Goal: Task Accomplishment & Management: Manage account settings

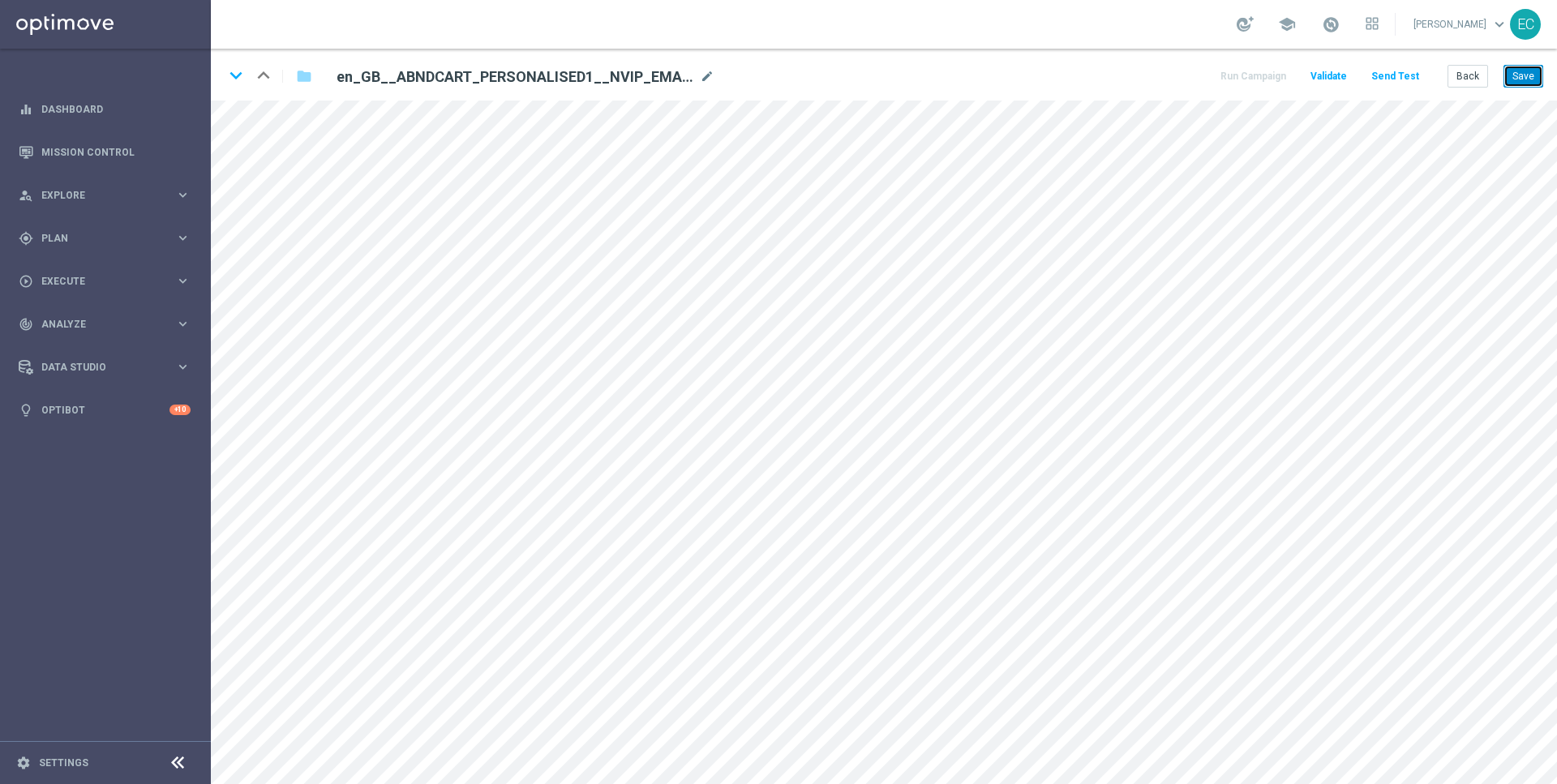
click at [1522, 76] on button "Save" at bounding box center [1523, 75] width 39 height 23
click at [1514, 78] on button "Save" at bounding box center [1523, 75] width 39 height 23
click at [697, 80] on div "en_GB__ABNDCART_PERSONALISED1__NVIP_EMA_T&T_LT (html) mode_edit" at bounding box center [525, 76] width 378 height 19
click at [704, 78] on icon "mode_edit" at bounding box center [706, 76] width 14 height 19
click at [615, 77] on input "en_GB__ABNDCART_PERSONALISED1__NVIP_EMA_T&T_LT (html)" at bounding box center [525, 75] width 402 height 23
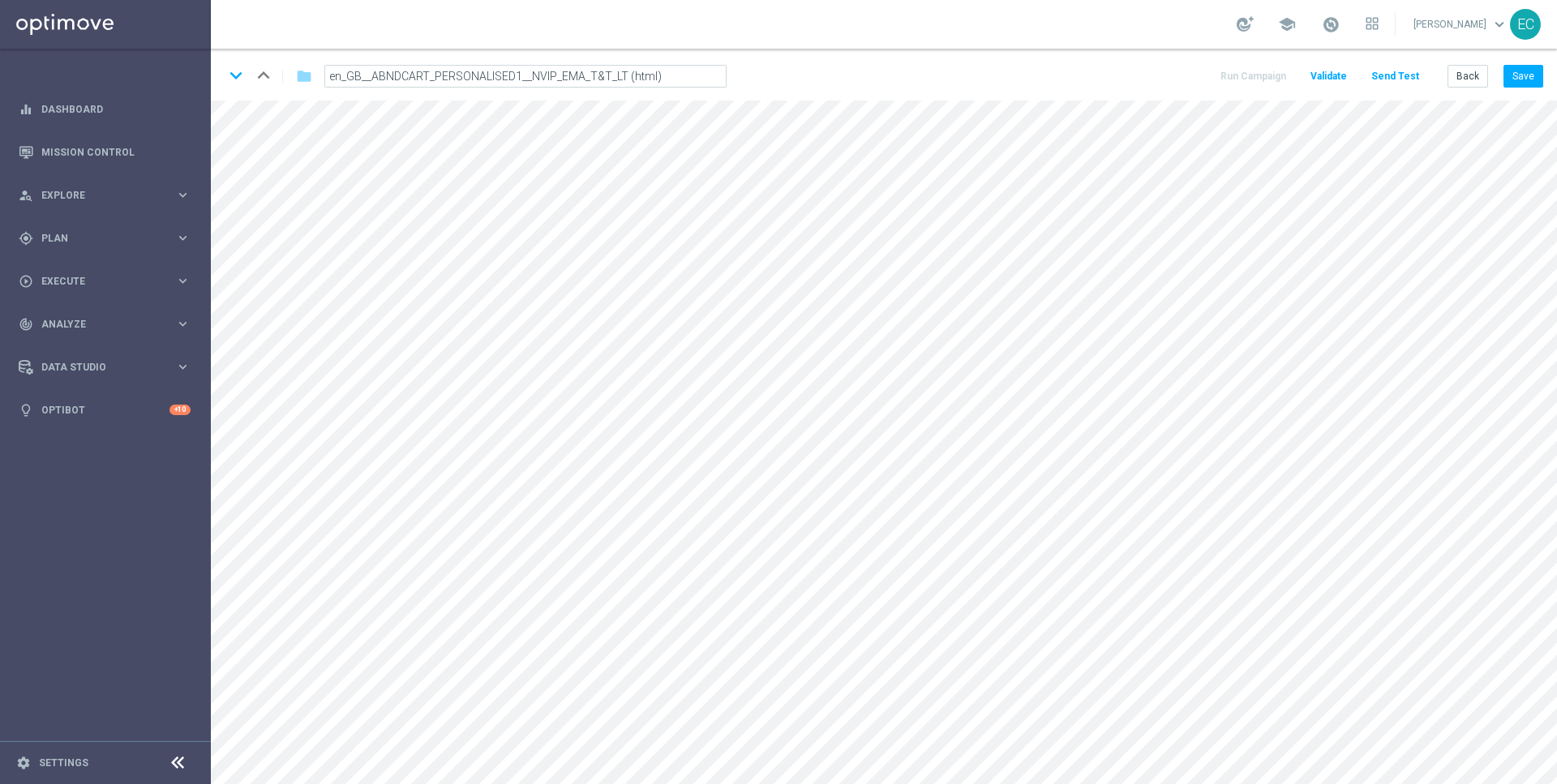
click at [615, 77] on input "en_GB__ABNDCART_PERSONALISED1__NVIP_EMA_T&T_LT (html)" at bounding box center [525, 75] width 402 height 23
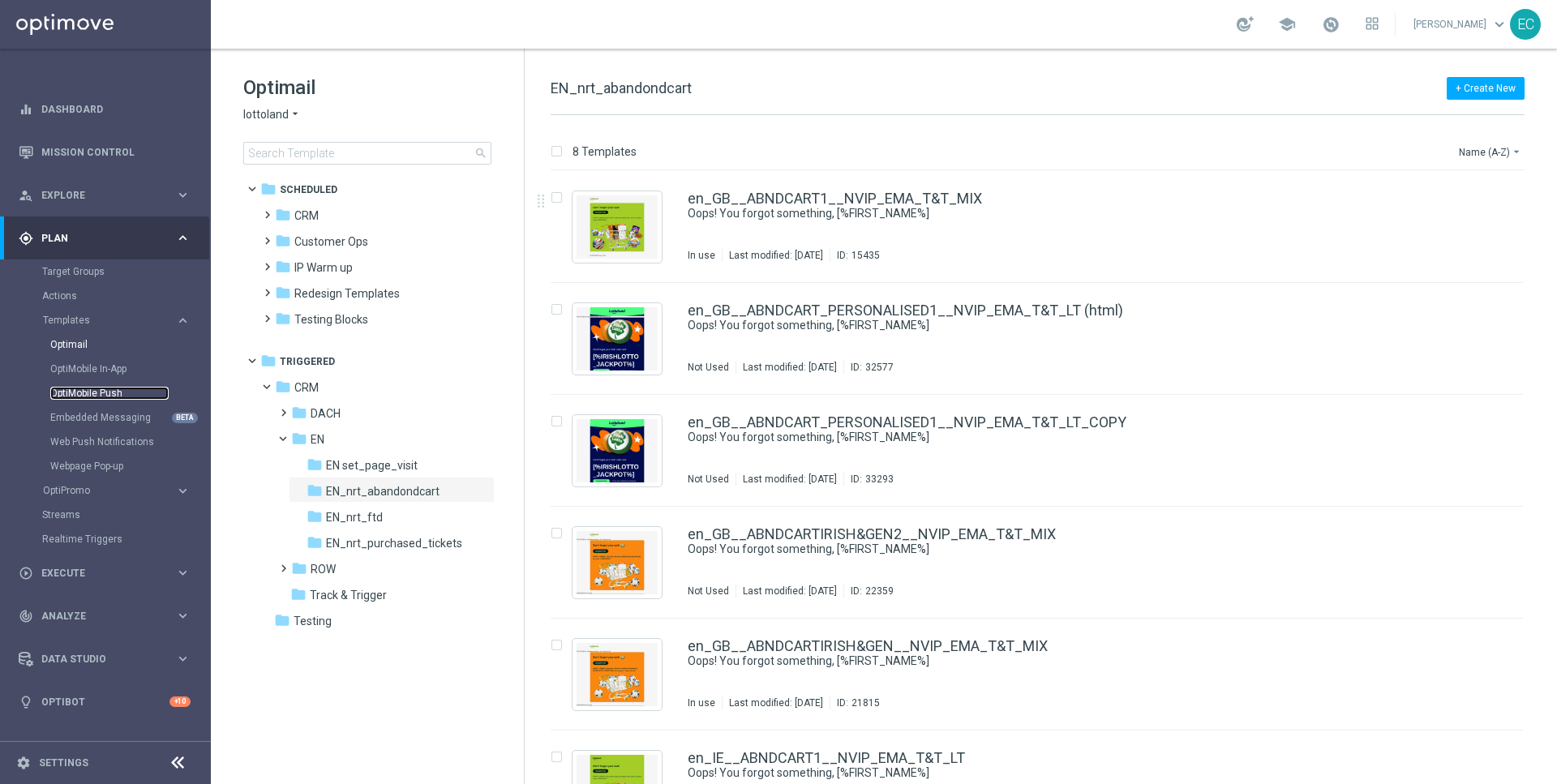
click at [114, 396] on link "OptiMobile Push" at bounding box center [109, 393] width 118 height 13
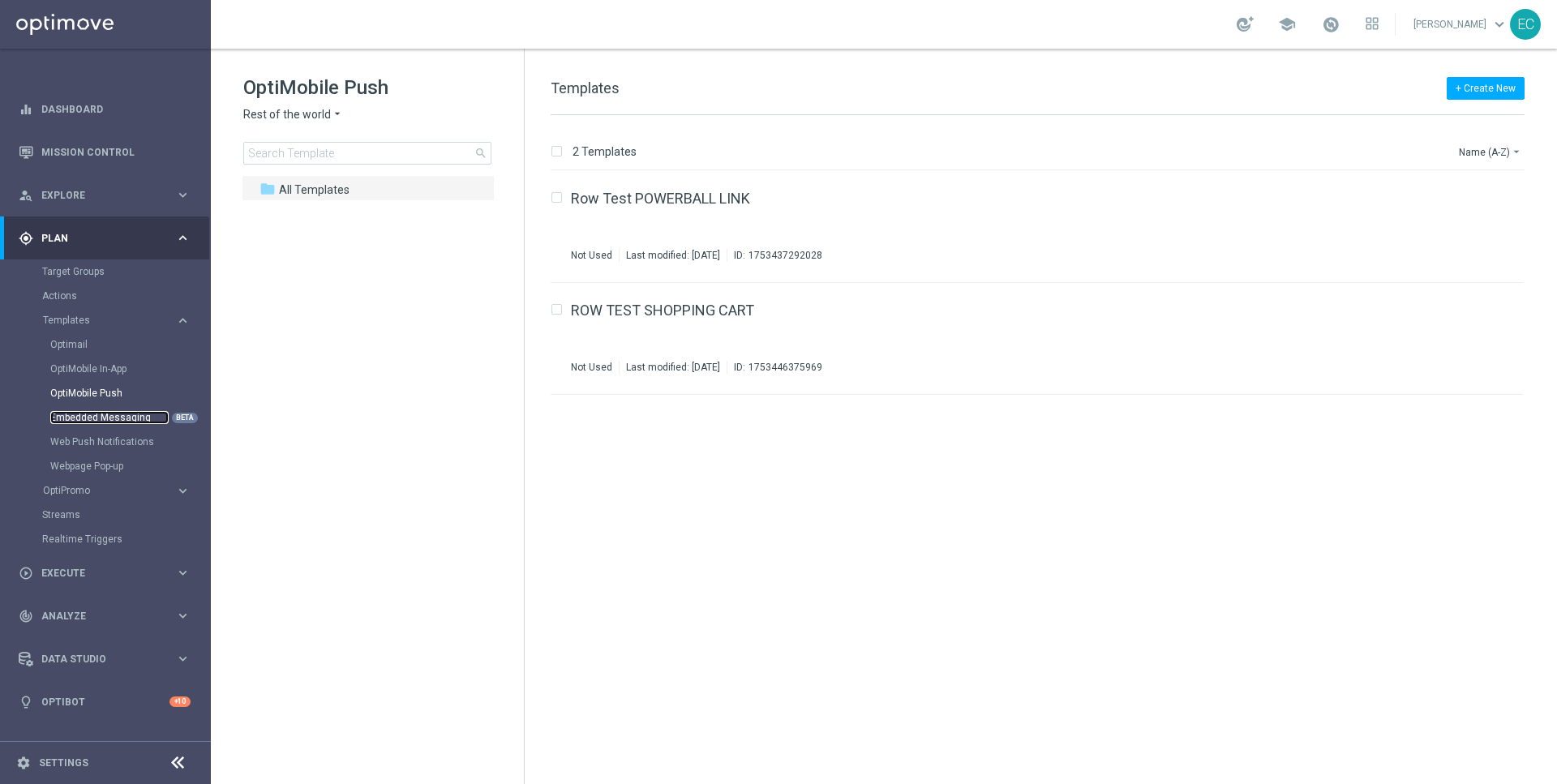
click at [100, 420] on link "Embedded Messaging" at bounding box center [109, 417] width 118 height 13
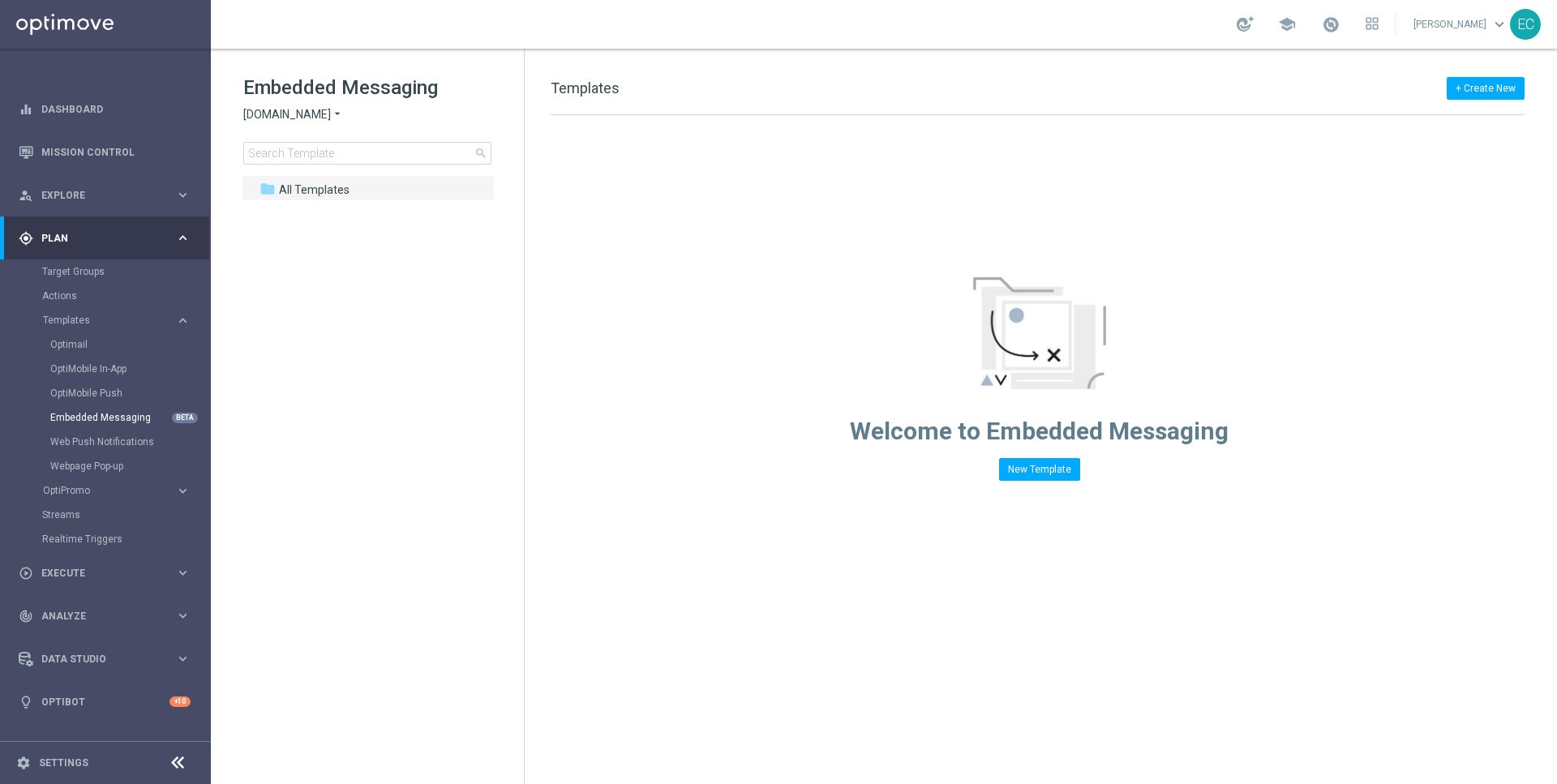
click at [313, 115] on span "Sorteonline.bet.br" at bounding box center [287, 115] width 88 height 15
click at [323, 175] on div "Lottoland" at bounding box center [304, 172] width 122 height 19
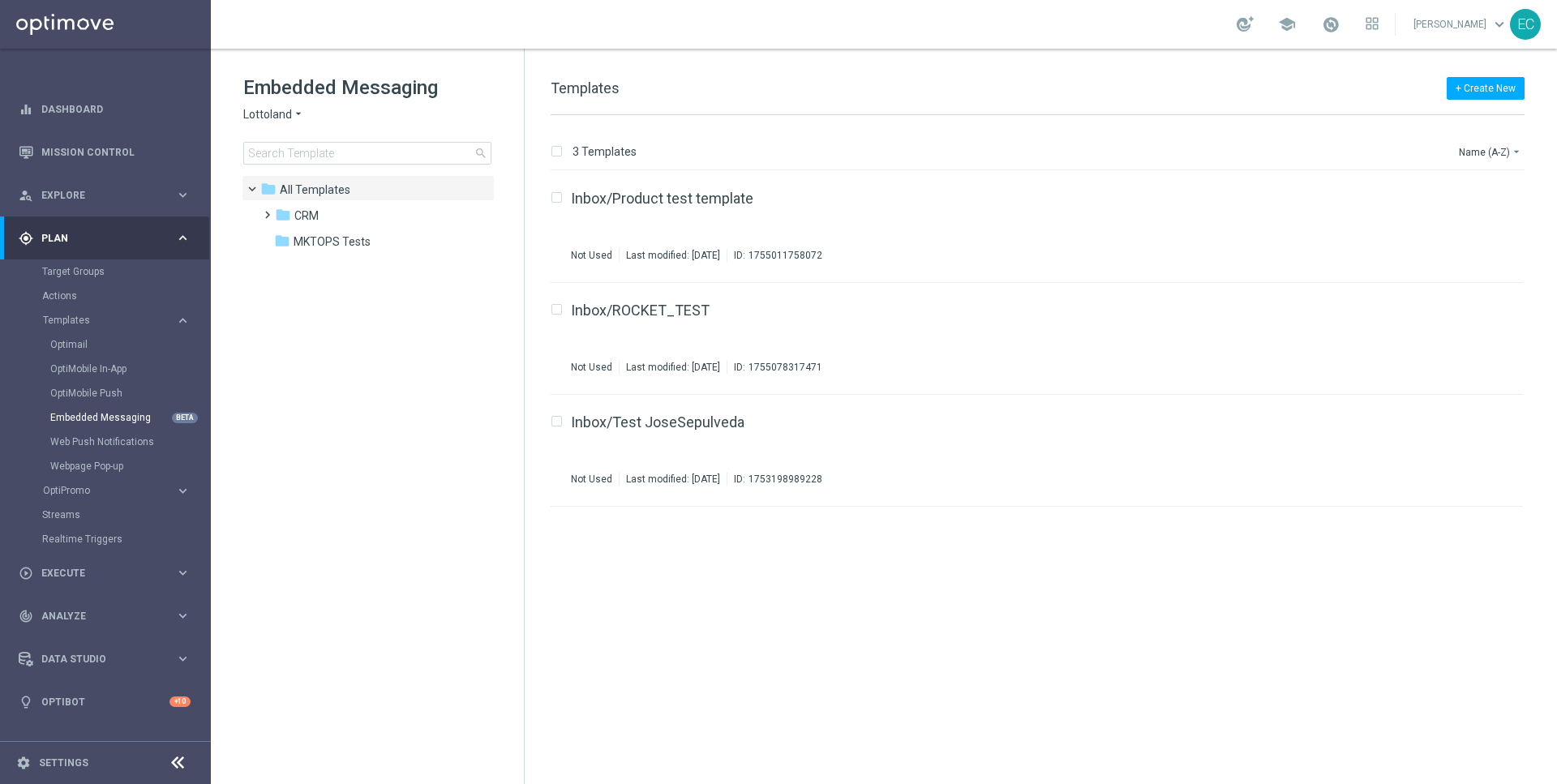
click at [274, 106] on div "Embedded Messaging Lottoland arrow_drop_down × Lottoland search" at bounding box center [383, 119] width 281 height 90
click at [277, 113] on span "Lottoland" at bounding box center [267, 115] width 49 height 15
click at [451, 120] on div "Lottoland arrow_drop_down × Lottoland Sorteonline.bet.br Lottoland.bet.br Lotto…" at bounding box center [367, 115] width 248 height 15
click at [334, 214] on div "folder CRM" at bounding box center [368, 216] width 187 height 18
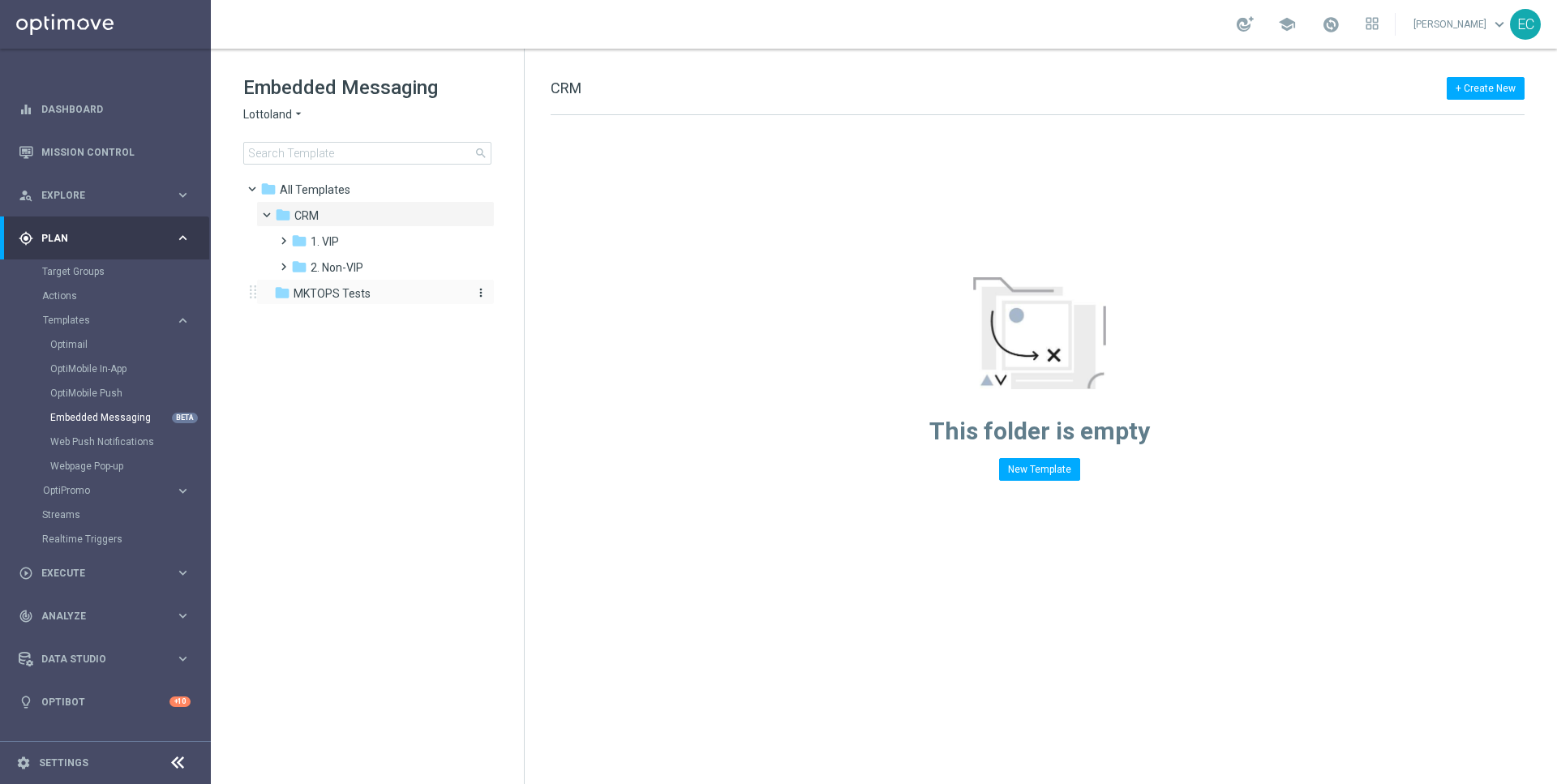
click at [402, 289] on div "folder MKTOPS Tests" at bounding box center [367, 294] width 187 height 18
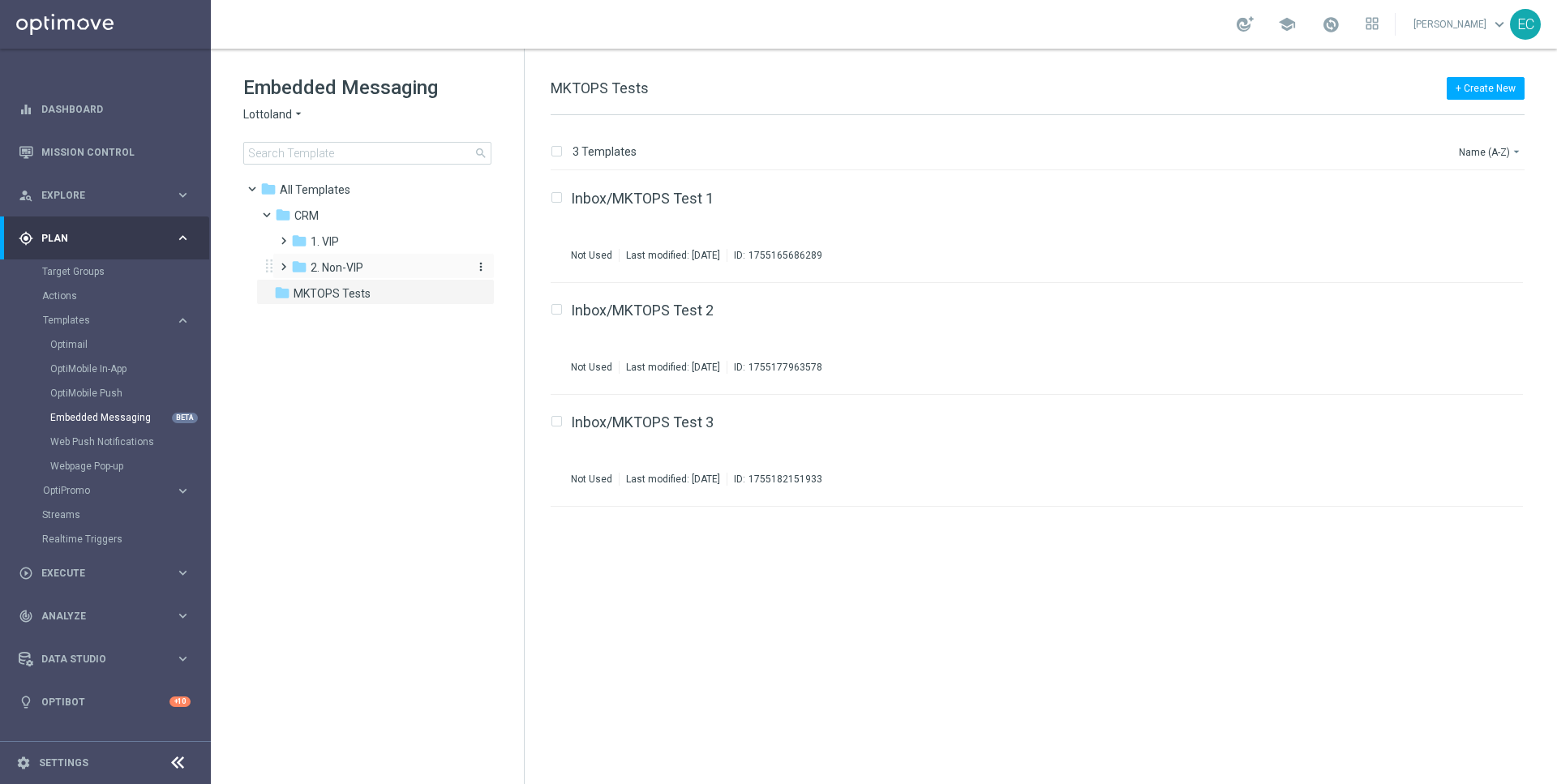
click at [385, 270] on div "folder 2. Non-VIP" at bounding box center [377, 268] width 173 height 18
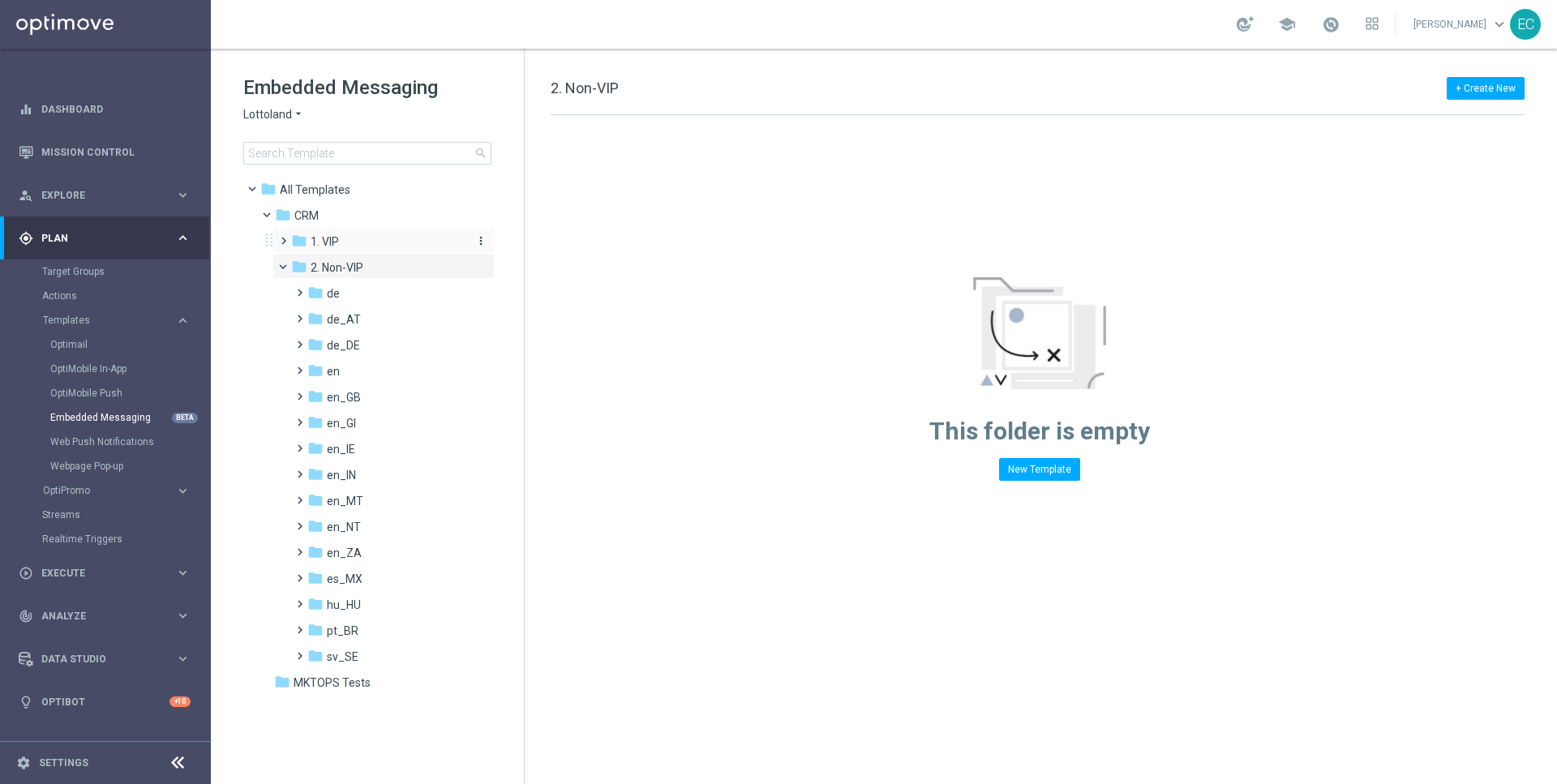
click at [351, 244] on div "folder 1. VIP" at bounding box center [377, 242] width 173 height 18
click at [350, 240] on div "folder 1. VIP" at bounding box center [377, 242] width 173 height 18
click at [345, 313] on span "de_AT" at bounding box center [344, 319] width 34 height 14
click at [363, 369] on span "TAC de_AT" at bounding box center [371, 370] width 59 height 14
click at [379, 351] on span "AUT de_AT" at bounding box center [371, 345] width 59 height 14
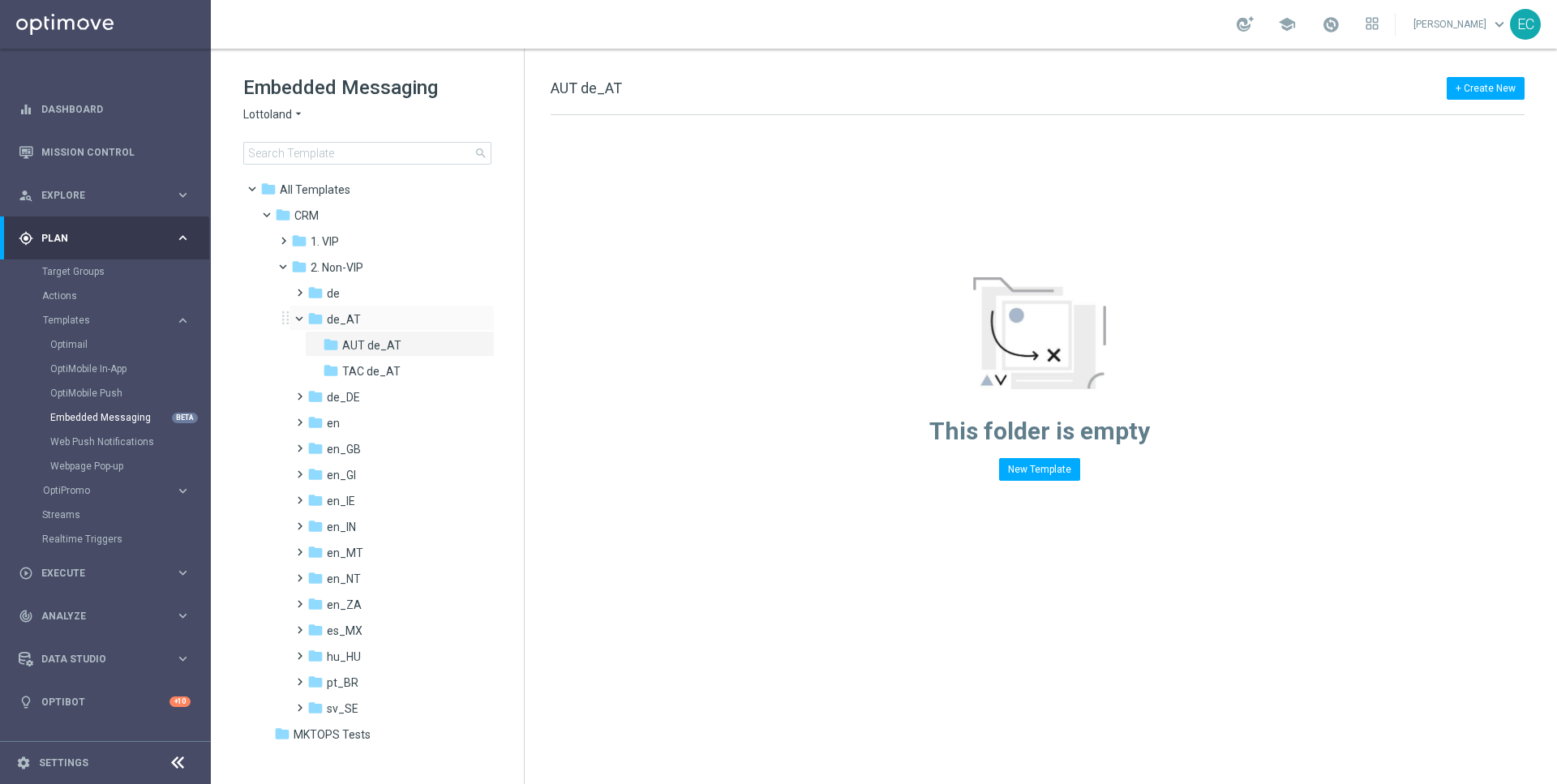
click at [303, 317] on span at bounding box center [307, 315] width 7 height 8
click at [300, 340] on span at bounding box center [296, 338] width 8 height 7
click at [356, 376] on span "AUT de_DE" at bounding box center [371, 370] width 59 height 14
click at [364, 405] on div "folder TAC de_DE" at bounding box center [396, 397] width 146 height 18
click at [303, 343] on span at bounding box center [307, 341] width 7 height 8
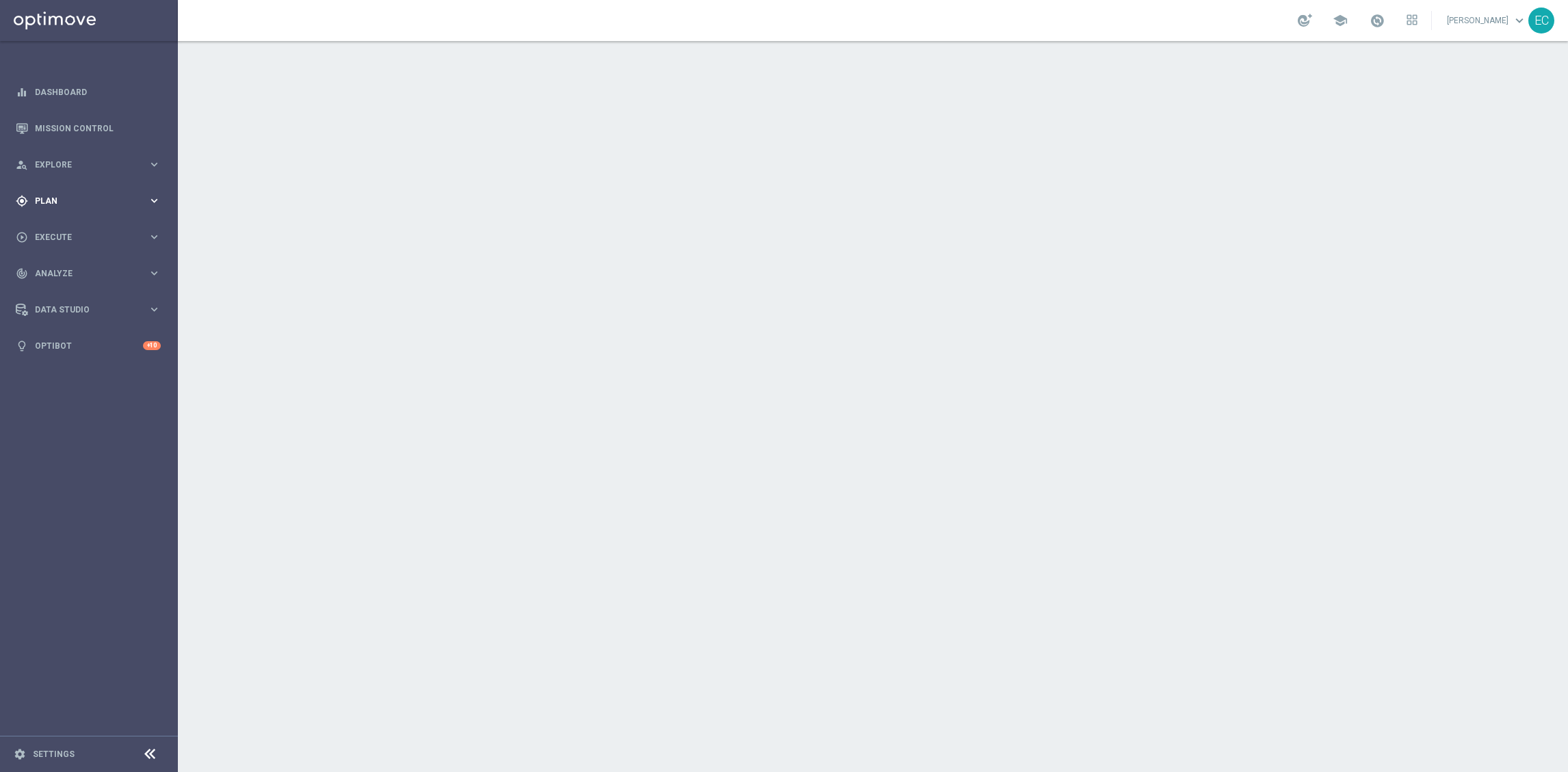
click at [95, 197] on span "Plan" at bounding box center [91, 201] width 113 height 8
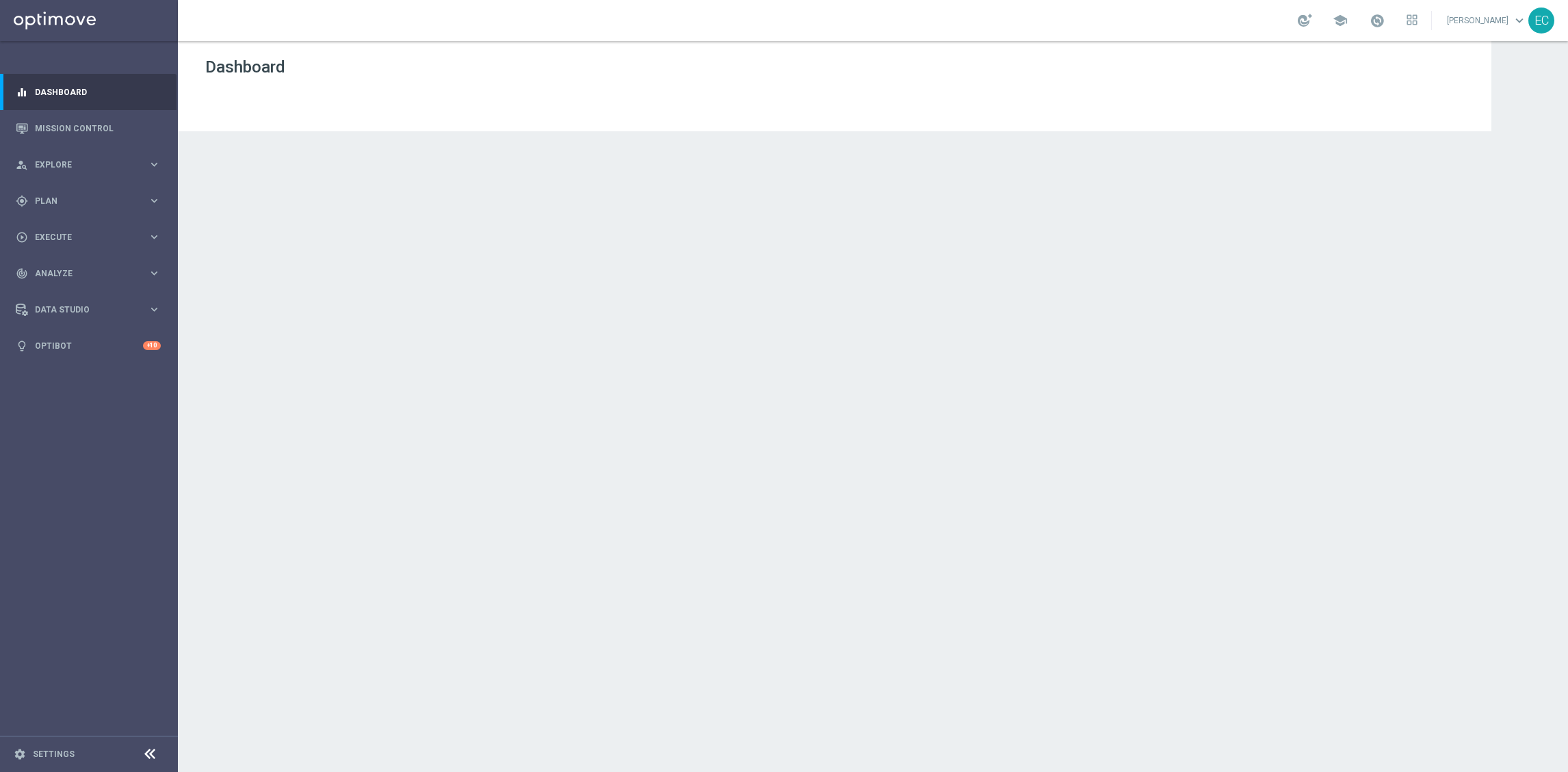
click at [76, 231] on div "play_circle_outline Execute keyboard_arrow_right" at bounding box center [88, 237] width 177 height 36
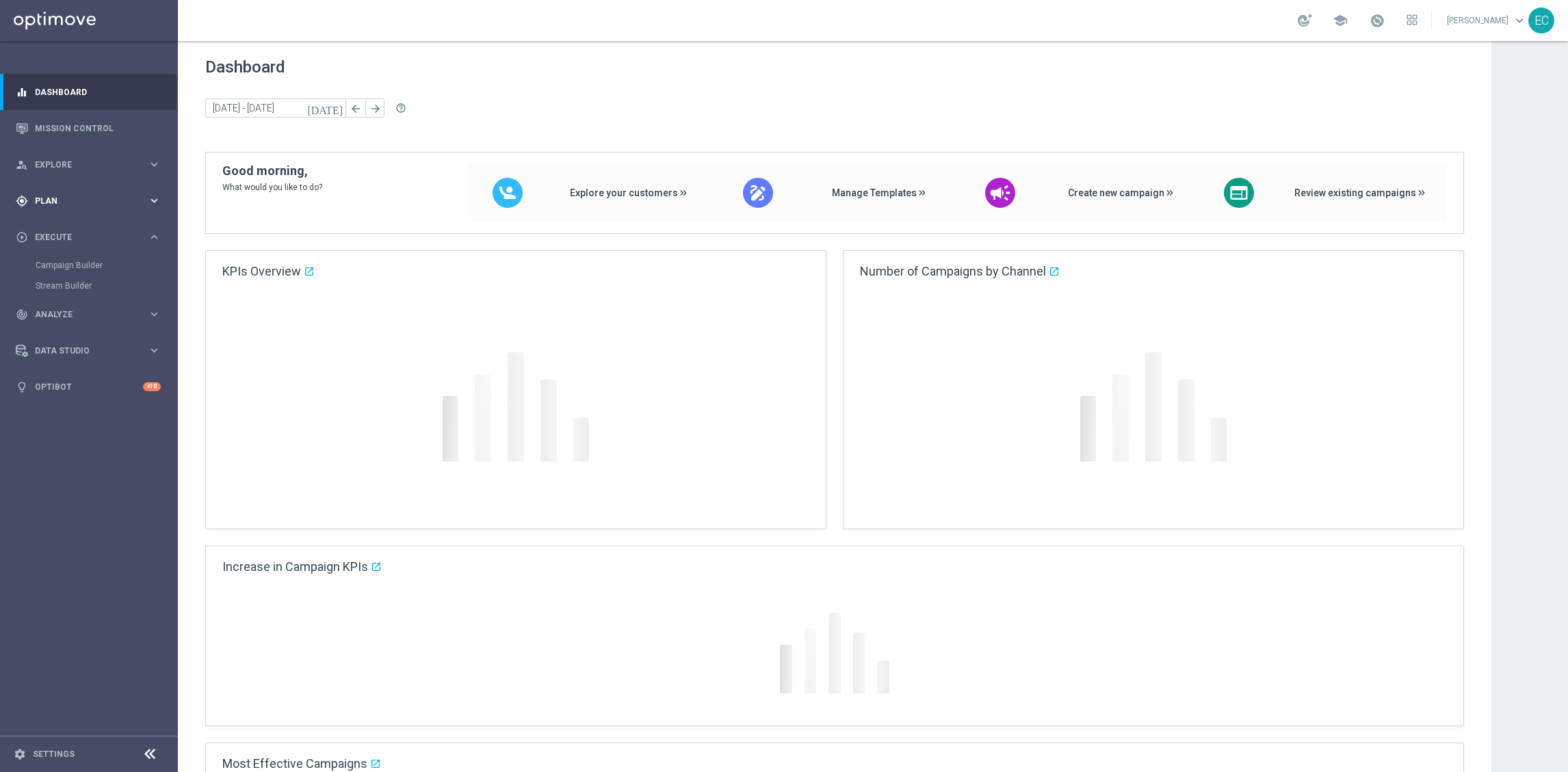
click at [80, 211] on div "gps_fixed Plan keyboard_arrow_right" at bounding box center [88, 200] width 177 height 36
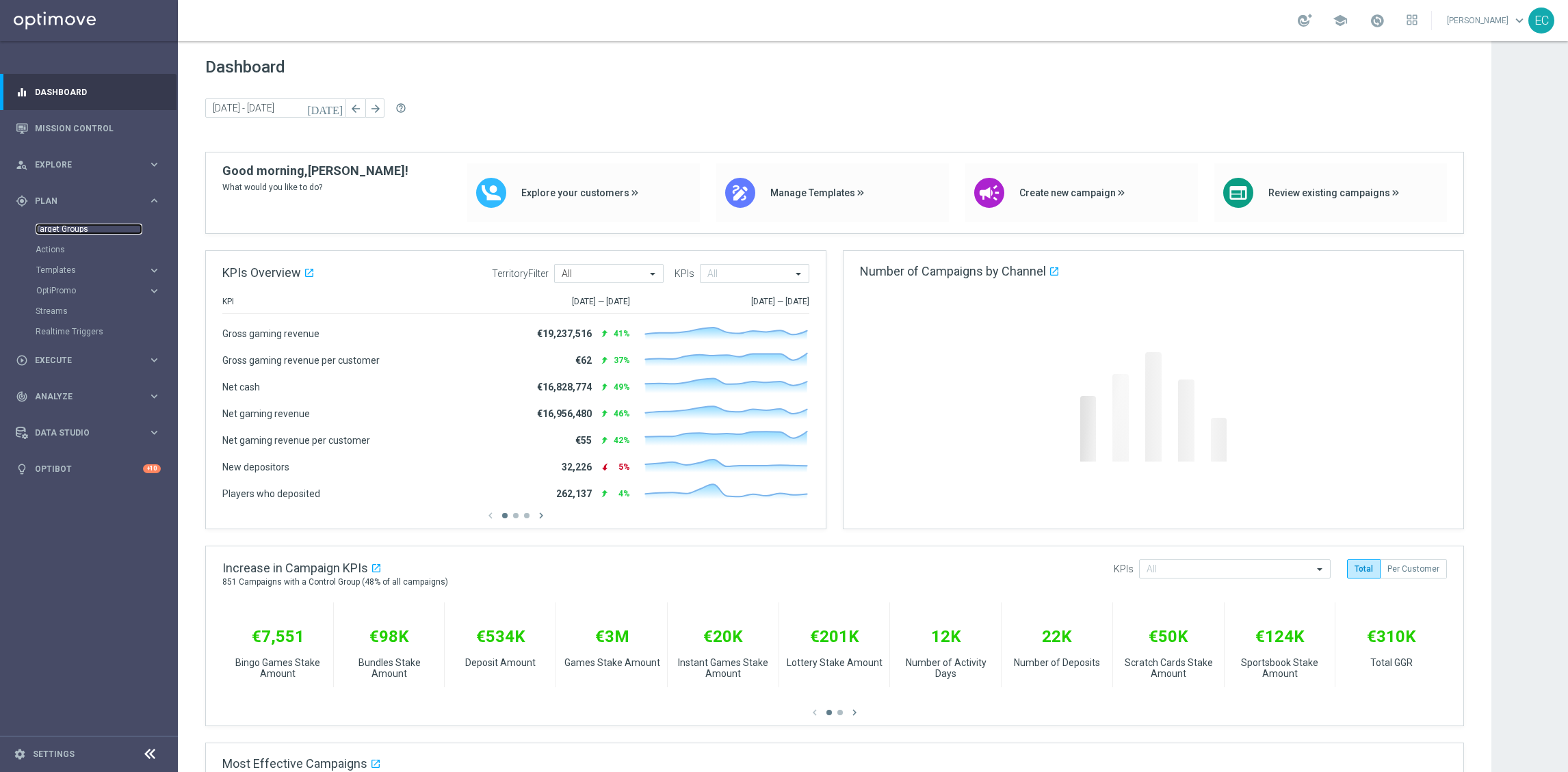
click at [78, 230] on link "Target Groups" at bounding box center [88, 228] width 107 height 11
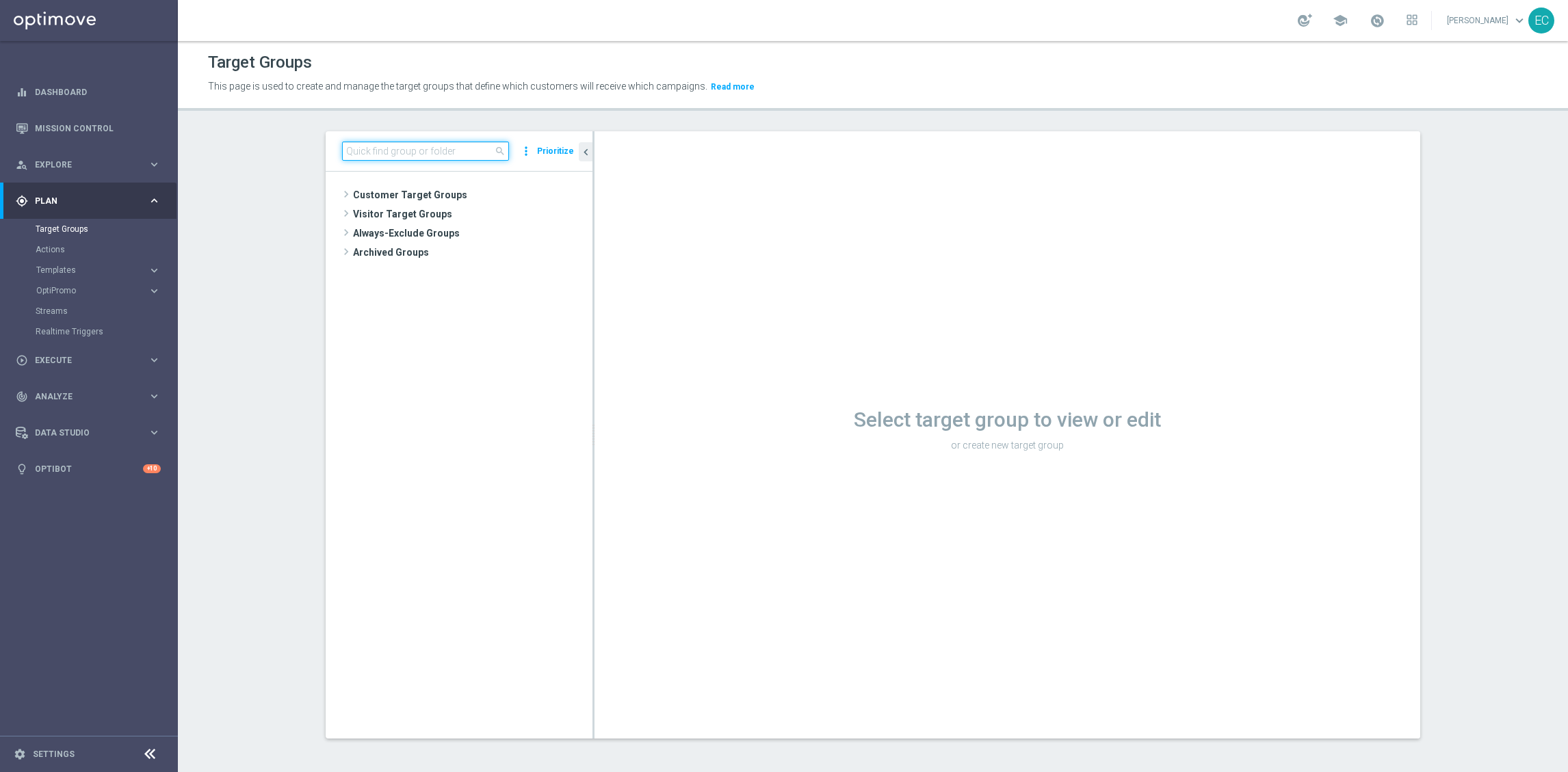
click at [434, 149] on input at bounding box center [426, 151] width 167 height 19
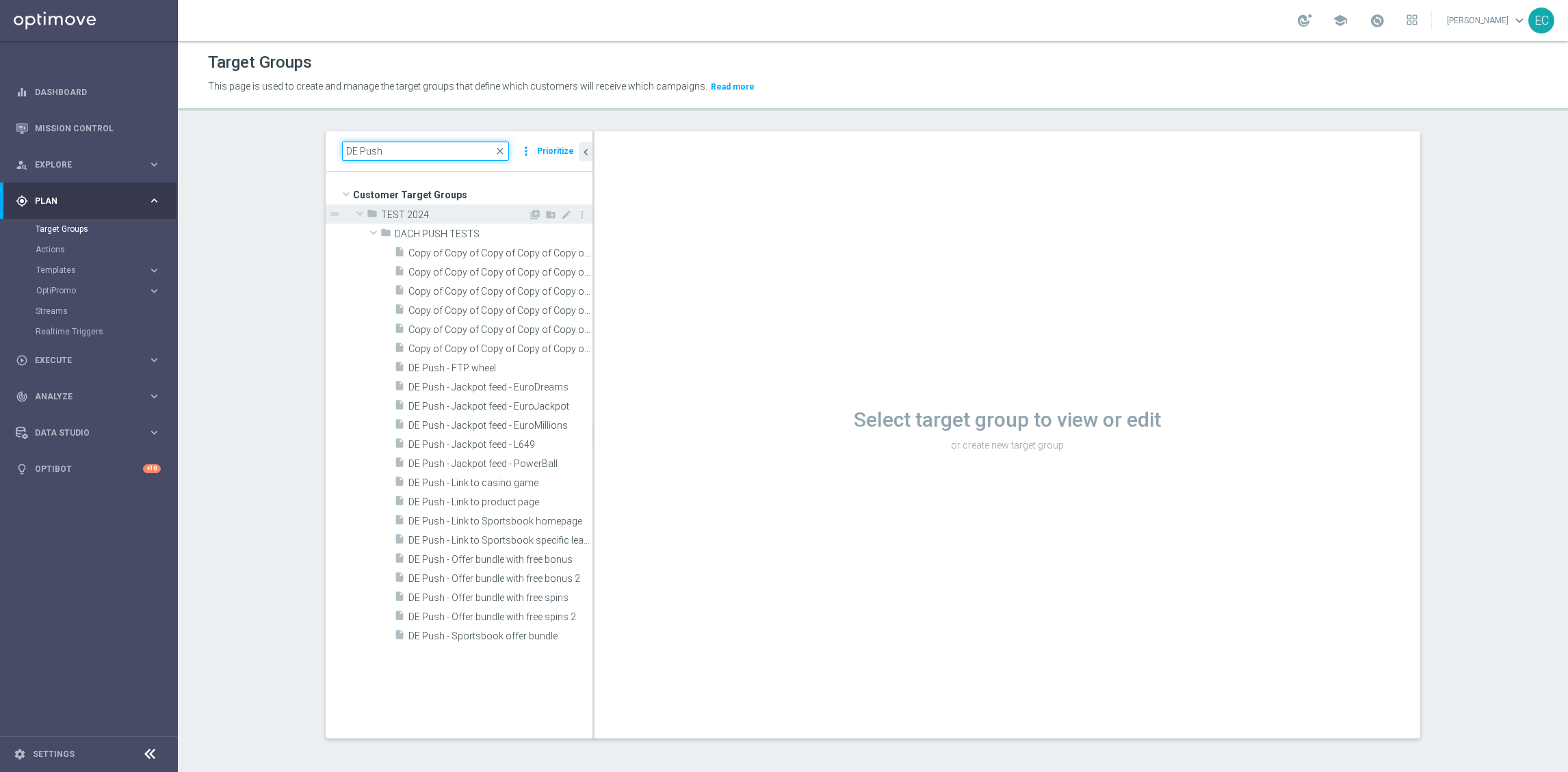
type input "DE Push"
click at [381, 214] on span "TEST 2024" at bounding box center [455, 215] width 147 height 11
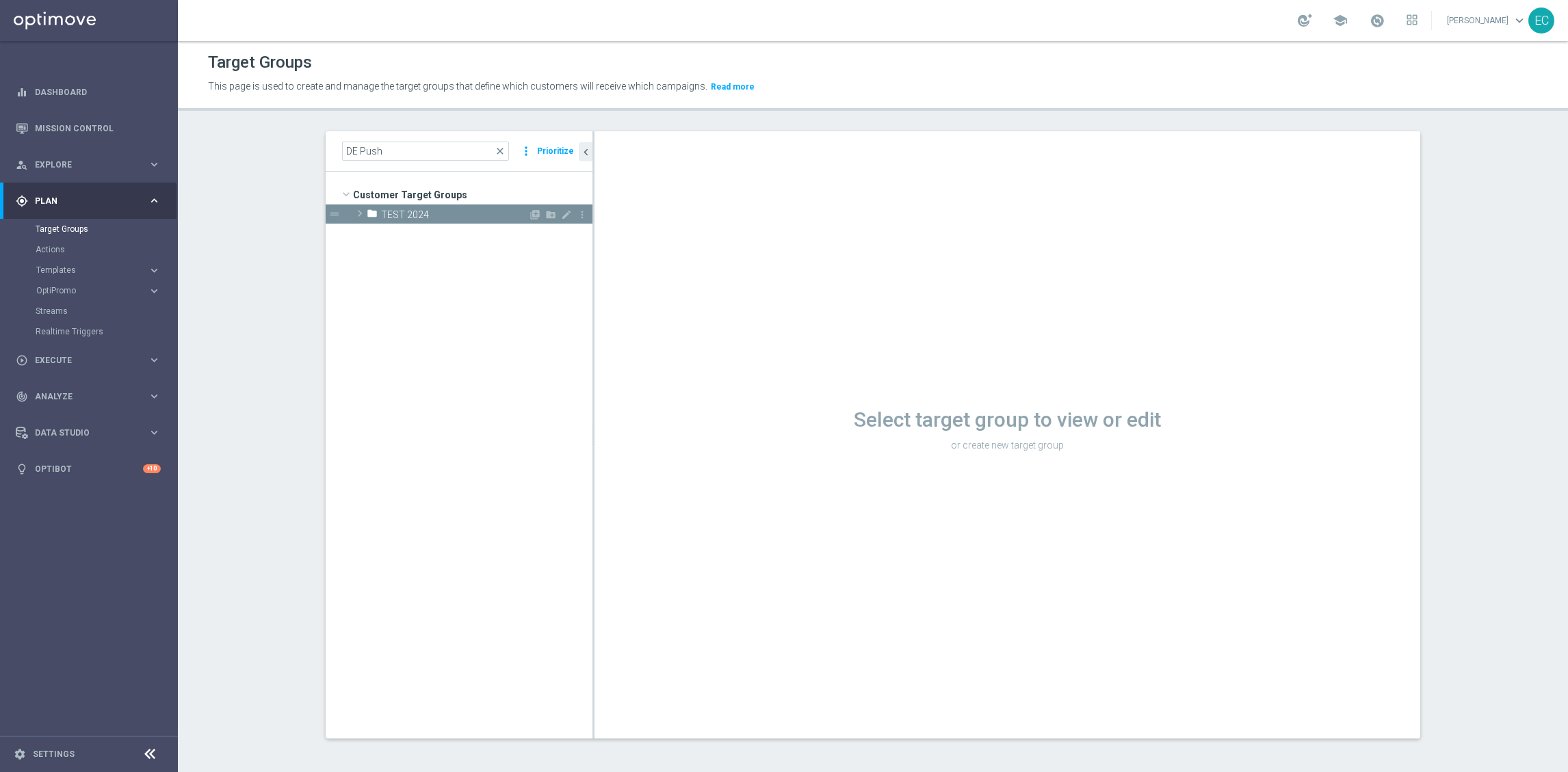
click at [397, 212] on span "TEST 2024" at bounding box center [455, 215] width 147 height 11
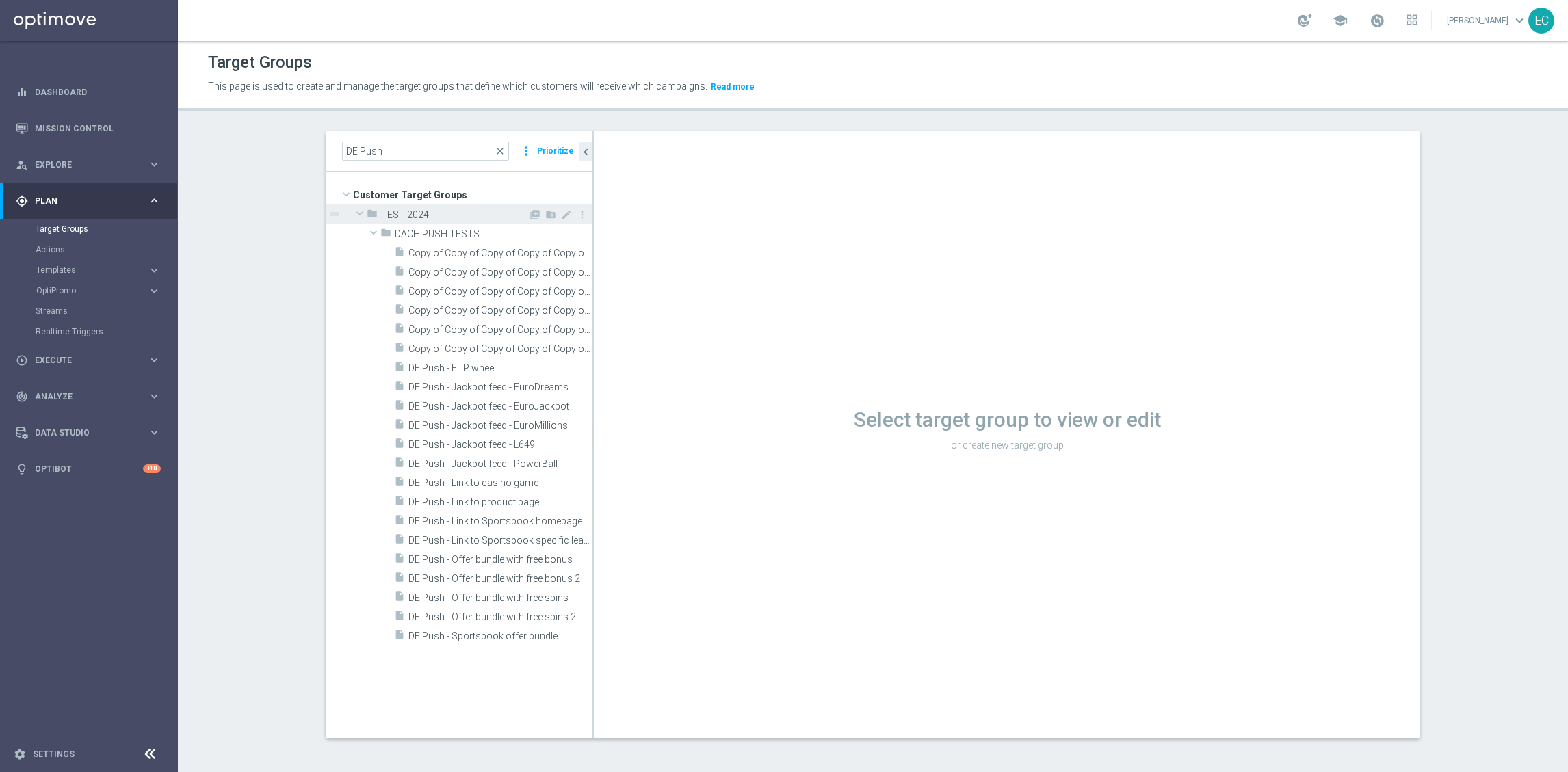
click at [397, 212] on span "TEST 2024" at bounding box center [455, 215] width 147 height 11
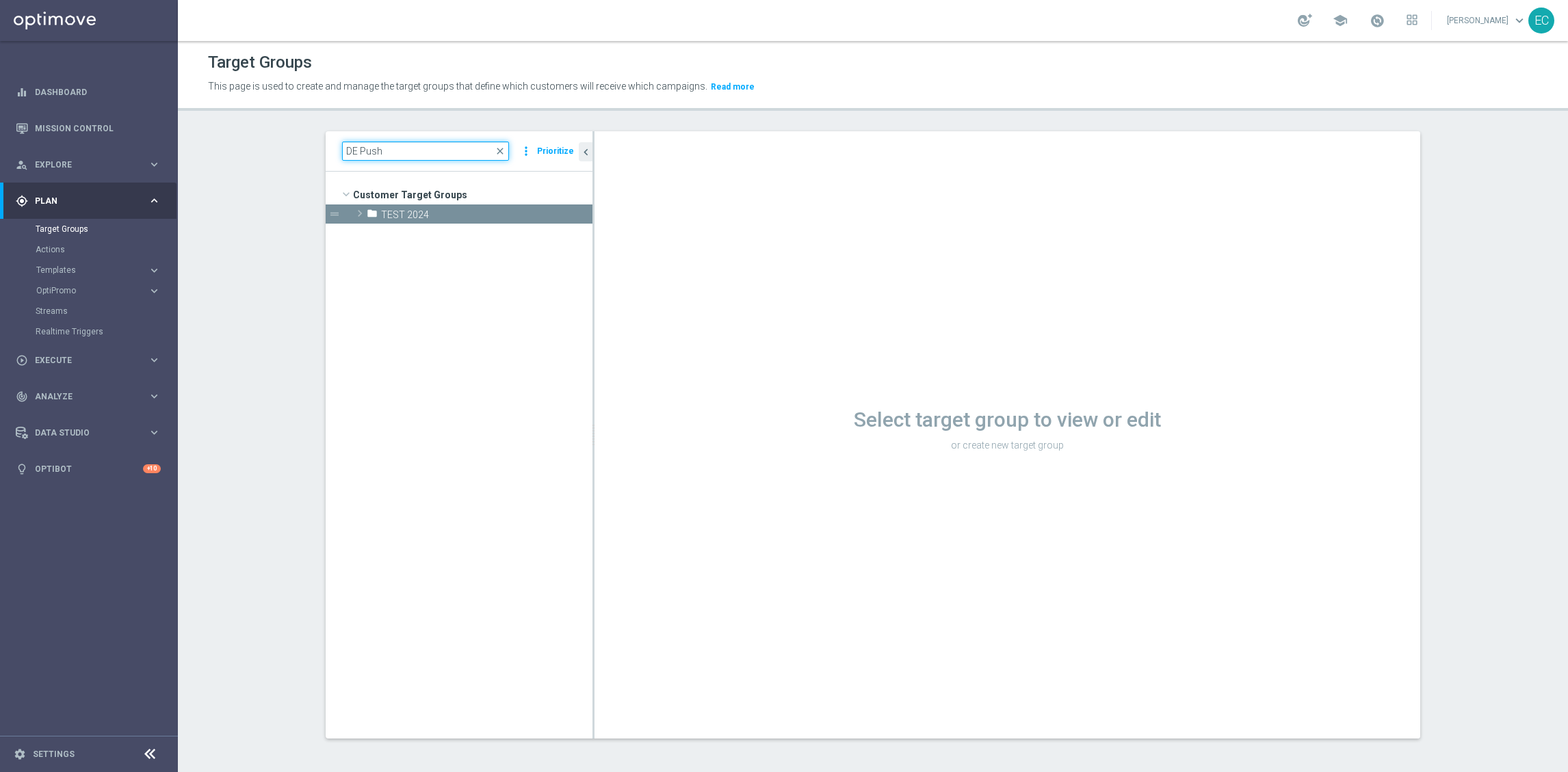
click at [404, 151] on input "DE Push" at bounding box center [426, 151] width 167 height 19
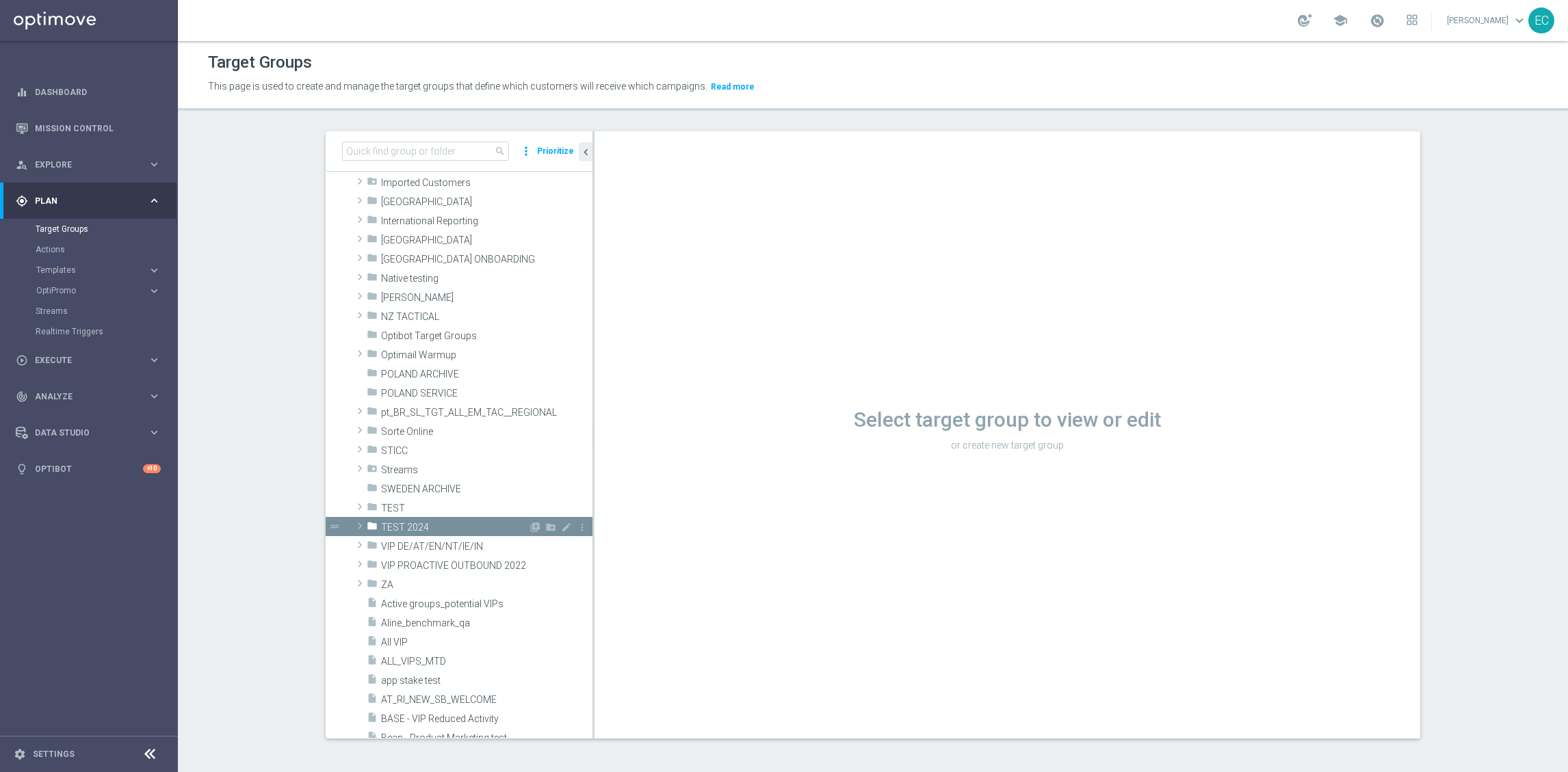
click at [353, 522] on span at bounding box center [359, 526] width 13 height 16
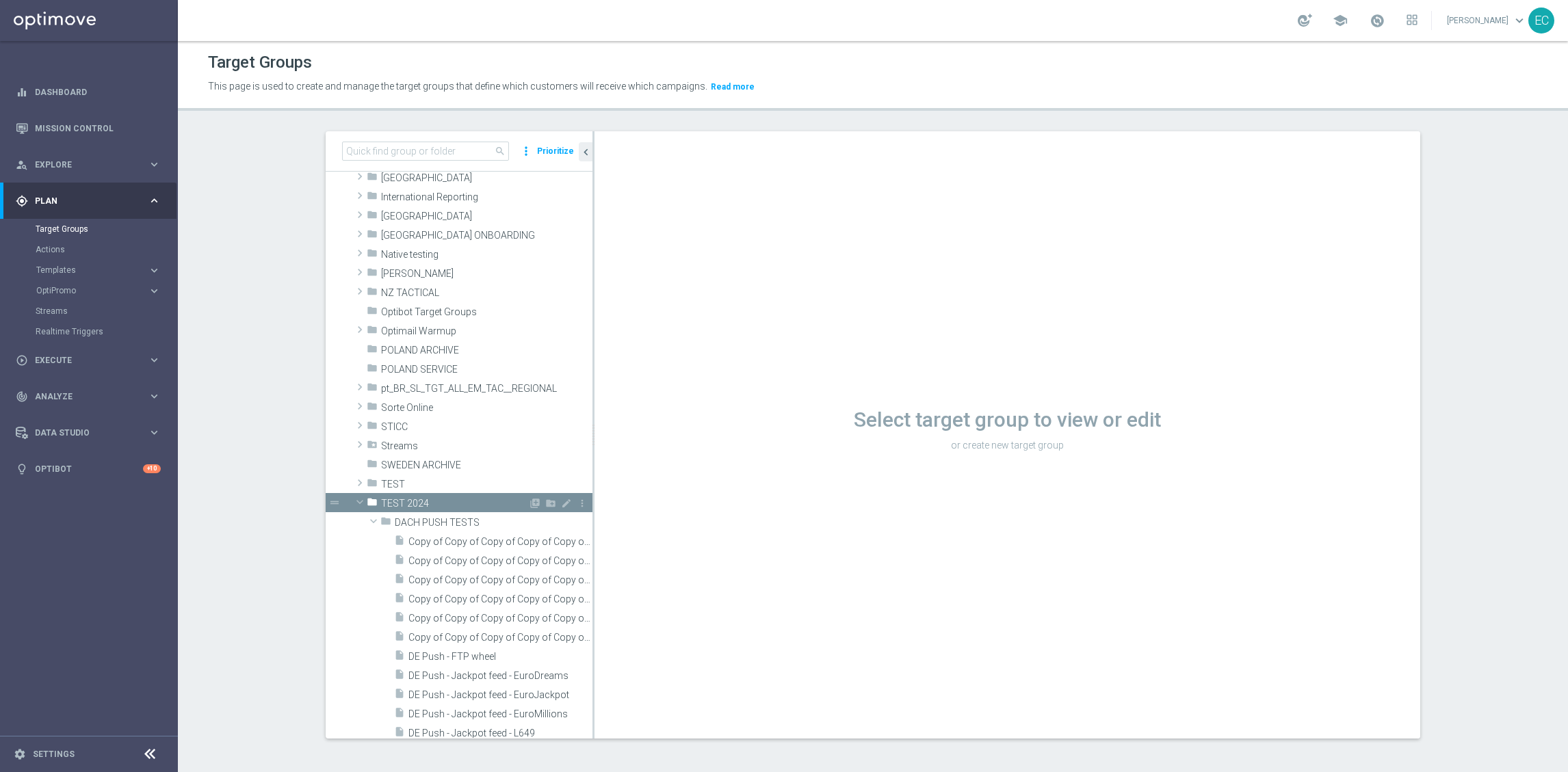
scroll to position [641, 0]
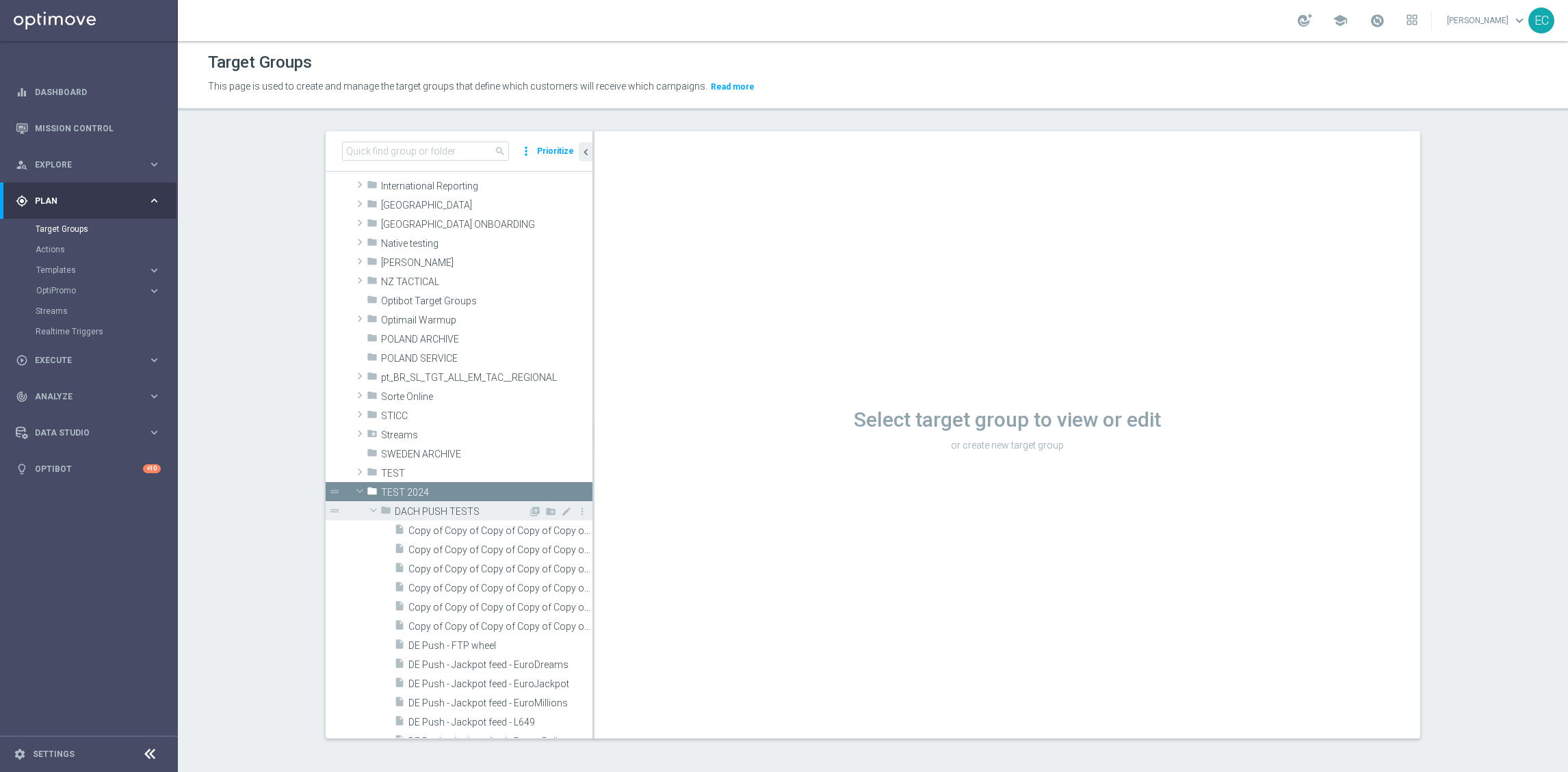
click at [367, 507] on span at bounding box center [373, 510] width 16 height 13
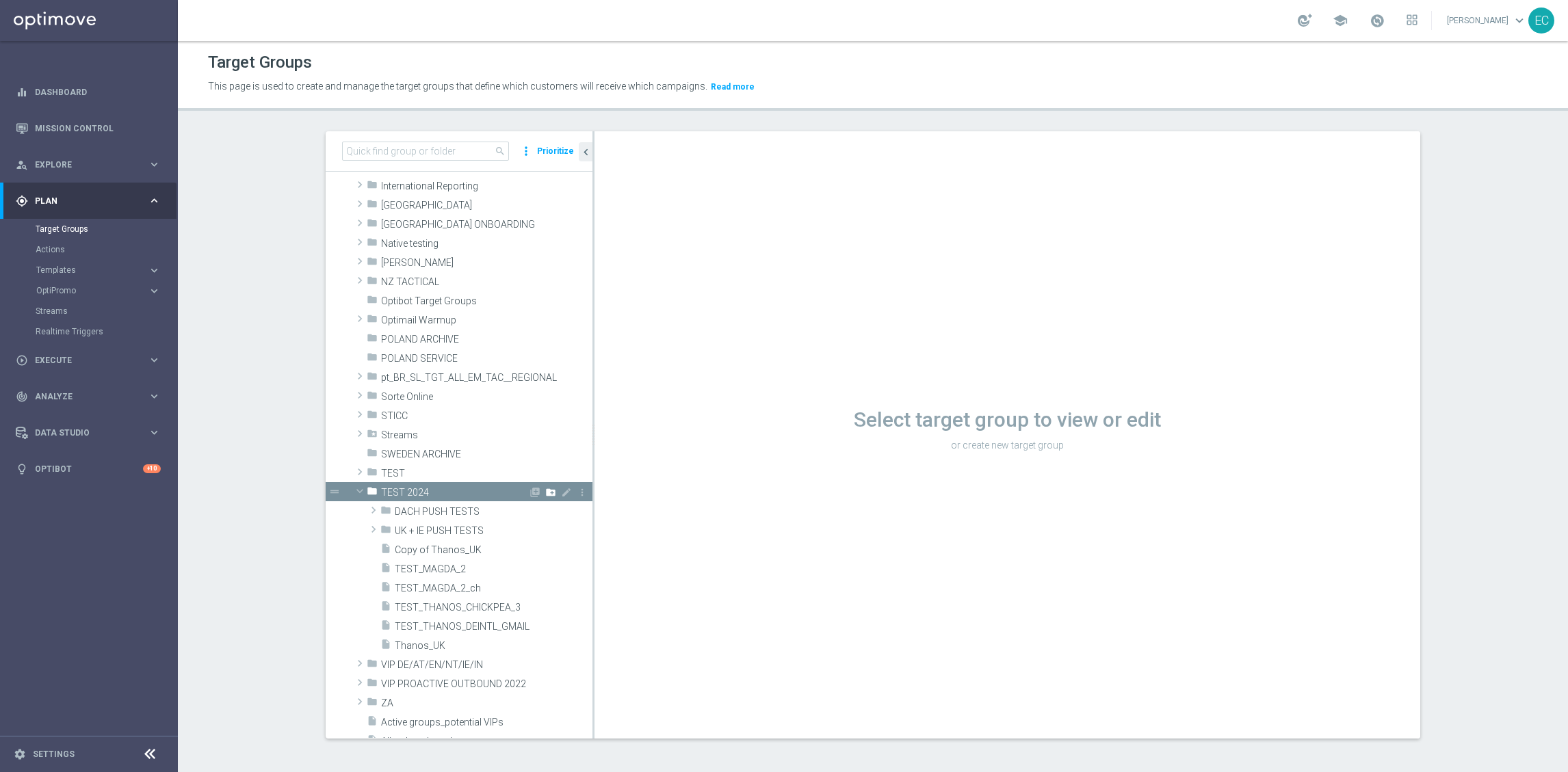
click at [545, 493] on icon "create_new_folder" at bounding box center [550, 492] width 11 height 11
type input "Embedded messages tests"
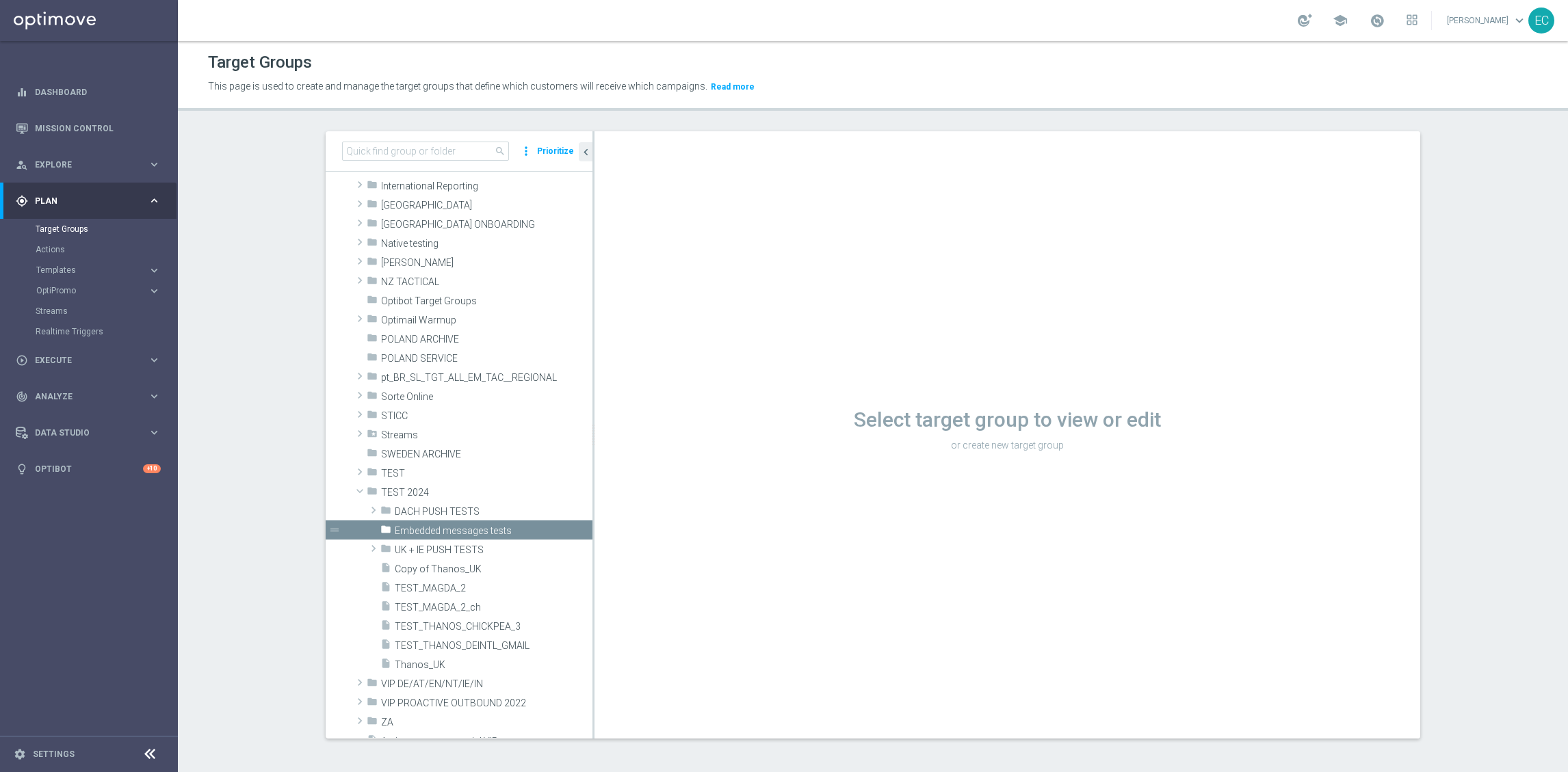
click at [776, 533] on div "Select target group to view or edit or create new target group" at bounding box center [1007, 435] width 826 height 607
click at [530, 529] on icon "library_add" at bounding box center [534, 529] width 11 height 11
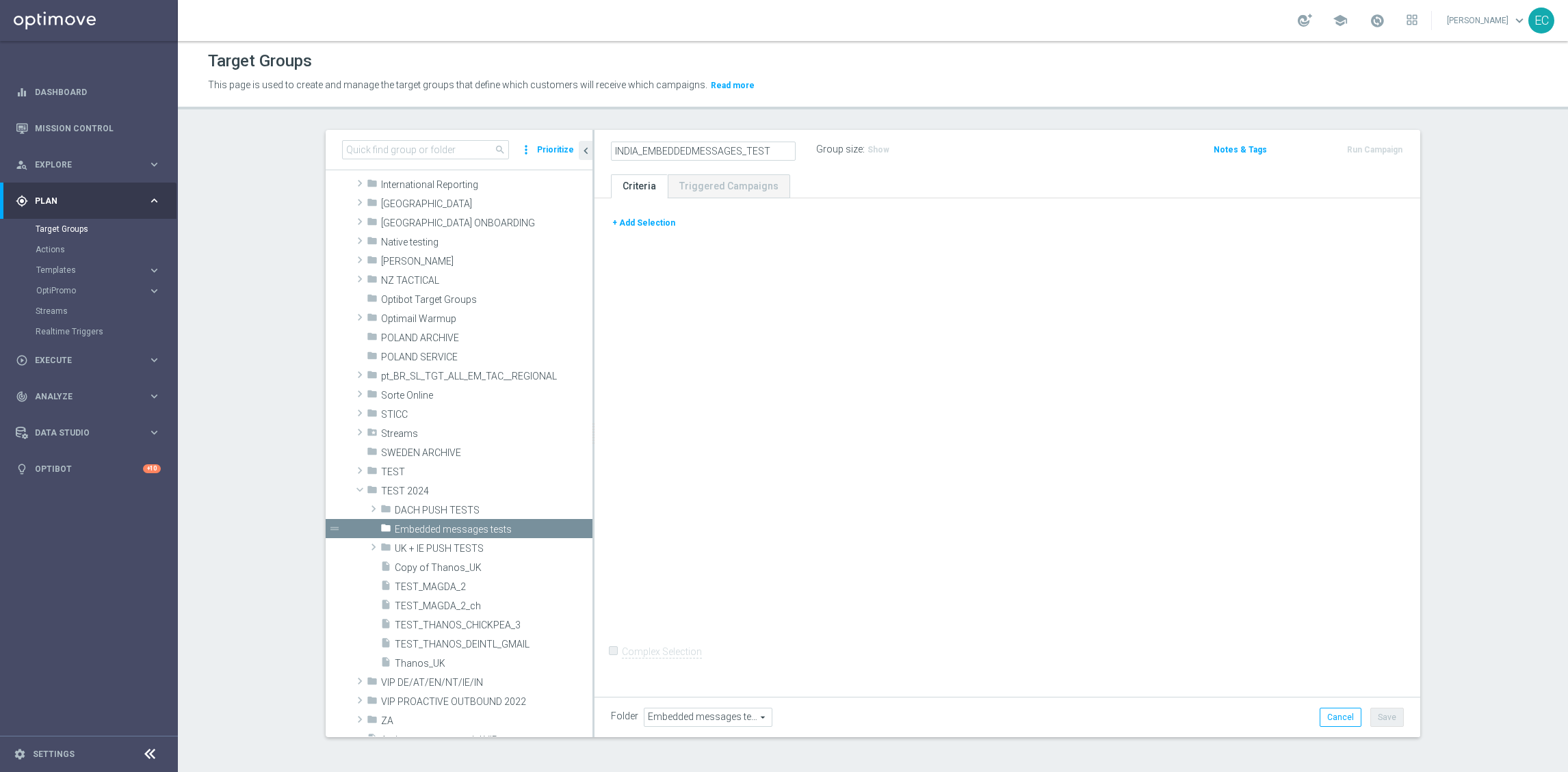
type input "INDIA_EMBEDDEDMESSAGES_TEST"
click at [735, 293] on div "+ Add Selection Complex Selection Invalid Expression" at bounding box center [1007, 445] width 826 height 493
click at [783, 152] on icon "mode_edit" at bounding box center [789, 149] width 12 height 16
click at [634, 146] on input "INDIA_EMBEDDEDMESSAGES_TEST" at bounding box center [703, 151] width 185 height 19
type input "INDIA_ENGISH_EMBEDDEDMESSAGES_TEST"
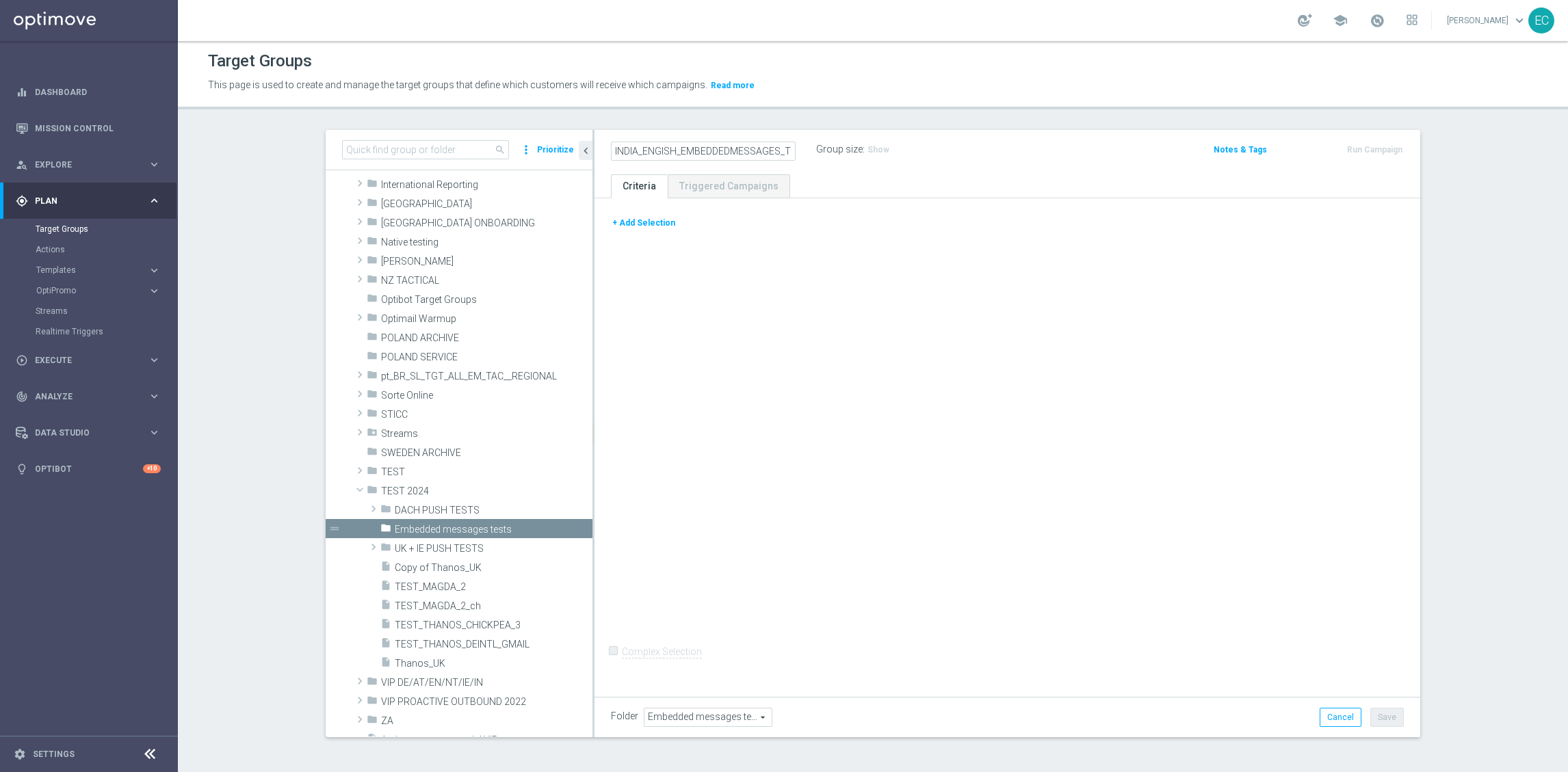
click at [814, 310] on div "+ Add Selection Complex Selection Invalid Expression" at bounding box center [1007, 445] width 826 height 493
click at [646, 228] on button "+ Add Selection" at bounding box center [643, 223] width 66 height 15
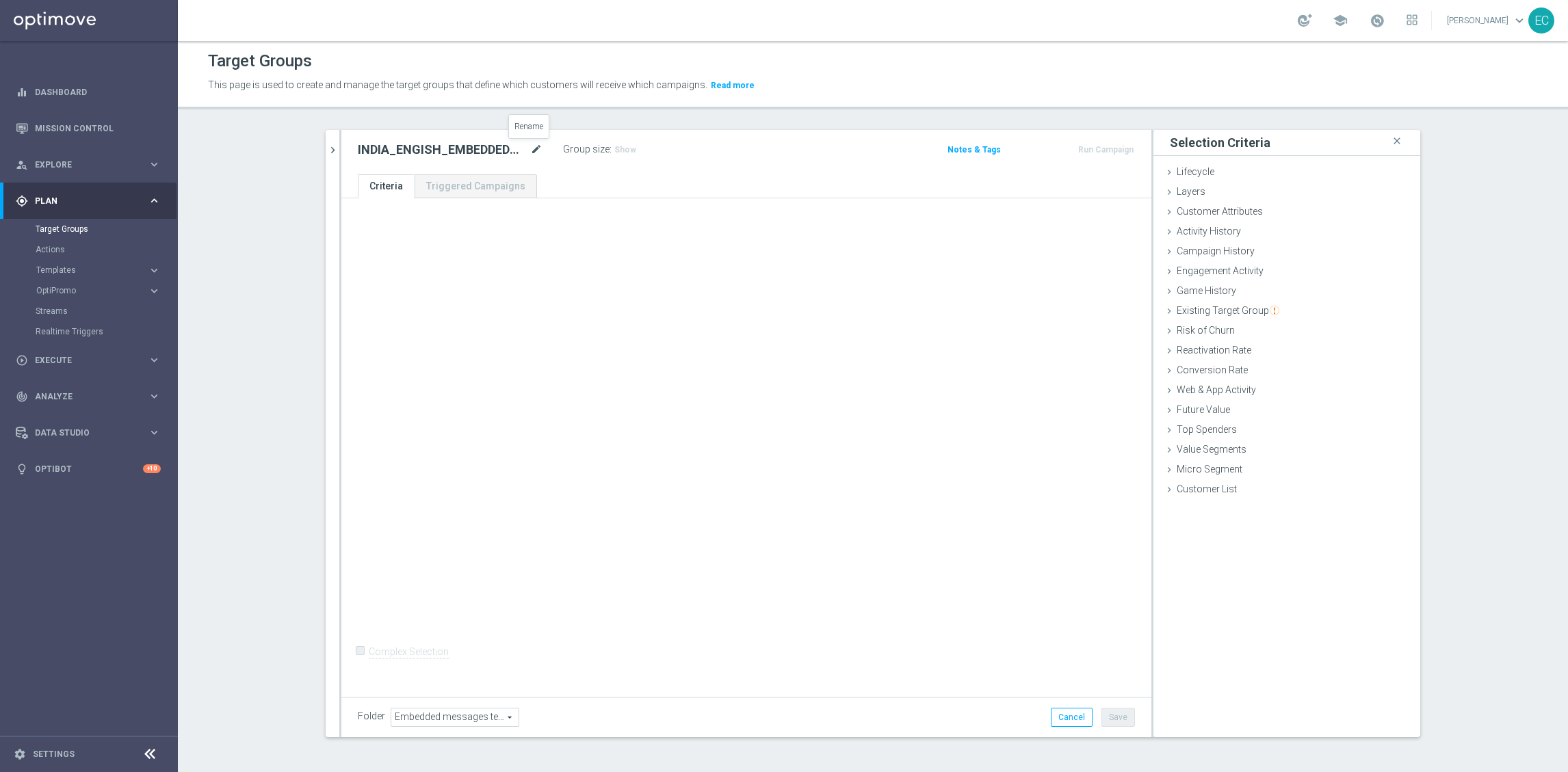
click at [530, 156] on icon "mode_edit" at bounding box center [536, 149] width 12 height 16
click at [398, 148] on input "INDIA_ENGISH_EMBEDDEDMESSAGES_TEST" at bounding box center [450, 151] width 185 height 19
drag, startPoint x: 401, startPoint y: 151, endPoint x: 380, endPoint y: 156, distance: 21.6
click at [380, 156] on input "INDIA_ENGISH_EMBEDDEDMESSAGES_TEST" at bounding box center [450, 151] width 185 height 19
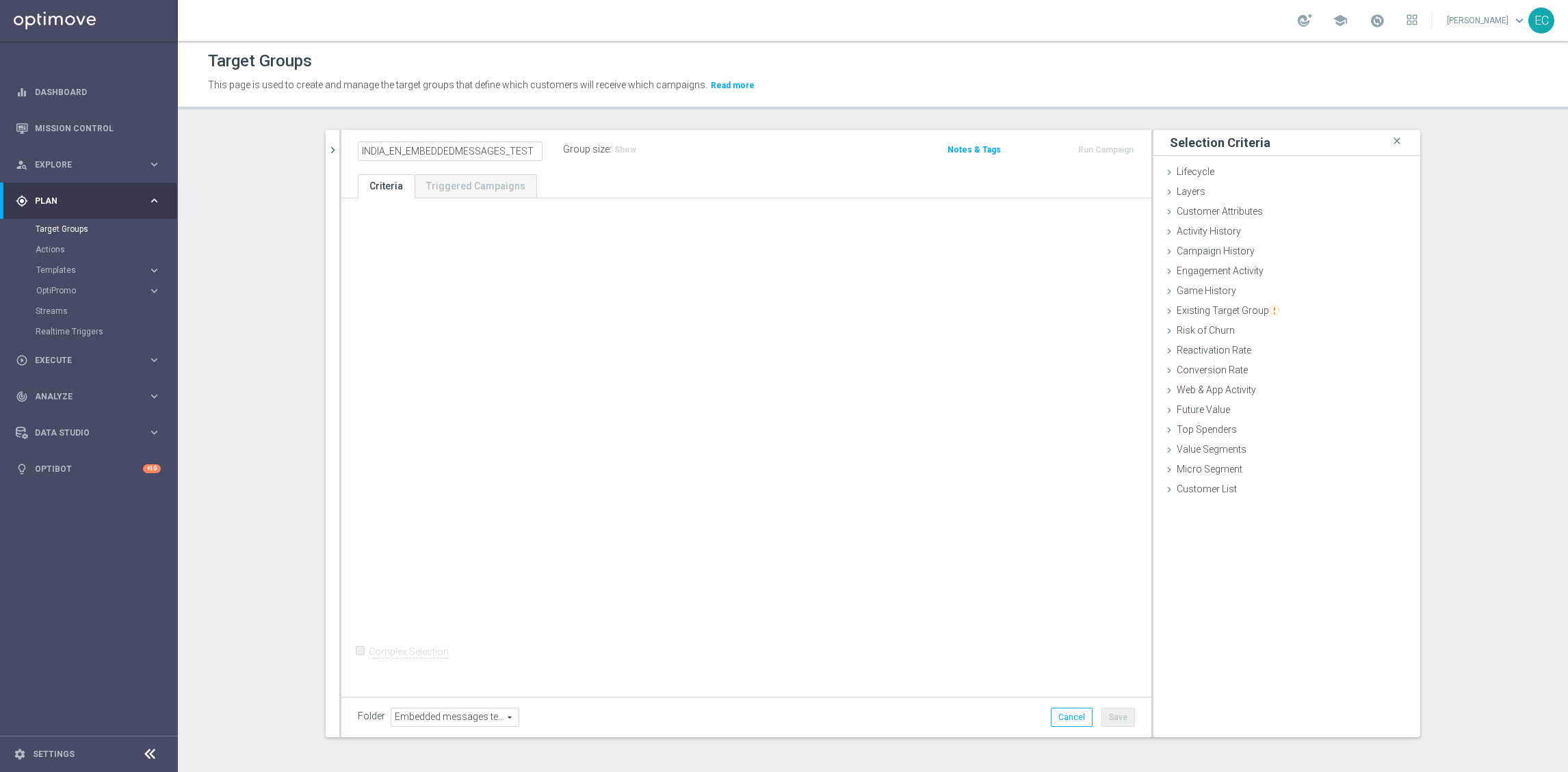
scroll to position [0, 0]
type input "INDIA_EN_EMBEDDEDMESSAGES_TEST"
click at [494, 264] on div "+ Add Selection Complex Selection Invalid Expression" at bounding box center [747, 445] width 810 height 493
click at [1239, 216] on span "Customer Attributes" at bounding box center [1219, 211] width 86 height 11
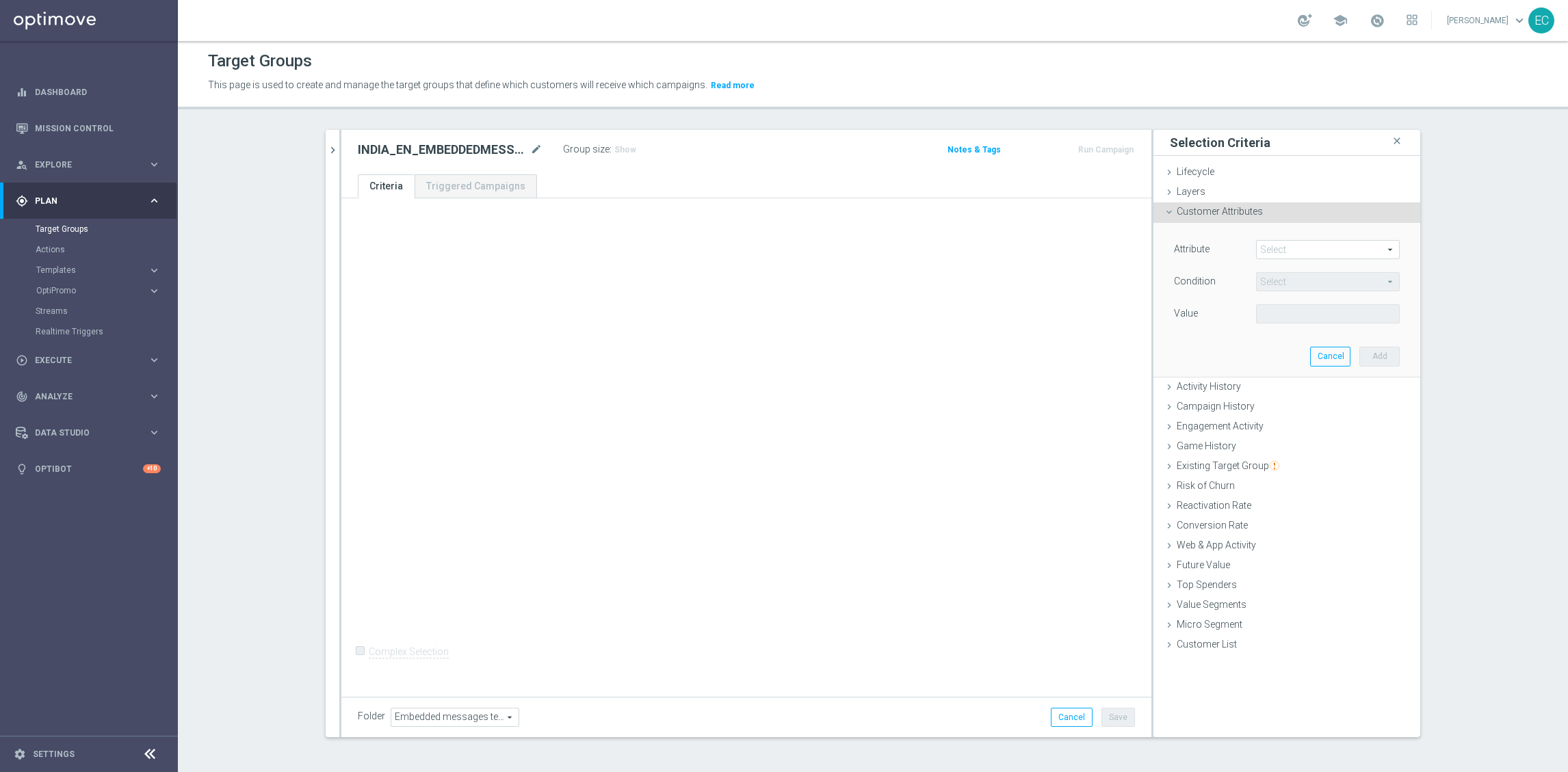
click at [1279, 245] on span at bounding box center [1328, 250] width 142 height 18
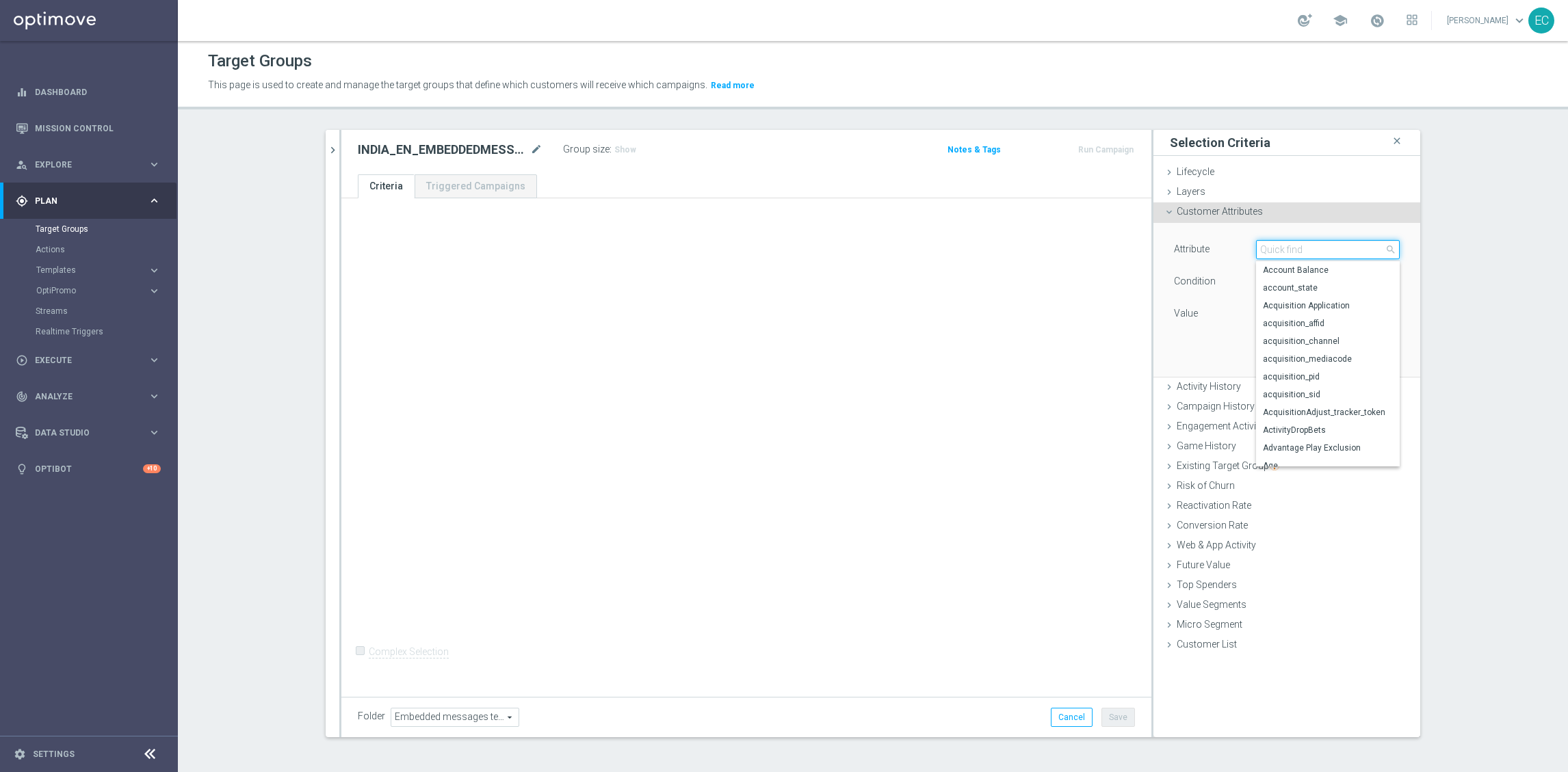
click at [1282, 248] on input "search" at bounding box center [1328, 250] width 144 height 19
type input "p"
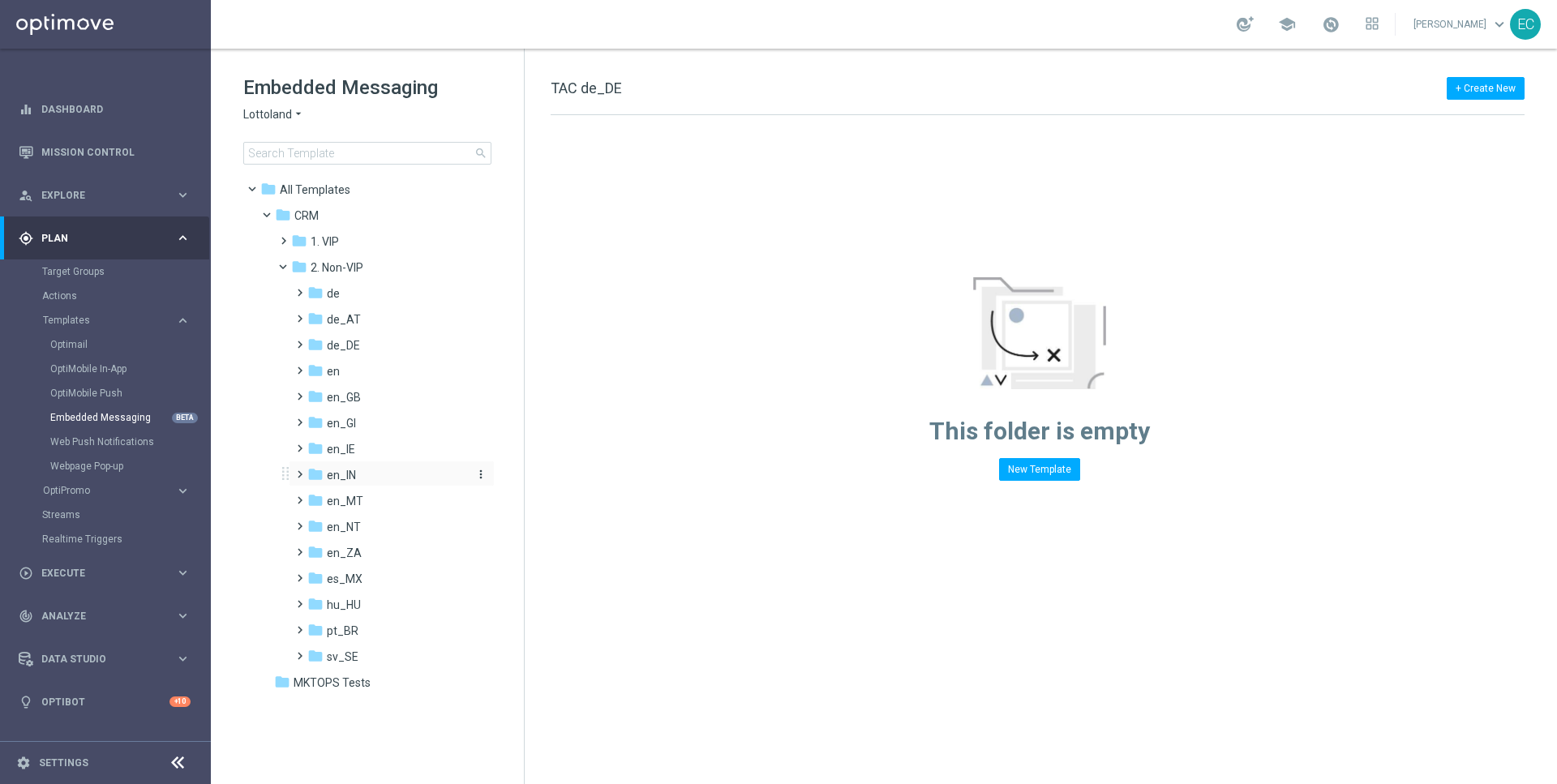
click at [360, 475] on div "folder en_IN" at bounding box center [387, 475] width 159 height 18
click at [378, 730] on div "folder MKTOPS Tests" at bounding box center [367, 735] width 187 height 18
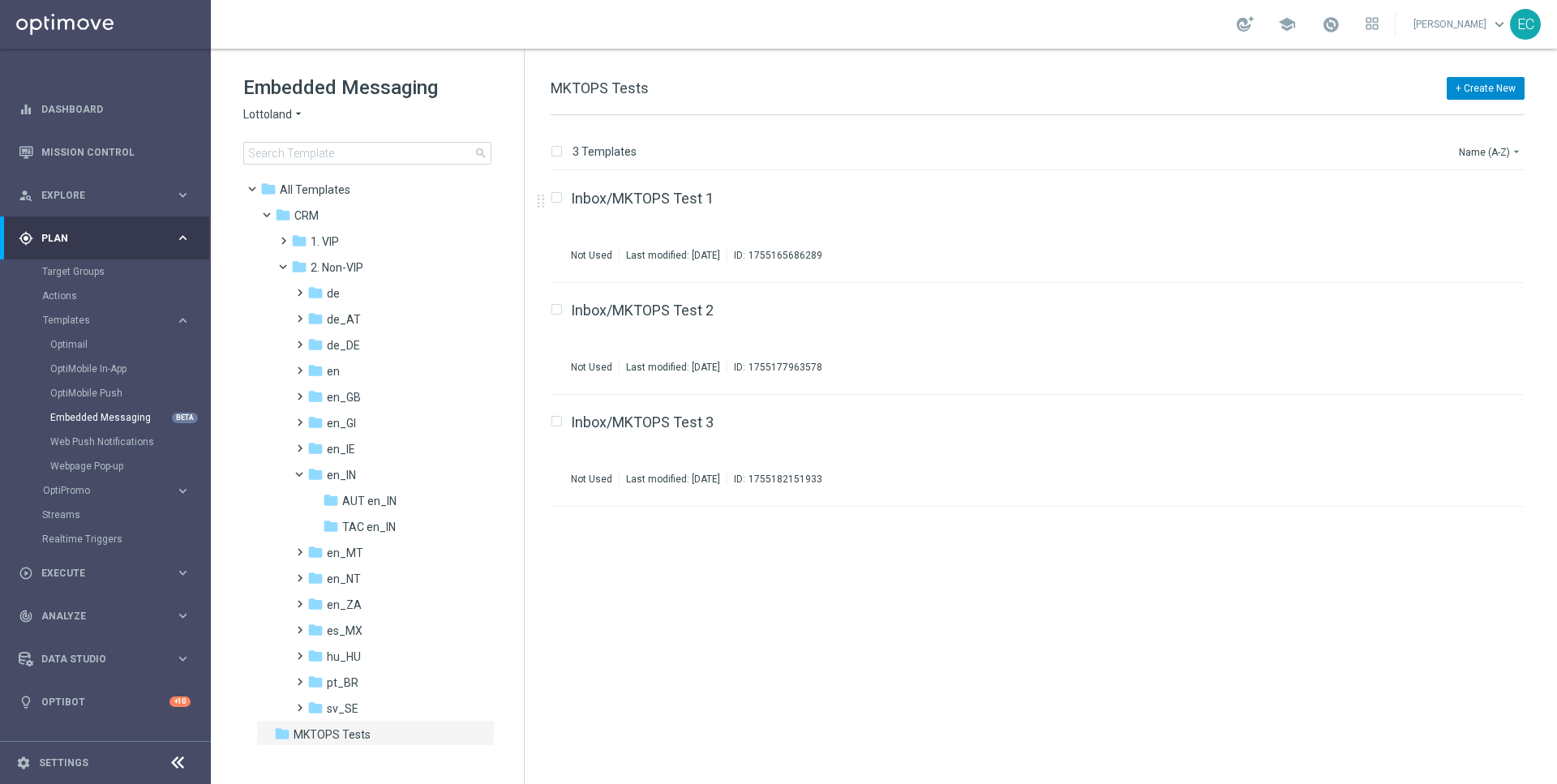
click at [1490, 84] on button "+ Create New" at bounding box center [1485, 88] width 78 height 23
click at [1474, 114] on div "New Template" at bounding box center [1462, 118] width 110 height 12
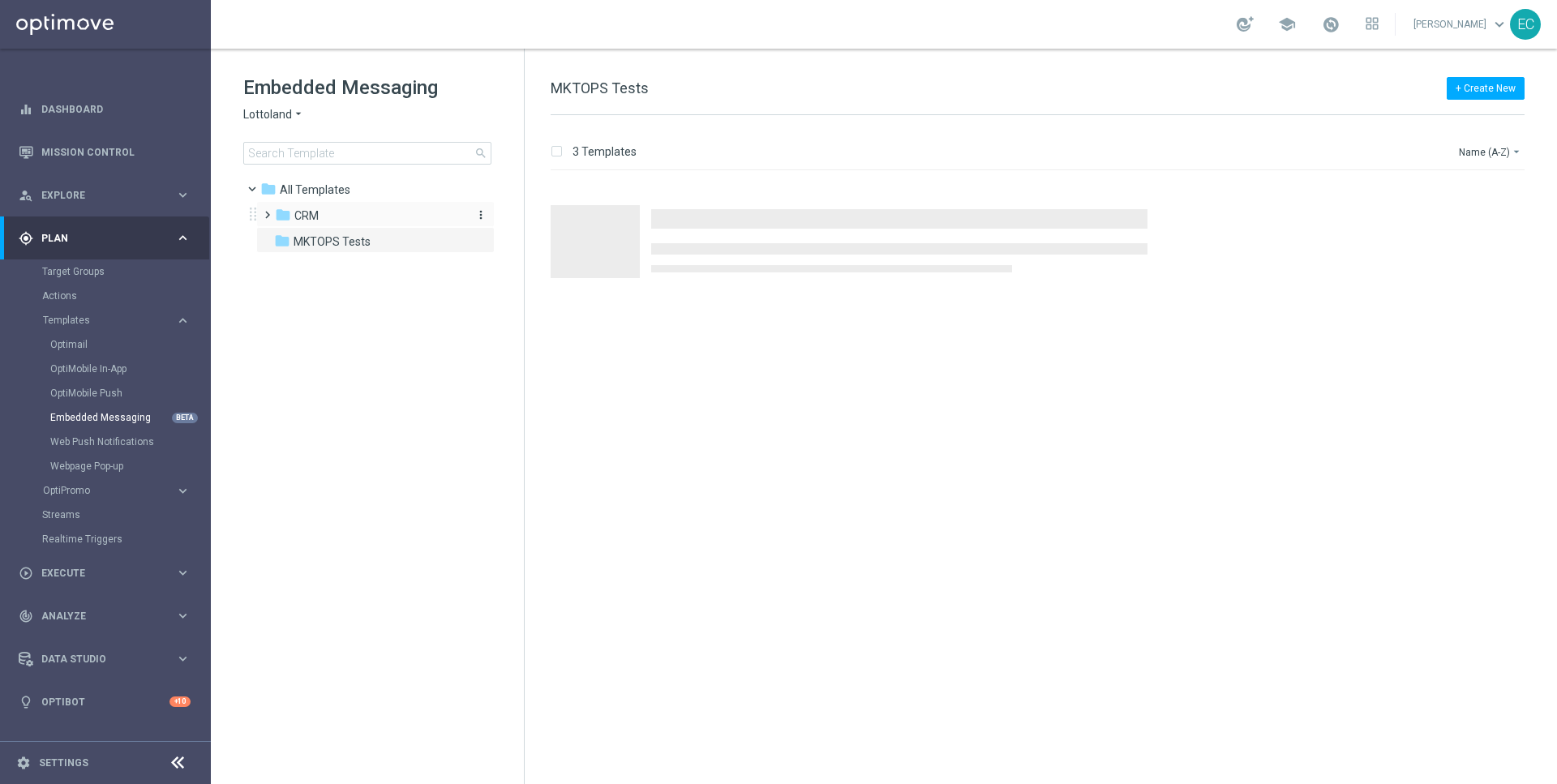
click at [340, 208] on div "folder CRM" at bounding box center [368, 216] width 187 height 18
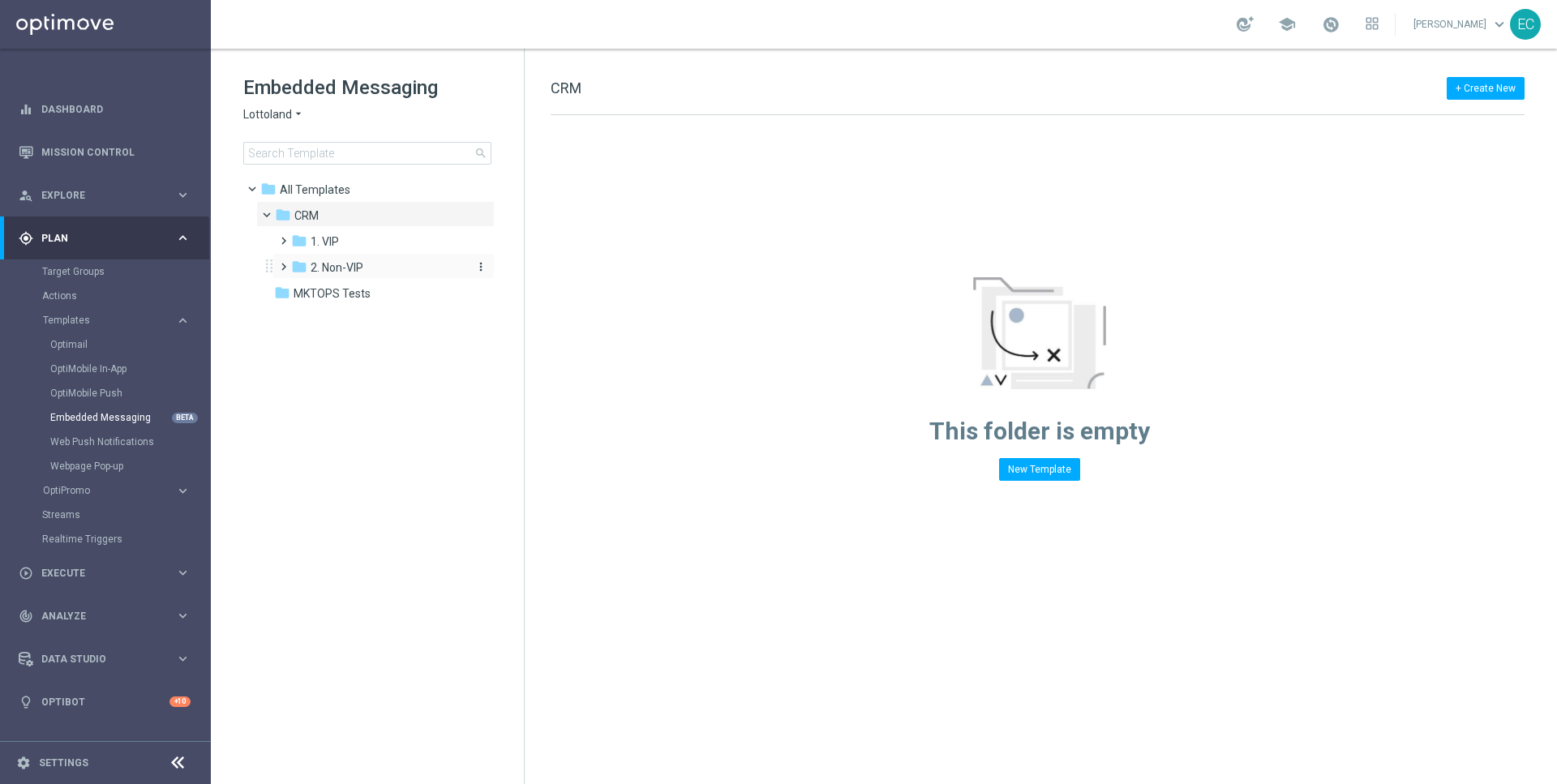
click at [344, 260] on span "2. Non-VIP" at bounding box center [337, 267] width 53 height 14
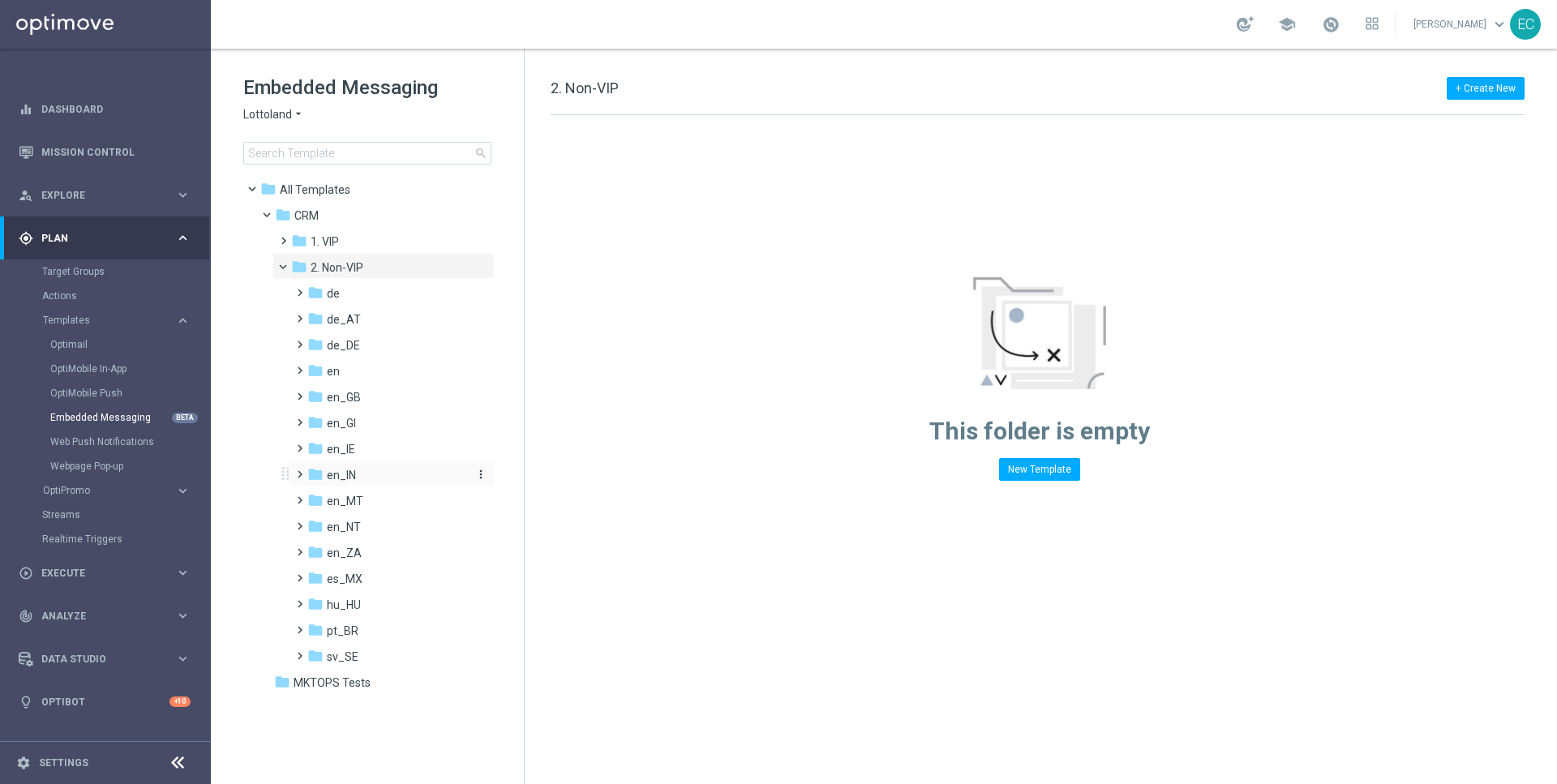
click at [384, 467] on div "folder en_IN" at bounding box center [387, 475] width 159 height 18
click at [416, 524] on div "folder TAC en_IN" at bounding box center [396, 527] width 146 height 18
click at [478, 525] on icon "more_vert" at bounding box center [480, 525] width 13 height 13
click at [411, 500] on div "folder AUT en_IN" at bounding box center [396, 501] width 146 height 18
click at [1462, 68] on div "+ Create New AUT en_IN Drag here to set row groups Drag here to set column labe…" at bounding box center [1041, 416] width 1032 height 735
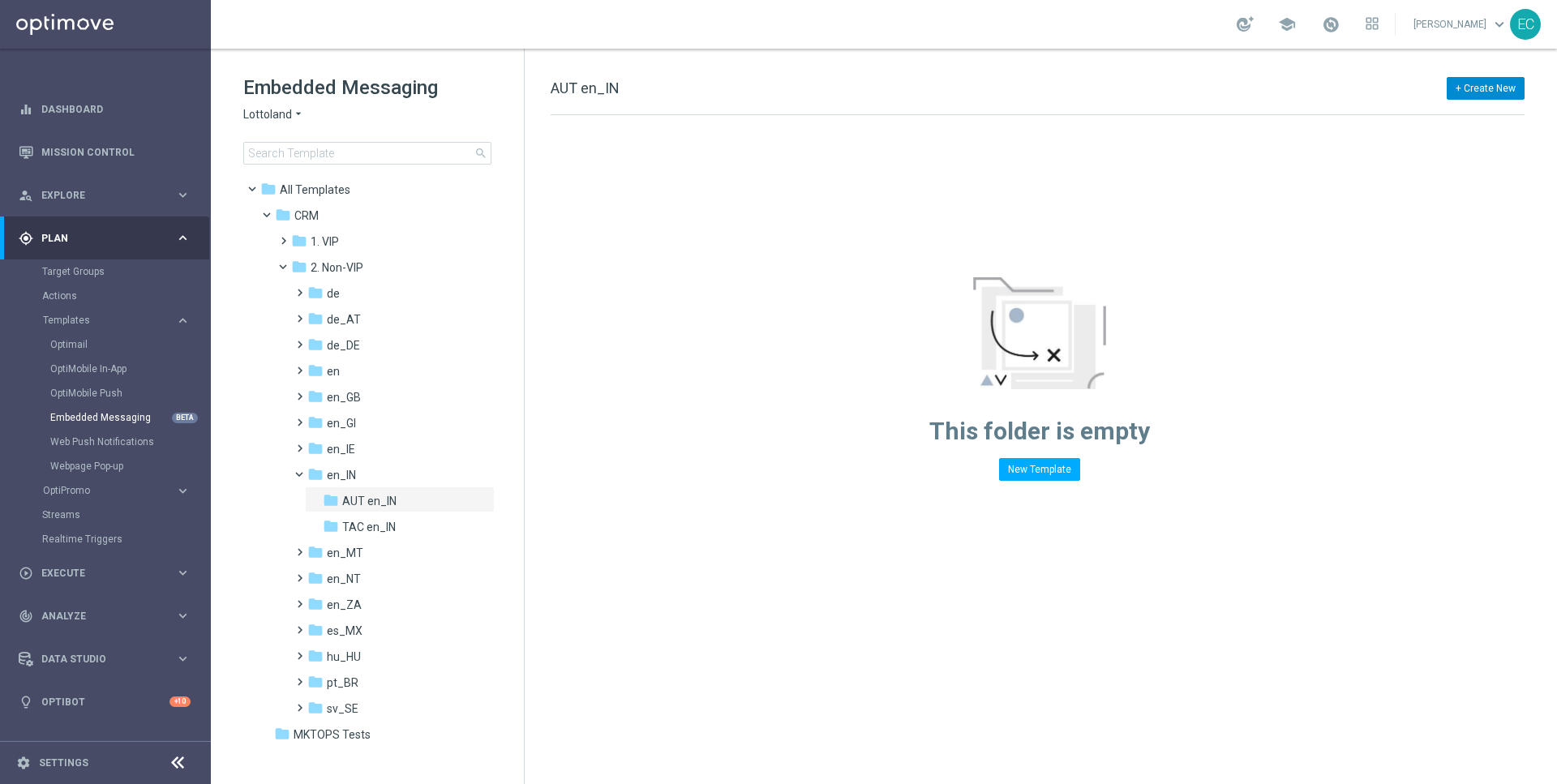
click at [1469, 89] on button "+ Create New" at bounding box center [1485, 88] width 78 height 23
click at [1460, 123] on div "New Template" at bounding box center [1459, 117] width 130 height 23
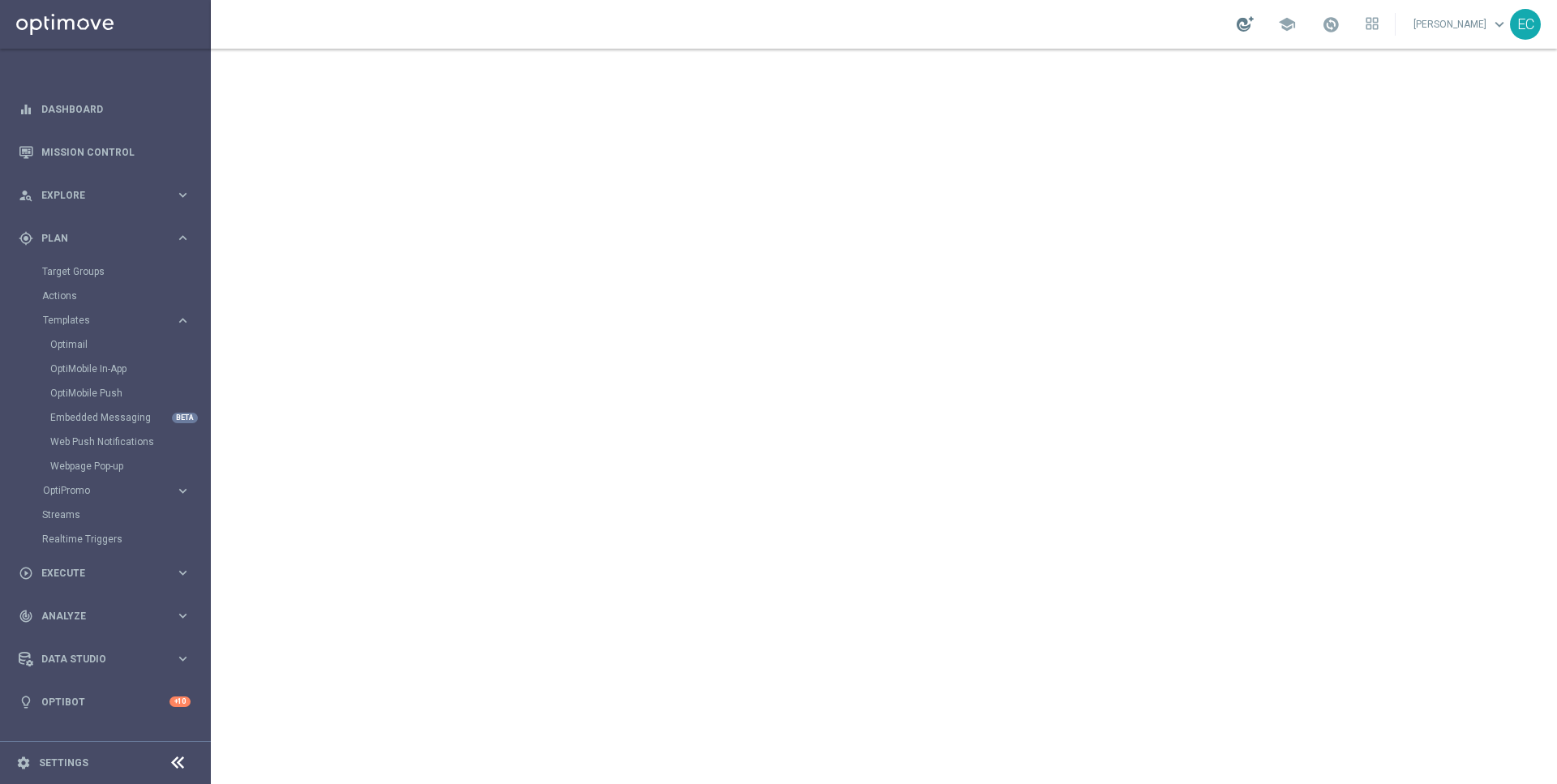
click at [1251, 30] on div at bounding box center [1245, 23] width 17 height 15
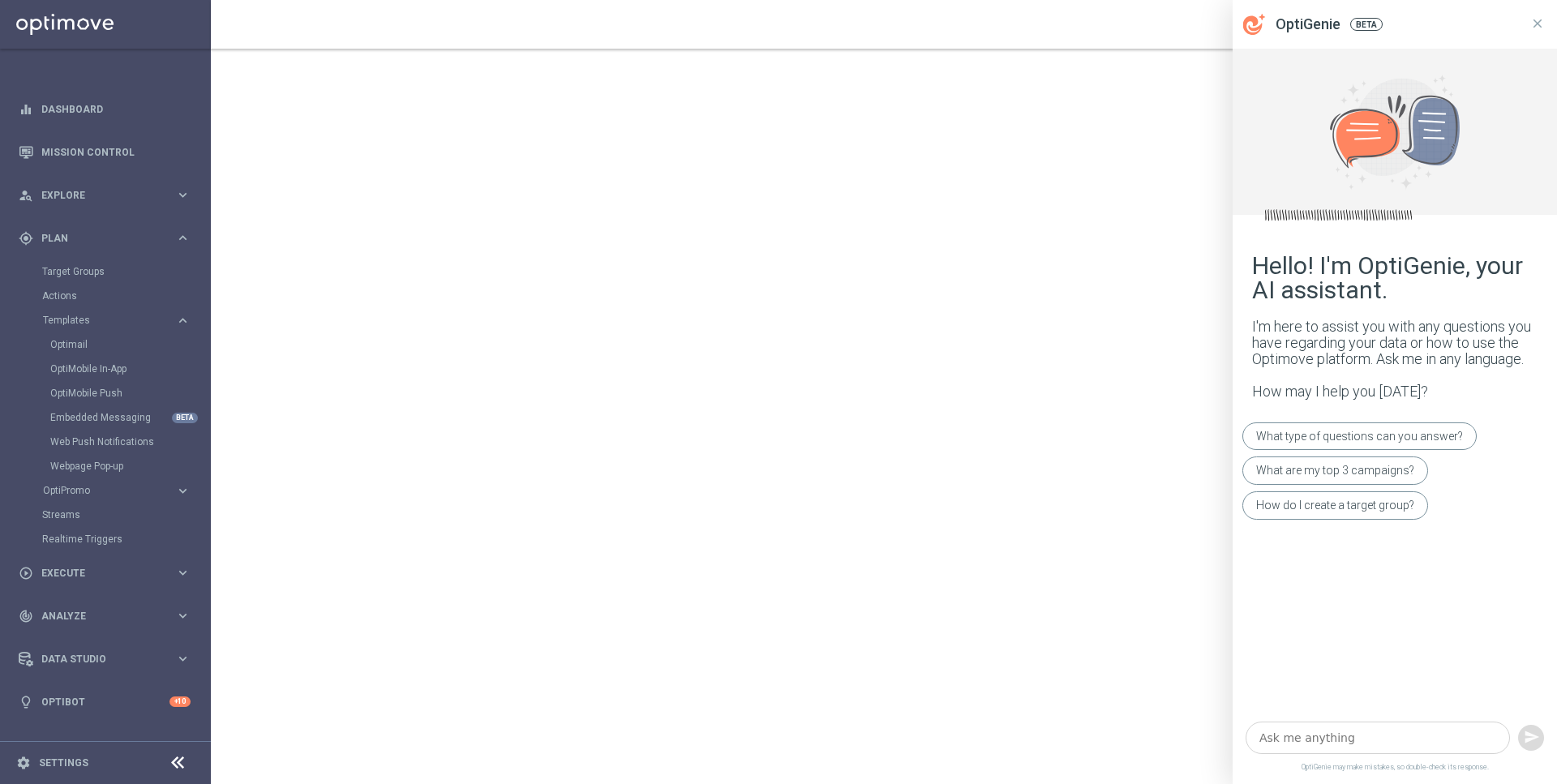
click at [1322, 742] on textarea at bounding box center [1377, 737] width 264 height 33
type textarea "How can i change the size of the text in embedded messges"
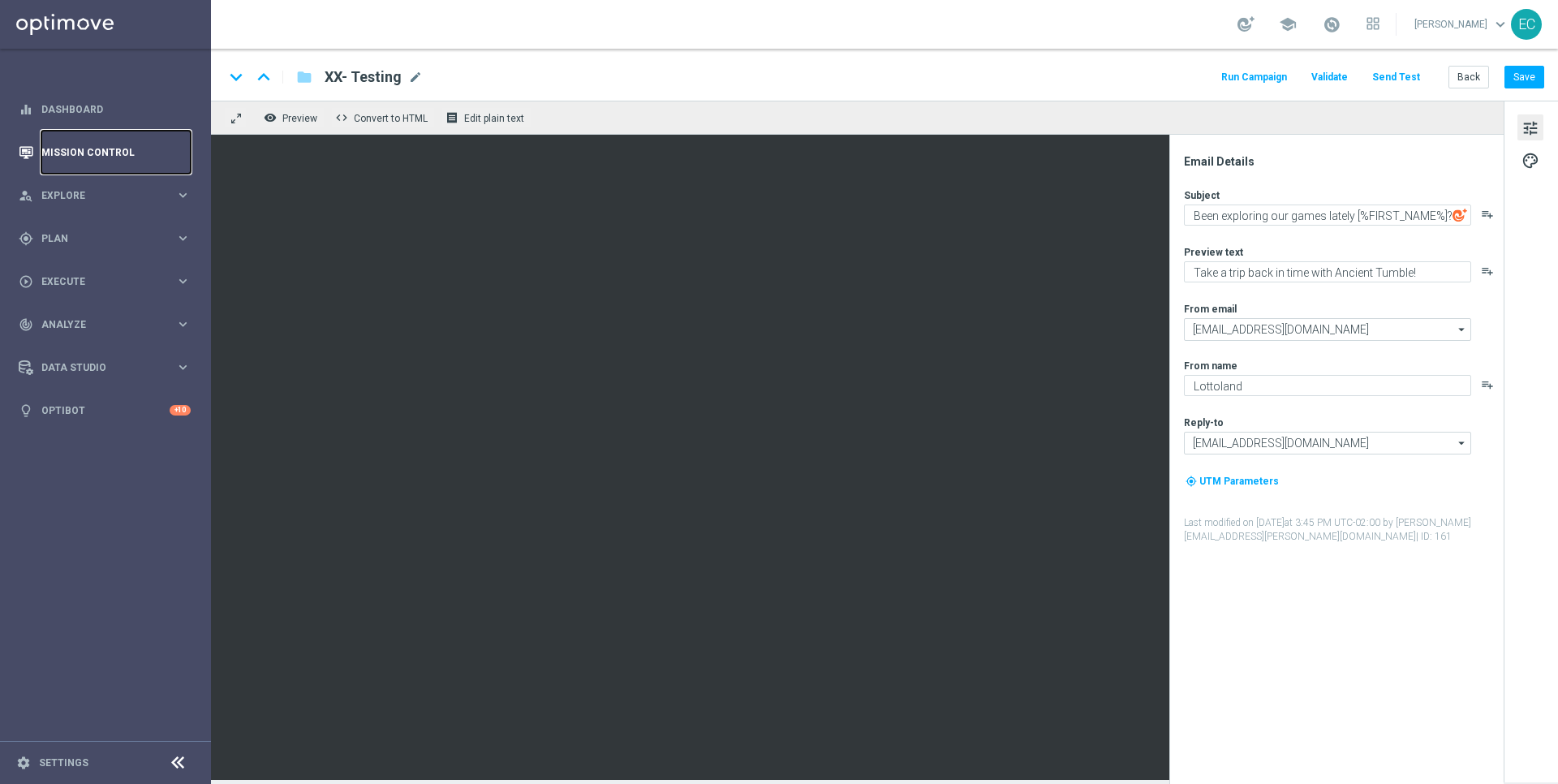
click at [122, 145] on link "Mission Control" at bounding box center [116, 152] width 149 height 43
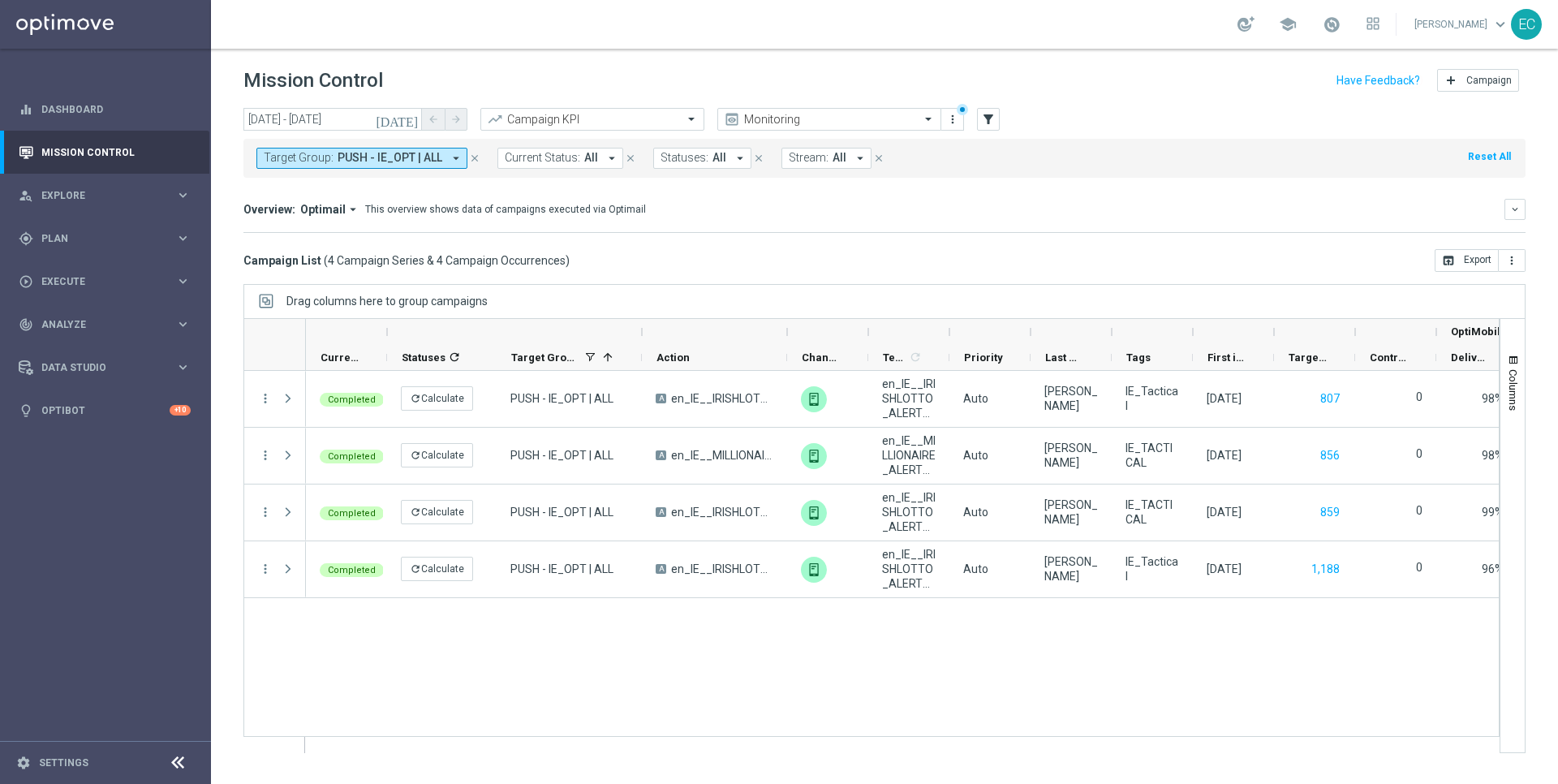
click at [475, 156] on icon "close" at bounding box center [475, 158] width 12 height 12
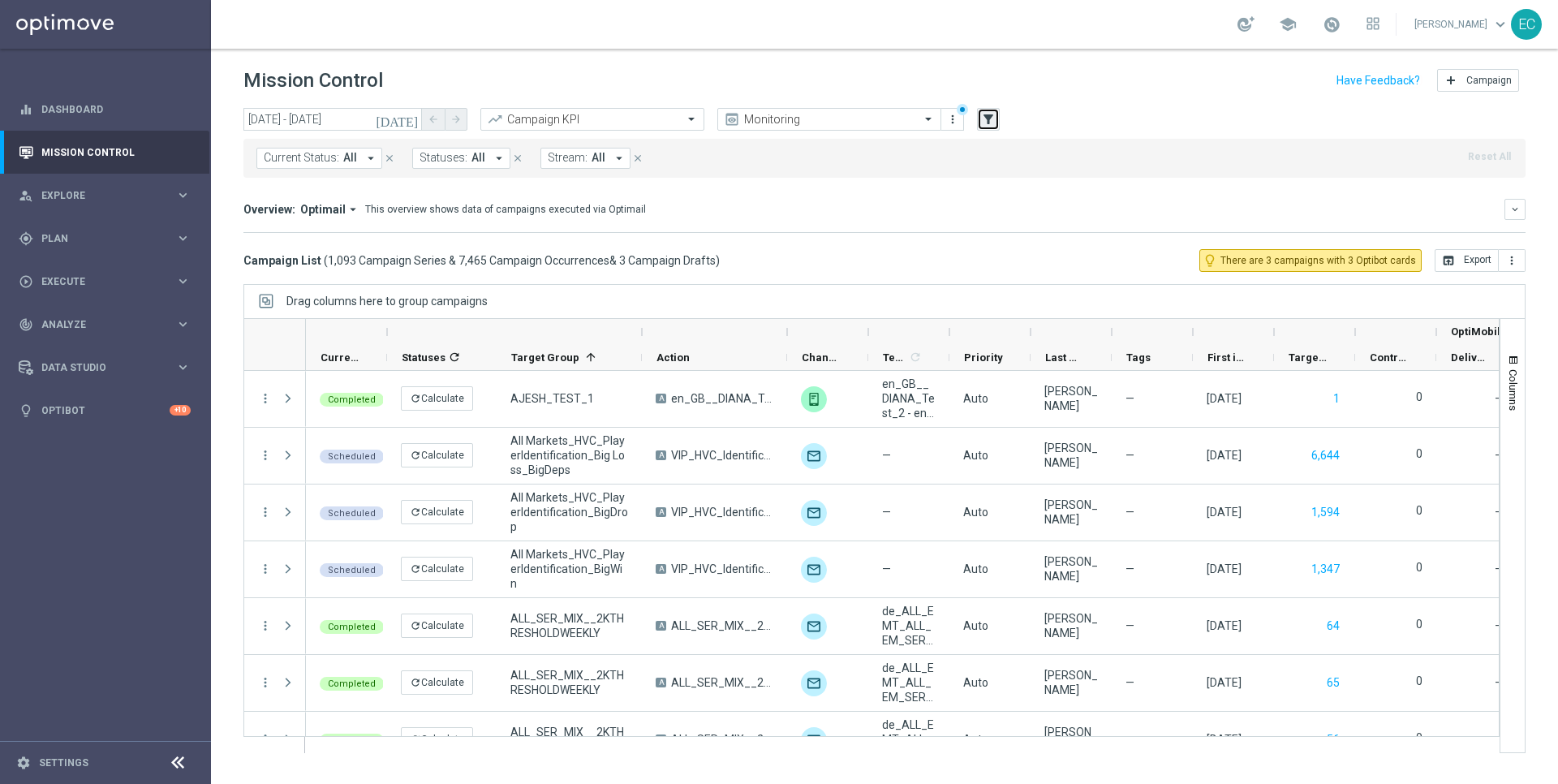
click at [995, 114] on button "filter_alt" at bounding box center [988, 119] width 23 height 23
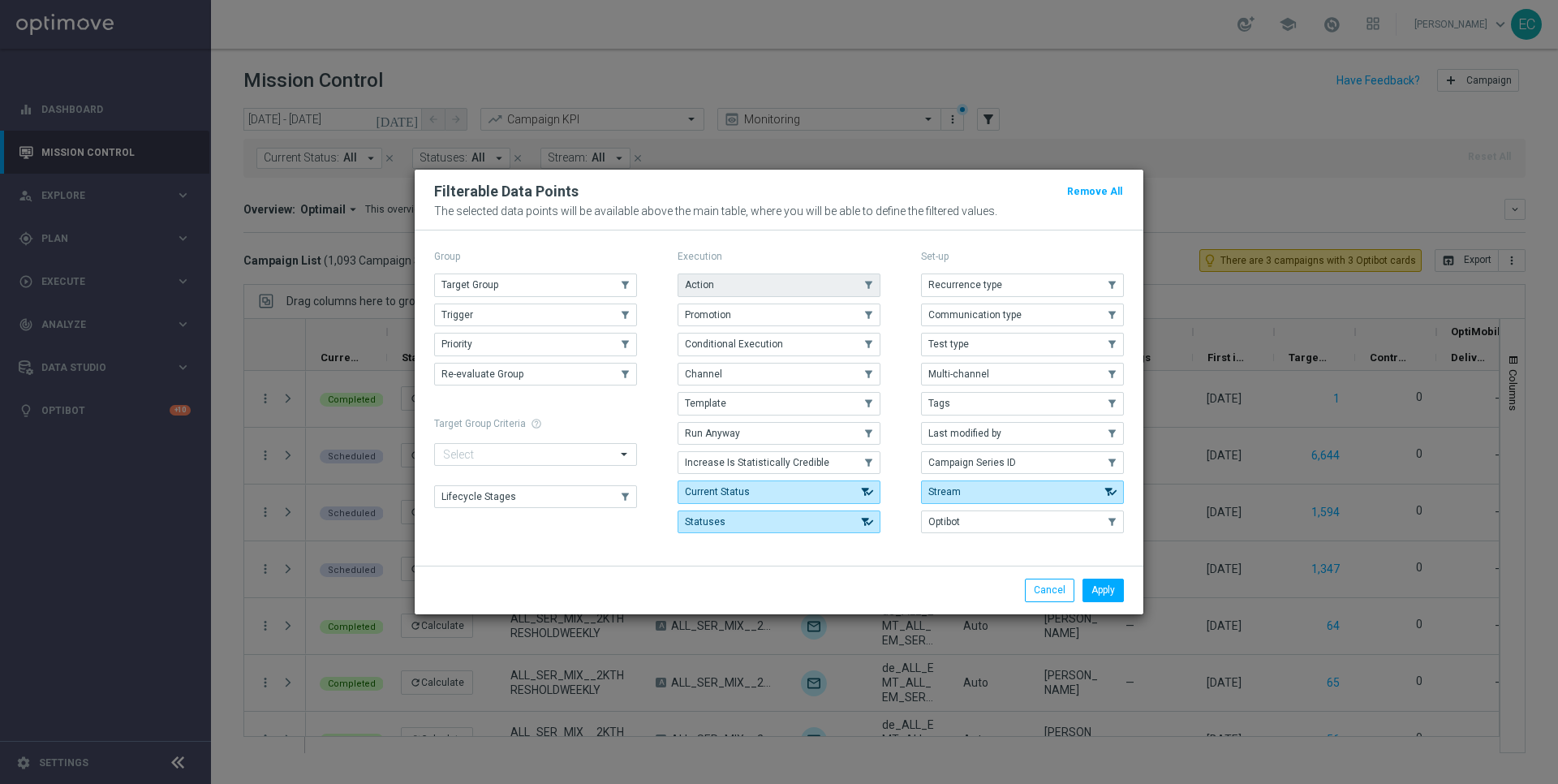
click at [713, 273] on button "Action" at bounding box center [779, 284] width 203 height 23
click at [1114, 592] on button "Apply" at bounding box center [1103, 589] width 41 height 23
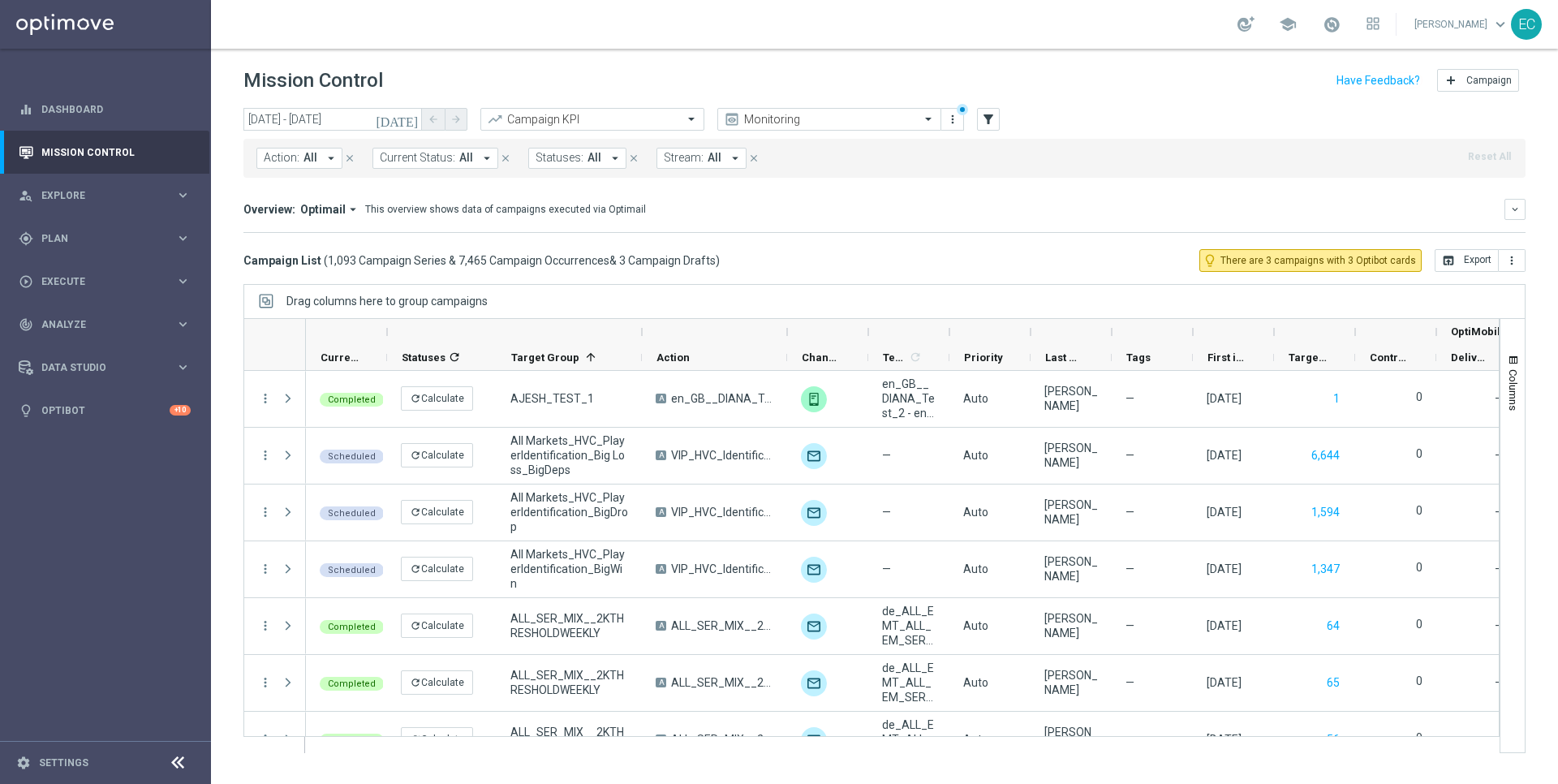
click at [271, 161] on span "Action:" at bounding box center [281, 158] width 36 height 13
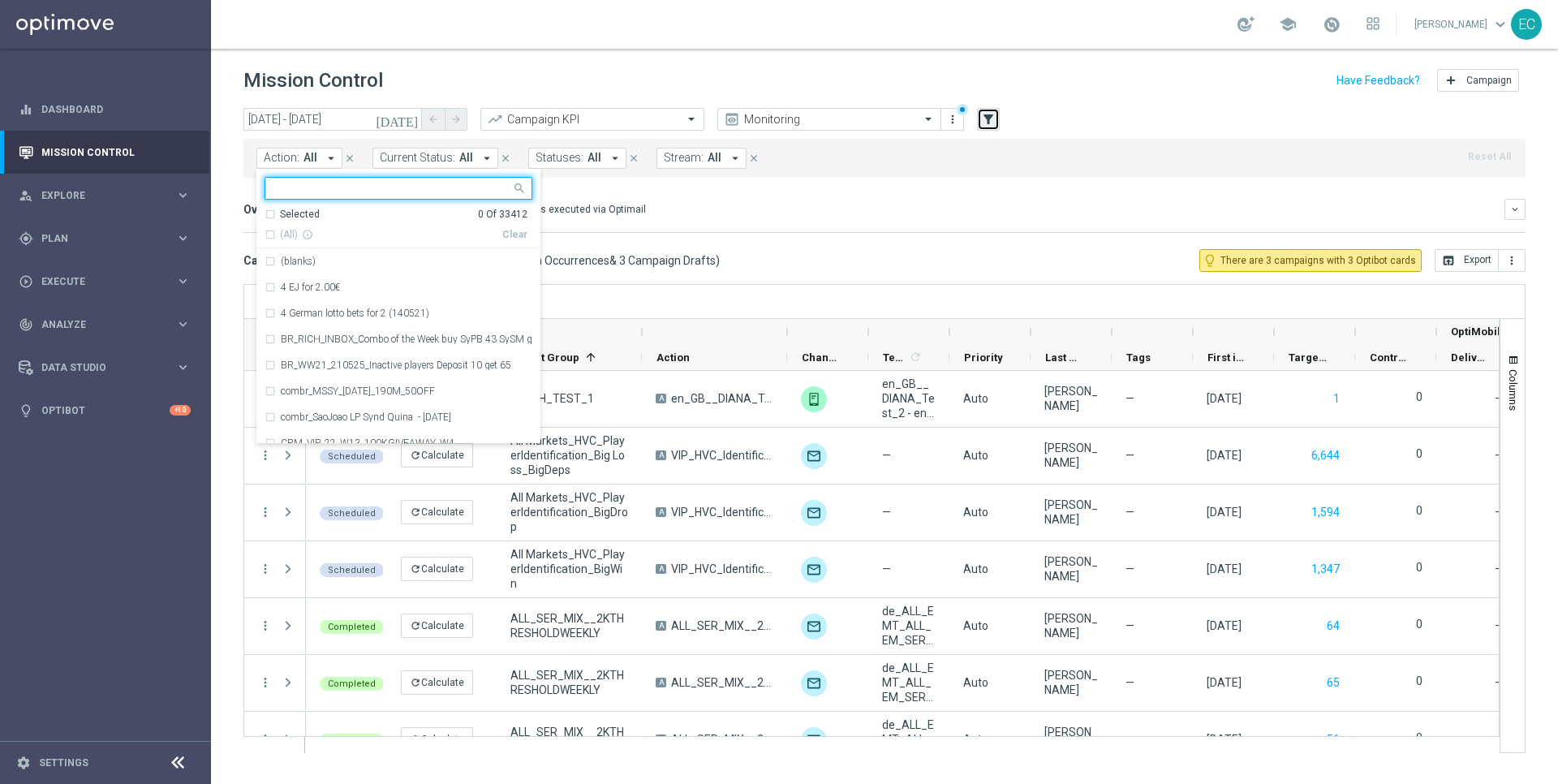
click at [981, 117] on icon "filter_alt" at bounding box center [988, 119] width 14 height 14
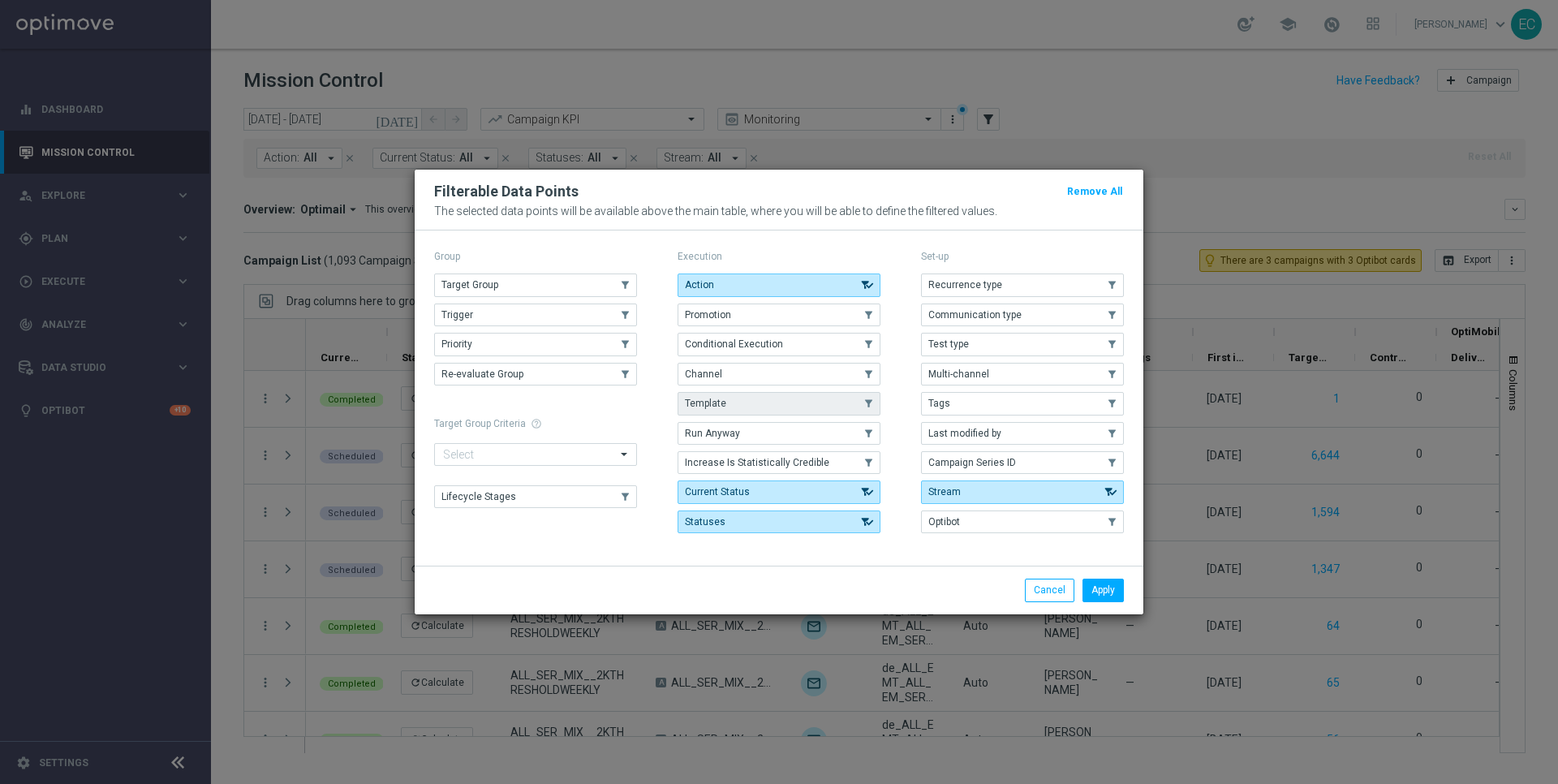
click at [744, 397] on button "Template" at bounding box center [779, 402] width 203 height 23
click at [1111, 592] on button "Apply" at bounding box center [1103, 589] width 41 height 23
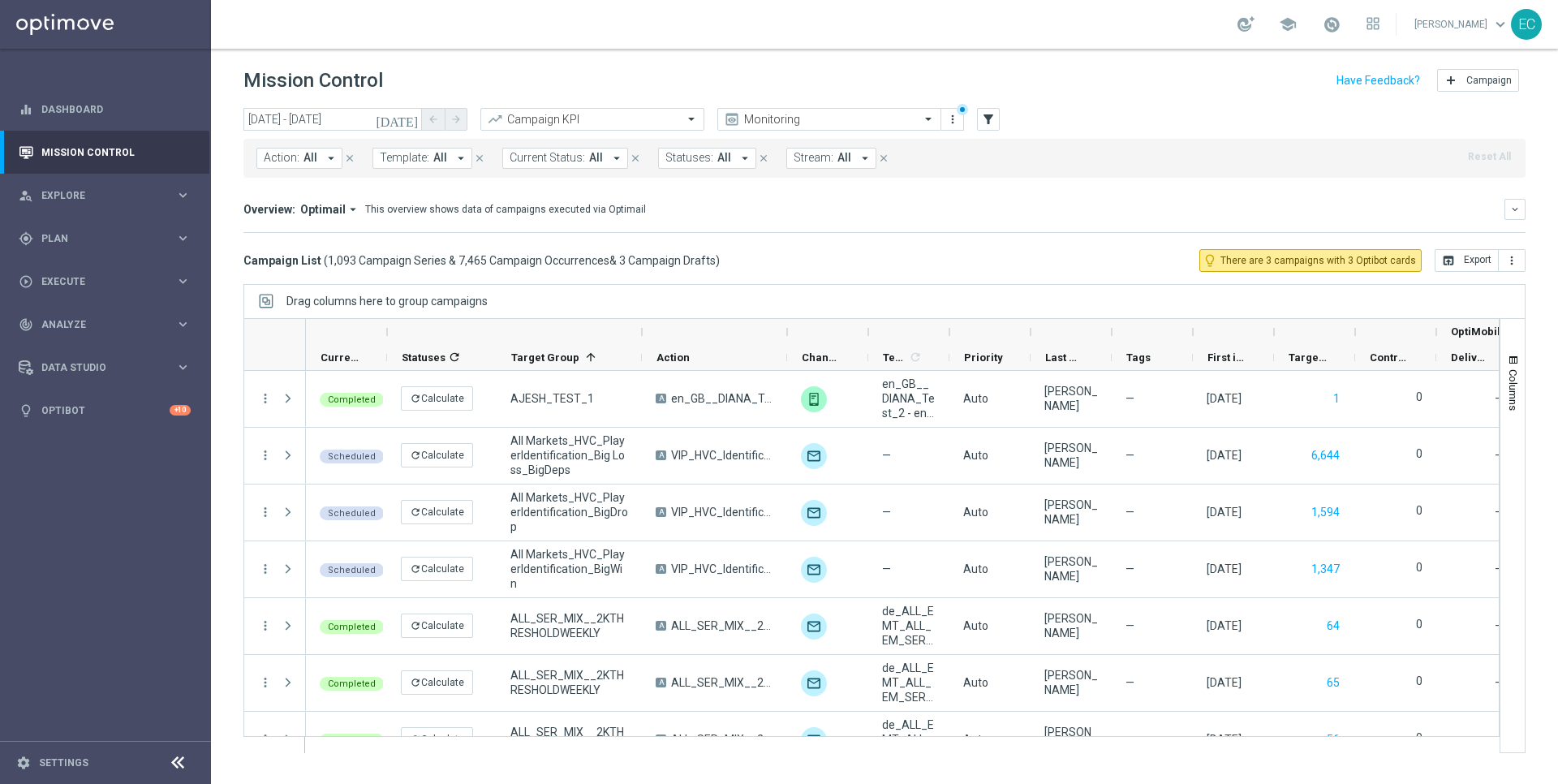
click at [413, 148] on button "Template: All arrow_drop_down" at bounding box center [422, 158] width 100 height 21
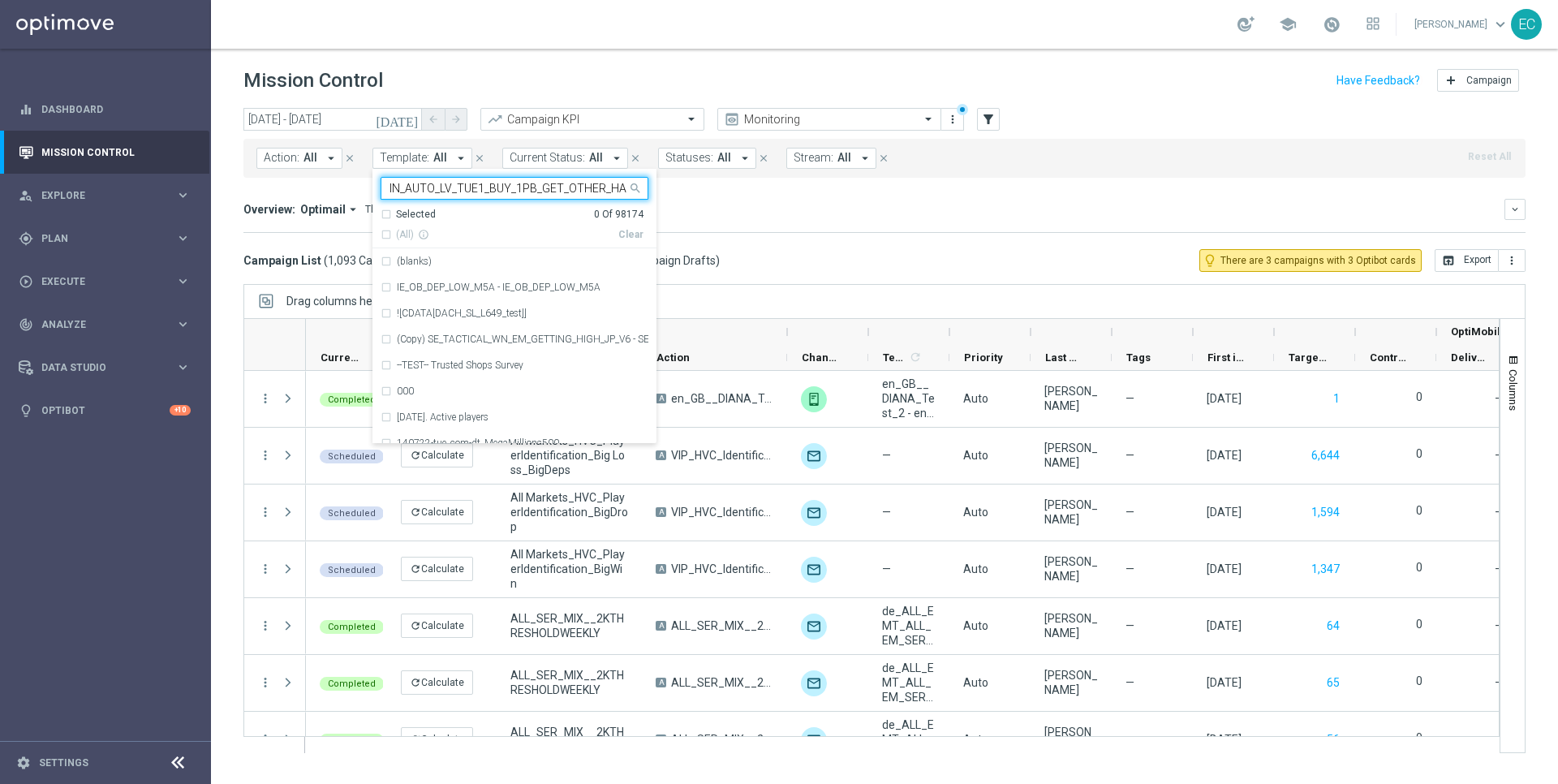
scroll to position [0, 43]
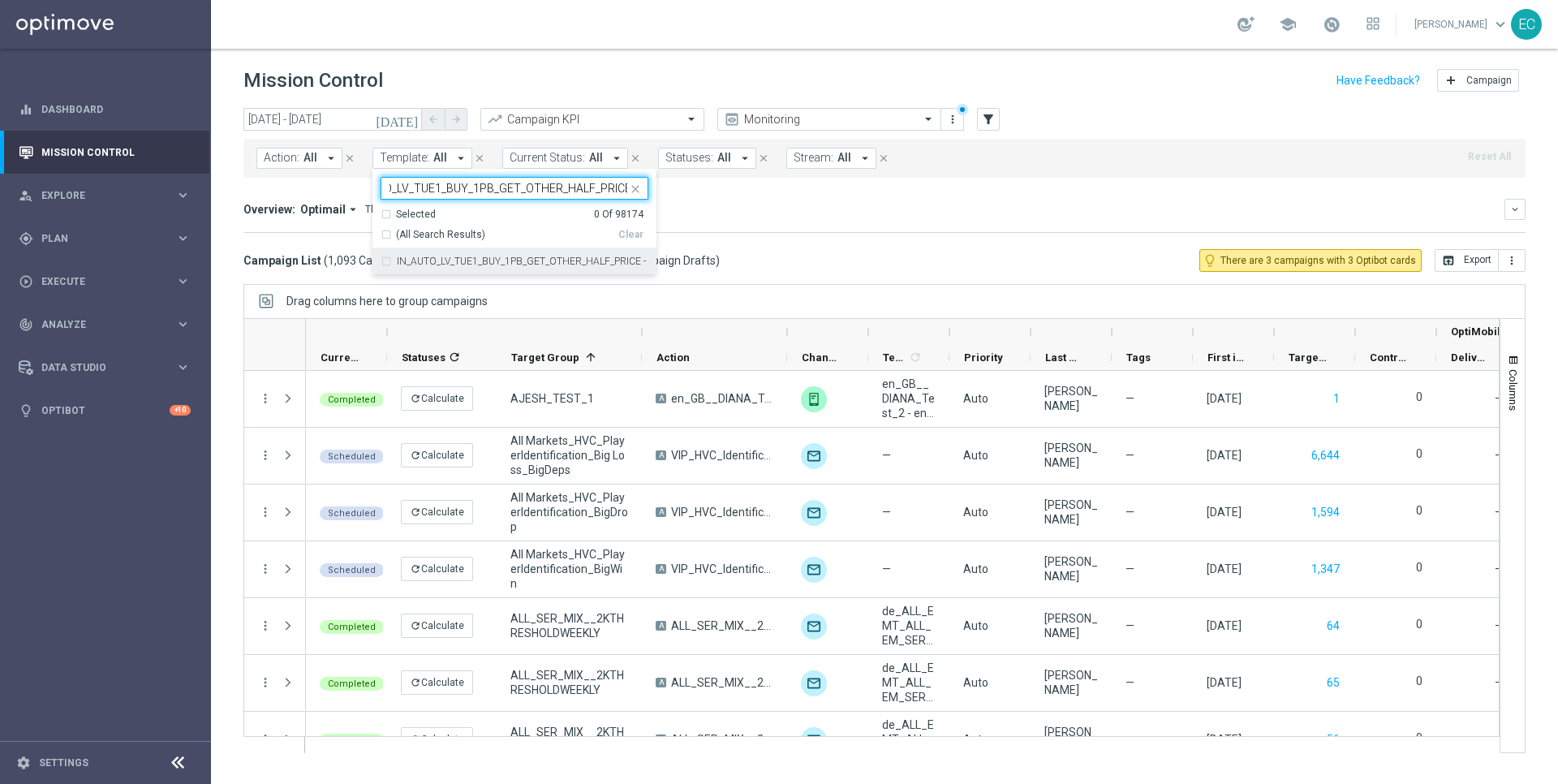
click at [488, 257] on label "IN_AUTO_LV_TUE1_BUY_1PB_GET_OTHER_HALF_PRICE - IN_AUTO_LV_TUE1_BUY_1PB_GET_OTHE…" at bounding box center [522, 262] width 252 height 10
type input "IN_AUTO_LV_TUE1_BUY_1PB_GET_OTHER_HALF_PRICE"
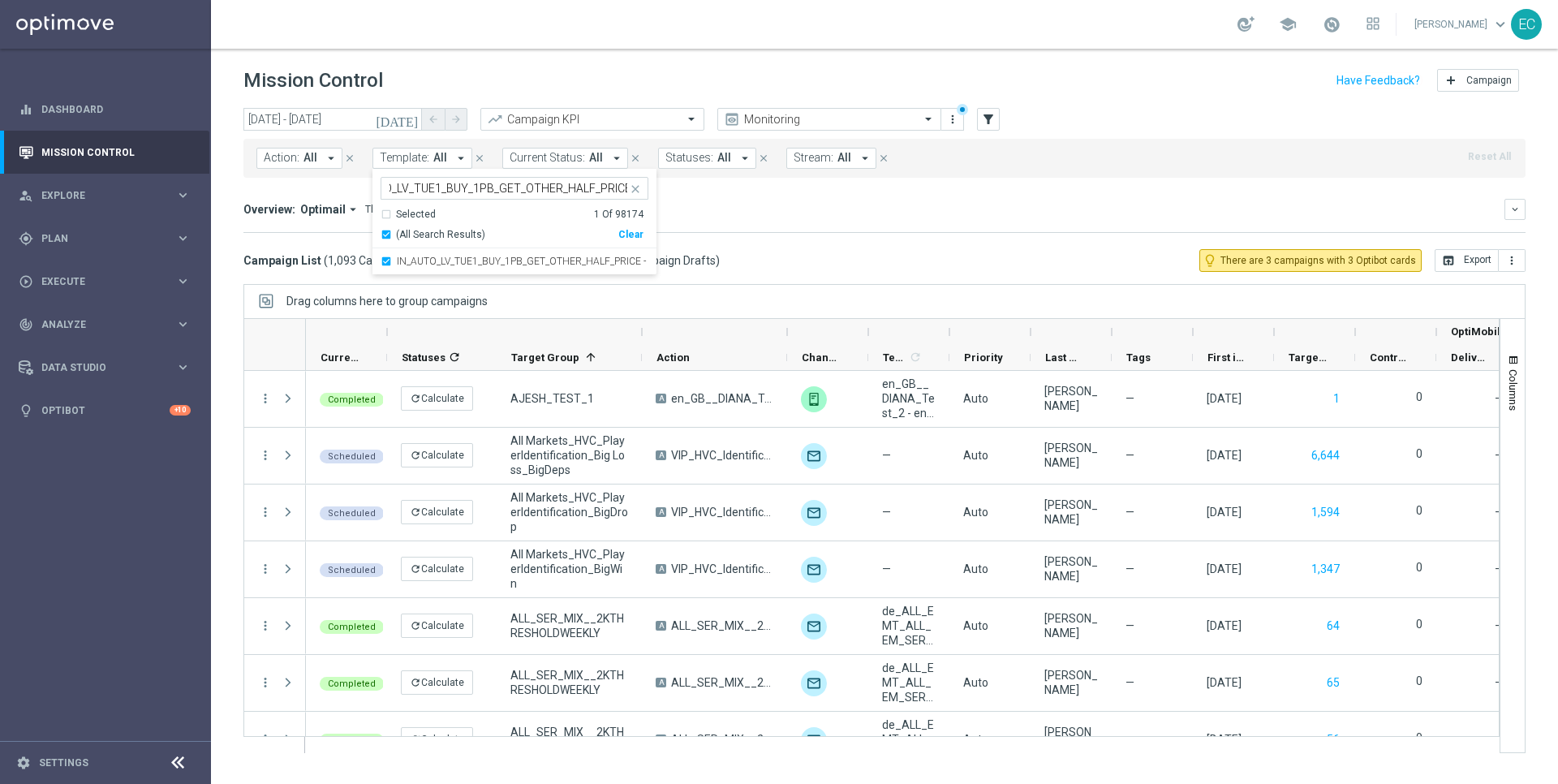
scroll to position [0, 0]
click at [569, 86] on div "Mission Control add Campaign" at bounding box center [884, 80] width 1282 height 32
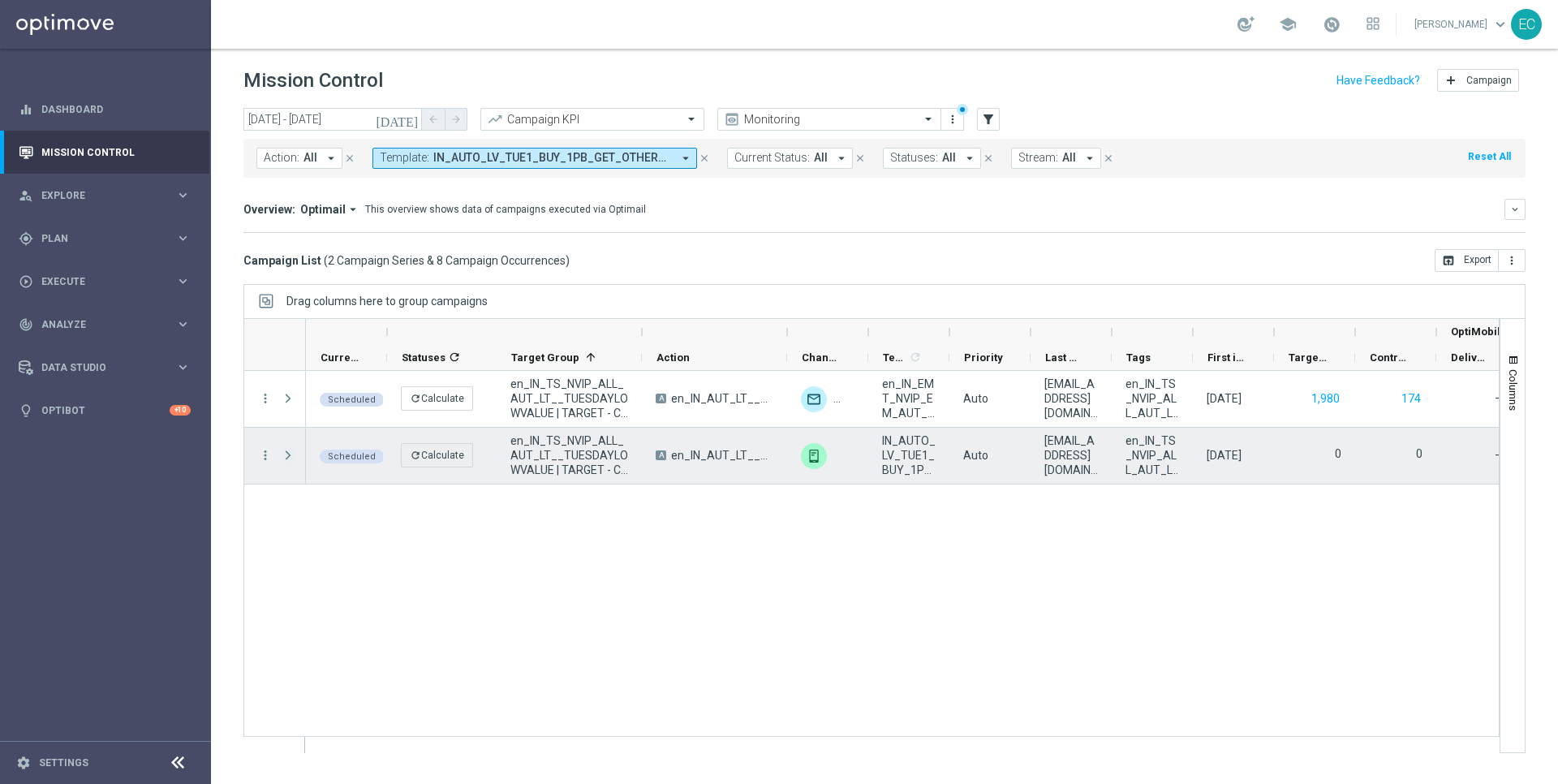
click at [288, 459] on span at bounding box center [288, 454] width 14 height 13
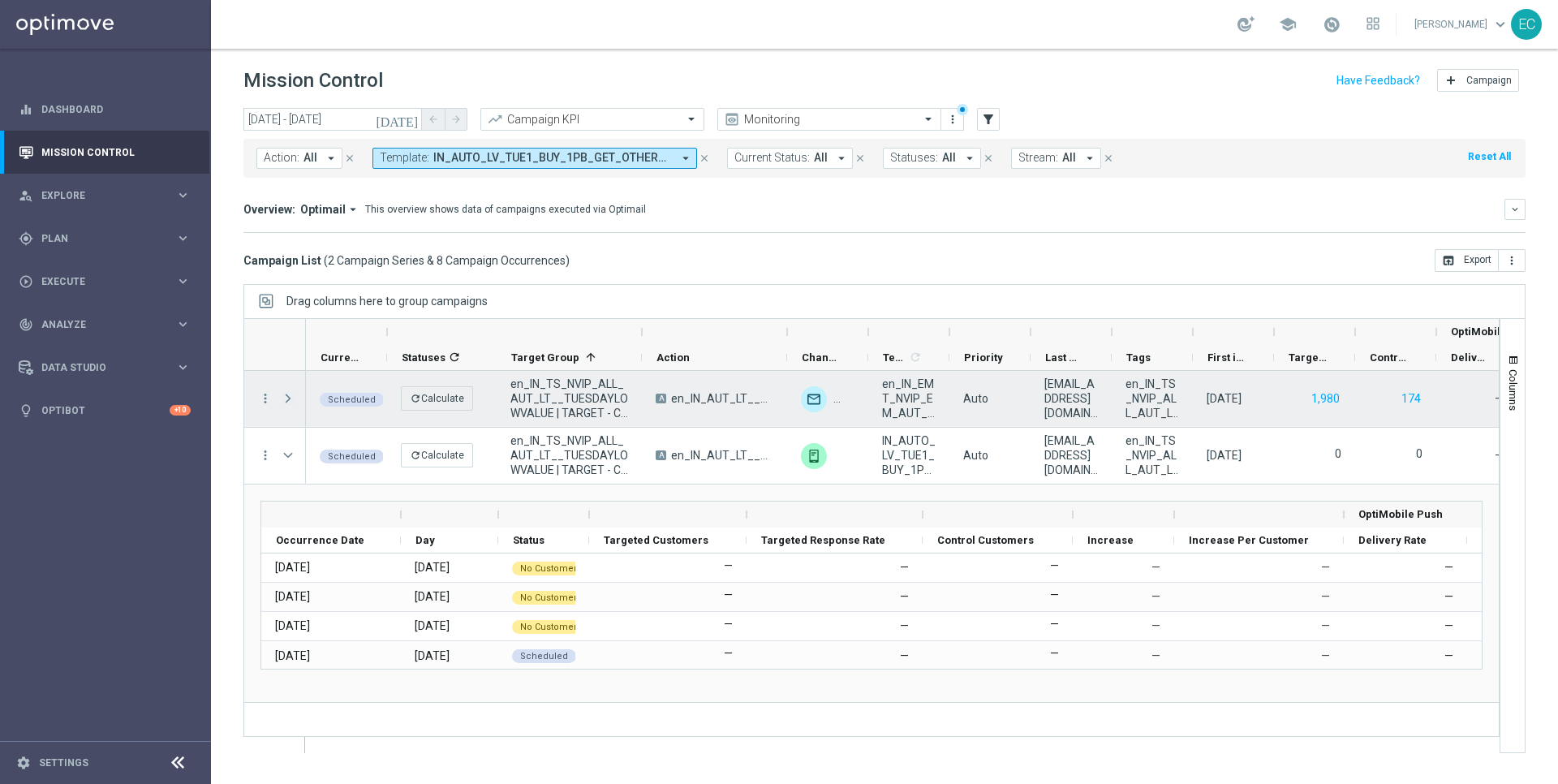
click at [285, 392] on span at bounding box center [288, 397] width 14 height 13
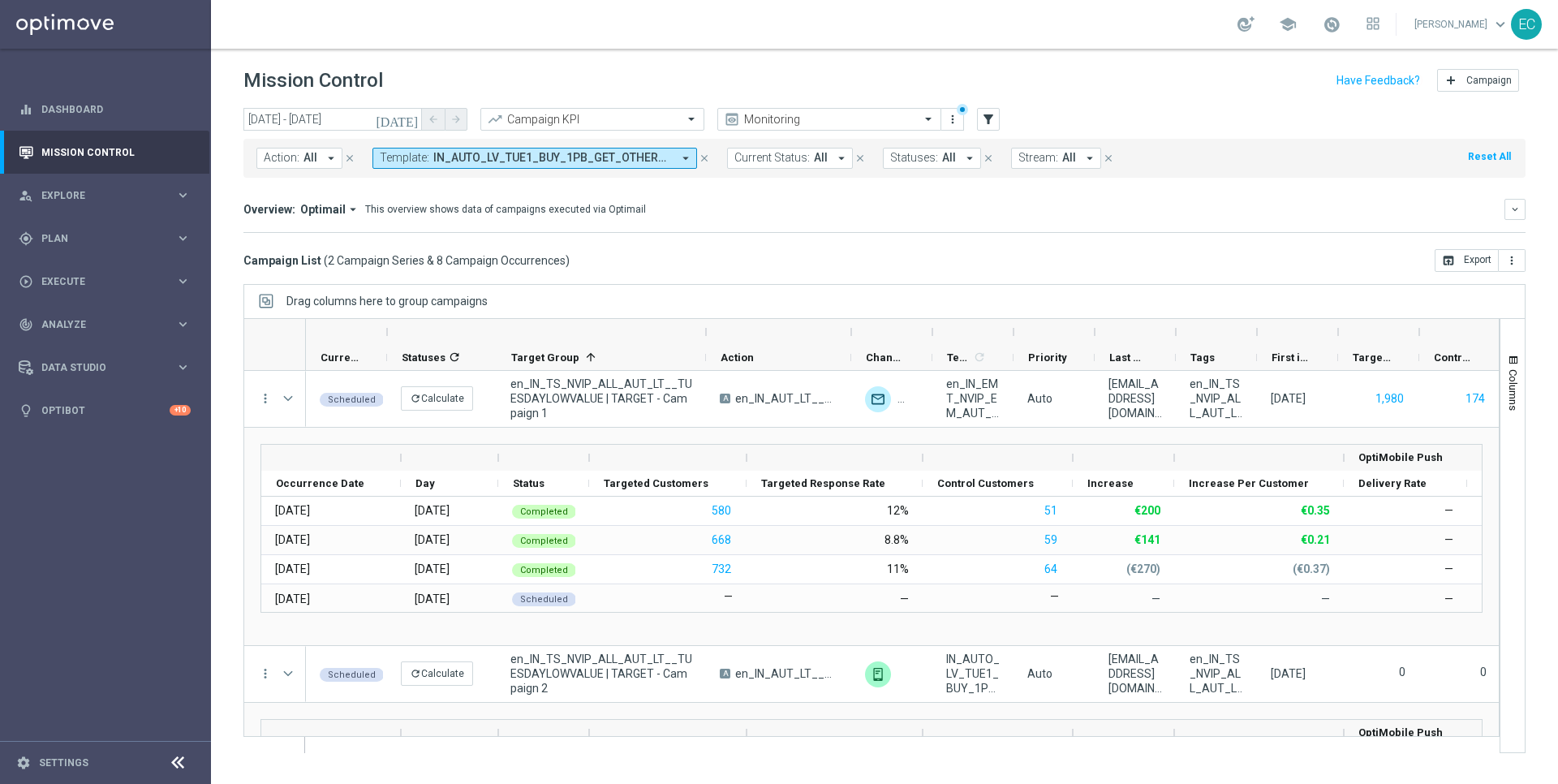
drag, startPoint x: 641, startPoint y: 338, endPoint x: 706, endPoint y: 332, distance: 65.3
click at [706, 332] on div at bounding box center [706, 331] width 7 height 26
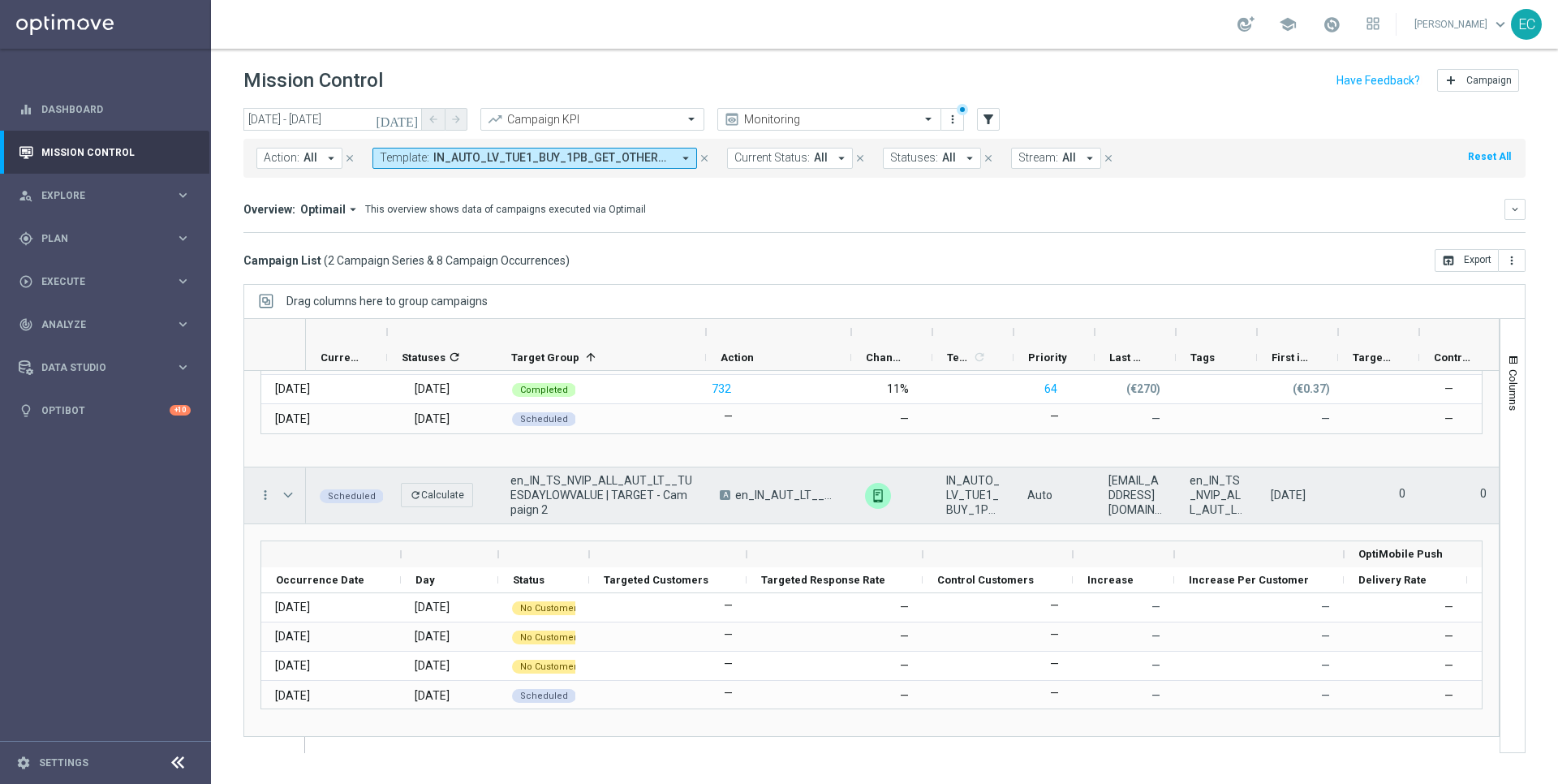
click at [277, 488] on div at bounding box center [289, 495] width 33 height 56
click at [284, 491] on span at bounding box center [288, 495] width 14 height 13
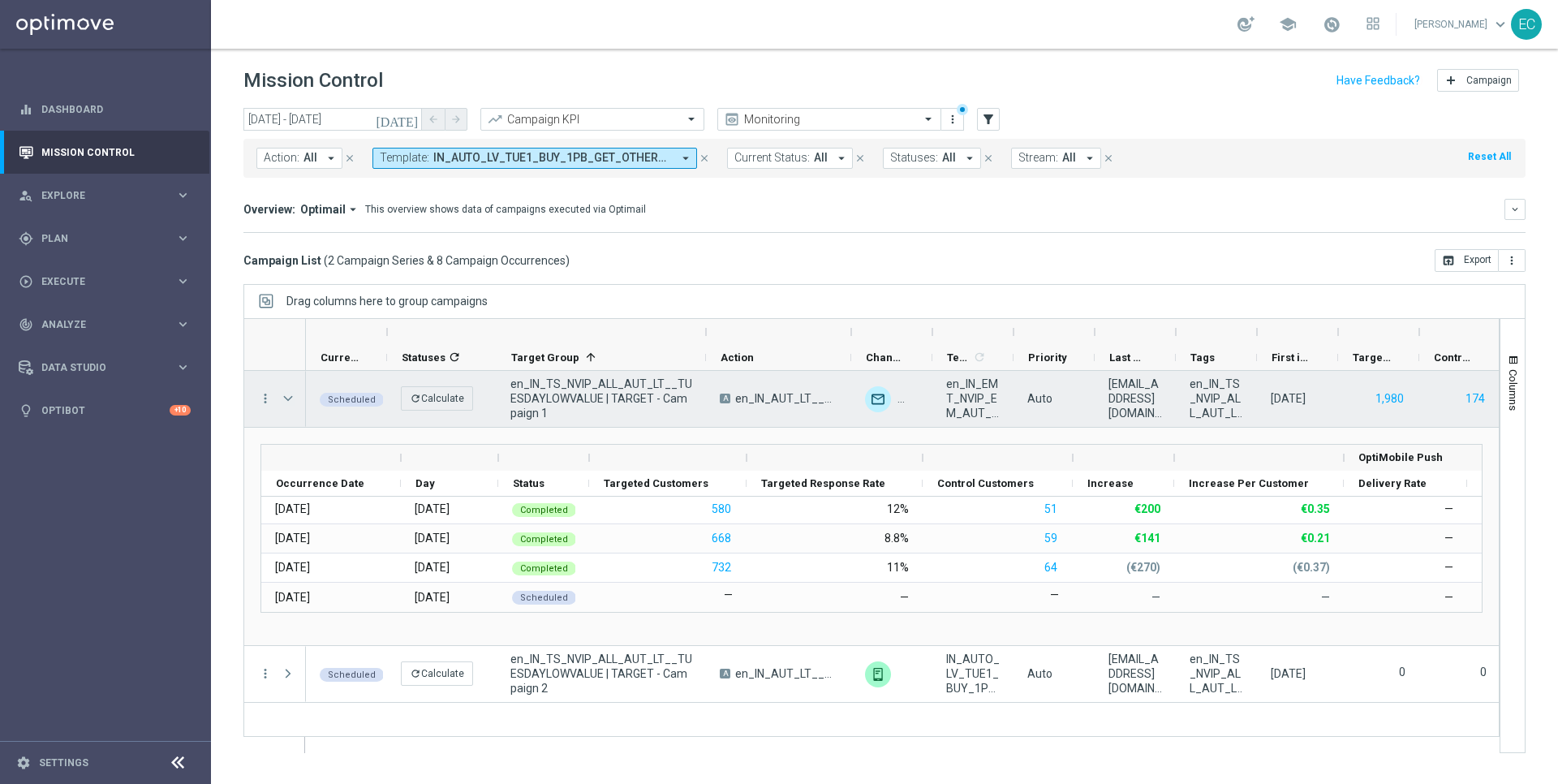
click at [288, 399] on span at bounding box center [288, 397] width 14 height 13
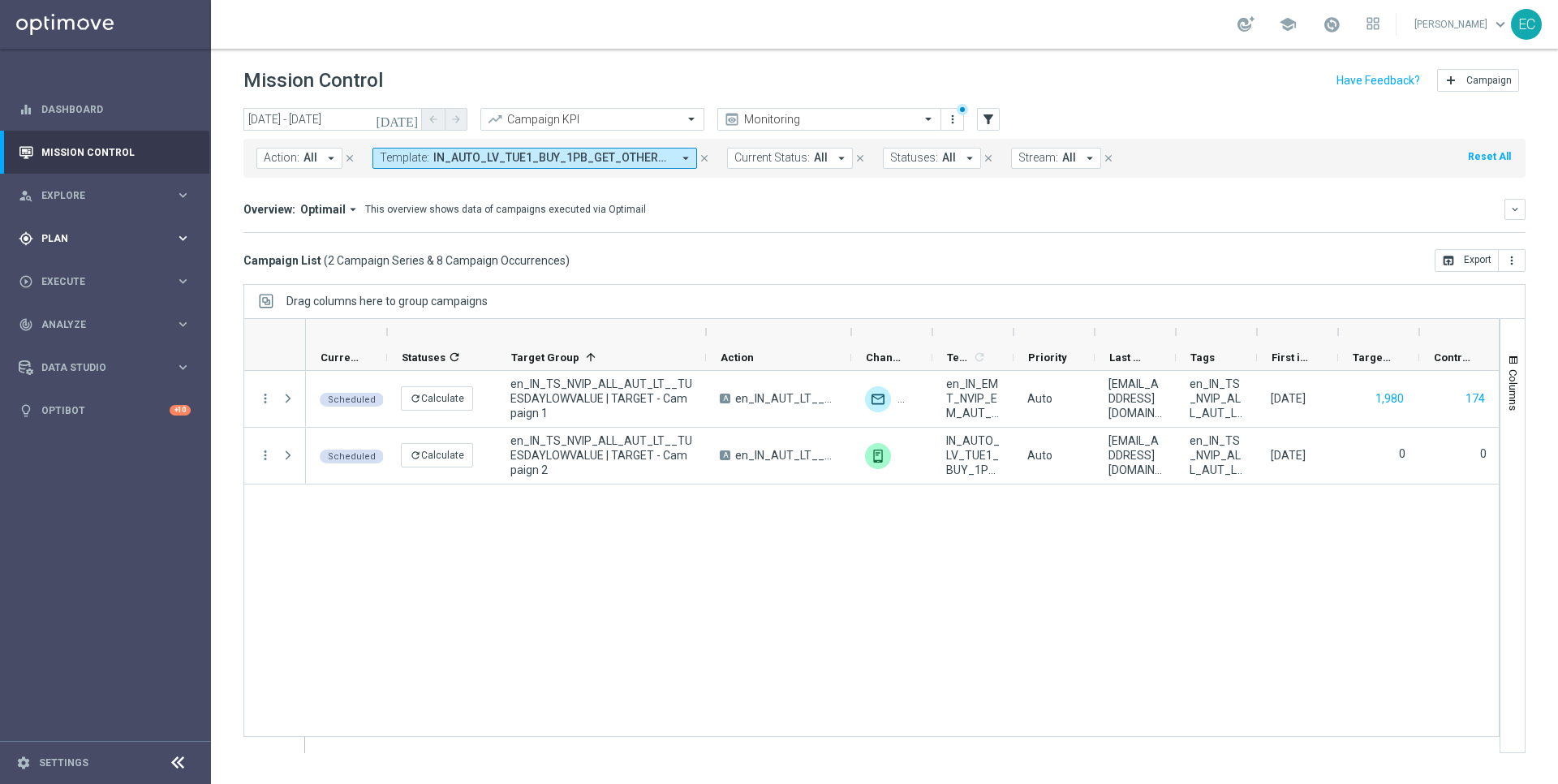
click at [133, 251] on div "gps_fixed Plan keyboard_arrow_right" at bounding box center [105, 237] width 210 height 43
click at [72, 324] on span "Templates" at bounding box center [101, 320] width 116 height 10
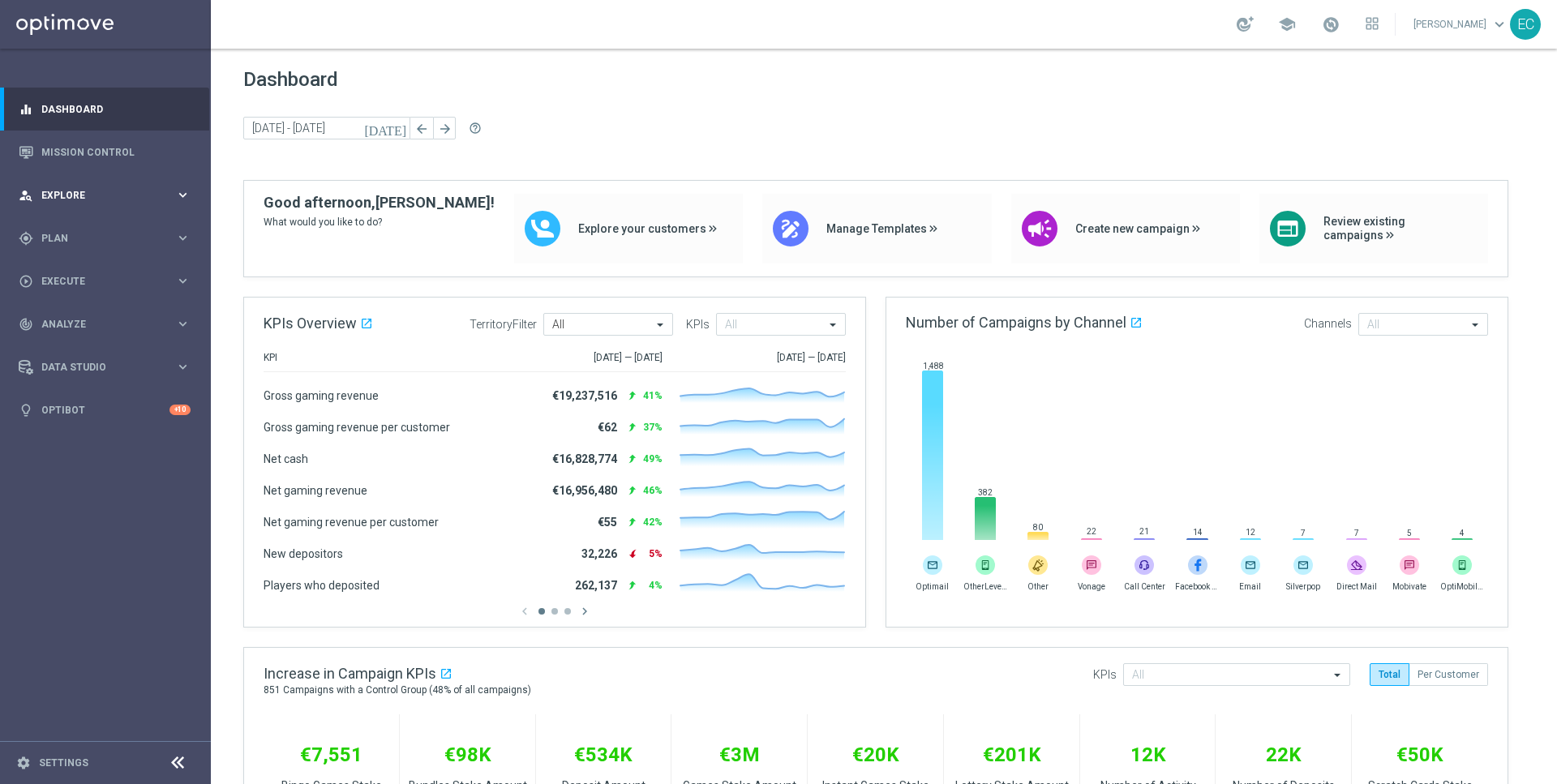
click at [109, 199] on span "Explore" at bounding box center [108, 195] width 134 height 10
click at [72, 448] on div "gps_fixed Plan keyboard_arrow_right" at bounding box center [105, 432] width 209 height 43
click at [104, 322] on span "Templates" at bounding box center [101, 320] width 116 height 10
click at [119, 395] on link "OptiMobile Push" at bounding box center [109, 393] width 118 height 13
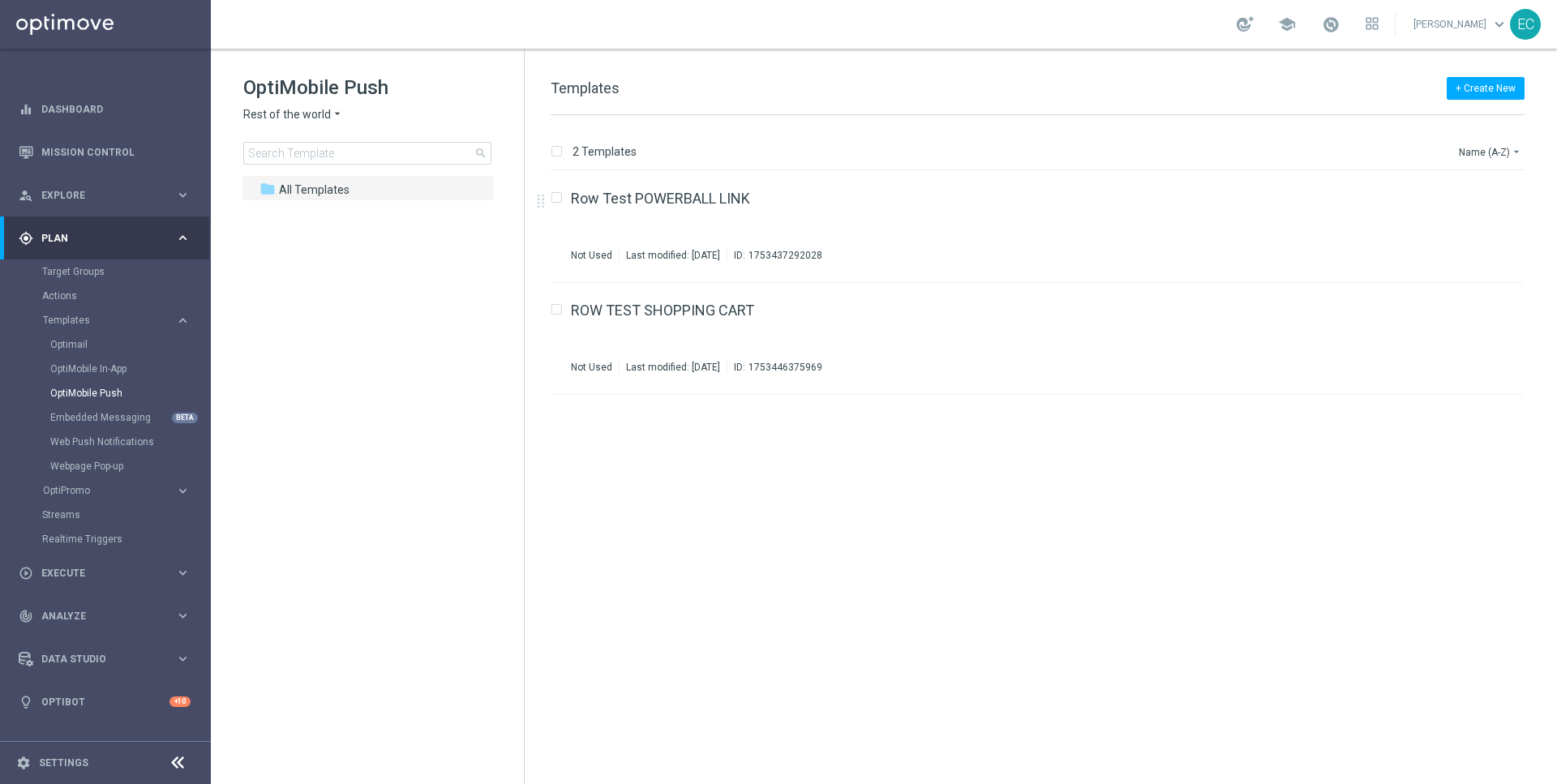
click at [311, 120] on span "Rest of the world" at bounding box center [287, 115] width 88 height 15
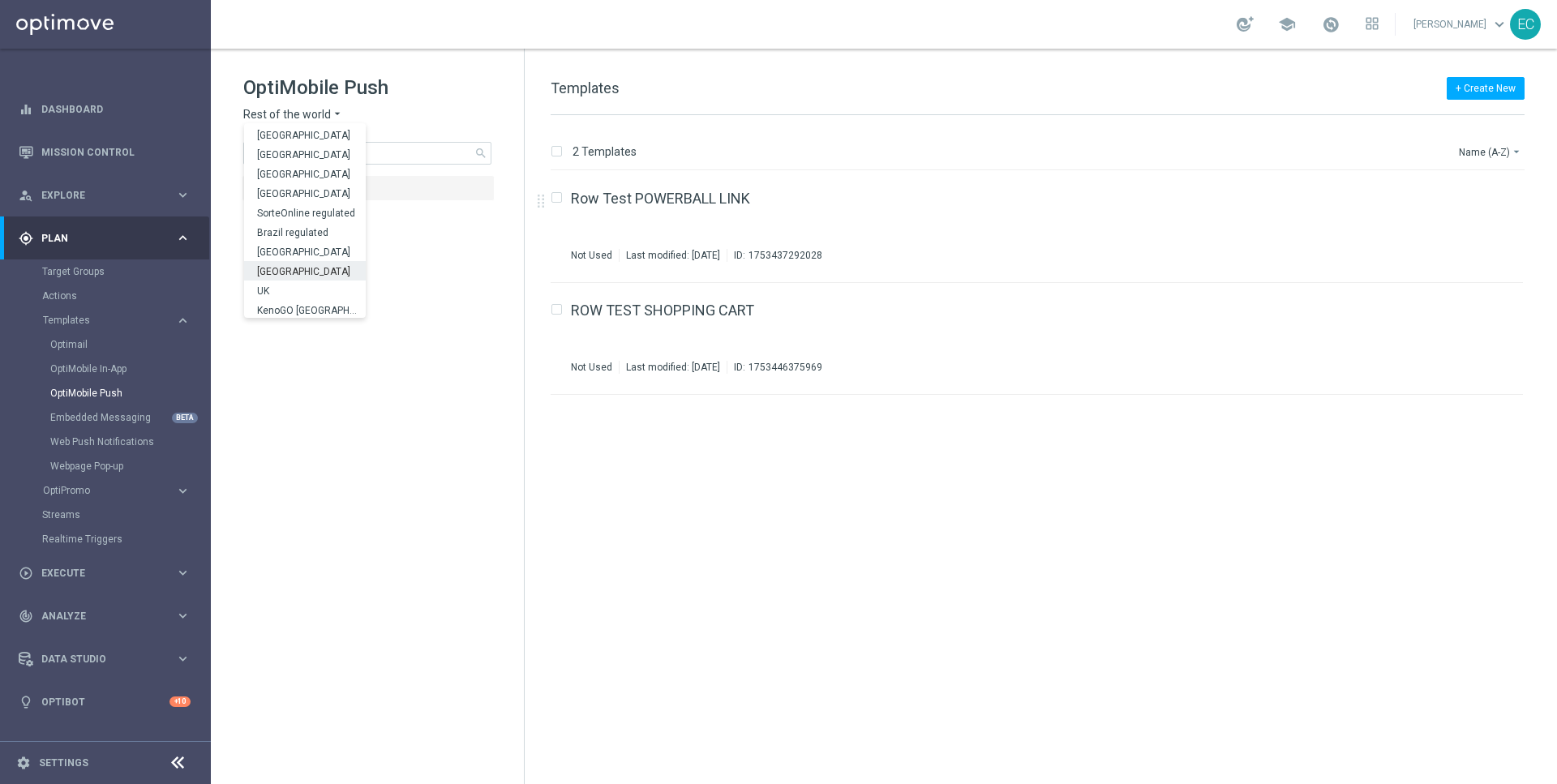
scroll to position [506, 0]
click at [300, 282] on div "UK" at bounding box center [304, 288] width 122 height 19
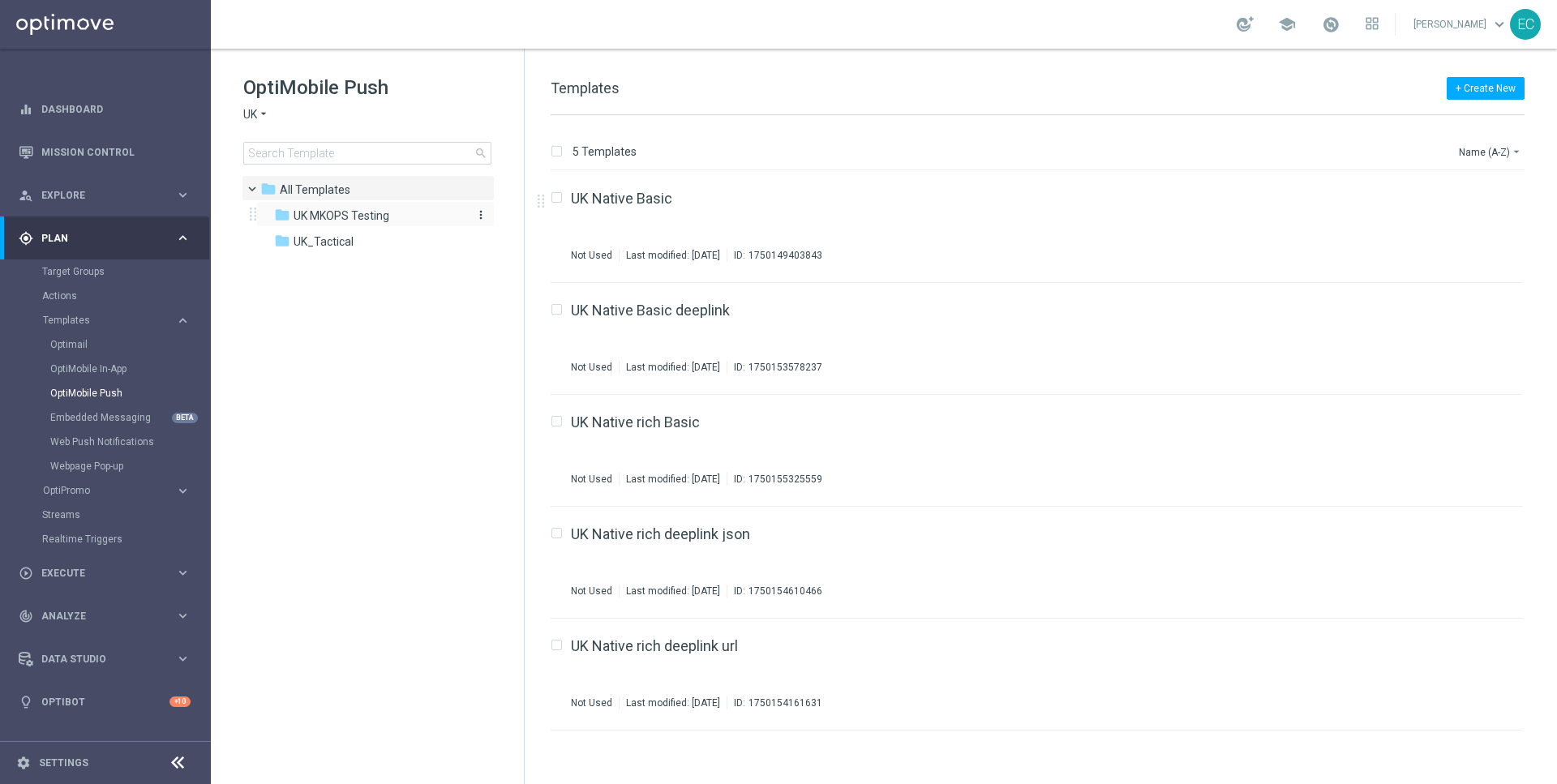
click at [355, 217] on span "UK MKOPS Testing" at bounding box center [341, 215] width 96 height 14
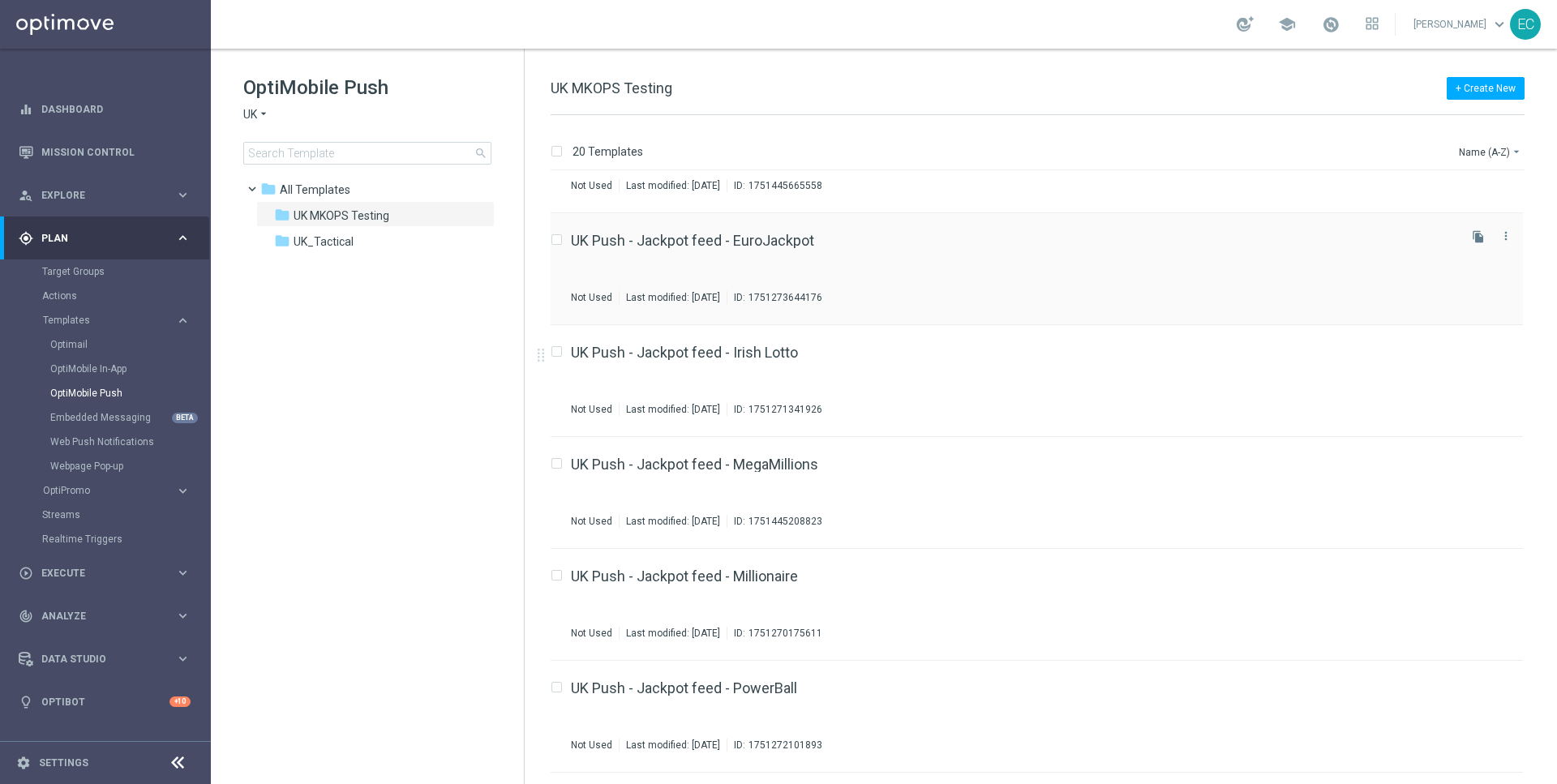
scroll to position [657, 0]
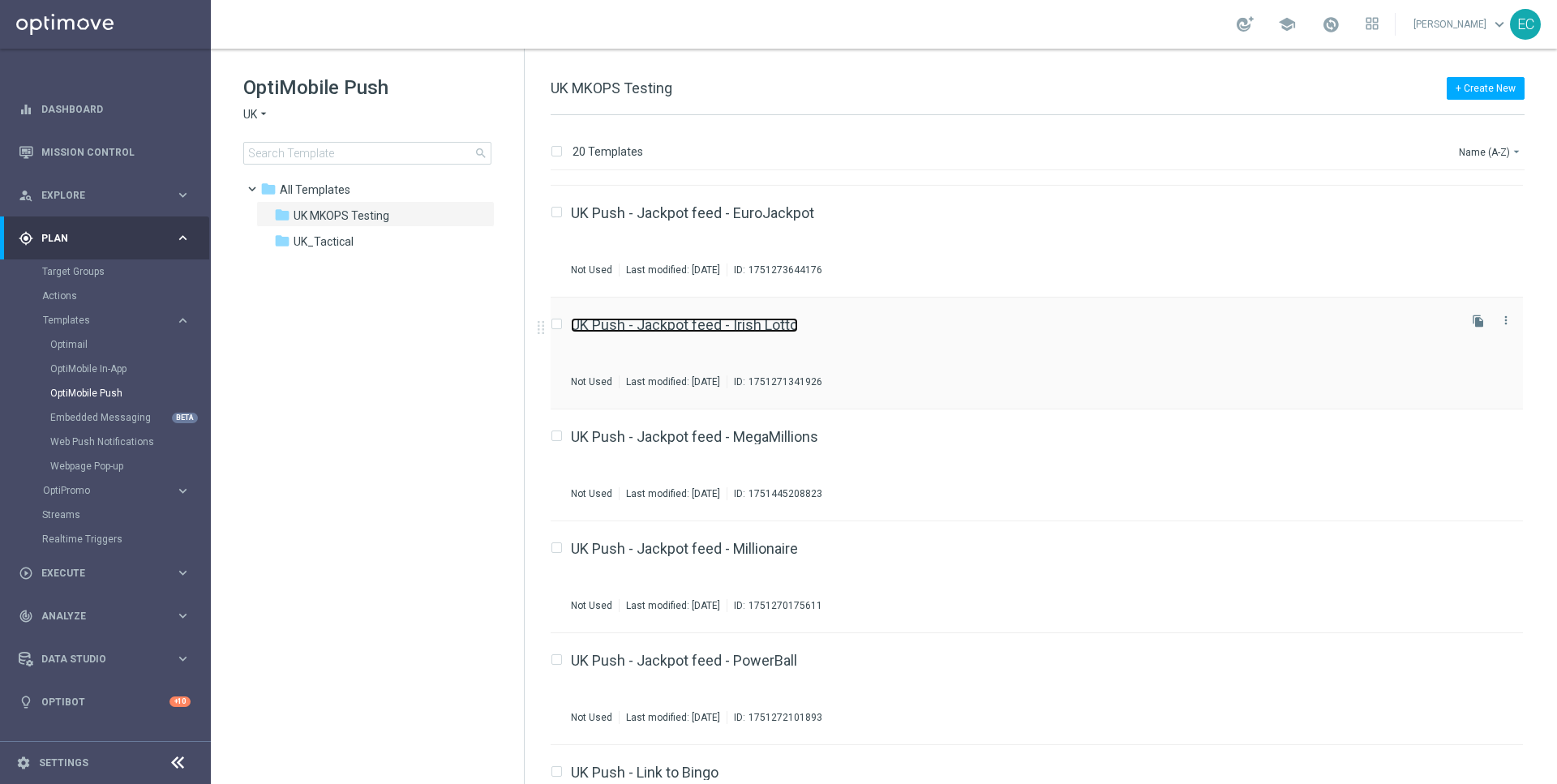
click at [719, 317] on link "UK Push - Jackpot feed - Irish Lotto" at bounding box center [684, 324] width 227 height 14
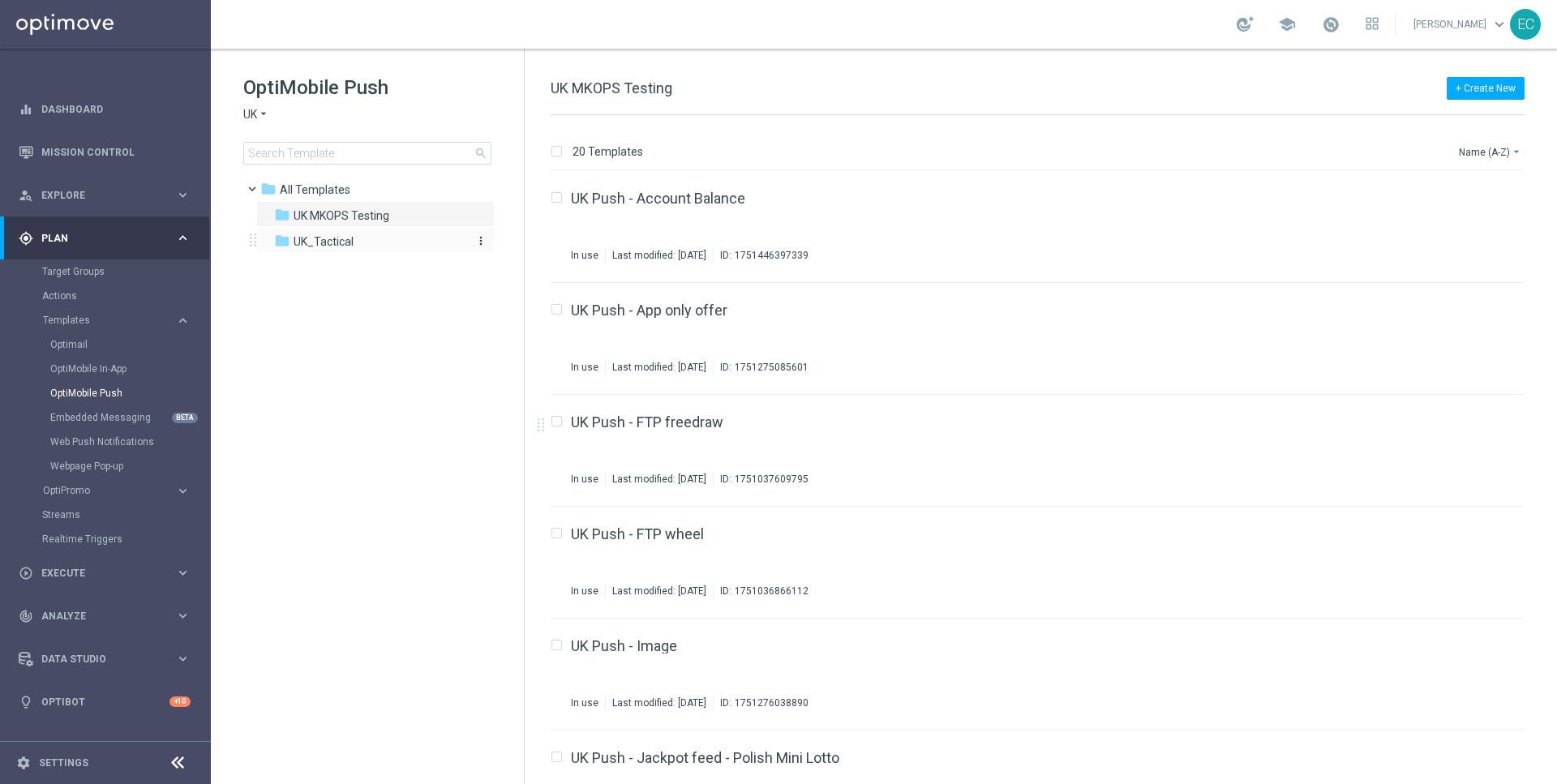
click at [388, 242] on div "folder UK_Tactical" at bounding box center [367, 242] width 187 height 18
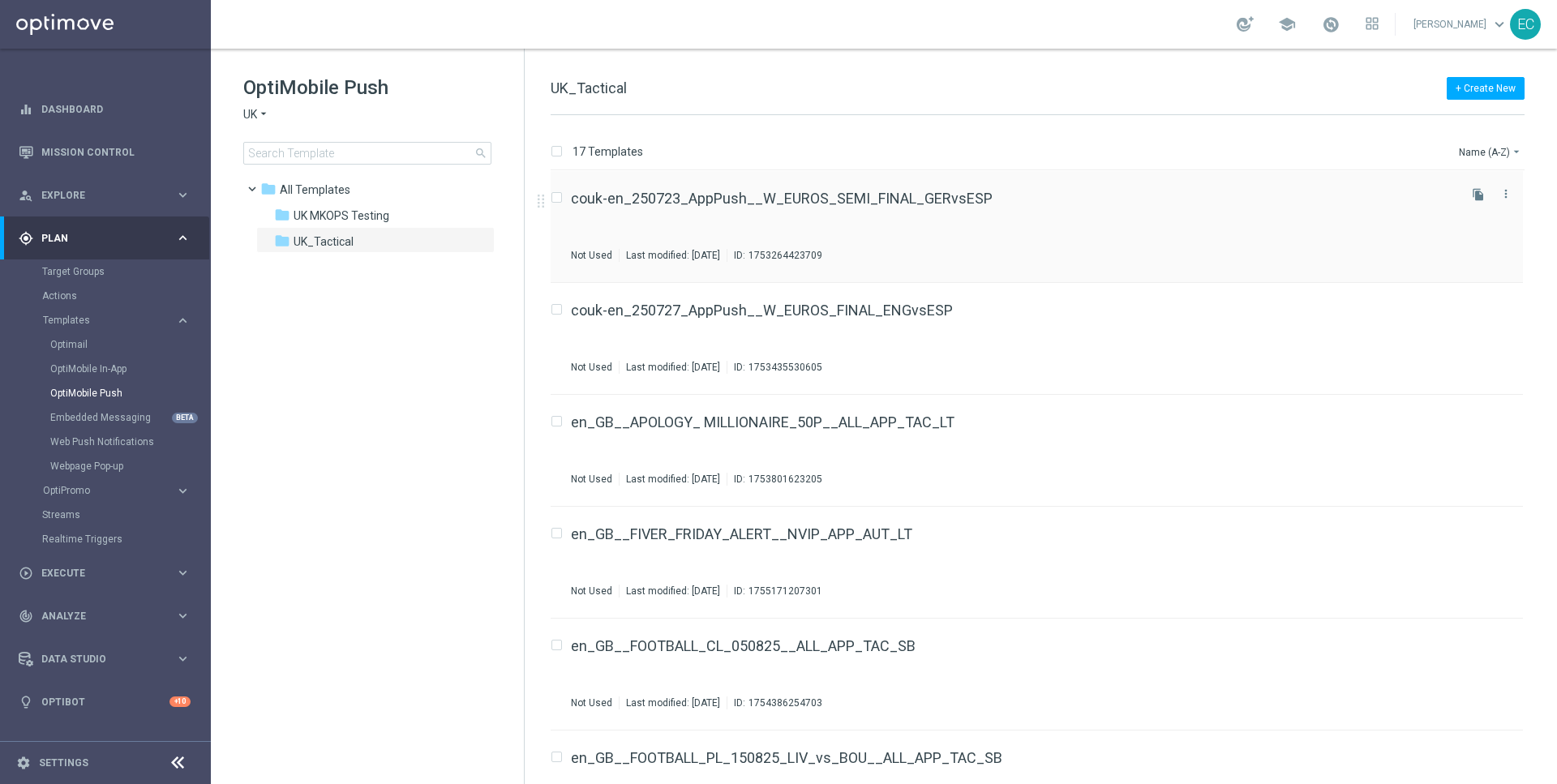
click at [773, 219] on div "couk-en_250723_AppPush__W_EUROS_SEMI_FINAL_GERvsESP Not Used Last modified: Wed…" at bounding box center [1012, 226] width 884 height 70
click at [923, 415] on link "en_GB__APOLOGY_ MILLIONAIRE_50P__ALL_APP_TAC_LT" at bounding box center [763, 421] width 384 height 14
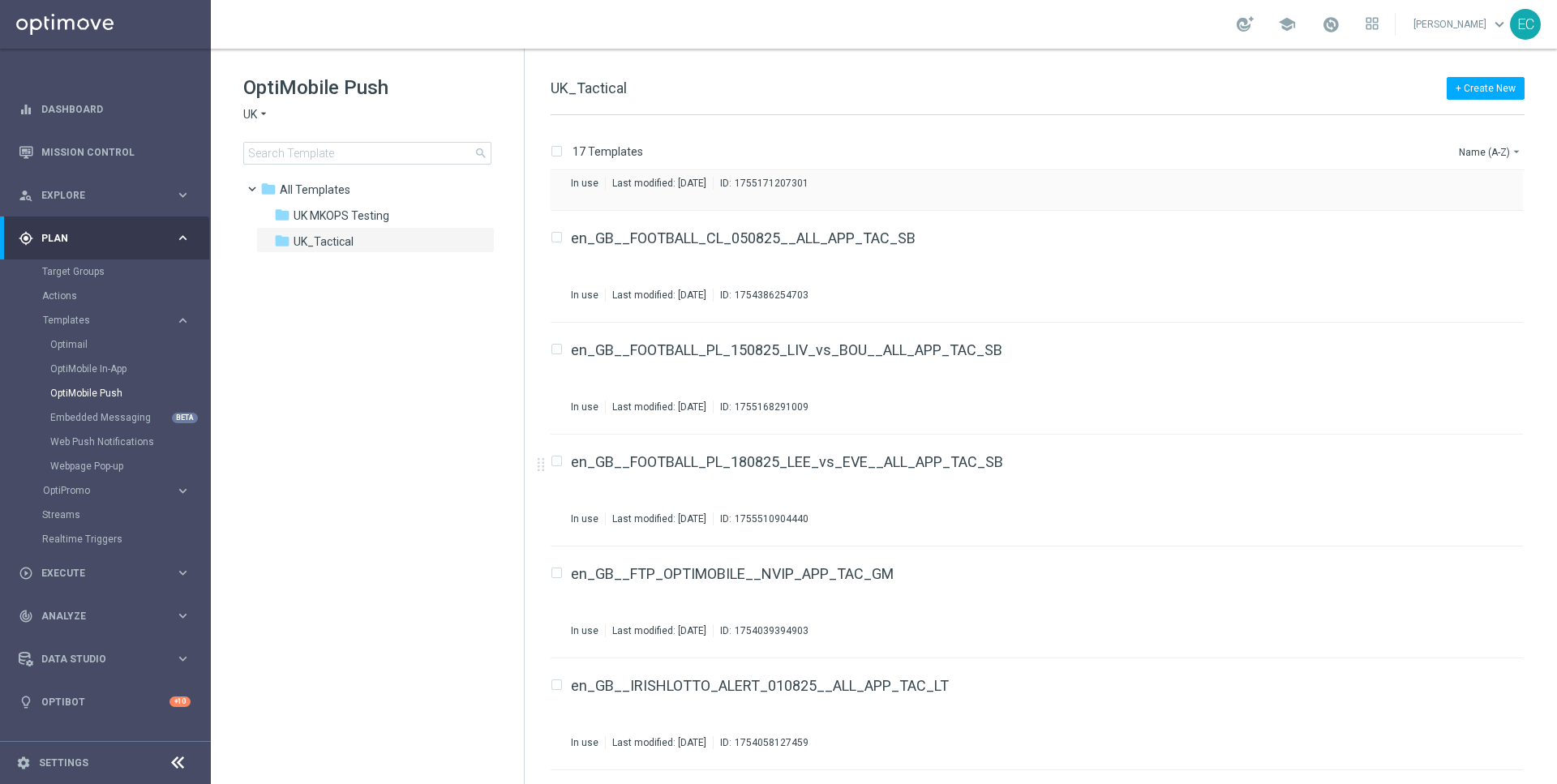
scroll to position [1026, 0]
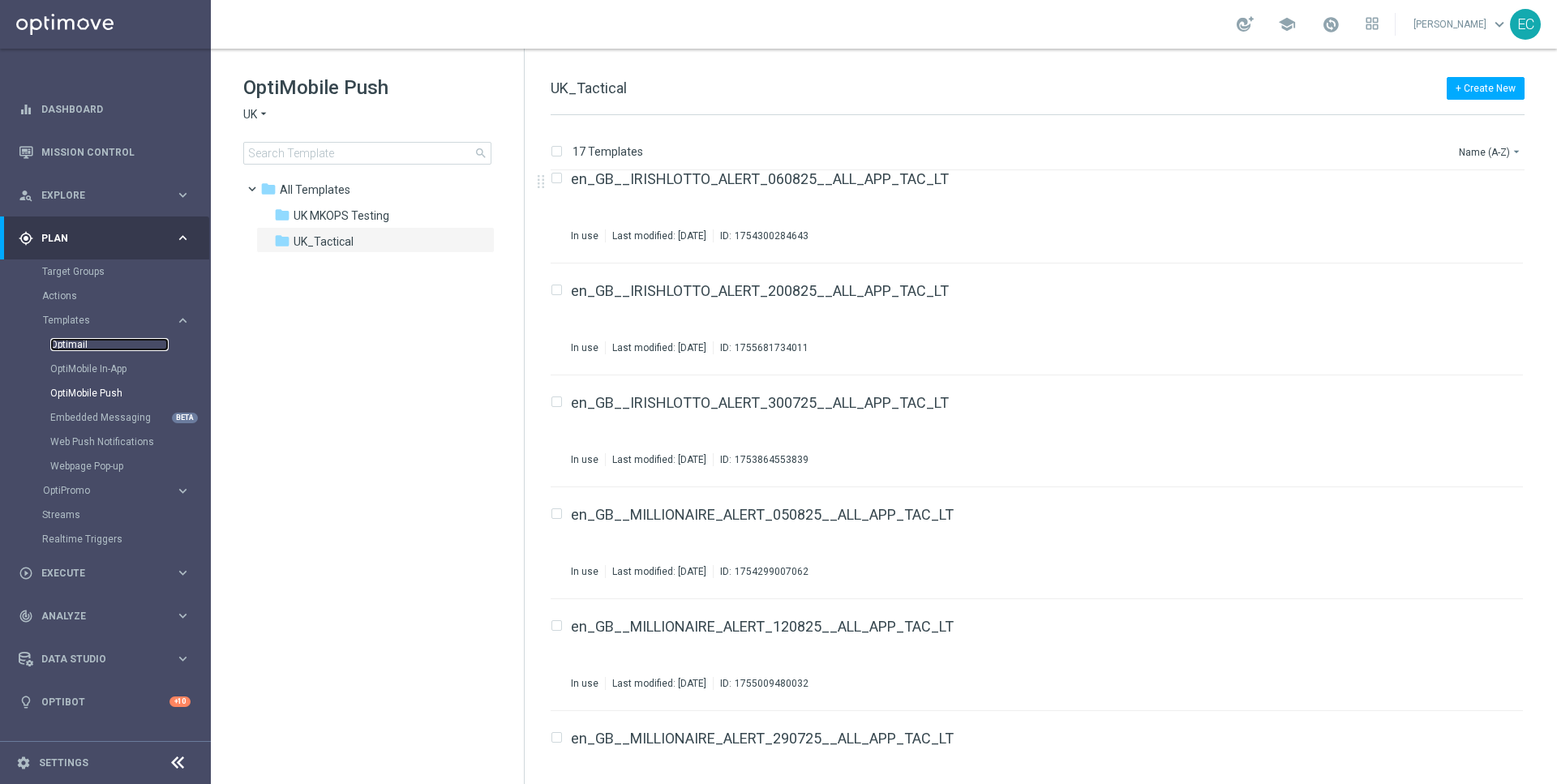
click at [86, 338] on link "Optimail" at bounding box center [109, 344] width 118 height 13
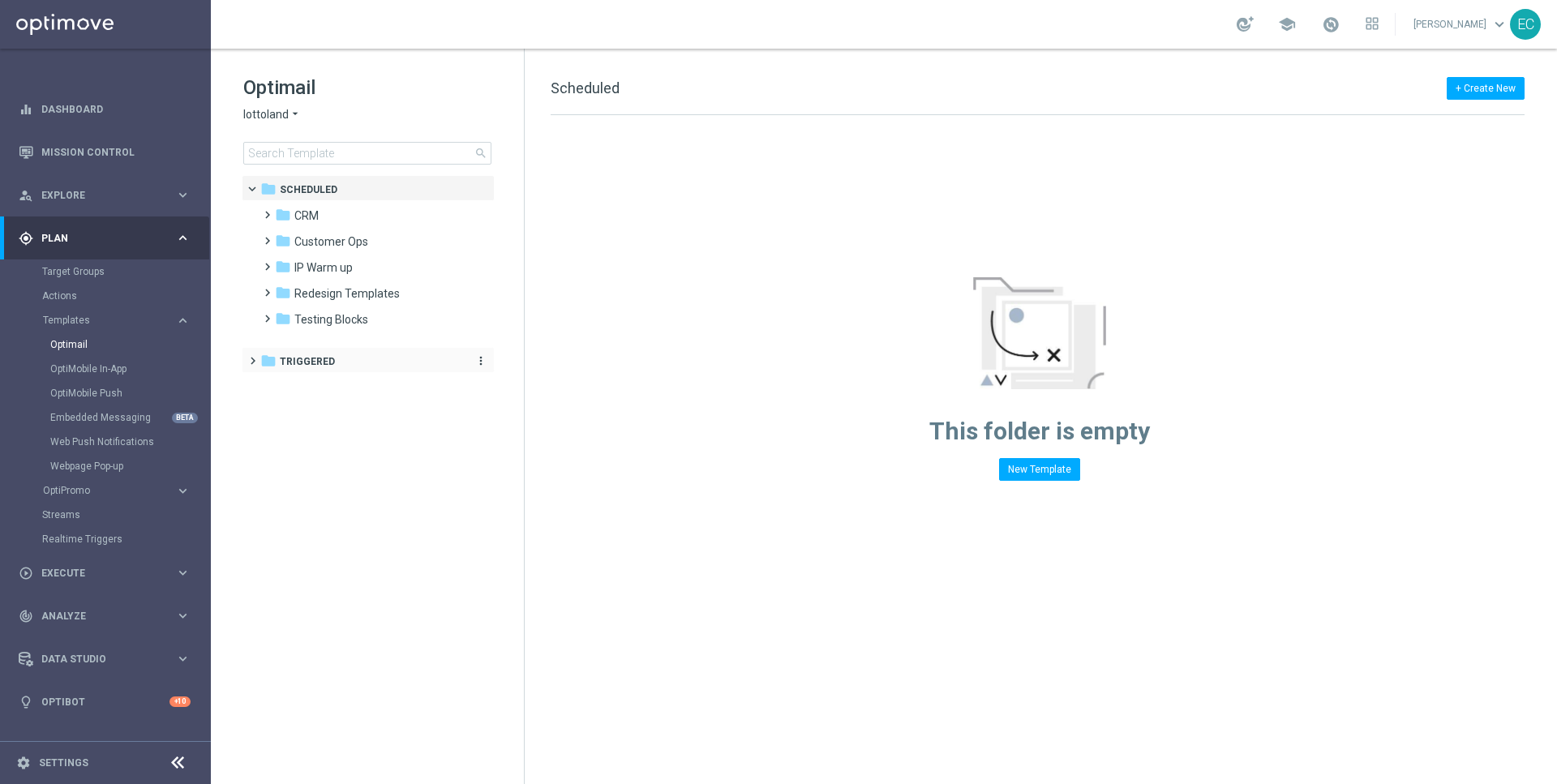
click at [334, 359] on div "folder Triggered" at bounding box center [360, 362] width 199 height 18
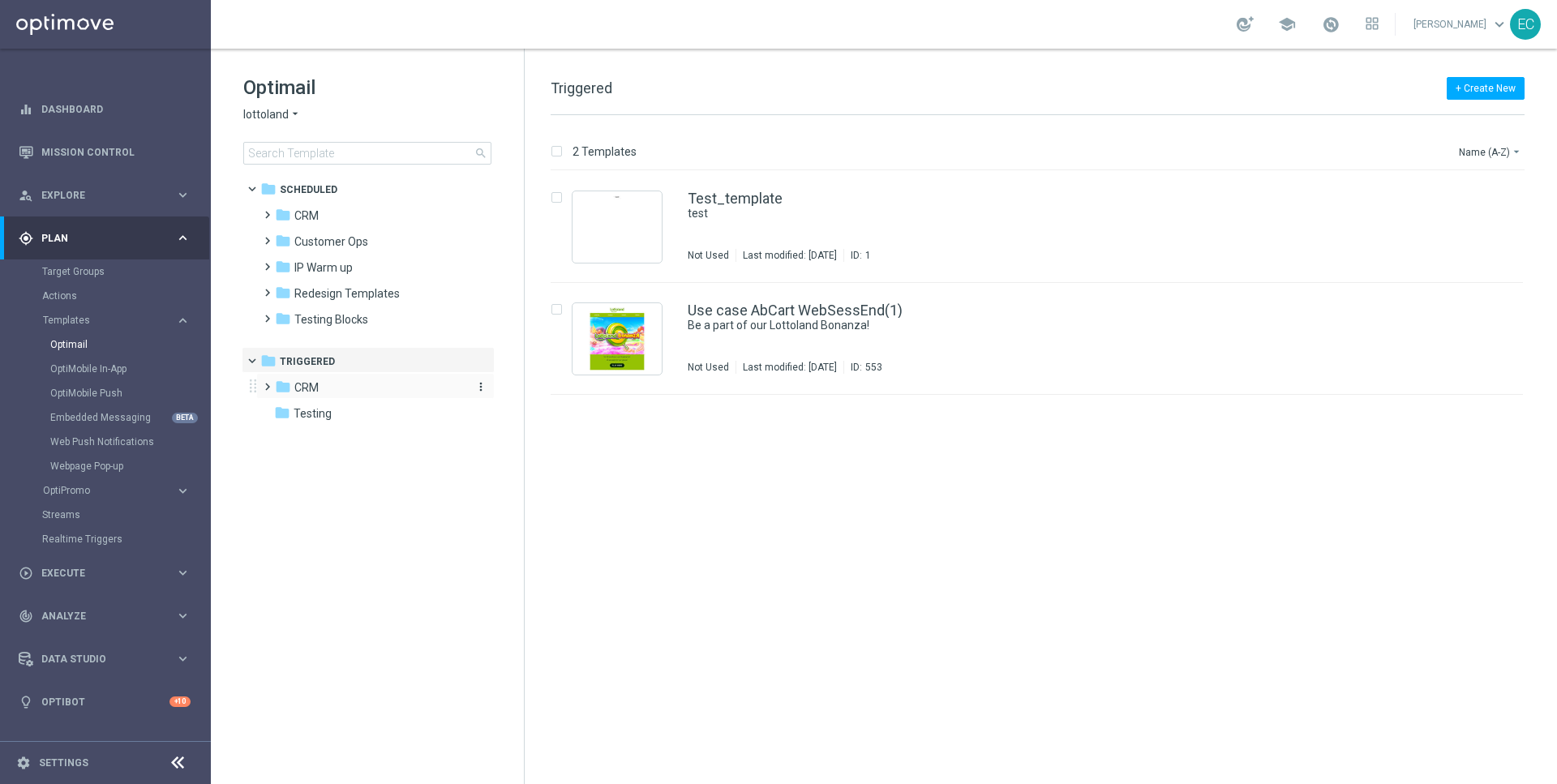
click at [334, 385] on div "folder CRM" at bounding box center [368, 388] width 187 height 18
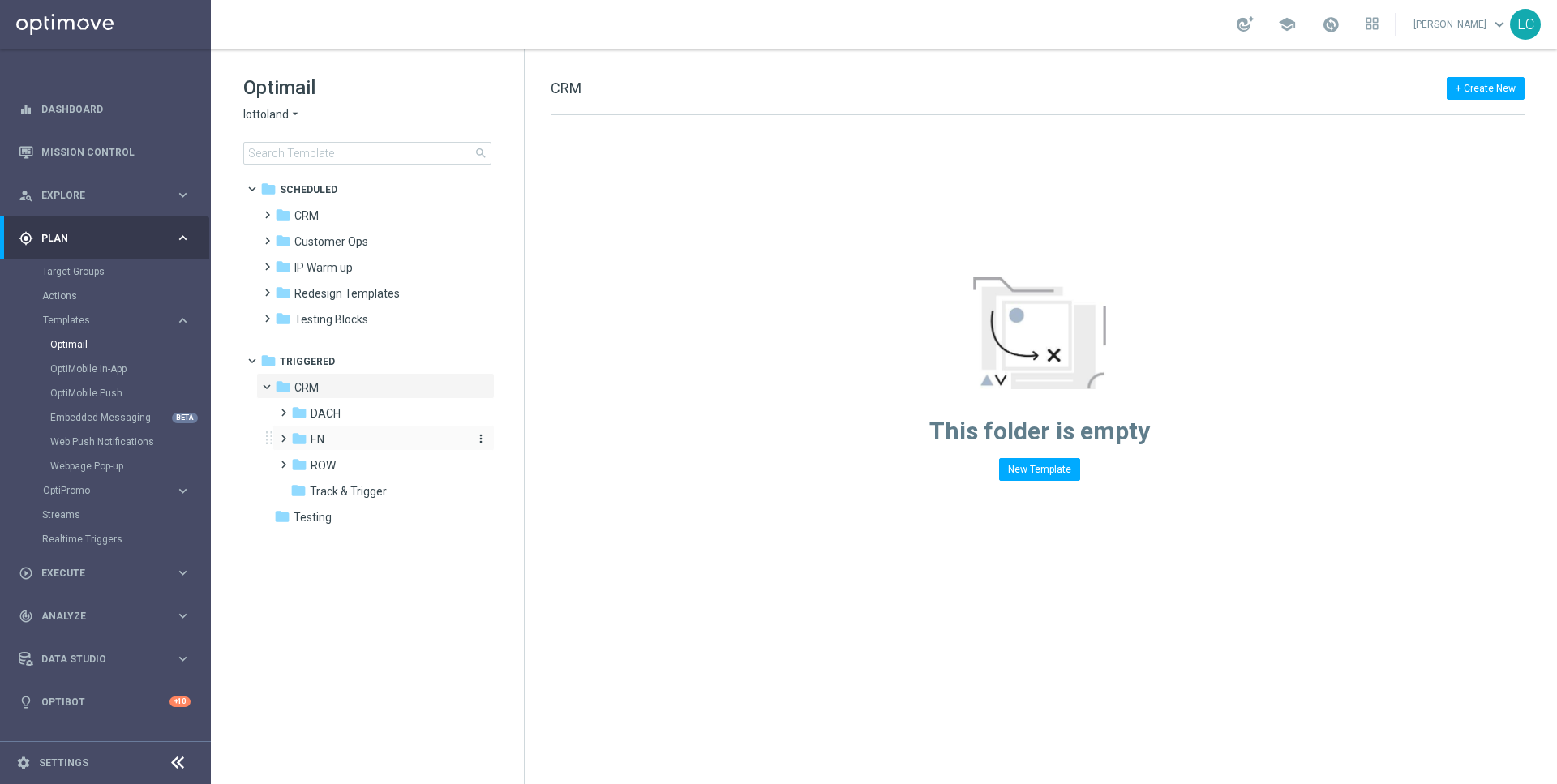
click at [346, 438] on div "folder EN" at bounding box center [377, 440] width 173 height 18
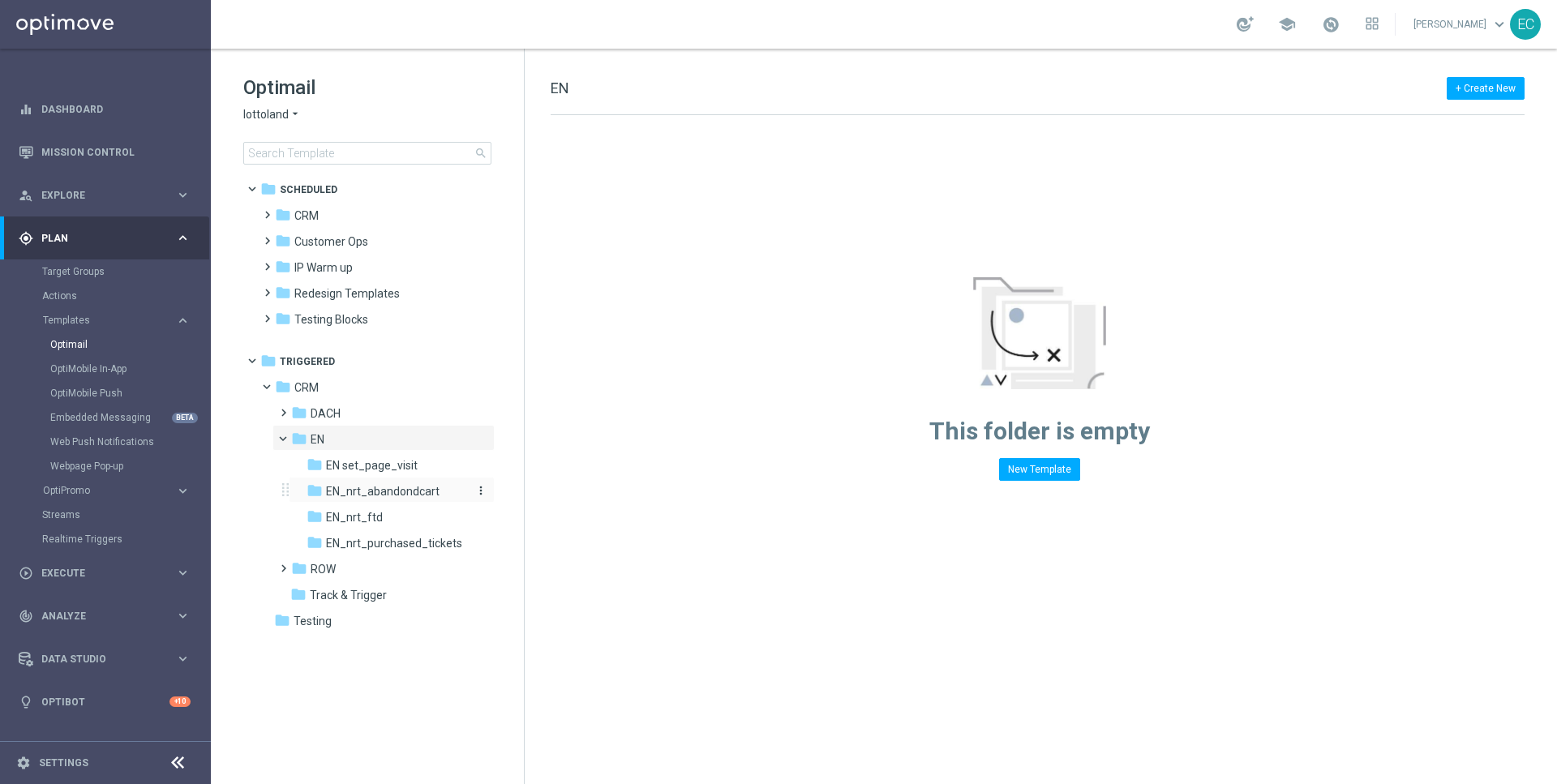
click at [360, 494] on span "EN_nrt_abandondcart" at bounding box center [382, 491] width 113 height 14
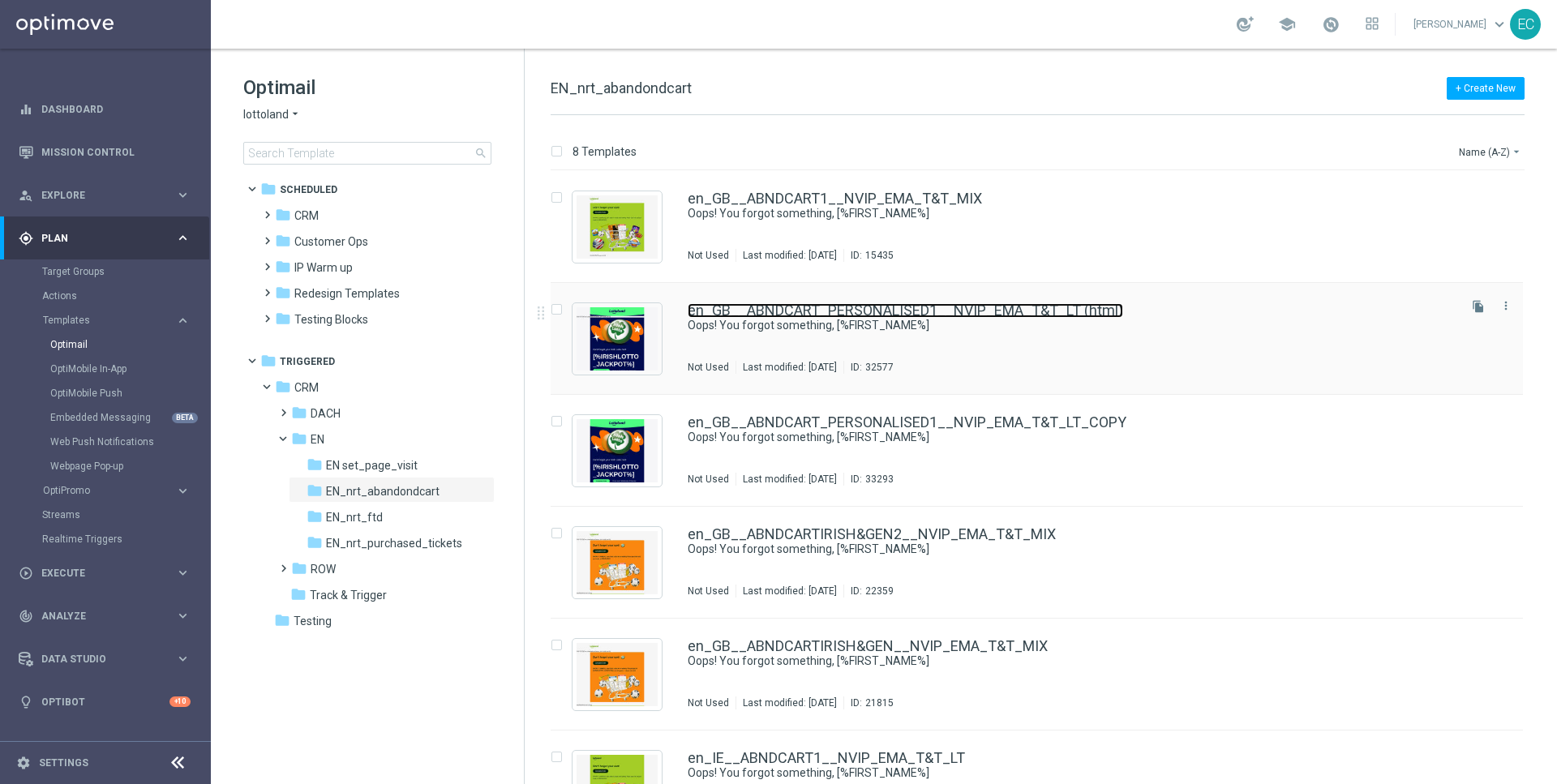
click at [882, 307] on link "en_GB__ABNDCART_PERSONALISED1__NVIP_EMA_T&T_LT (html)" at bounding box center [906, 310] width 436 height 14
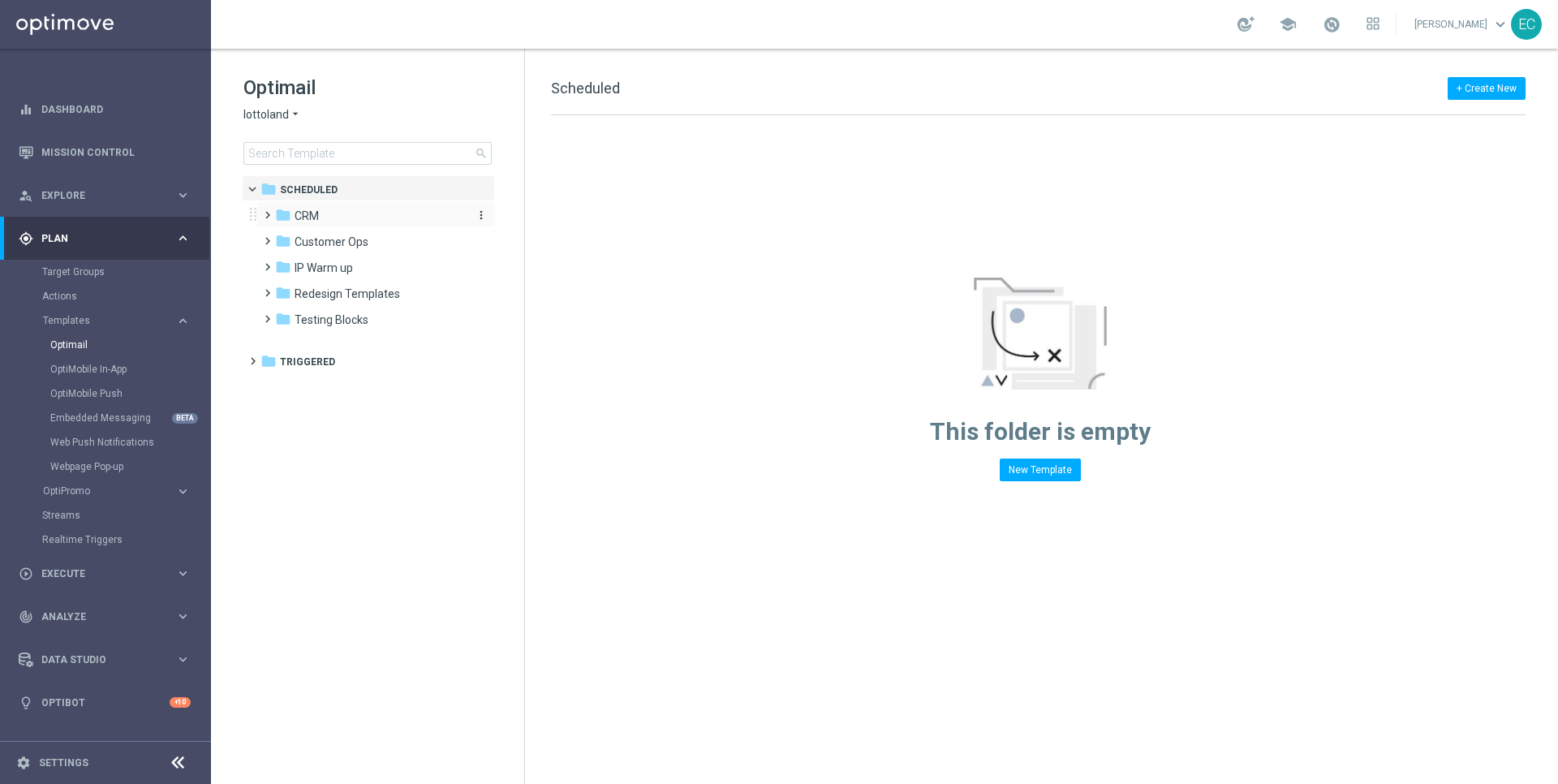
click at [321, 212] on div "folder CRM" at bounding box center [368, 216] width 187 height 18
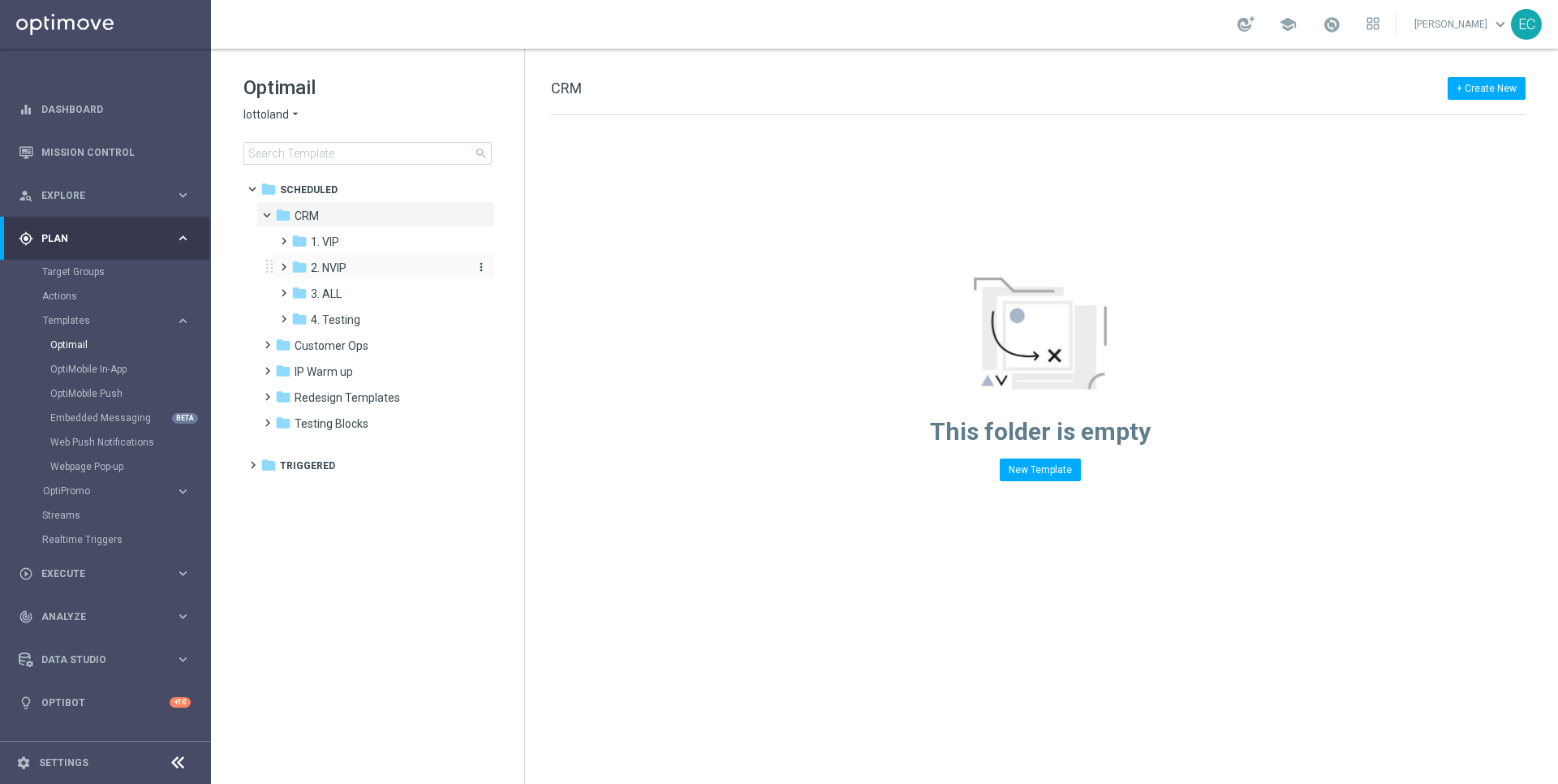
click at [375, 268] on div "folder 2. NVIP" at bounding box center [377, 268] width 173 height 18
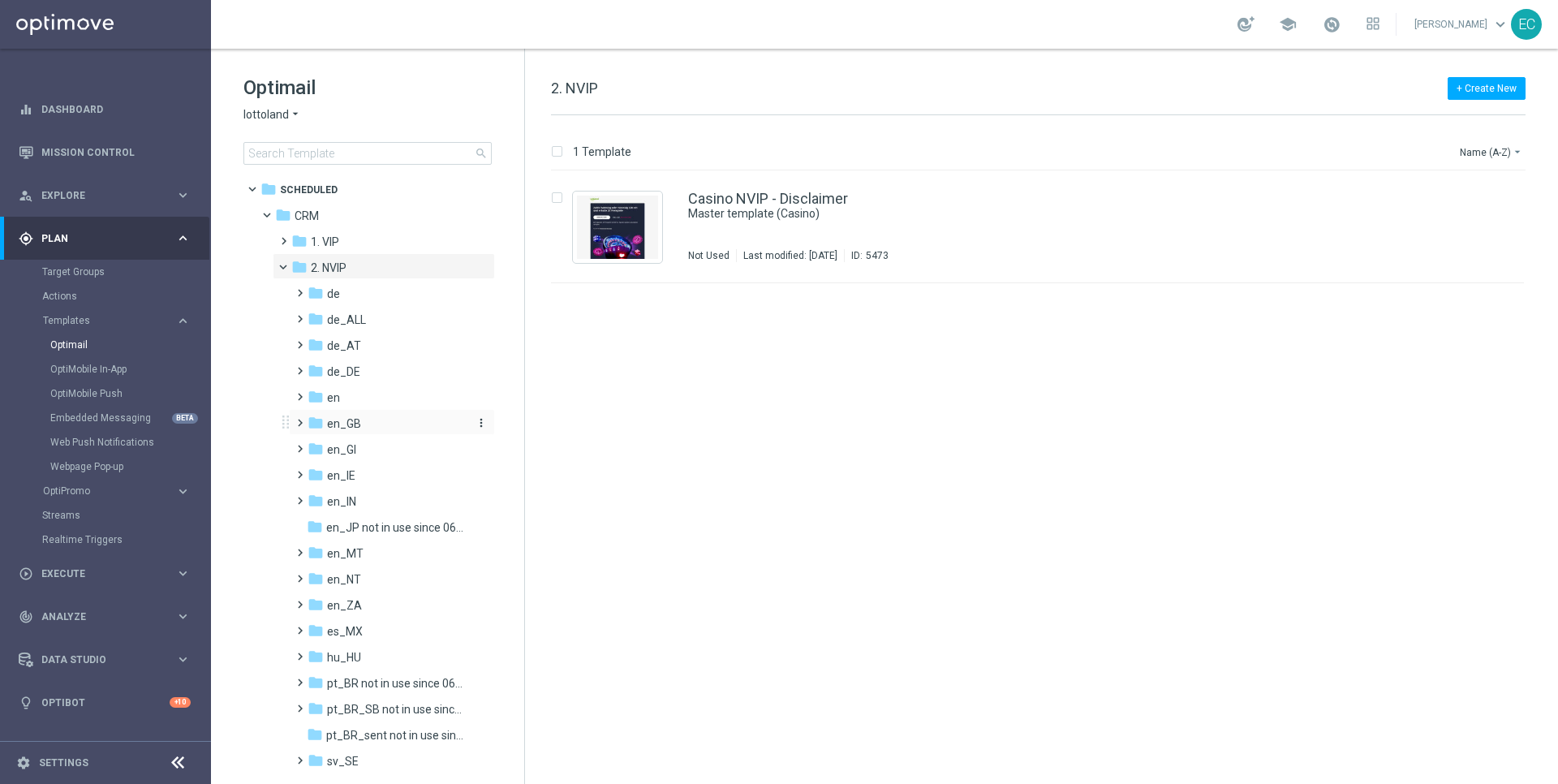
click at [360, 421] on div "folder en_GB" at bounding box center [387, 423] width 159 height 18
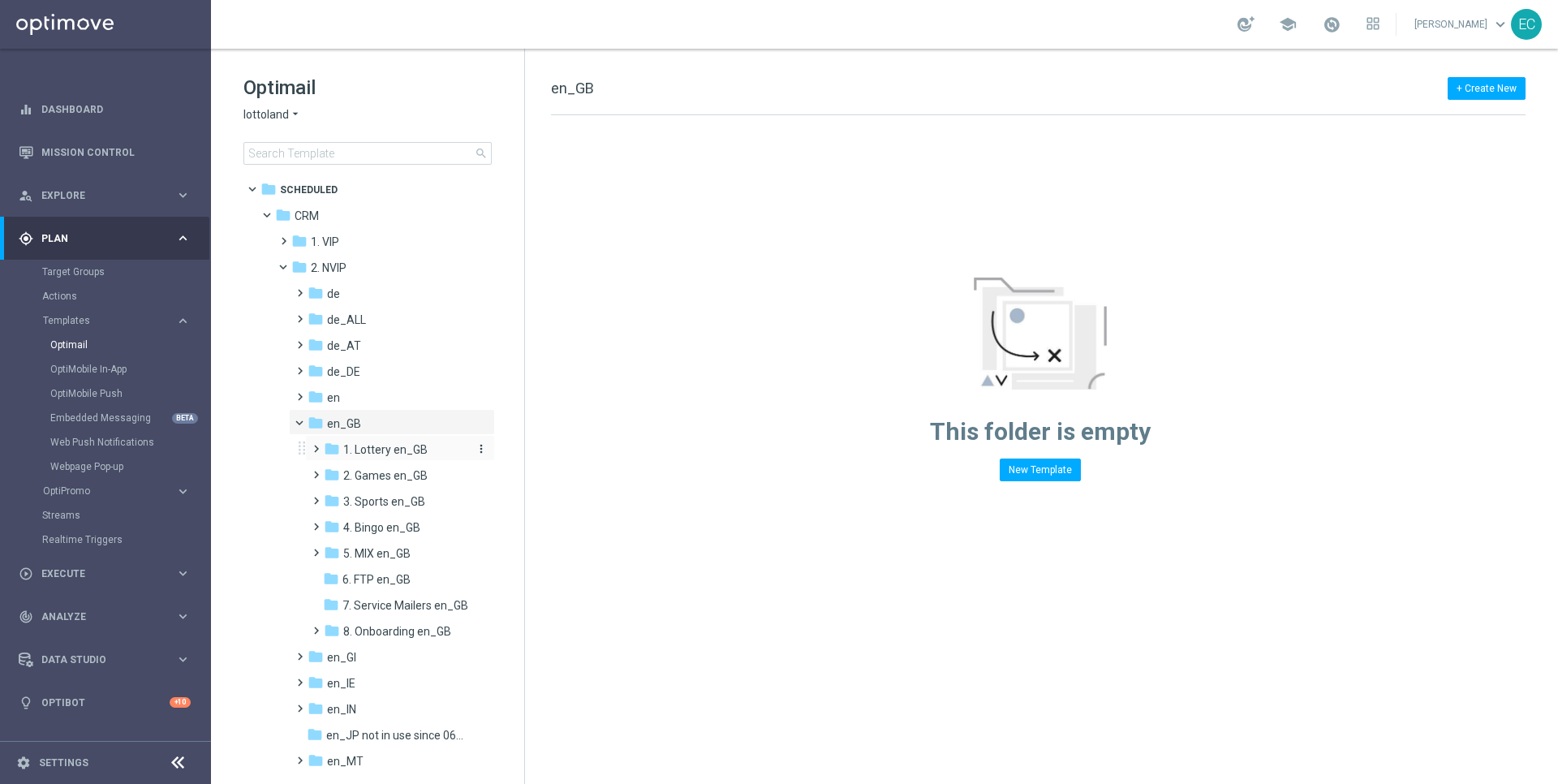
click at [396, 455] on span "1. Lottery en_GB" at bounding box center [385, 449] width 85 height 14
click at [400, 506] on span "TAC LT en_GB" at bounding box center [395, 501] width 72 height 14
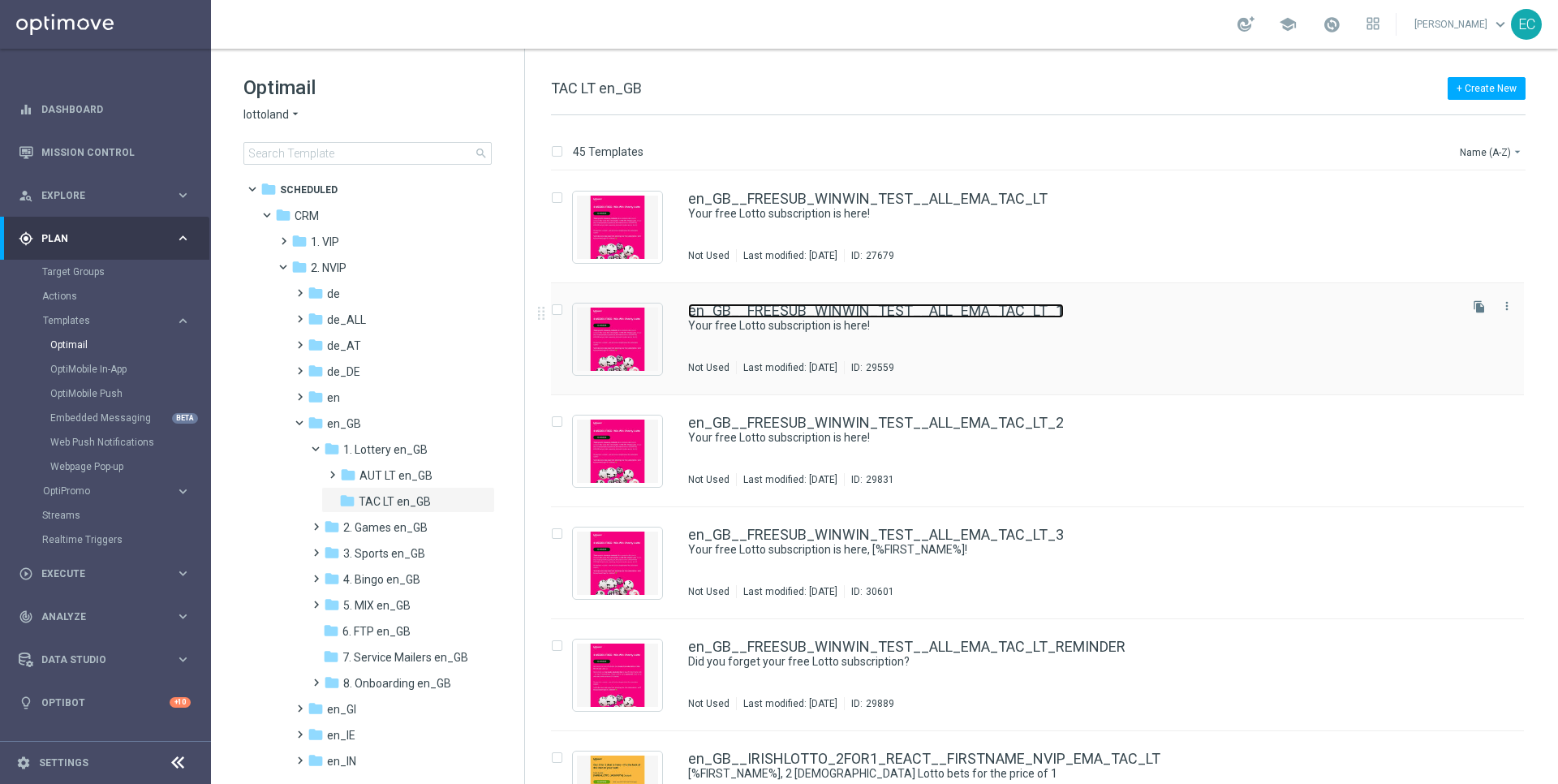
click at [766, 314] on link "en_GB__FREESUB_WINWIN_TEST__ALL_EMA_TAC_LT_1" at bounding box center [876, 310] width 376 height 14
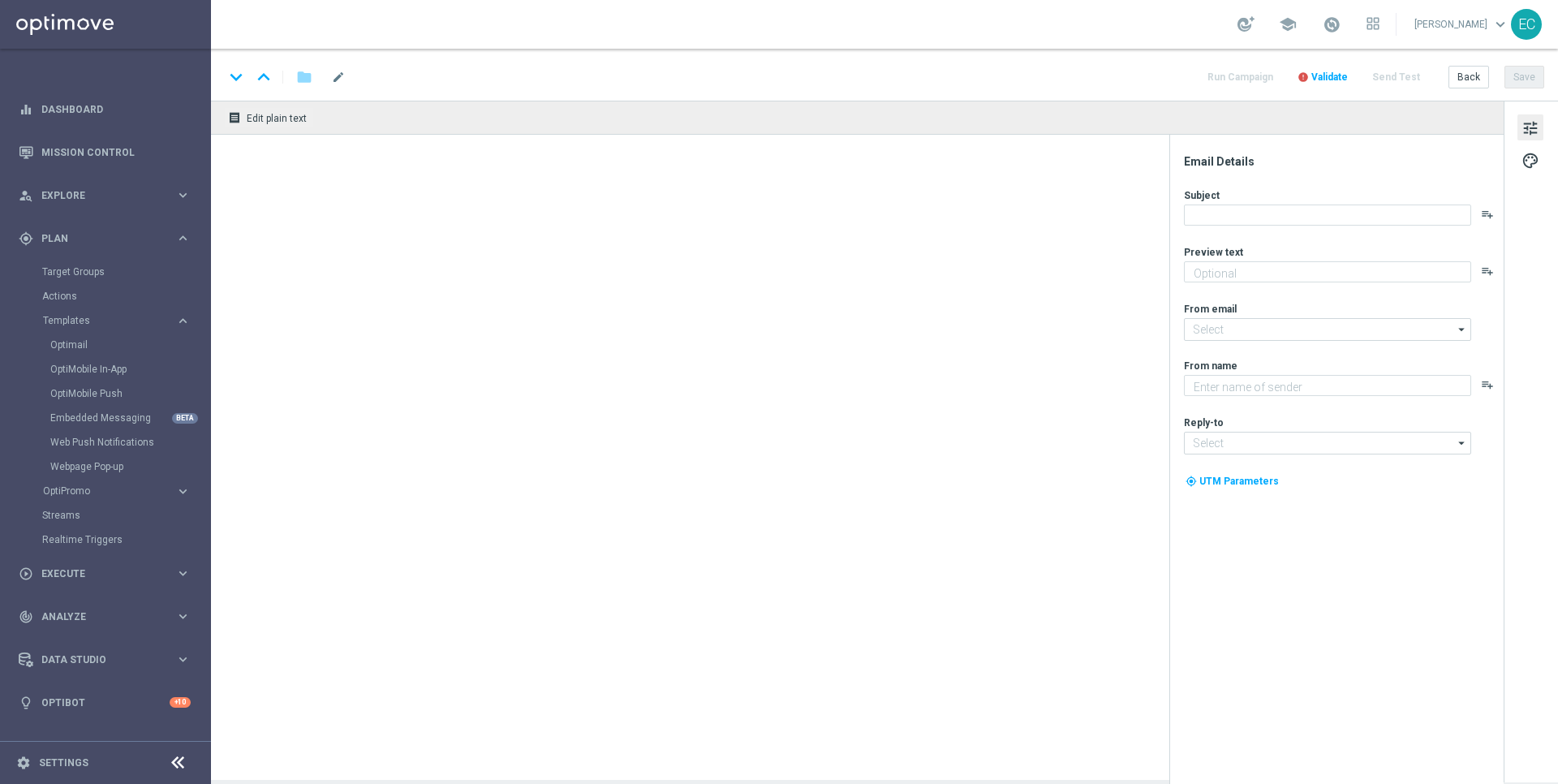
type textarea "Free for 4 Weeks. No strings attached."
type input "mail@crm.lottoland.com"
type textarea "Lottoland"
type input "support@lottoland.co.uk"
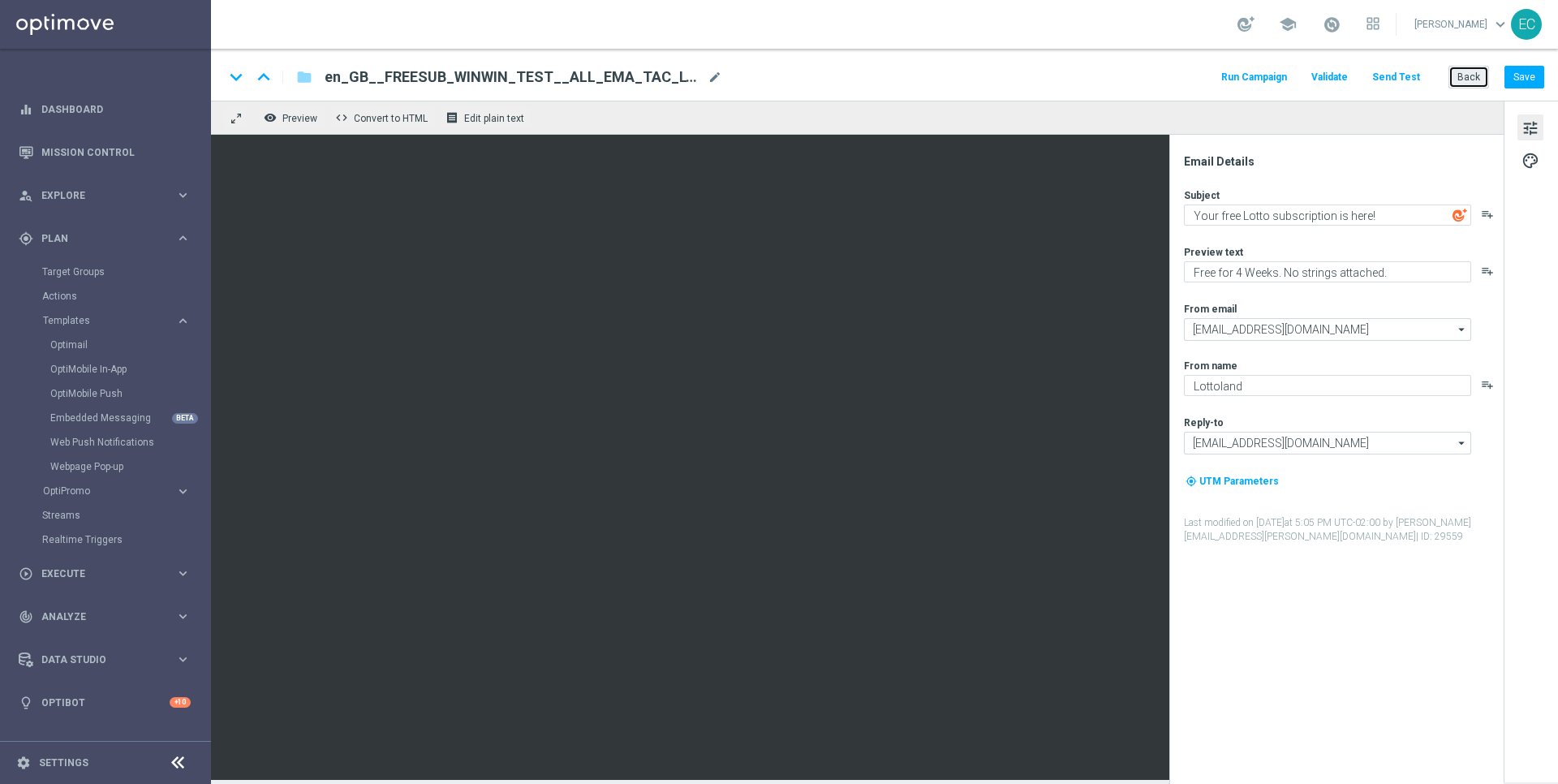
click at [1456, 77] on button "Back" at bounding box center [1468, 76] width 40 height 23
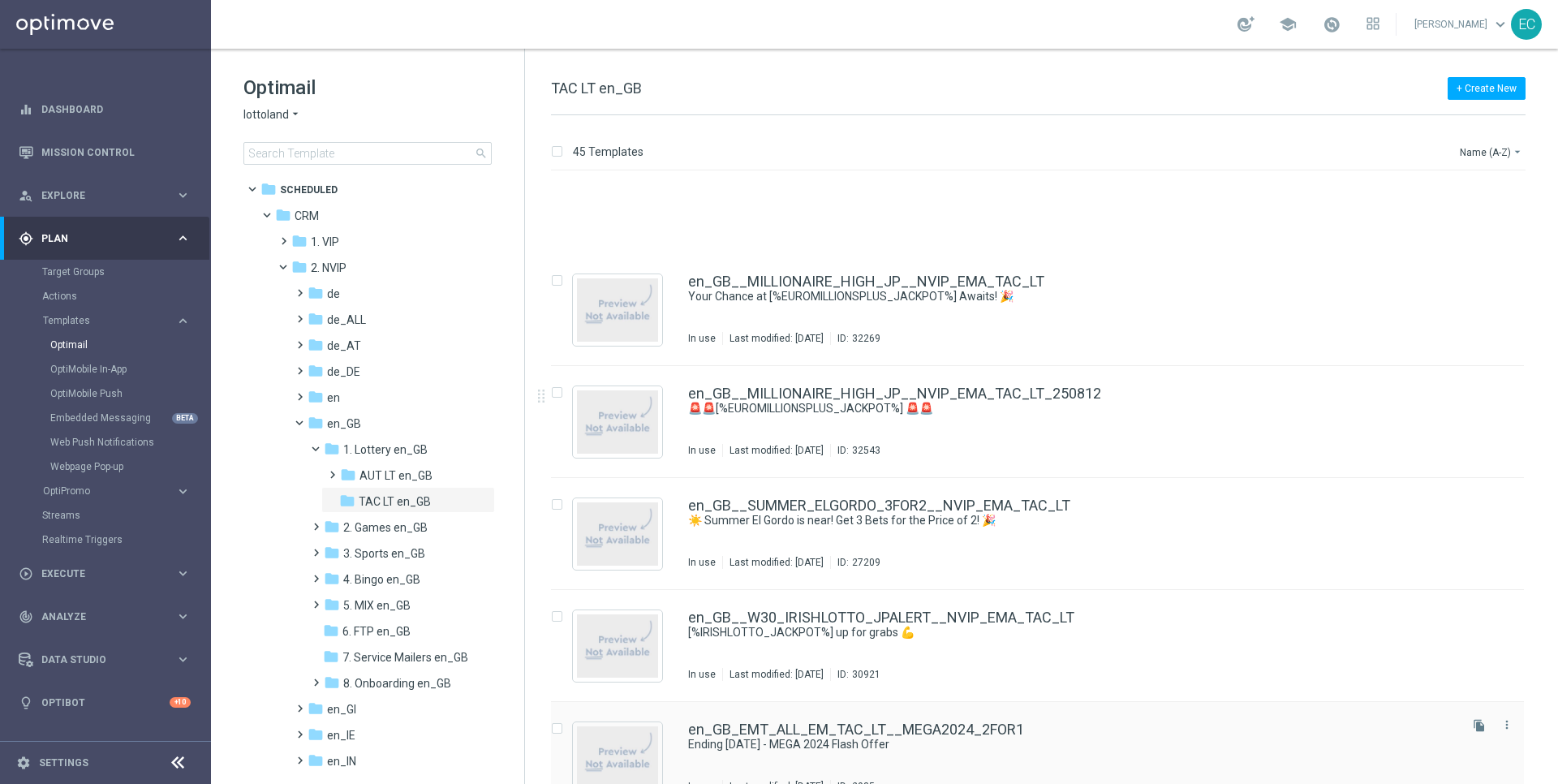
scroll to position [1337, 0]
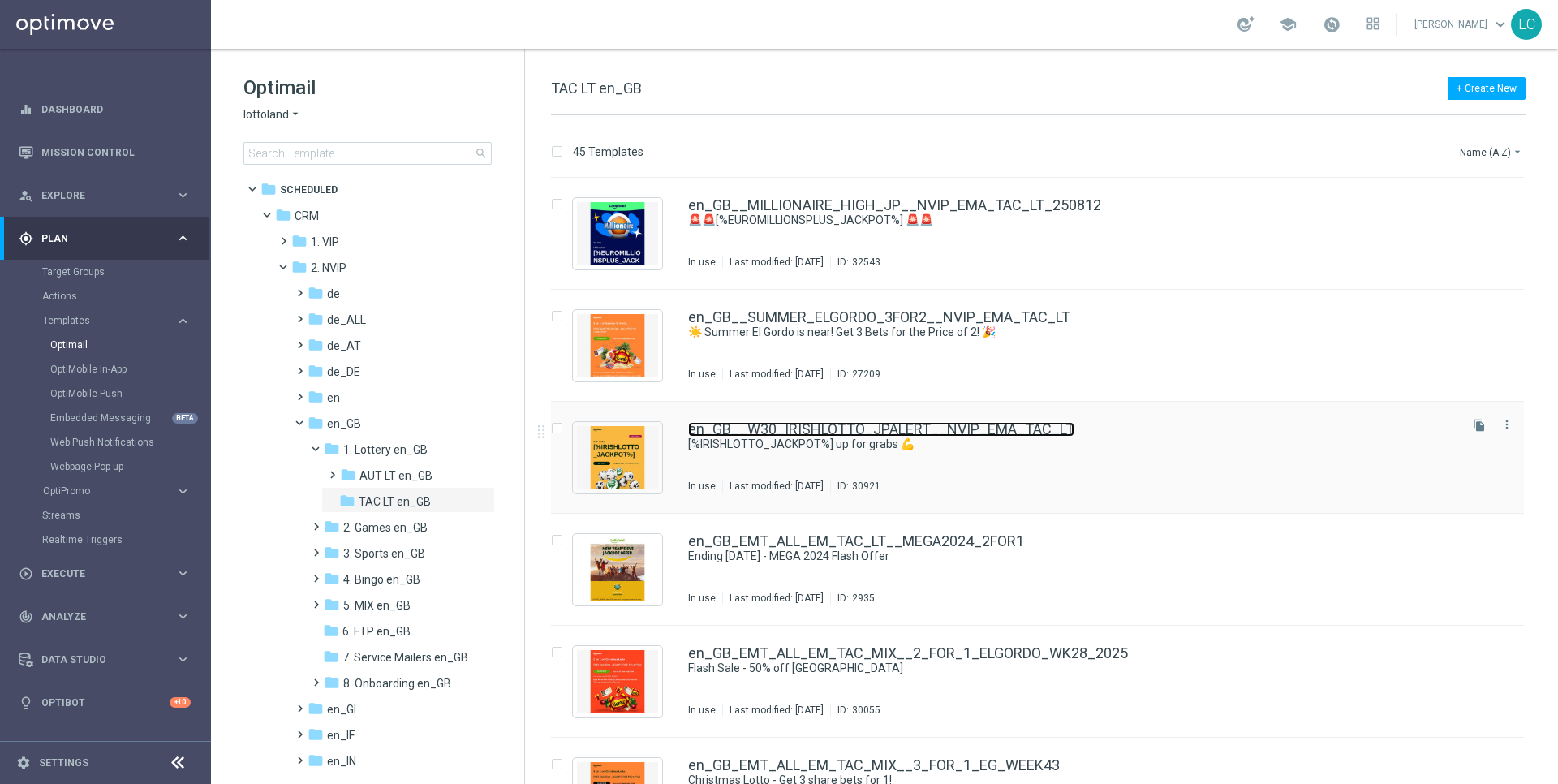
click at [809, 429] on link "en_GB__W30_IRISHLOTTO_JPALERT__NVIP_EMA_TAC_LT" at bounding box center [881, 428] width 387 height 14
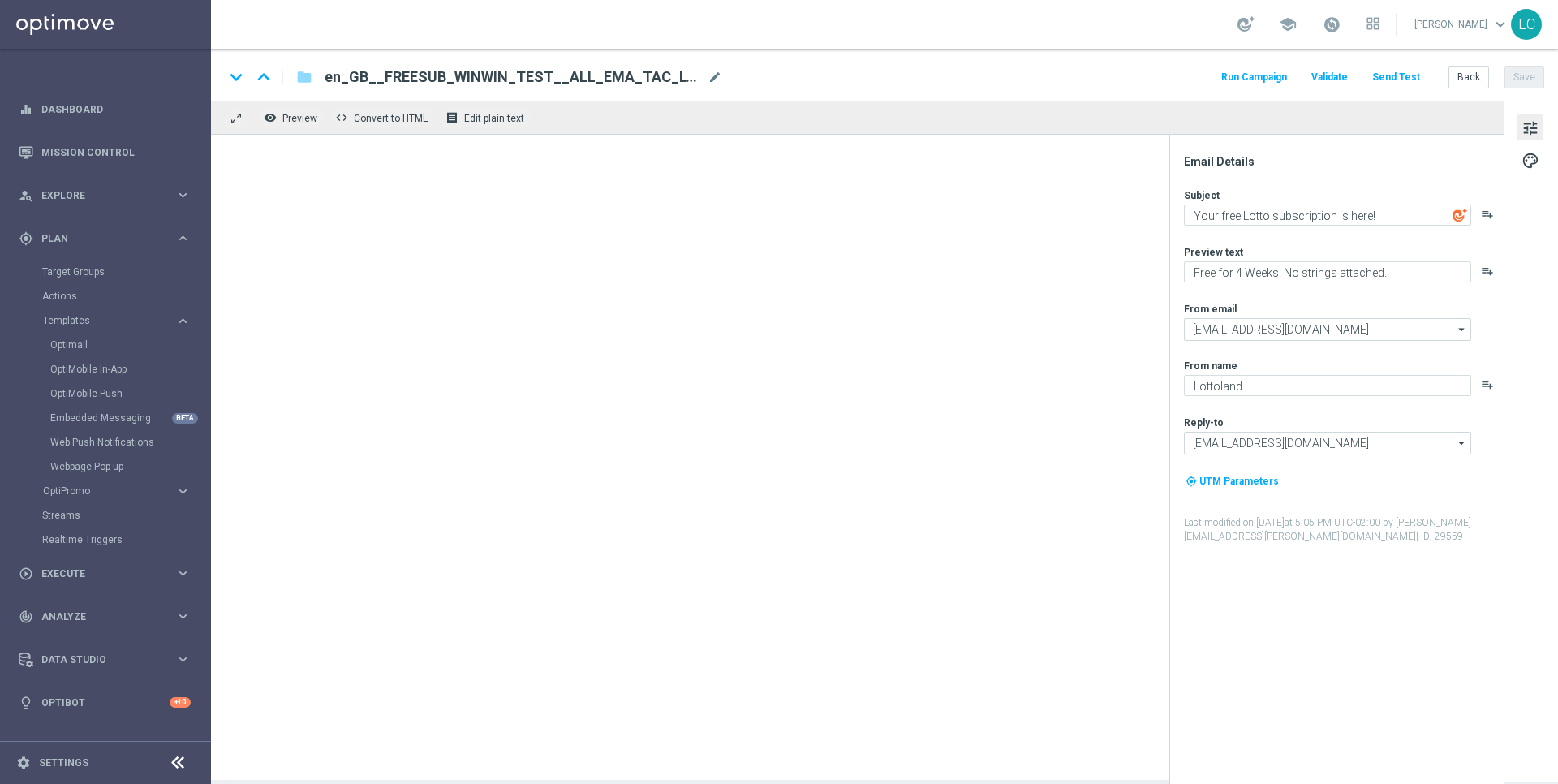
type textarea "[%IRISHLOTTO_JACKPOT%] up for grabs 💪"
type textarea "Bet on tonight's Irish Lotto Jackpot."
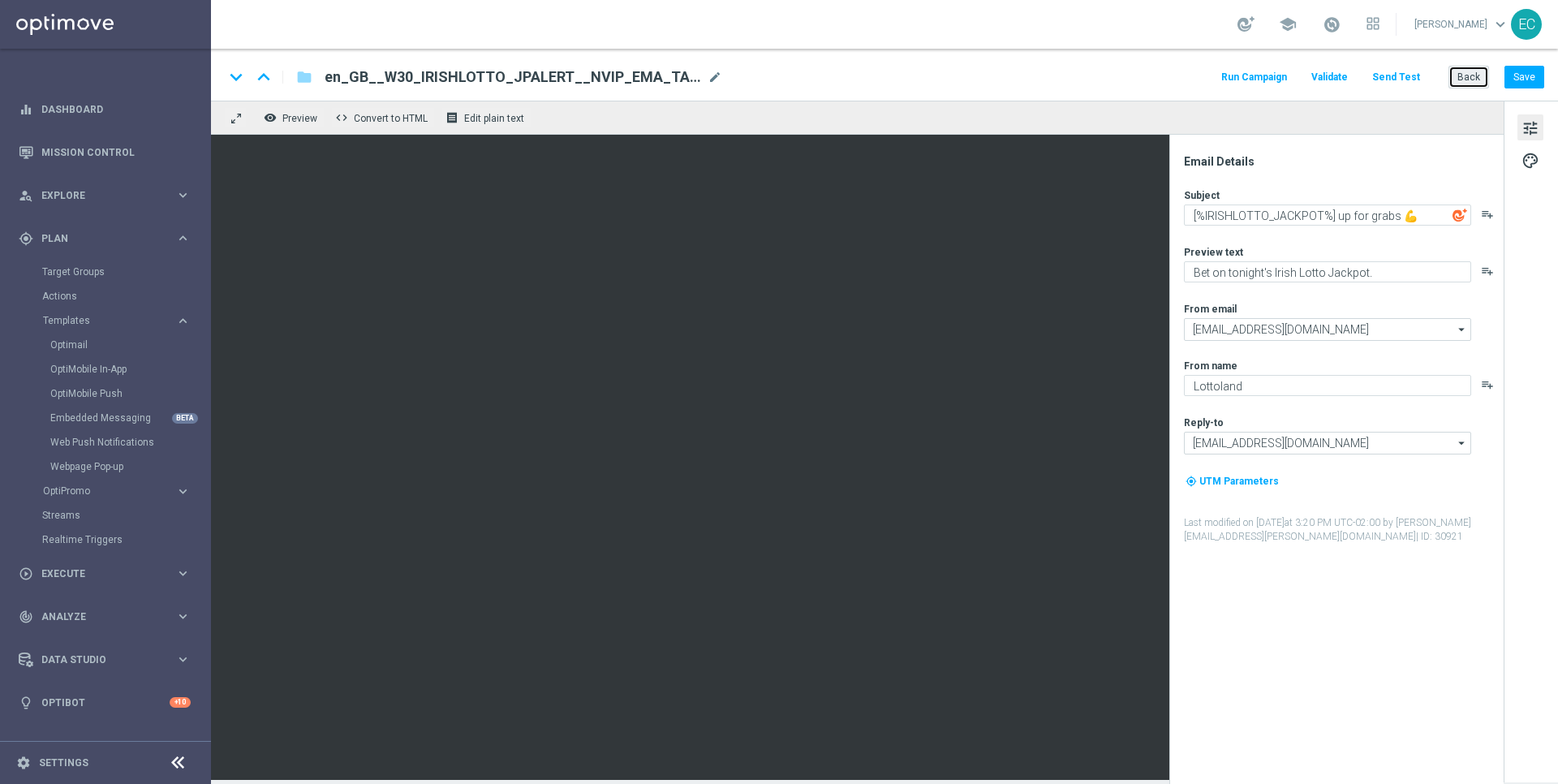
click at [1461, 83] on button "Back" at bounding box center [1468, 76] width 40 height 23
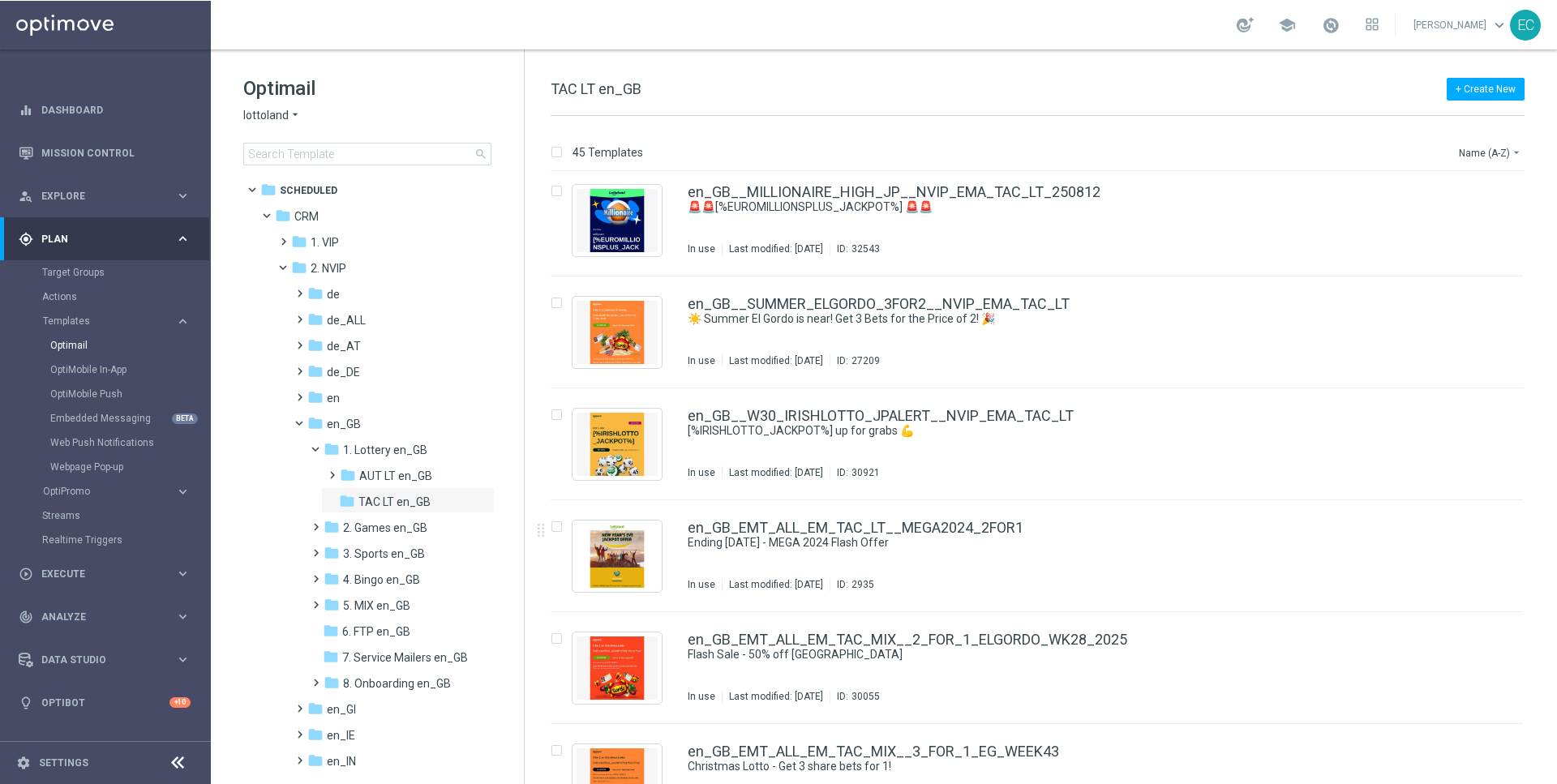
scroll to position [1354, 0]
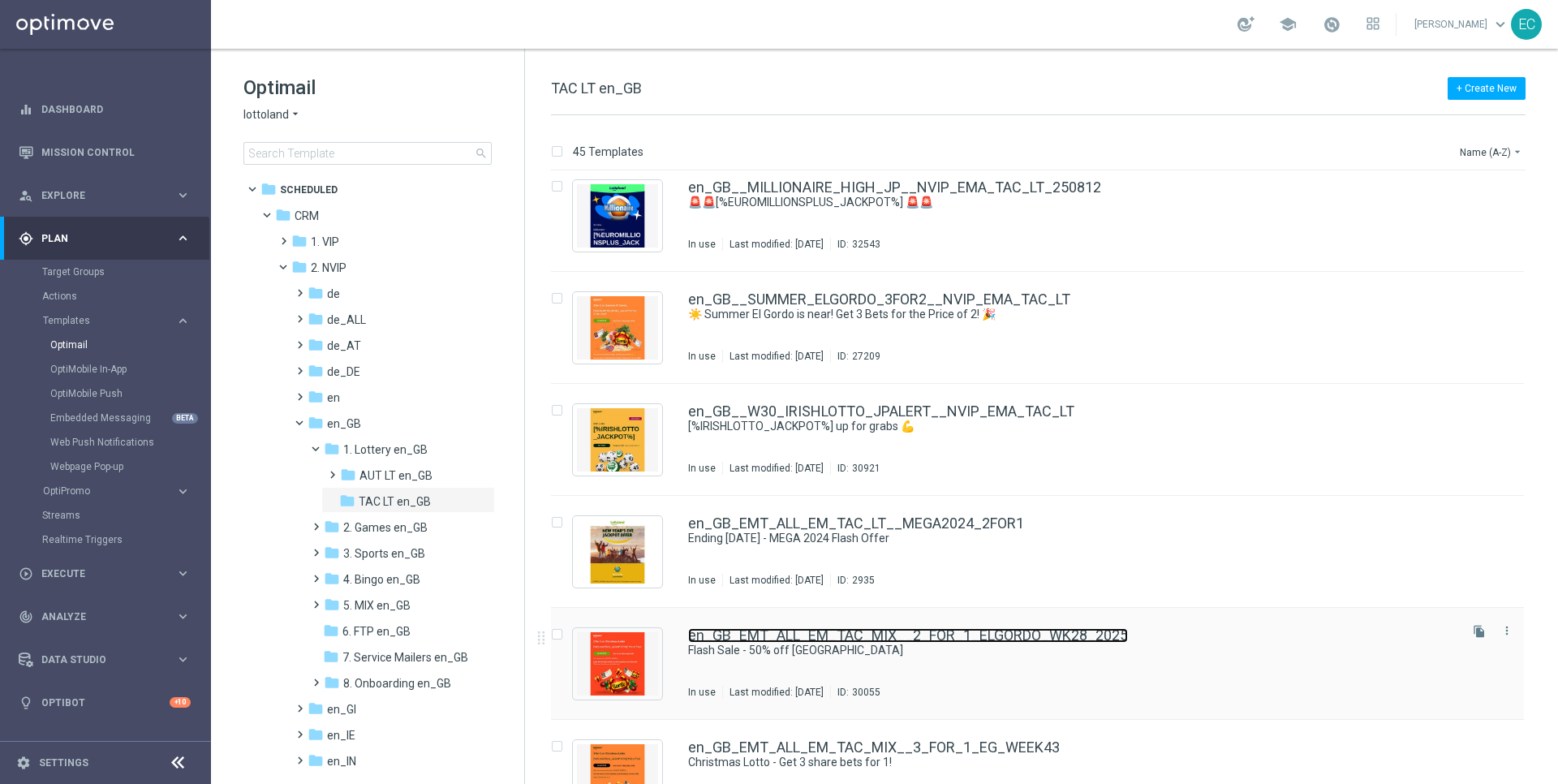
click at [837, 630] on link "en_GB_EMT_ALL_EM_TAC_MIX__2_FOR_1_ELGORDO_WK28_2025" at bounding box center [908, 635] width 439 height 14
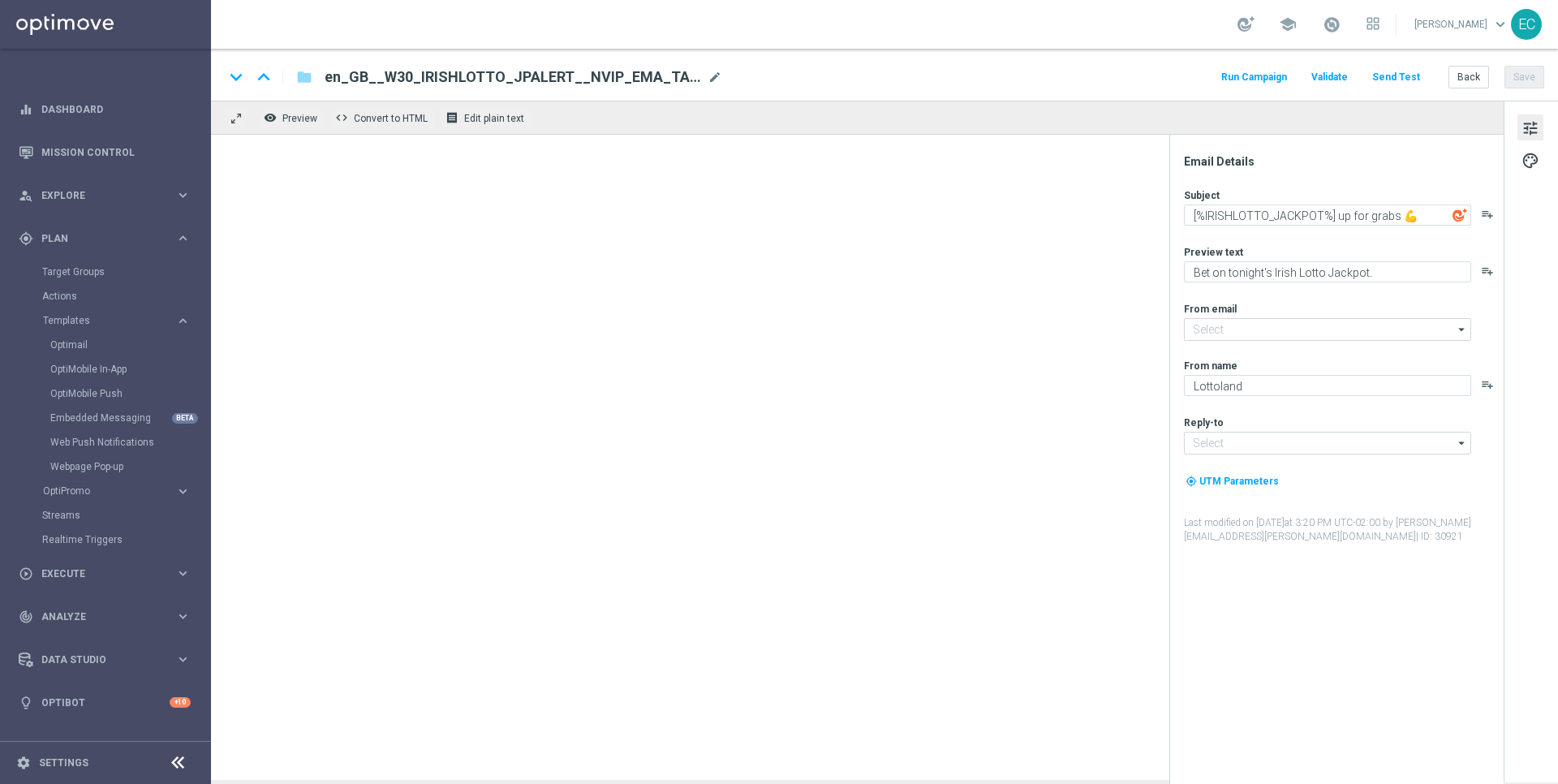
type input "mail@crm.lottoland.com"
type input "support@lottoland.co.uk"
type textarea "Flash Sale - 50% off El Gordo"
type textarea "[%ELGORDO_JACKPOT%]* prizepool! Lock your bets in for Christmas...."
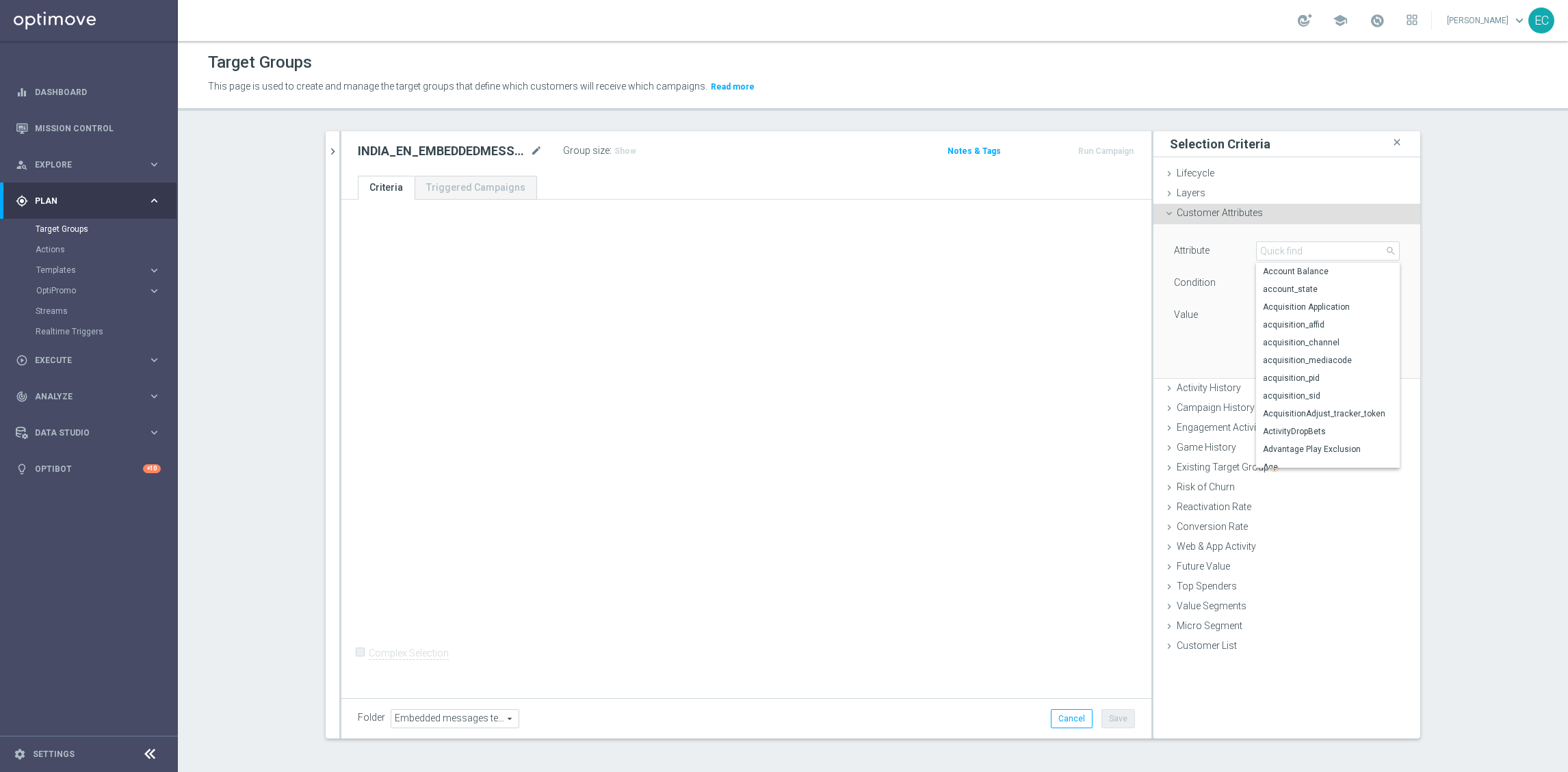
scroll to position [1, 0]
click at [88, 277] on accordion "Templates keyboard_arrow_right Optimail OptiMobile In-App OptiMobile Push Embed…" at bounding box center [105, 270] width 141 height 21
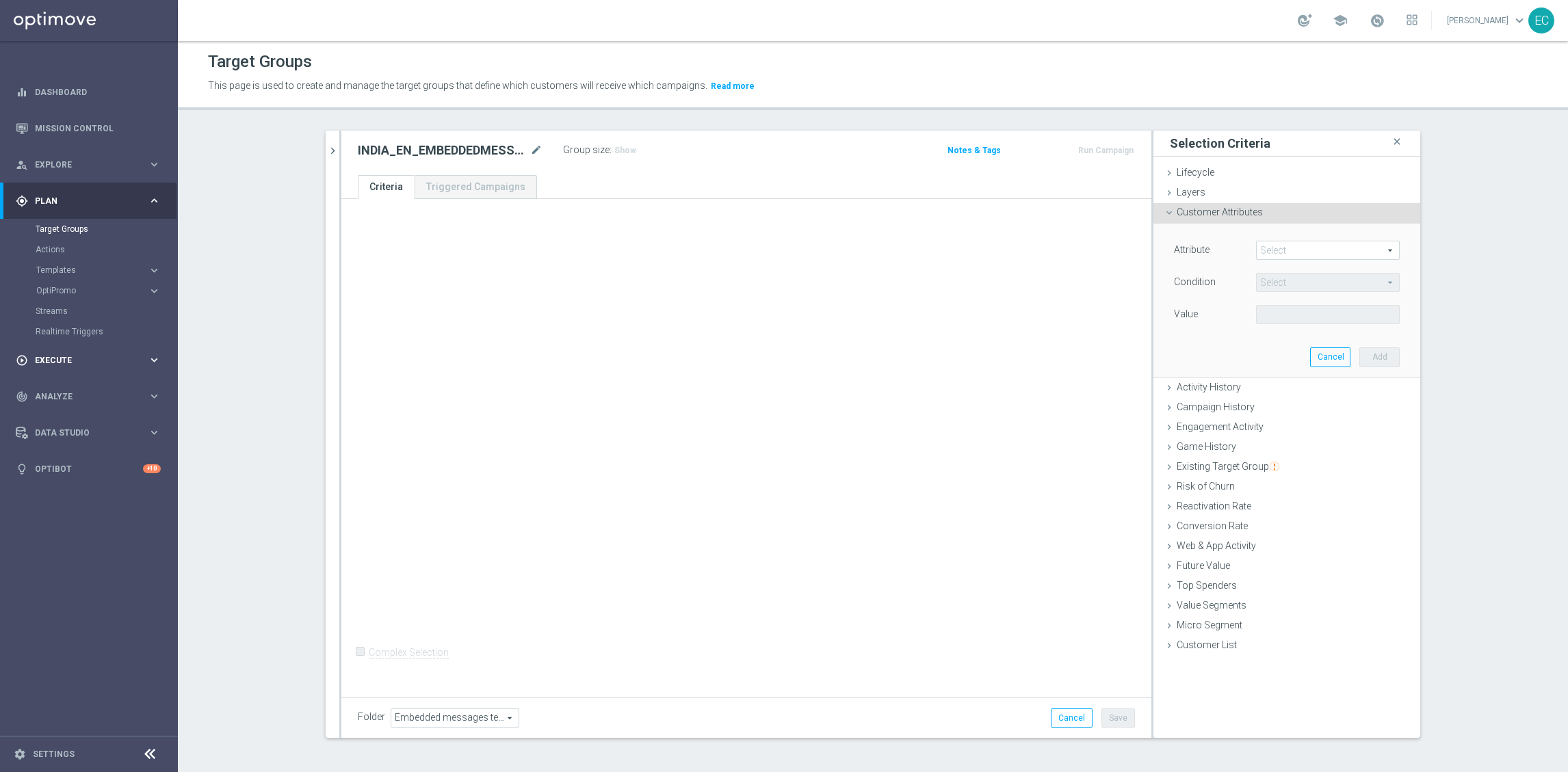
click at [85, 357] on span "Execute" at bounding box center [91, 361] width 113 height 8
click at [100, 201] on span "Plan" at bounding box center [91, 201] width 113 height 8
click at [69, 269] on span "Templates" at bounding box center [85, 270] width 98 height 8
click at [59, 484] on span "Execute" at bounding box center [91, 484] width 113 height 8
click at [100, 151] on div "person_search Explore keyboard_arrow_right" at bounding box center [88, 164] width 177 height 36
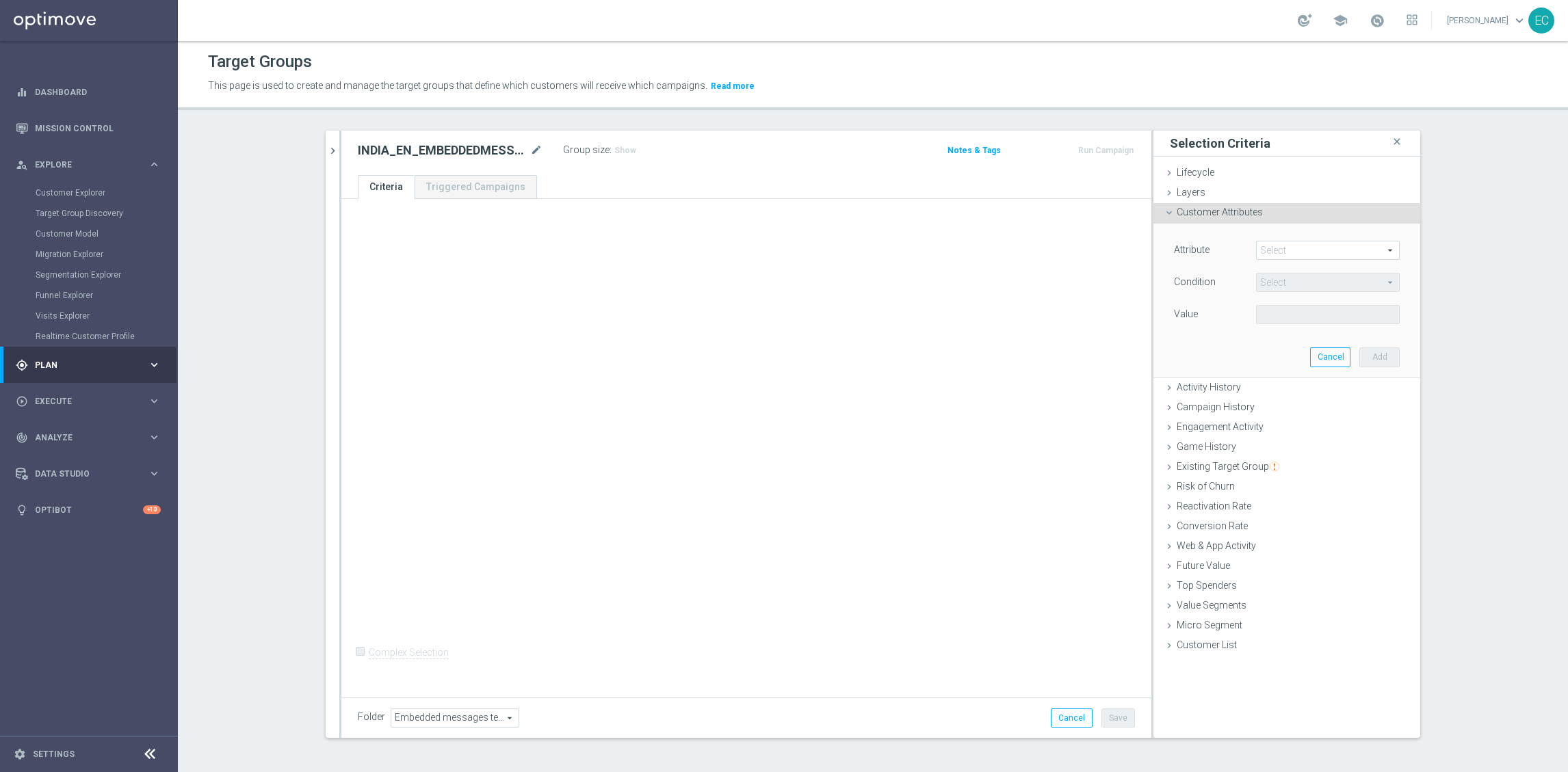
click at [83, 375] on div "gps_fixed Plan keyboard_arrow_right" at bounding box center [88, 365] width 177 height 36
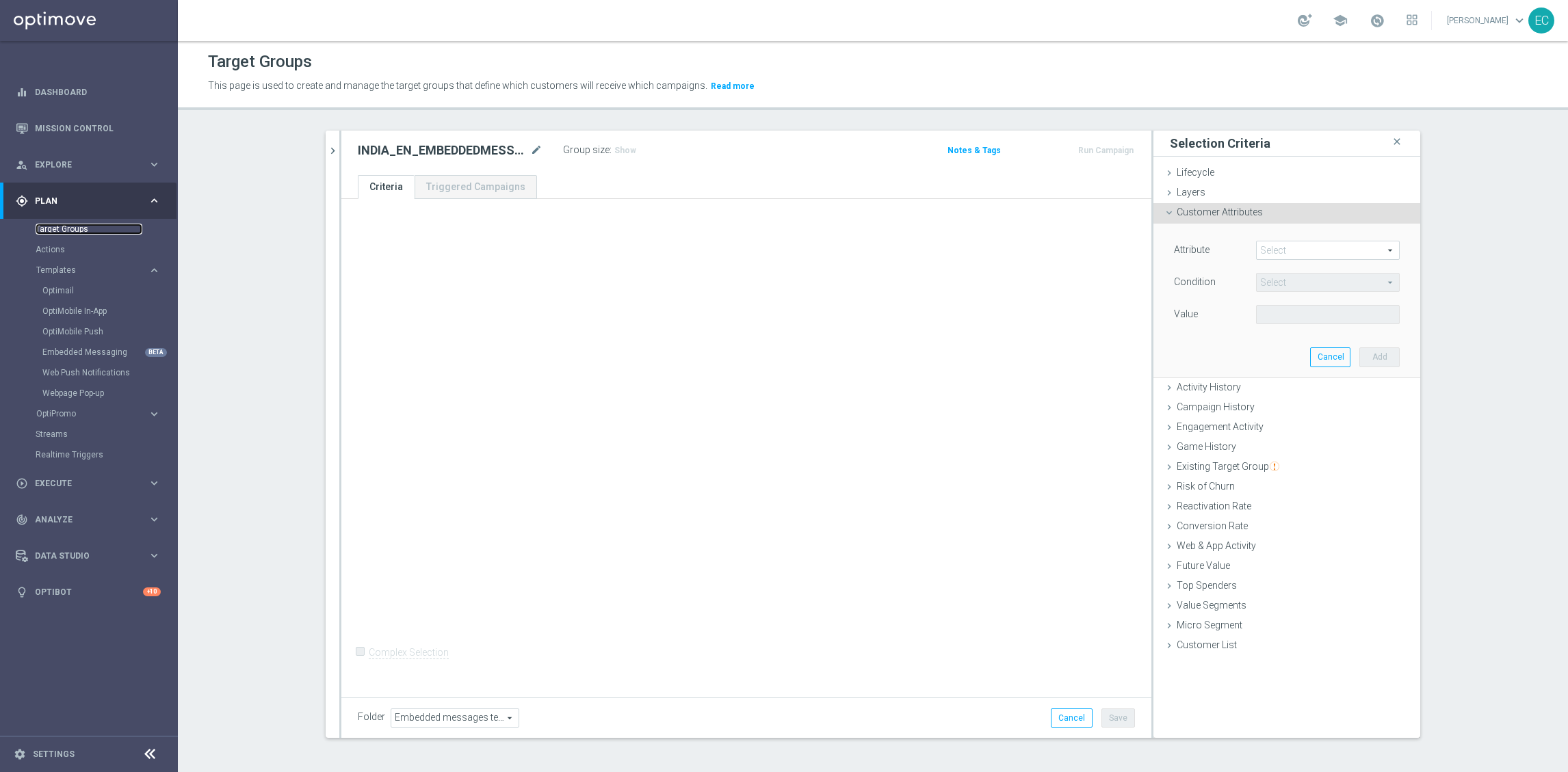
click at [72, 225] on link "Target Groups" at bounding box center [88, 228] width 107 height 11
click at [62, 229] on link "Target Groups" at bounding box center [88, 228] width 107 height 11
drag, startPoint x: 1043, startPoint y: 356, endPoint x: 1036, endPoint y: 367, distance: 13.0
click at [1043, 356] on div "+ Add Selection Complex Selection Invalid Expression" at bounding box center [747, 446] width 810 height 493
drag, startPoint x: 1072, startPoint y: 723, endPoint x: 928, endPoint y: 569, distance: 210.8
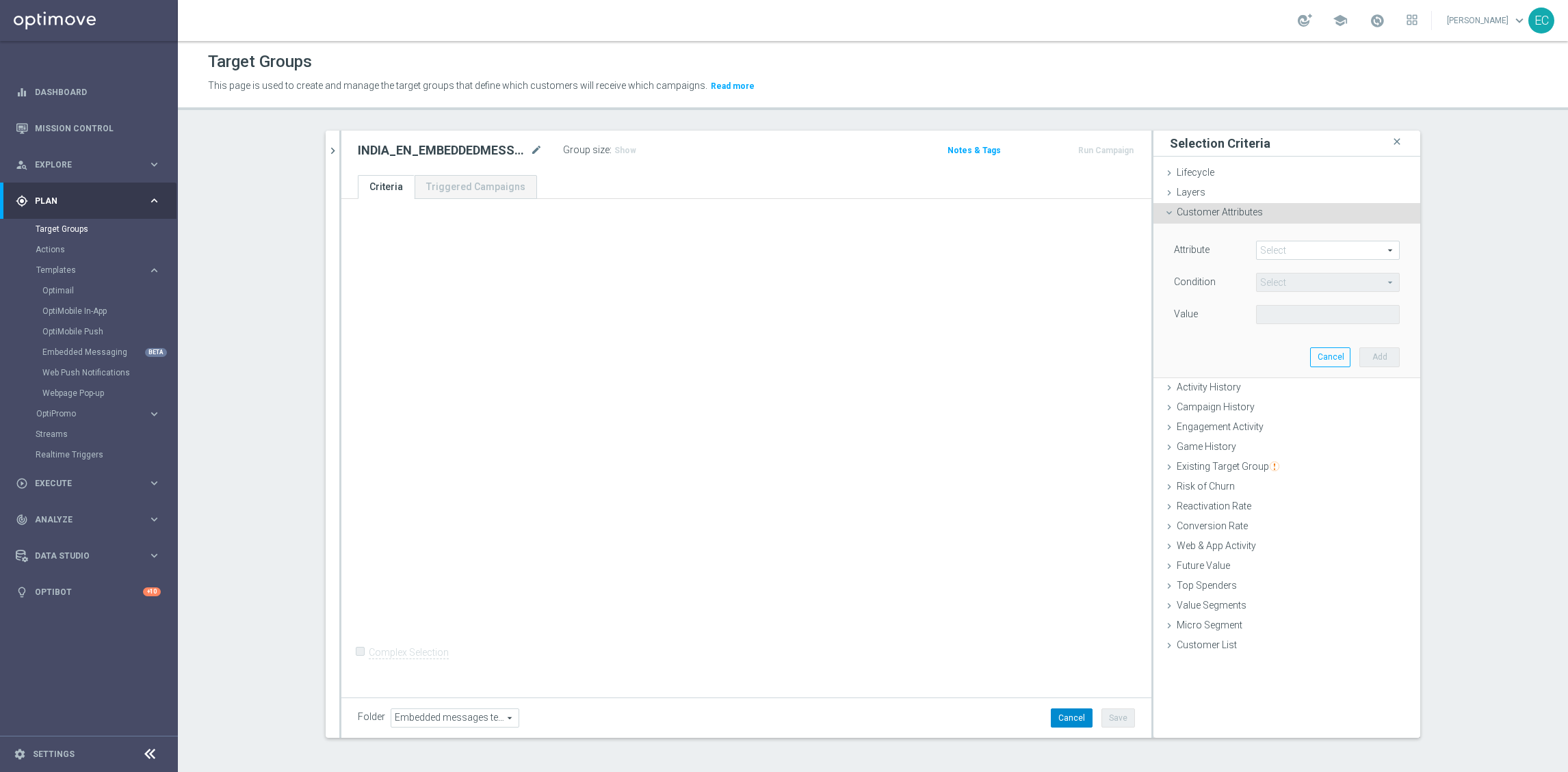
click at [1072, 723] on button "Cancel" at bounding box center [1071, 718] width 42 height 19
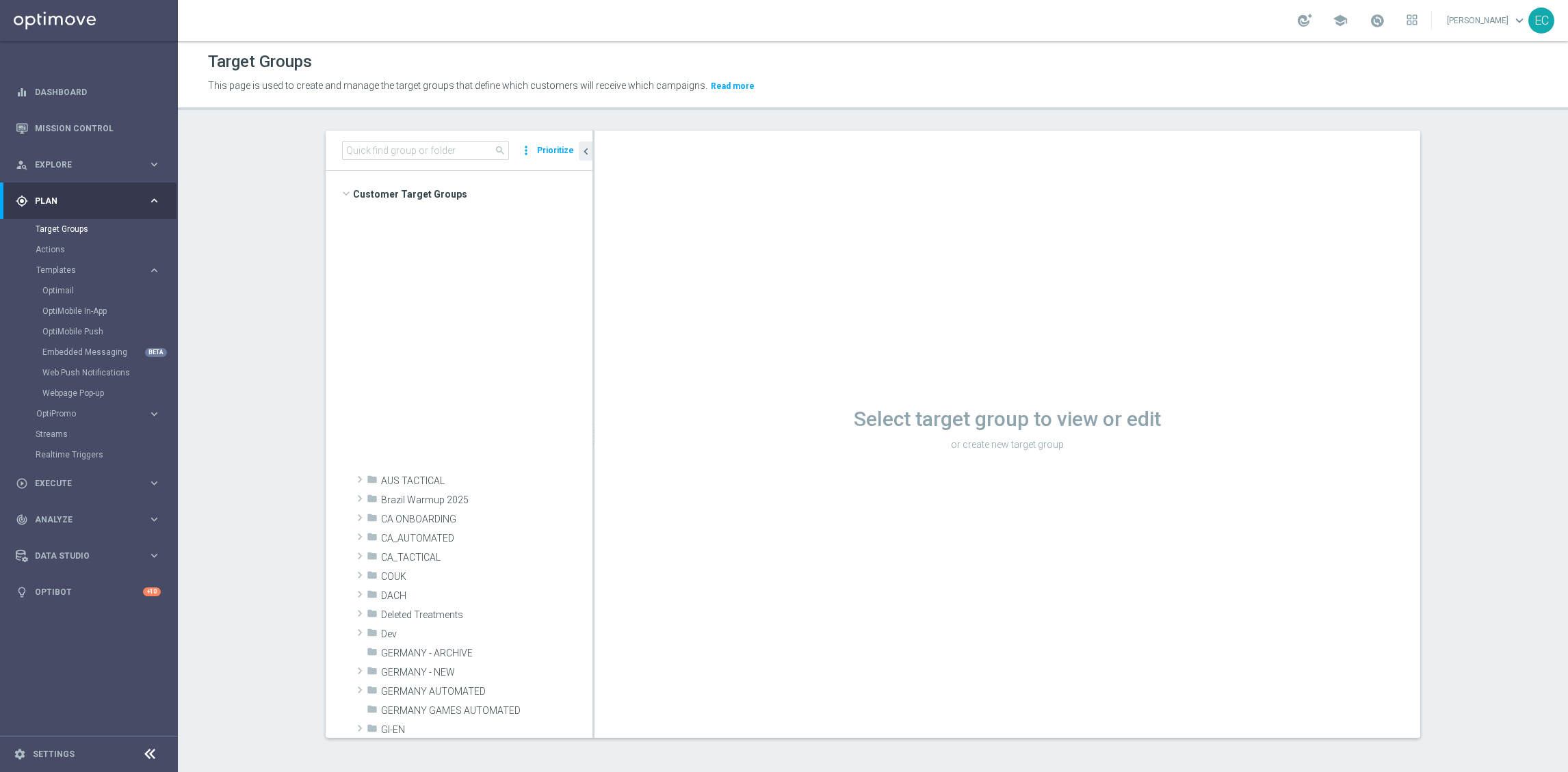
scroll to position [620, 0]
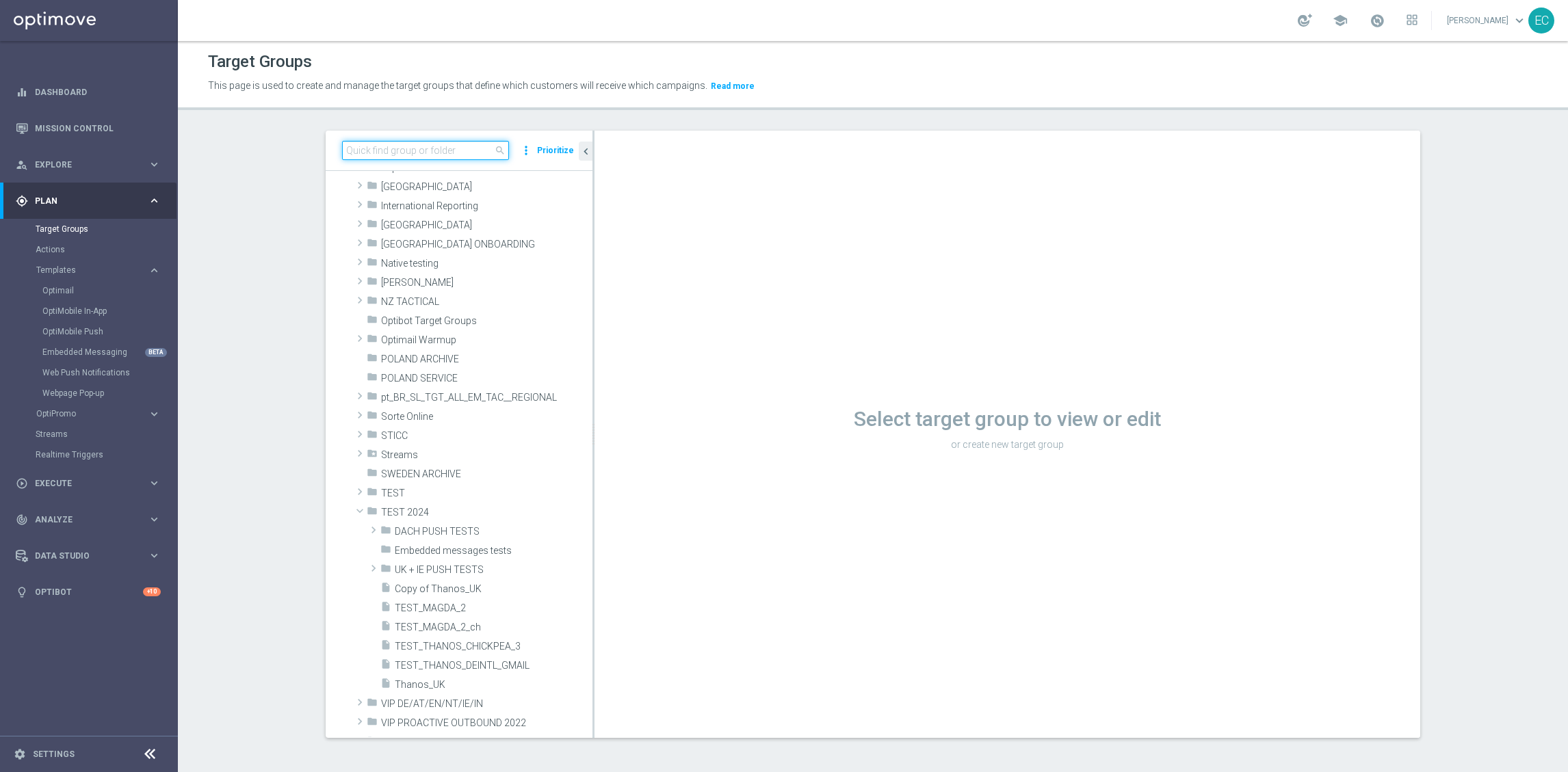
click at [434, 141] on input at bounding box center [426, 150] width 167 height 19
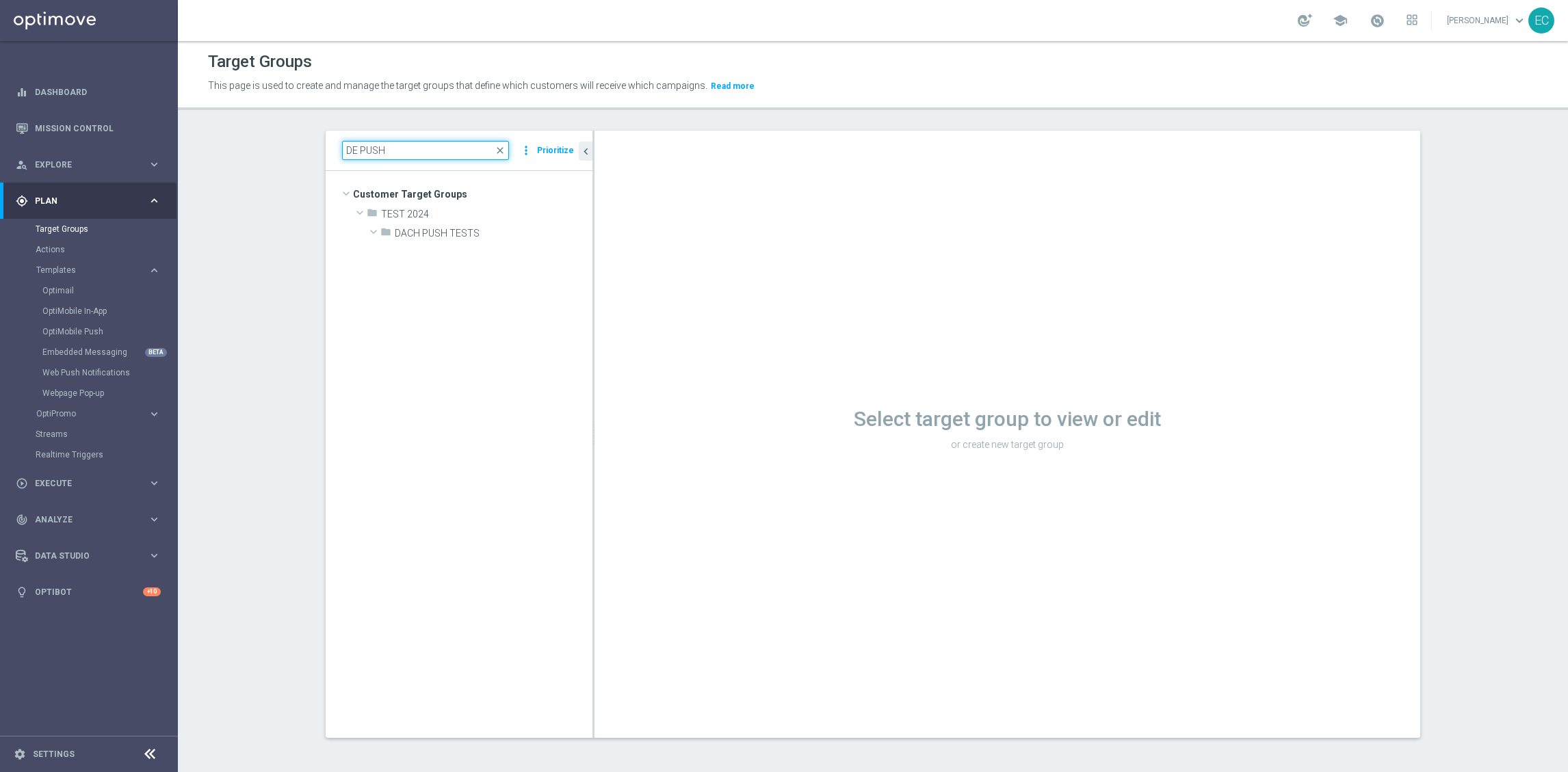
scroll to position [0, 0]
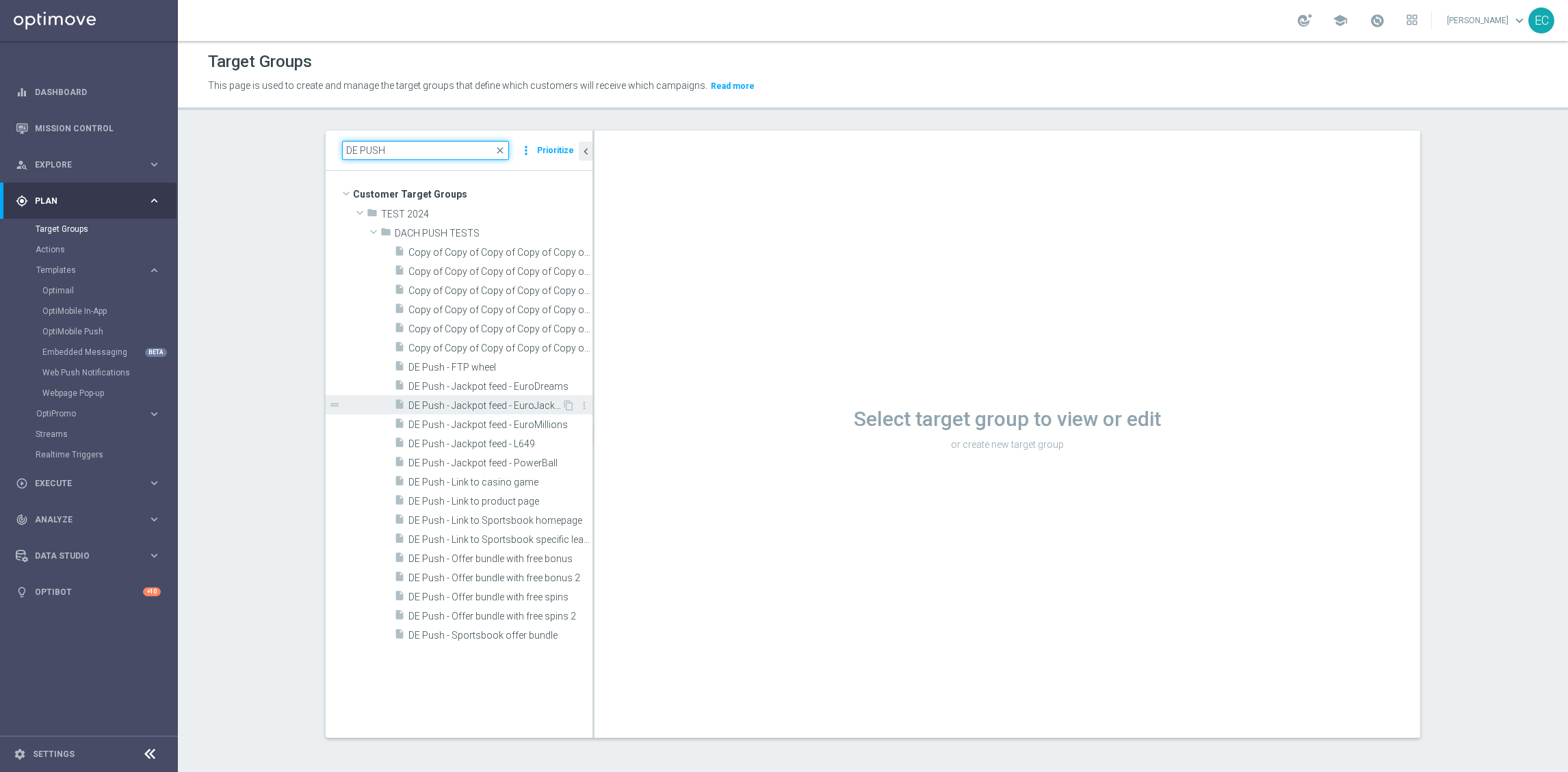
type input "DE PUSH"
click at [526, 400] on span "DE Push - Jackpot feed - EuroJackpot" at bounding box center [485, 406] width 153 height 11
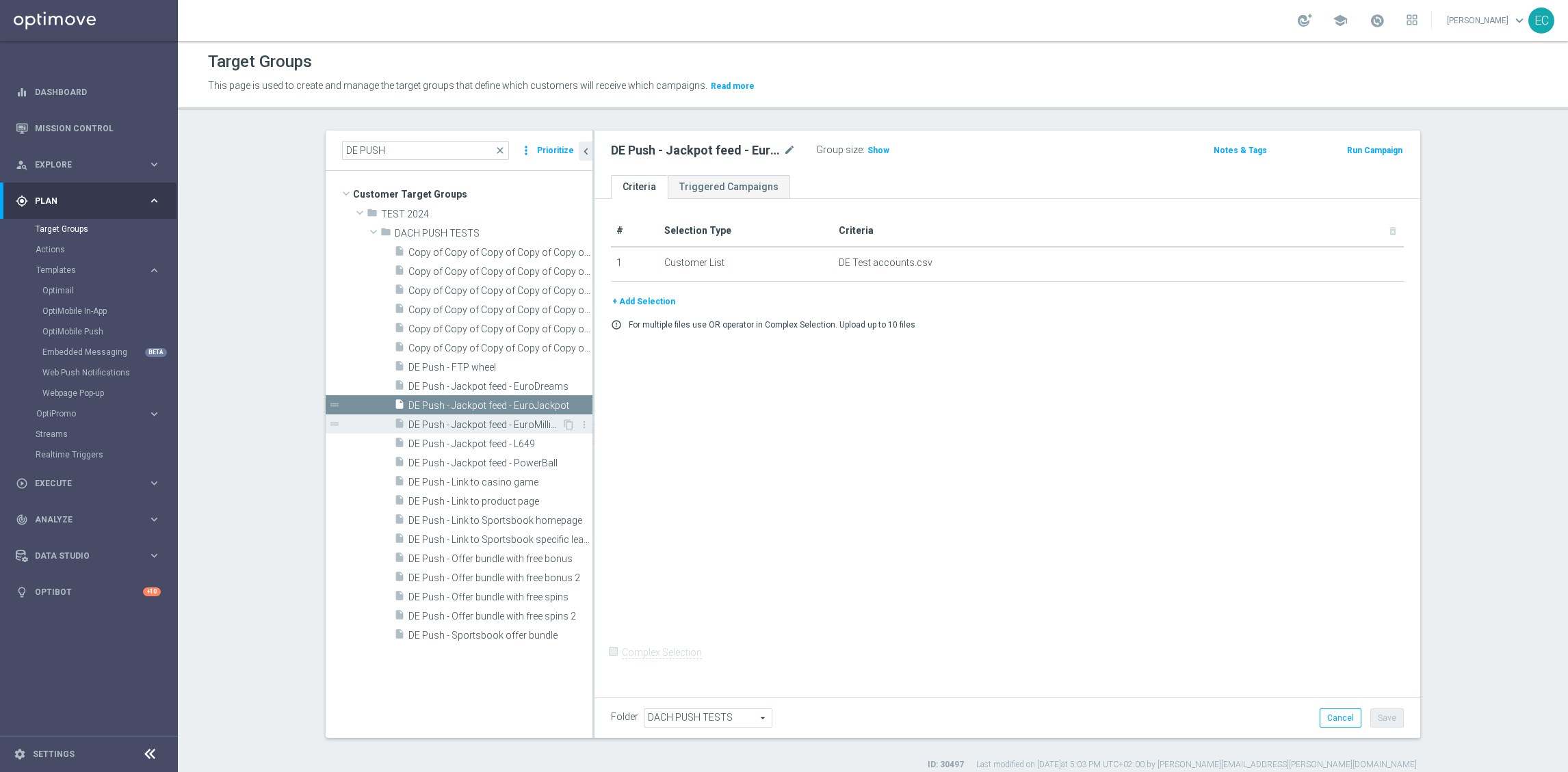
click at [489, 425] on span "DE Push - Jackpot feed - EuroMillions" at bounding box center [485, 425] width 153 height 11
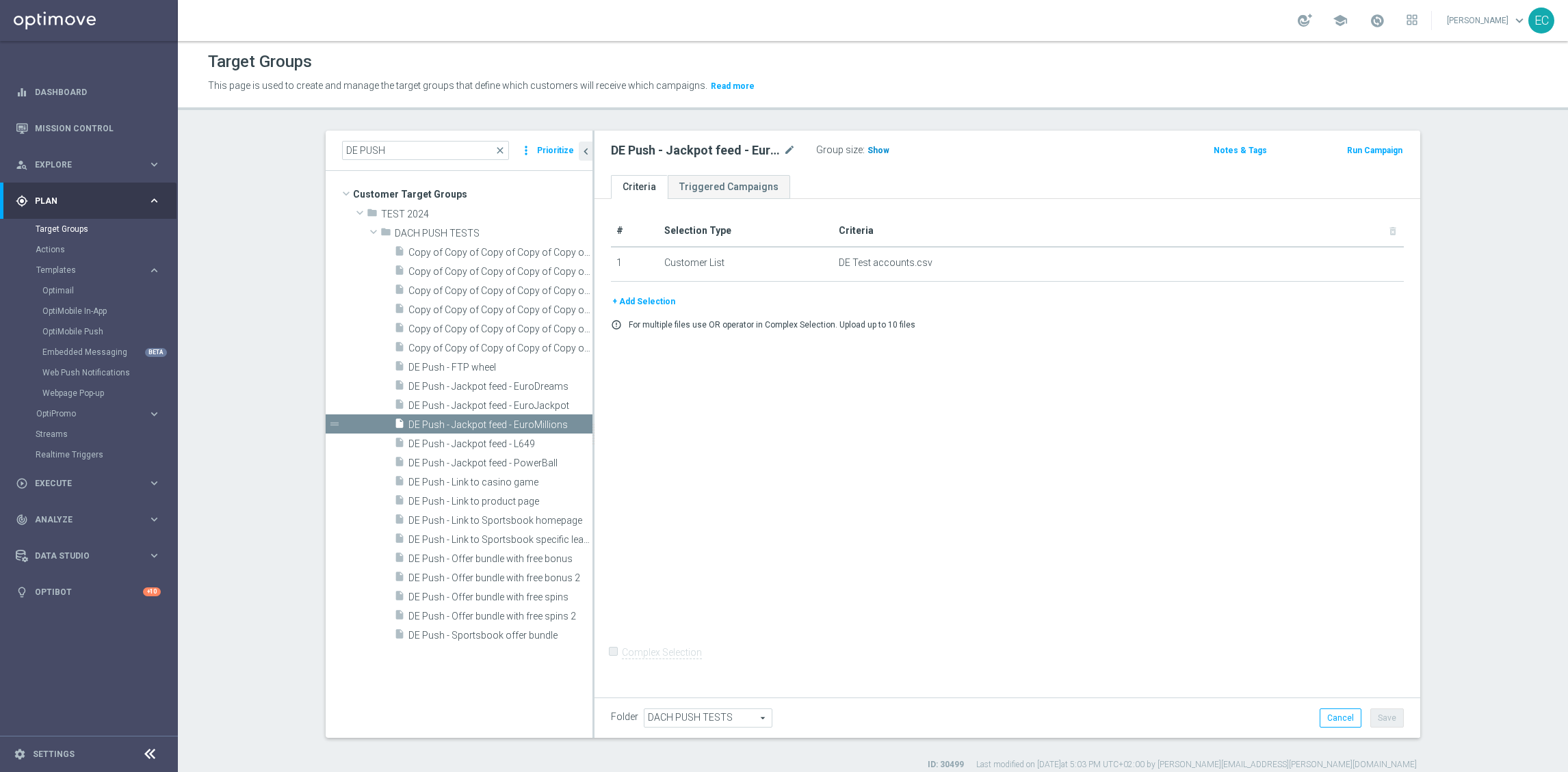
click at [867, 146] on span "Show" at bounding box center [878, 151] width 22 height 10
click at [1368, 151] on button "Run Campaign" at bounding box center [1374, 150] width 58 height 15
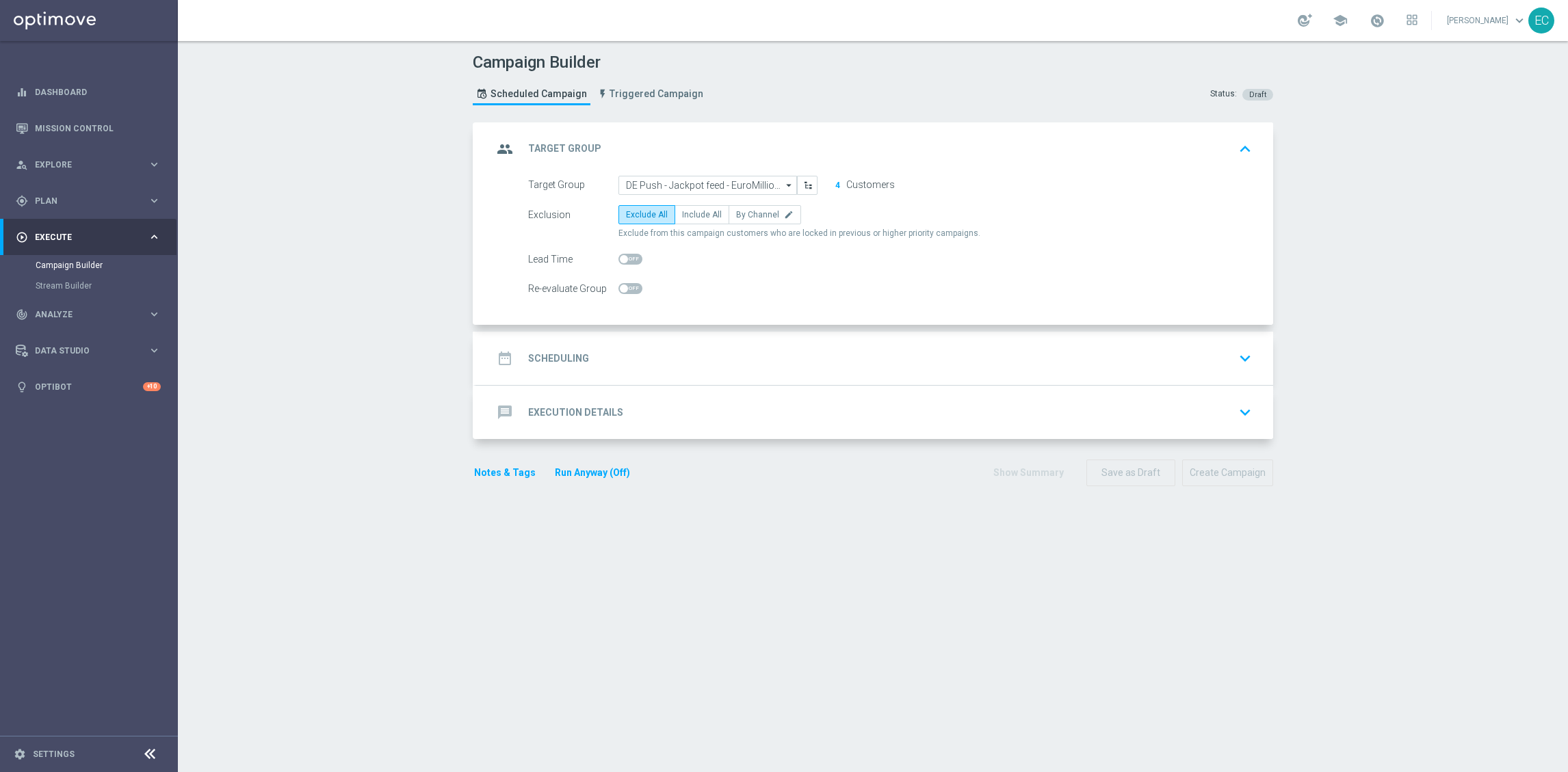
click at [701, 228] on div "Exclusion Exclude All Include All By Channel edit Exclude from this campaign cu…" at bounding box center [890, 222] width 724 height 34
click at [699, 221] on label "Include All" at bounding box center [701, 214] width 54 height 19
click at [691, 221] on input "Include All" at bounding box center [686, 217] width 9 height 9
radio input "true"
click at [673, 363] on div "date_range Scheduling keyboard_arrow_down" at bounding box center [874, 358] width 764 height 26
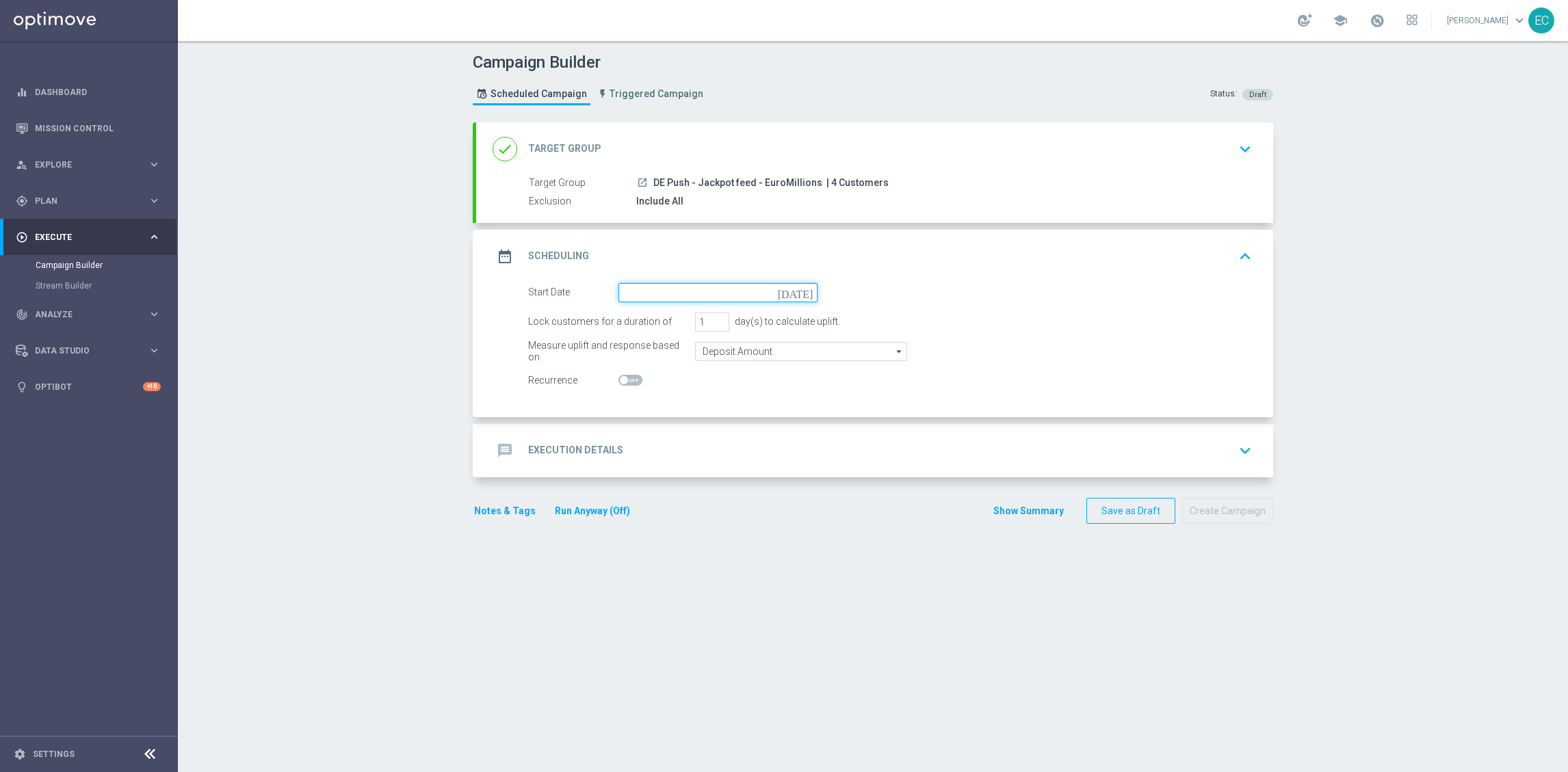
click at [764, 285] on input at bounding box center [718, 293] width 199 height 19
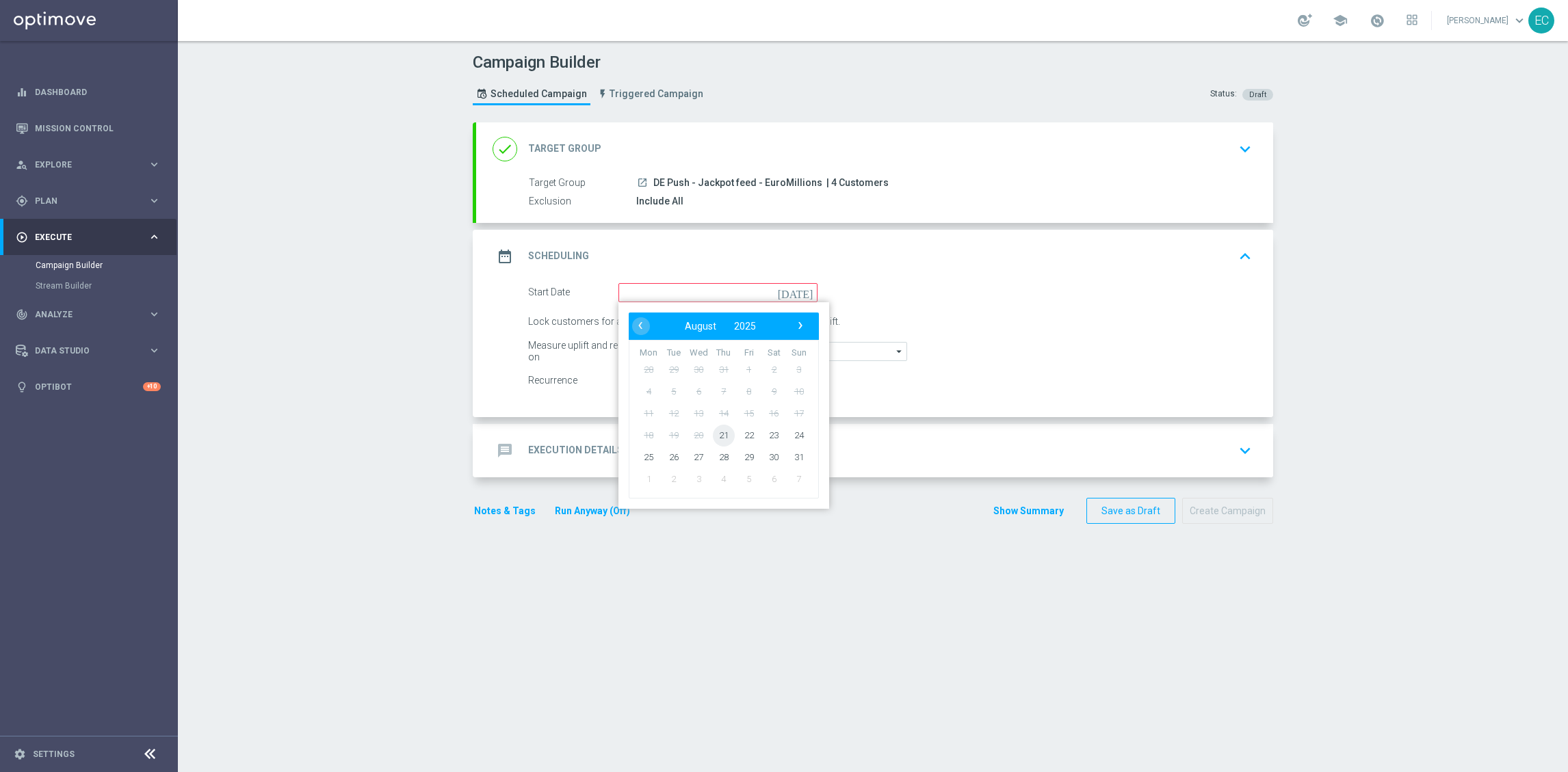
click at [718, 434] on span "21" at bounding box center [723, 435] width 22 height 22
type input "[DATE]"
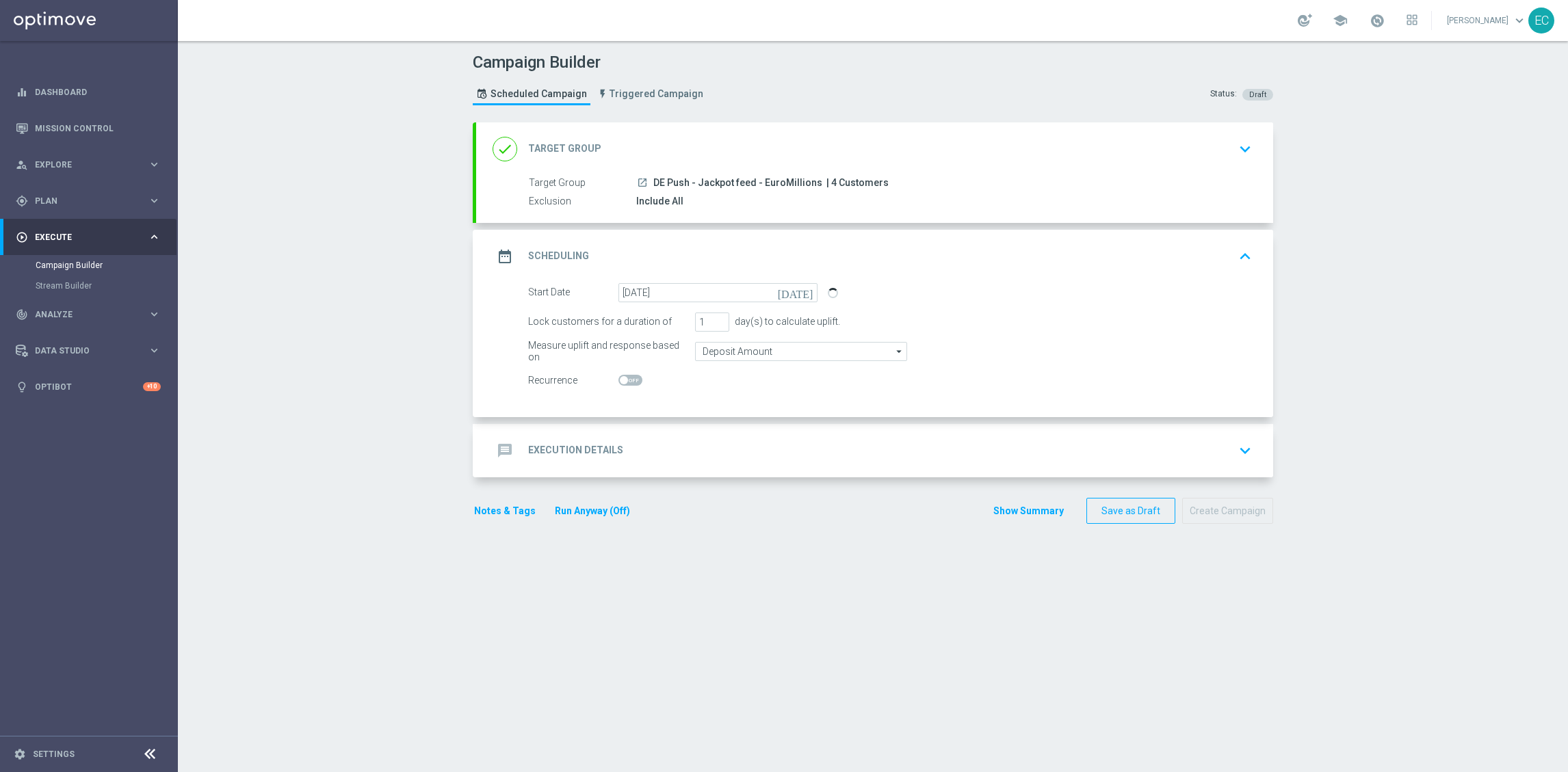
click at [894, 422] on accordion "done Target Group keyboard_arrow_down Target Group launch DE Push - Jackpot fee…" at bounding box center [873, 300] width 800 height 355
click at [877, 430] on div "message Execution Details keyboard_arrow_down" at bounding box center [874, 450] width 797 height 53
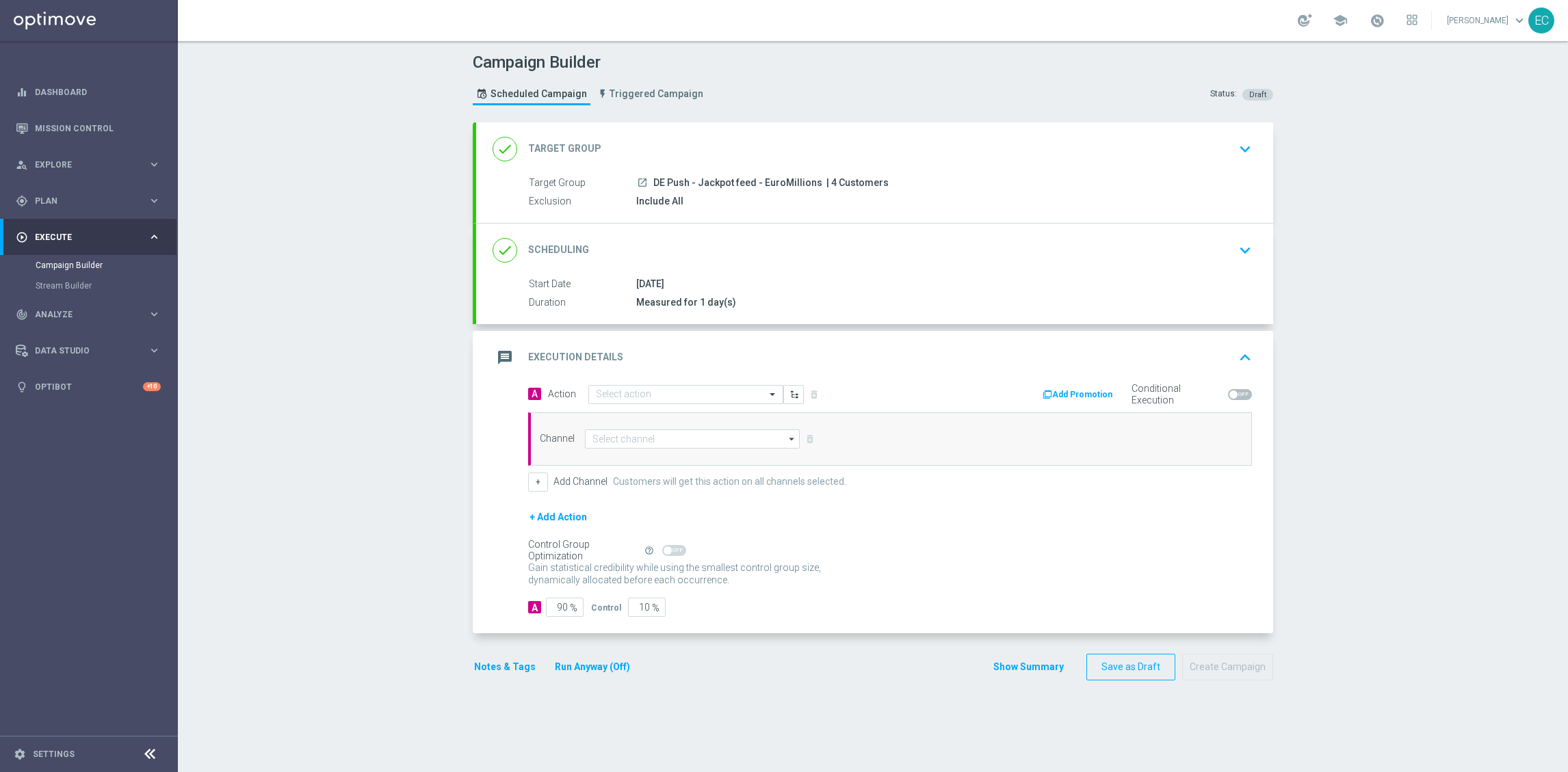
click at [655, 385] on div "message Execution Details keyboard_arrow_up" at bounding box center [874, 357] width 797 height 53
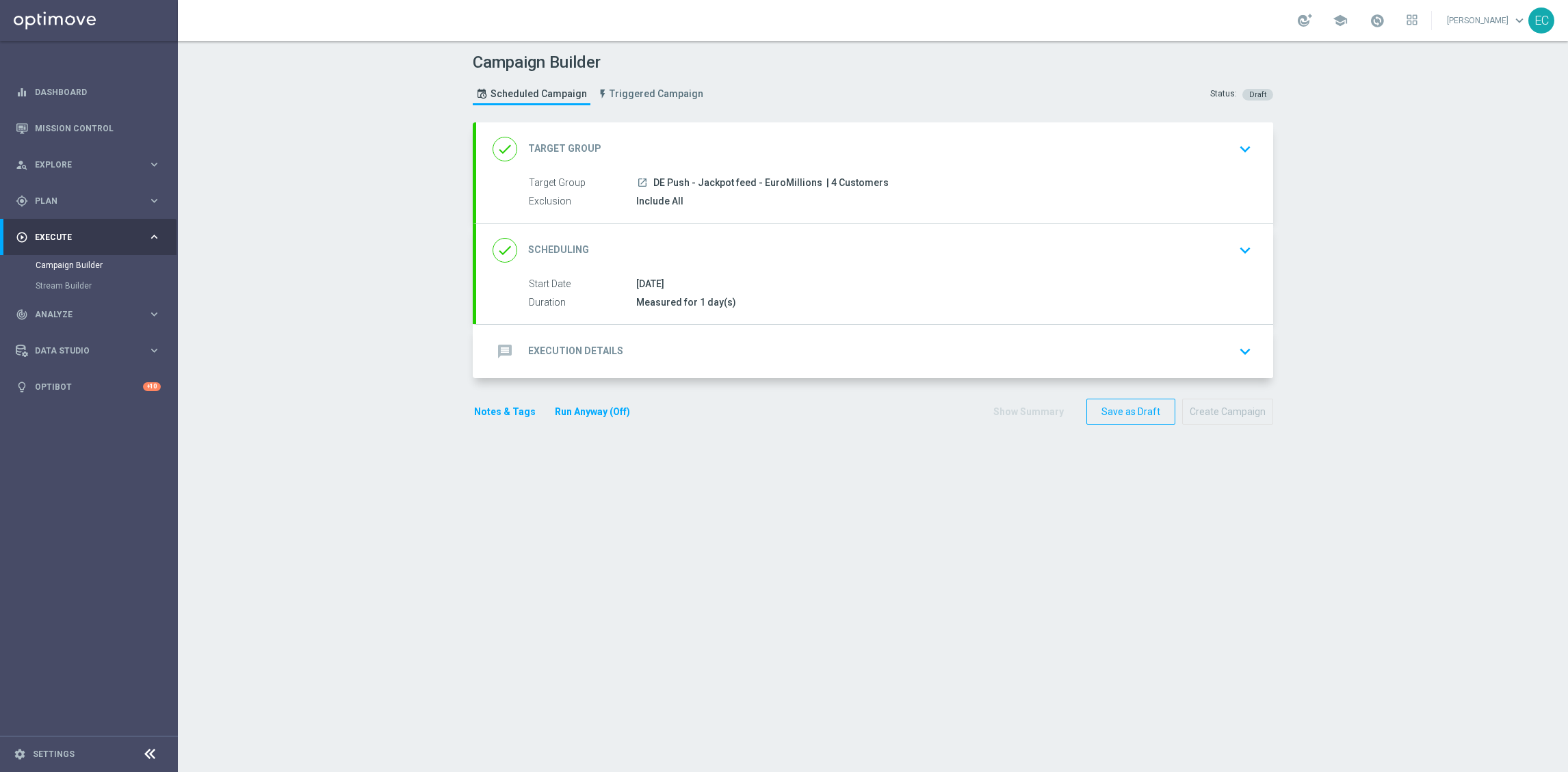
click at [686, 362] on div "message Execution Details keyboard_arrow_down" at bounding box center [874, 351] width 764 height 26
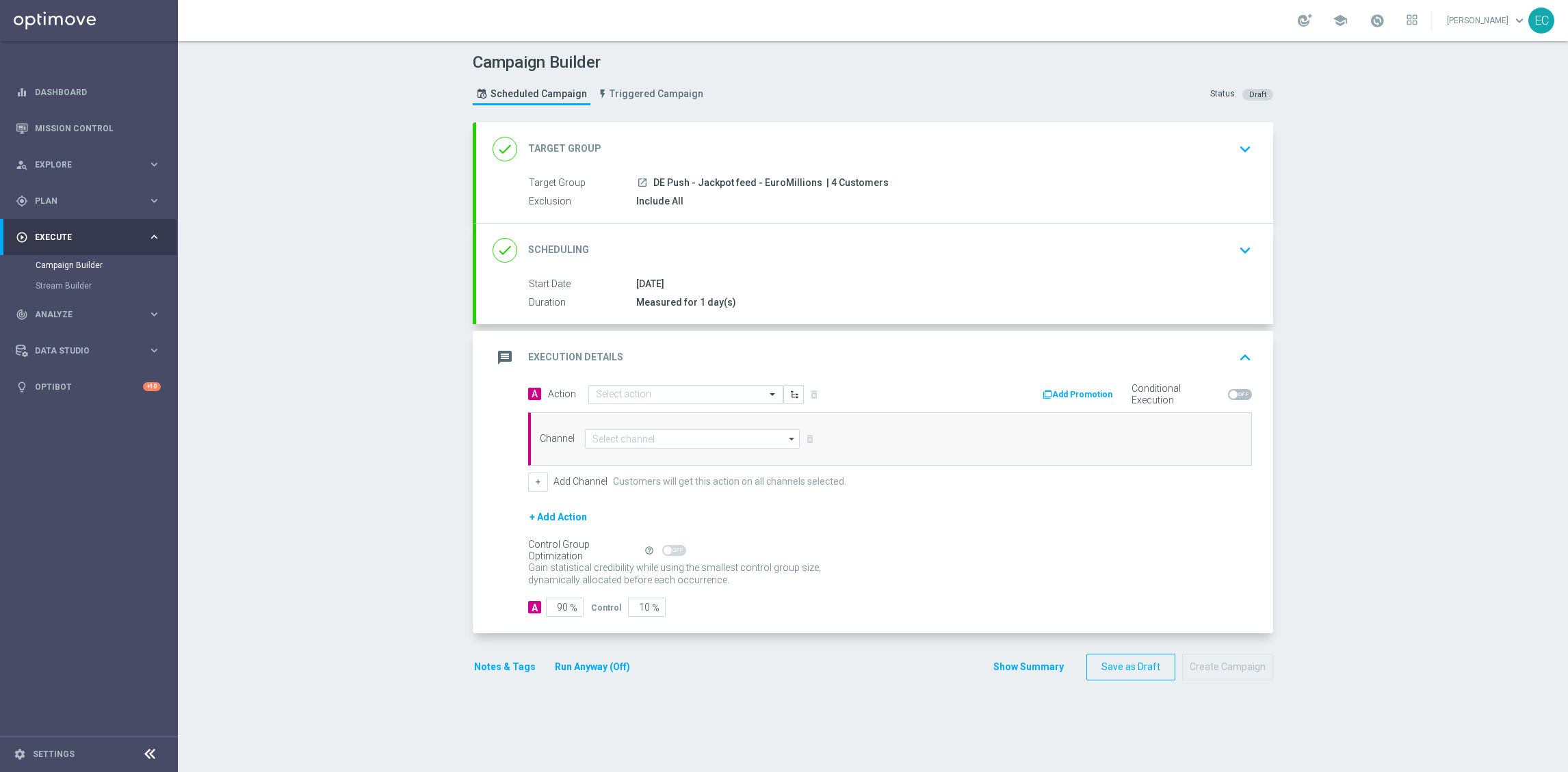
drag, startPoint x: 649, startPoint y: 182, endPoint x: 811, endPoint y: 180, distance: 162.0
click at [779, 181] on span "DE Push - Jackpot feed - EuroMillions" at bounding box center [737, 183] width 169 height 12
drag, startPoint x: 806, startPoint y: 180, endPoint x: 648, endPoint y: 180, distance: 158.0
click at [653, 180] on span "DE Push - Jackpot feed - EuroMillions" at bounding box center [737, 183] width 169 height 12
copy span "DE Push - Jackpot feed - EuroMillions"
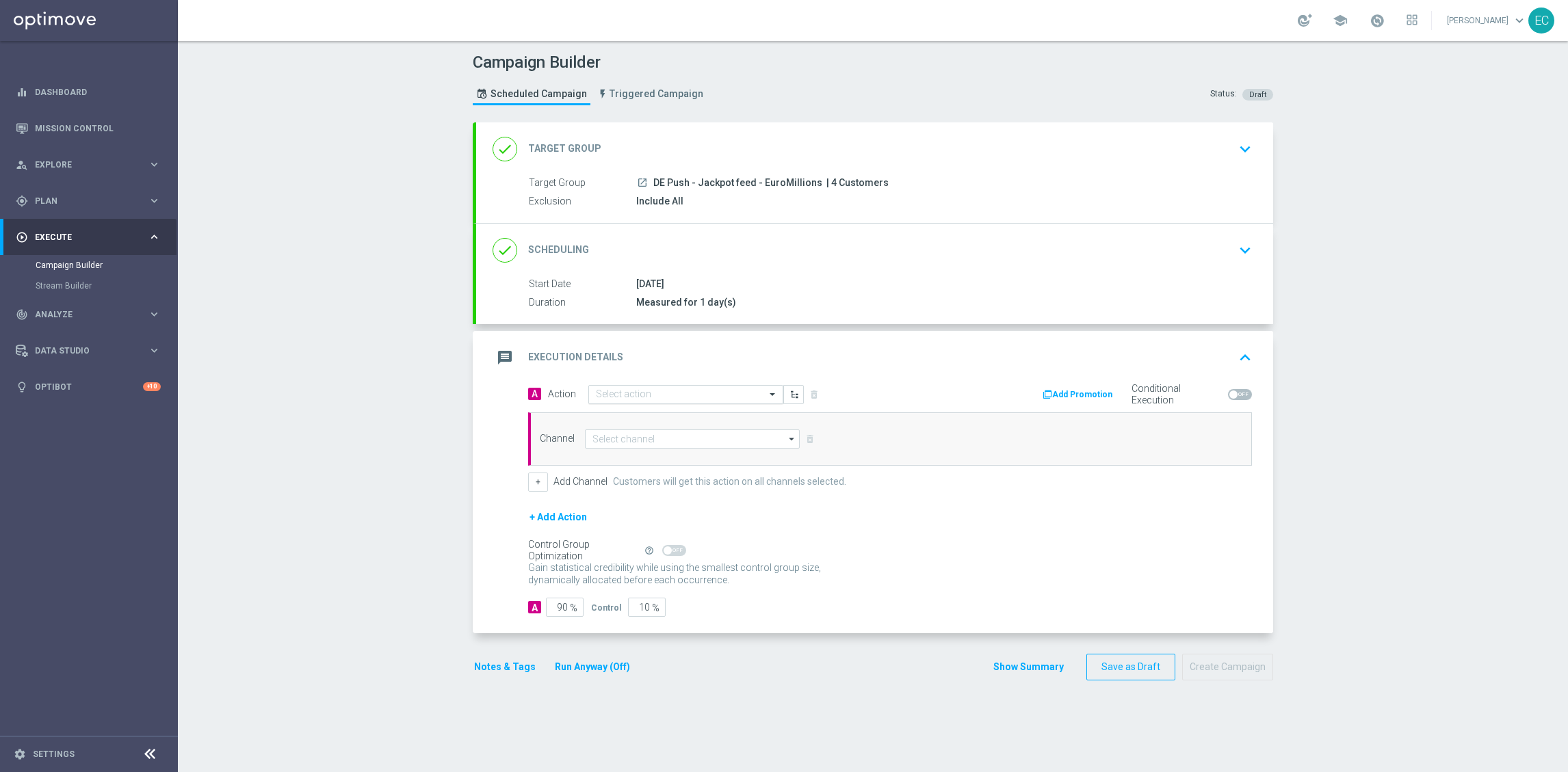
click at [644, 395] on input "text" at bounding box center [672, 395] width 153 height 11
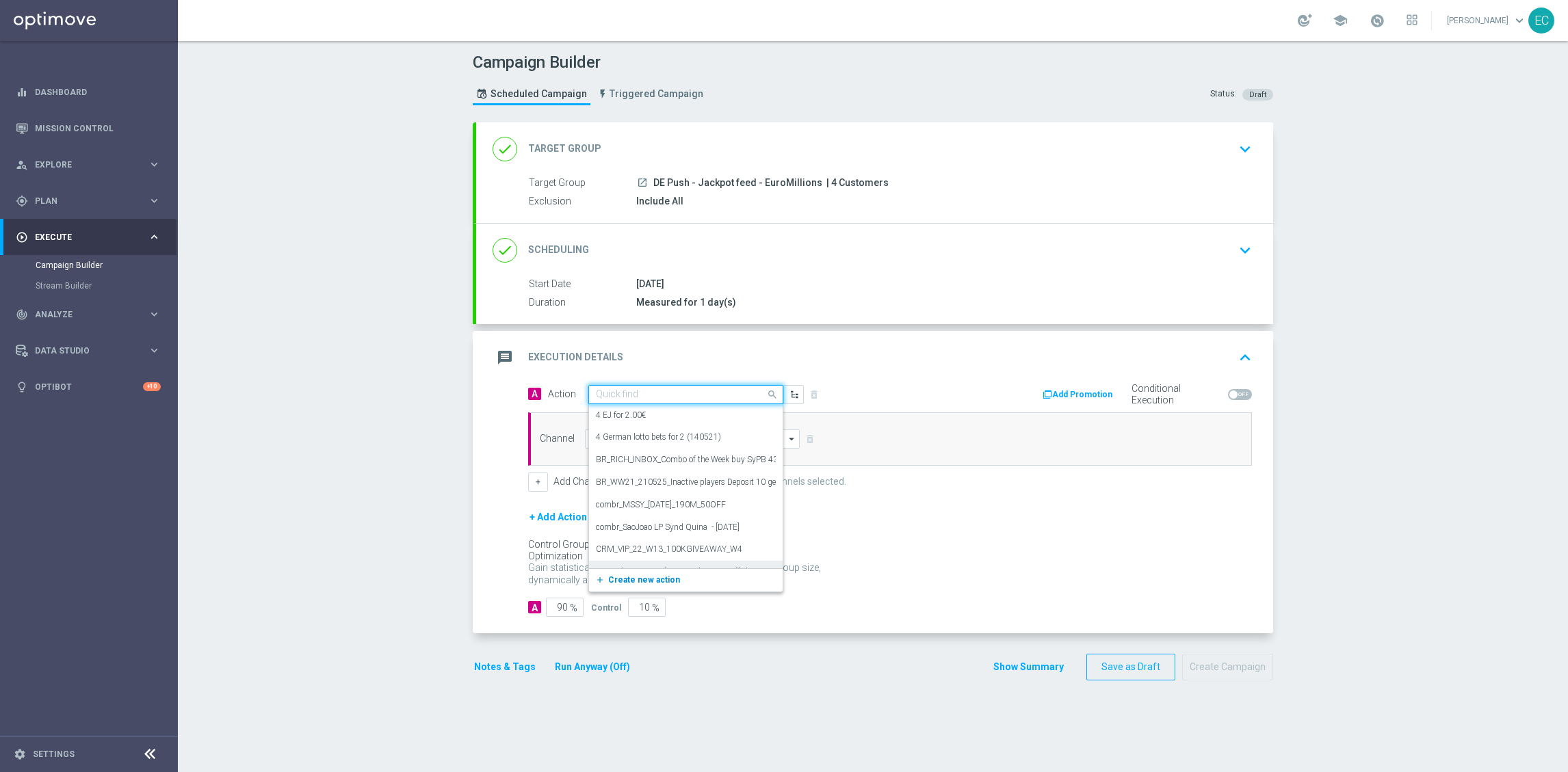
click at [640, 587] on button "add_new Create new action" at bounding box center [683, 580] width 189 height 16
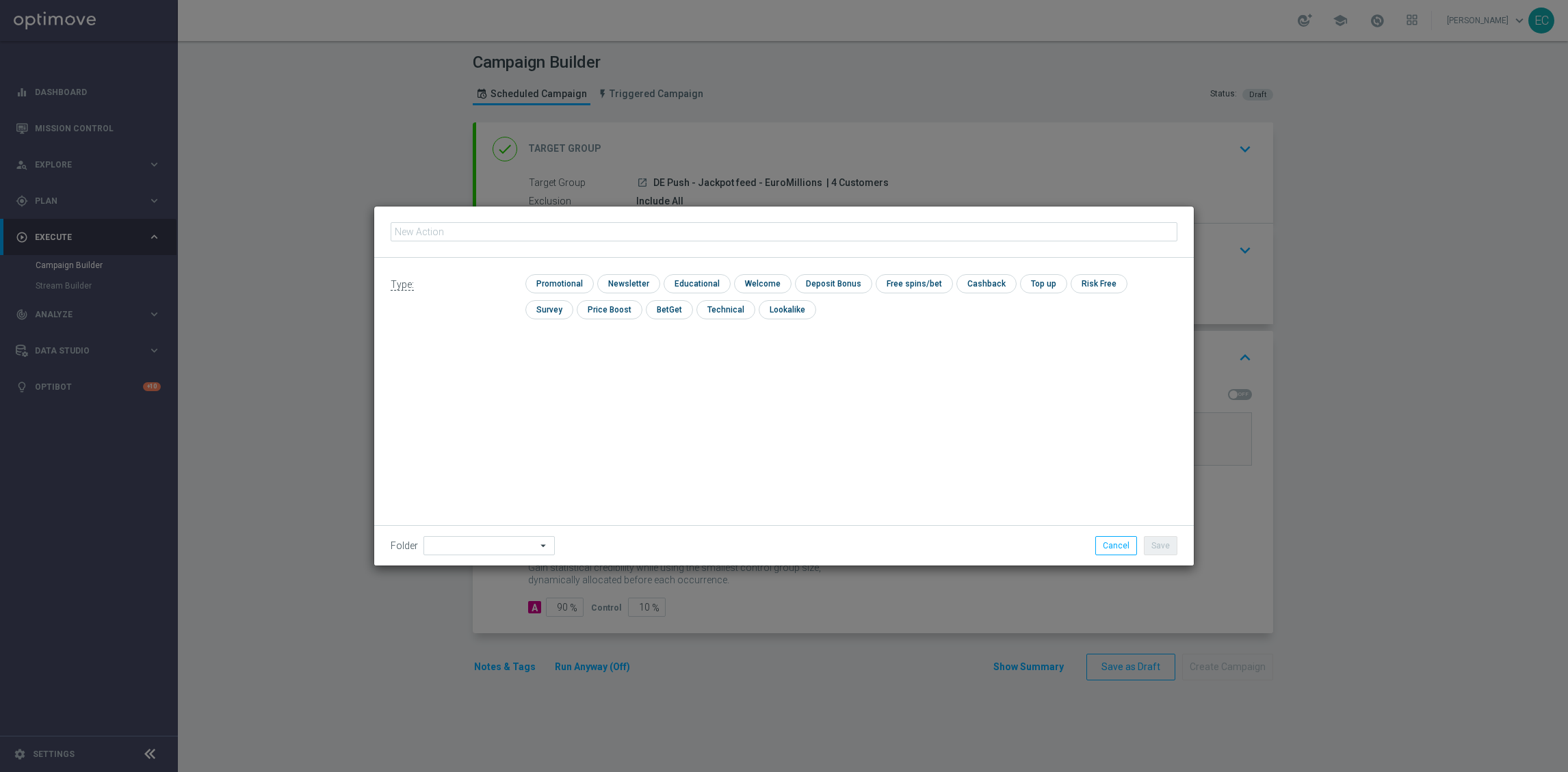
type input "DE Push - Jackpot feed - EuroMillions"
click at [577, 276] on input "checkbox" at bounding box center [558, 283] width 65 height 18
checkbox input "true"
click at [1145, 542] on button "Save" at bounding box center [1160, 546] width 33 height 19
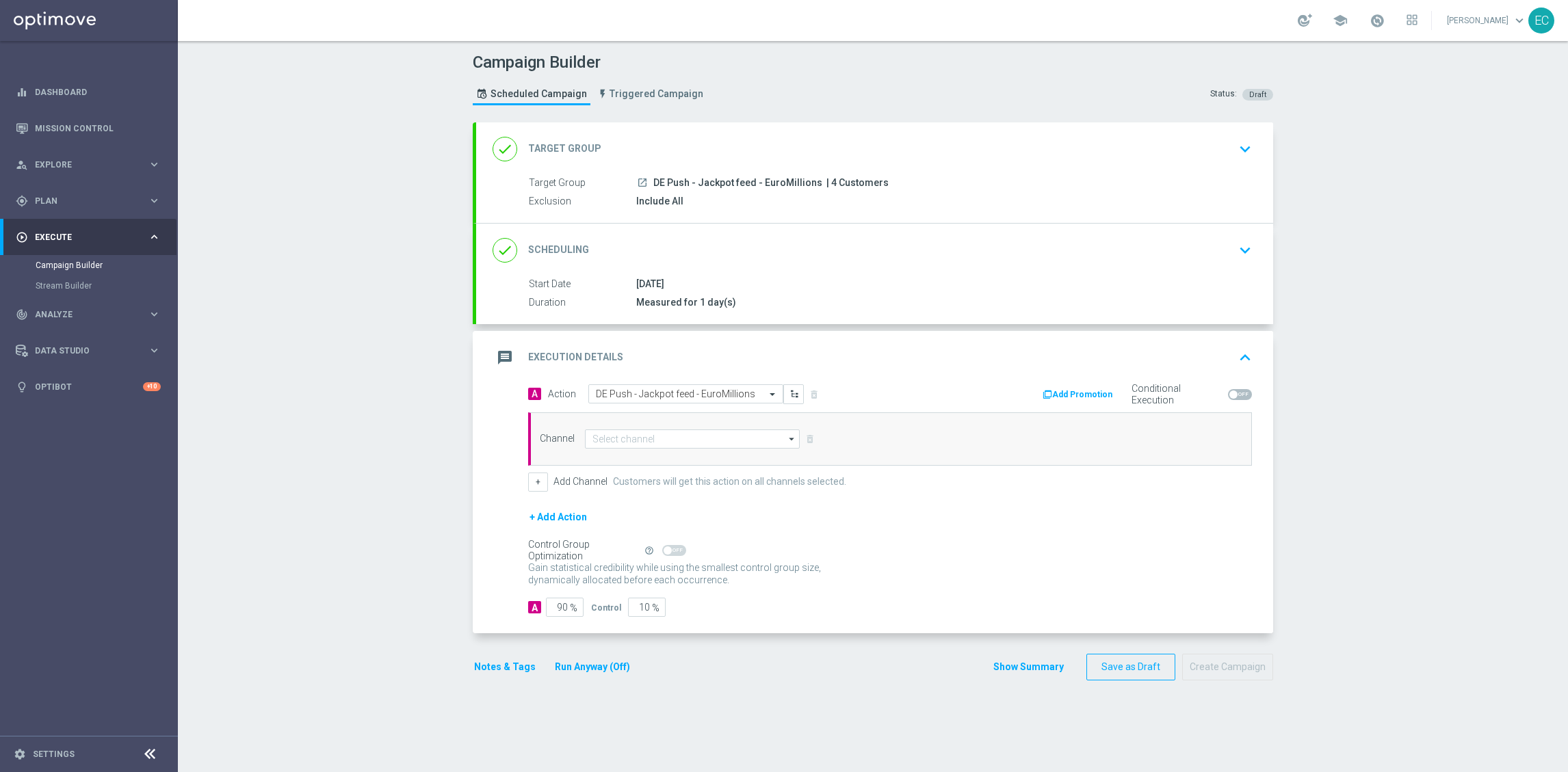
click at [671, 428] on div "Channel arrow_drop_down Show Selected 0 of 26 Silverpop" at bounding box center [890, 438] width 724 height 53
click at [719, 435] on input at bounding box center [692, 439] width 215 height 19
click at [676, 566] on div "OptiMobile Push" at bounding box center [697, 573] width 203 height 21
type input "OptiMobile Push"
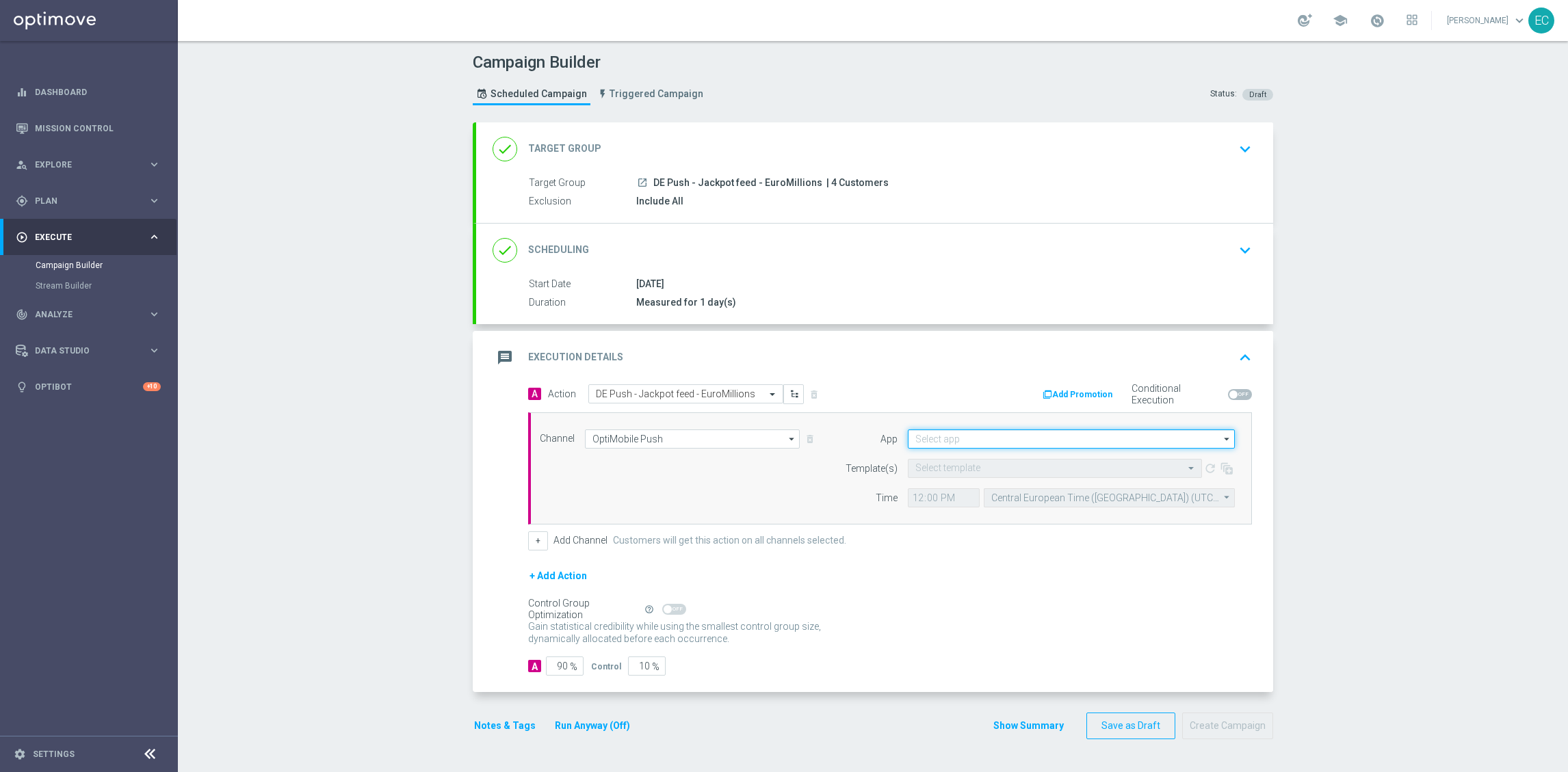
click at [1034, 436] on input at bounding box center [1071, 439] width 327 height 19
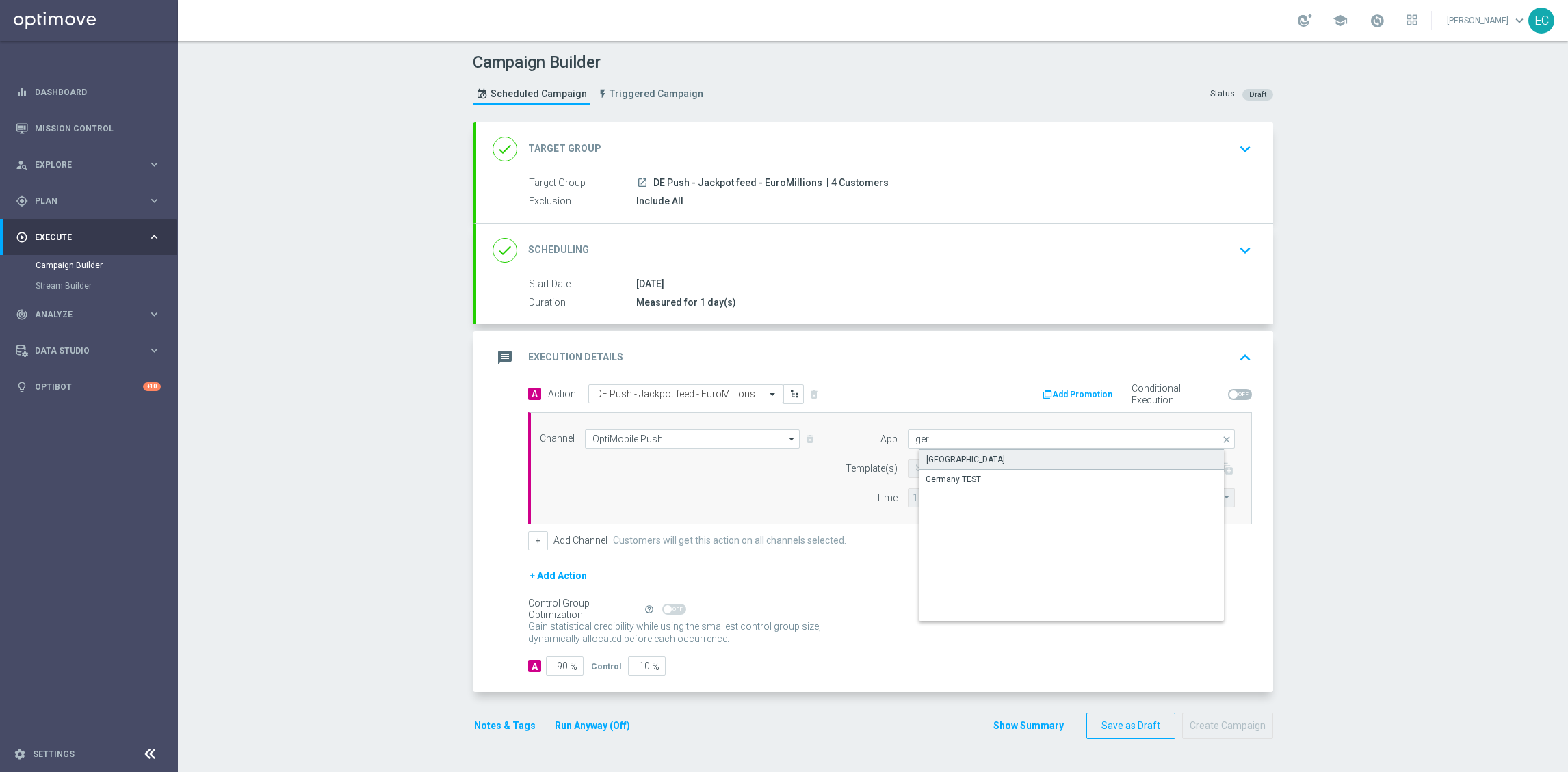
click at [1018, 463] on div "Germany" at bounding box center [1082, 460] width 327 height 21
type input "Germany"
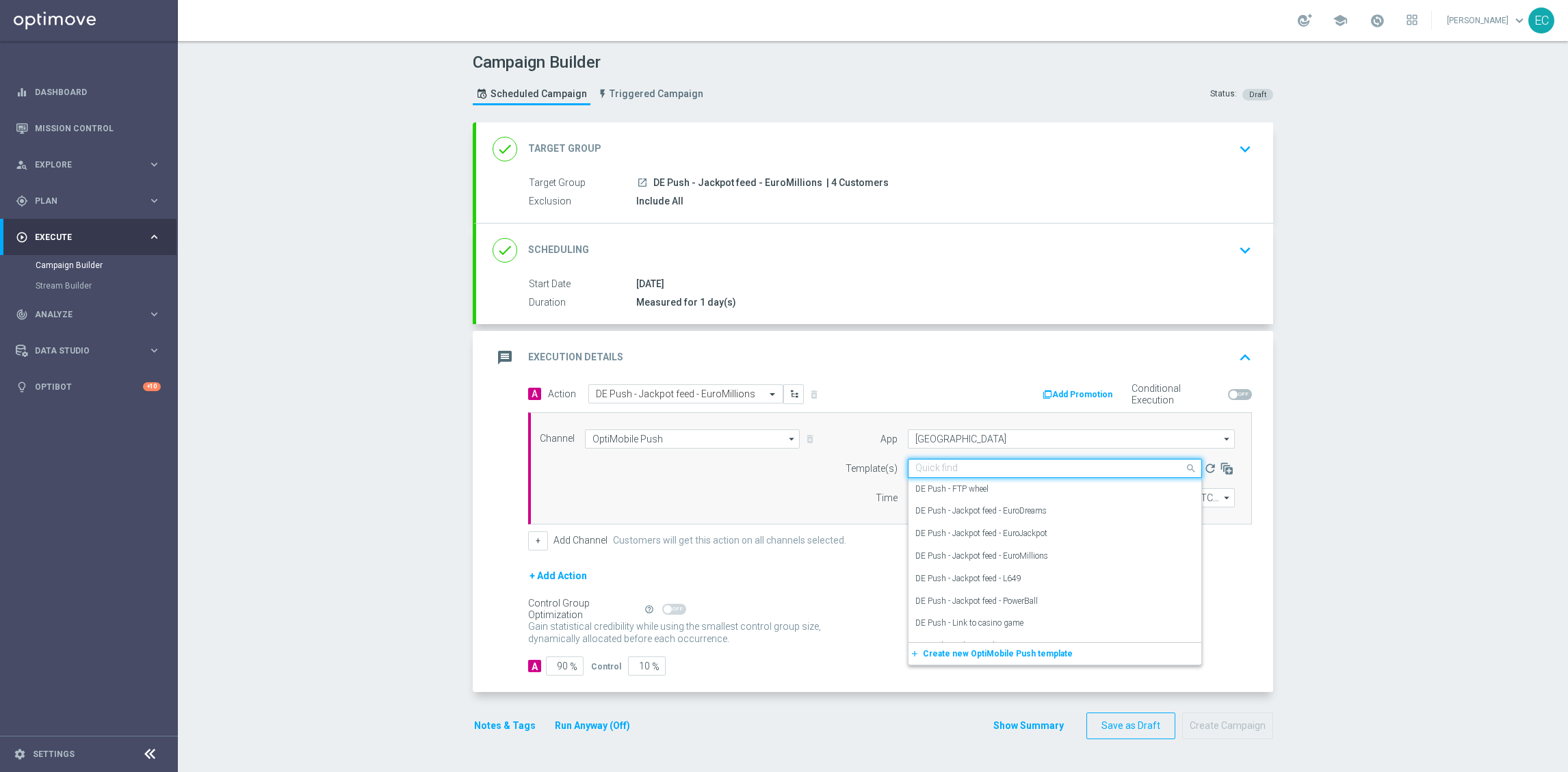
click at [1004, 467] on input "text" at bounding box center [1041, 469] width 252 height 11
paste input "DE Push - Jackpot feed - EuroMillions"
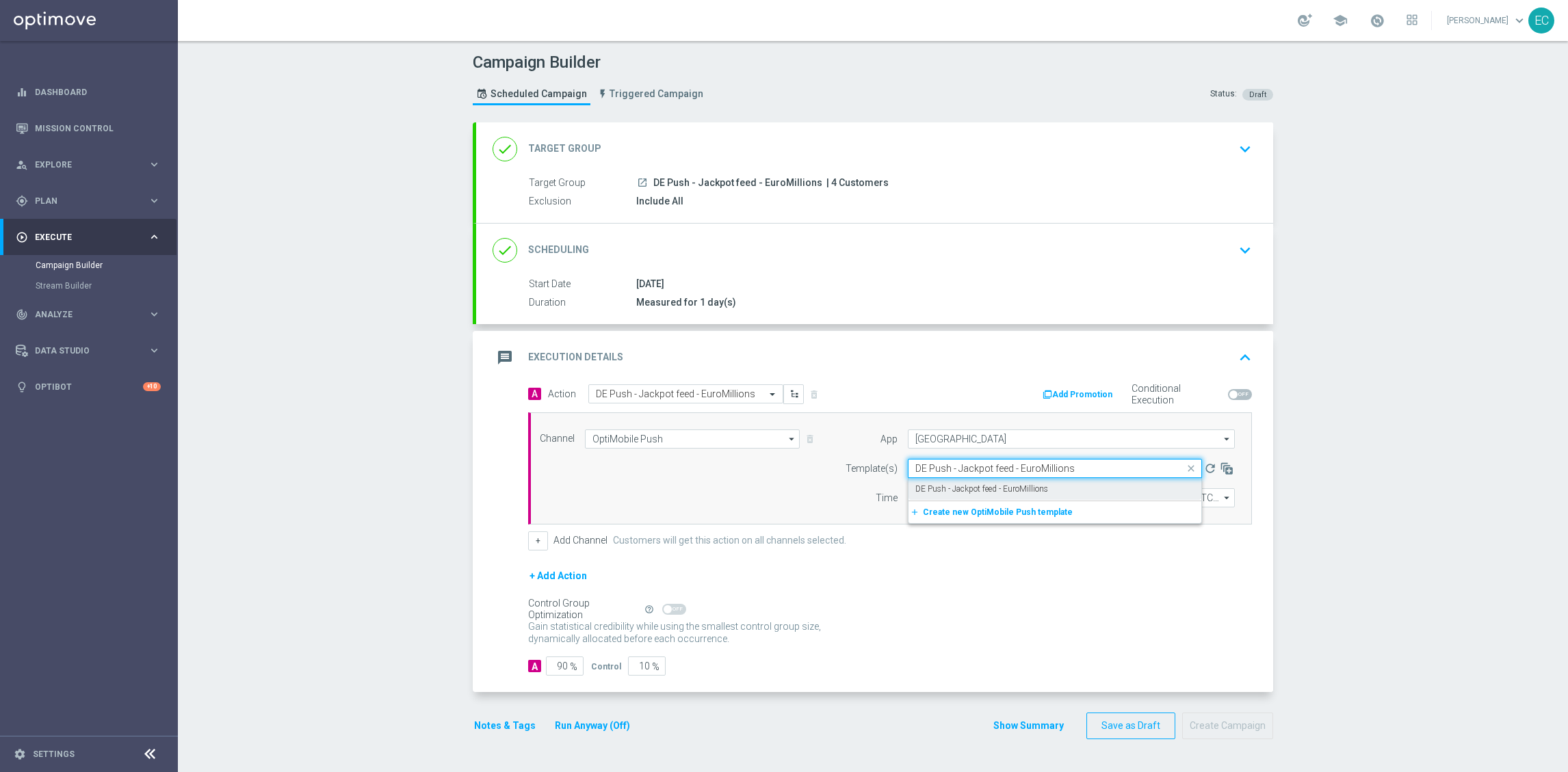
click at [1010, 492] on label "DE Push - Jackpot feed - EuroMillions" at bounding box center [982, 489] width 133 height 11
type input "DE Push - Jackpot feed - EuroMillions"
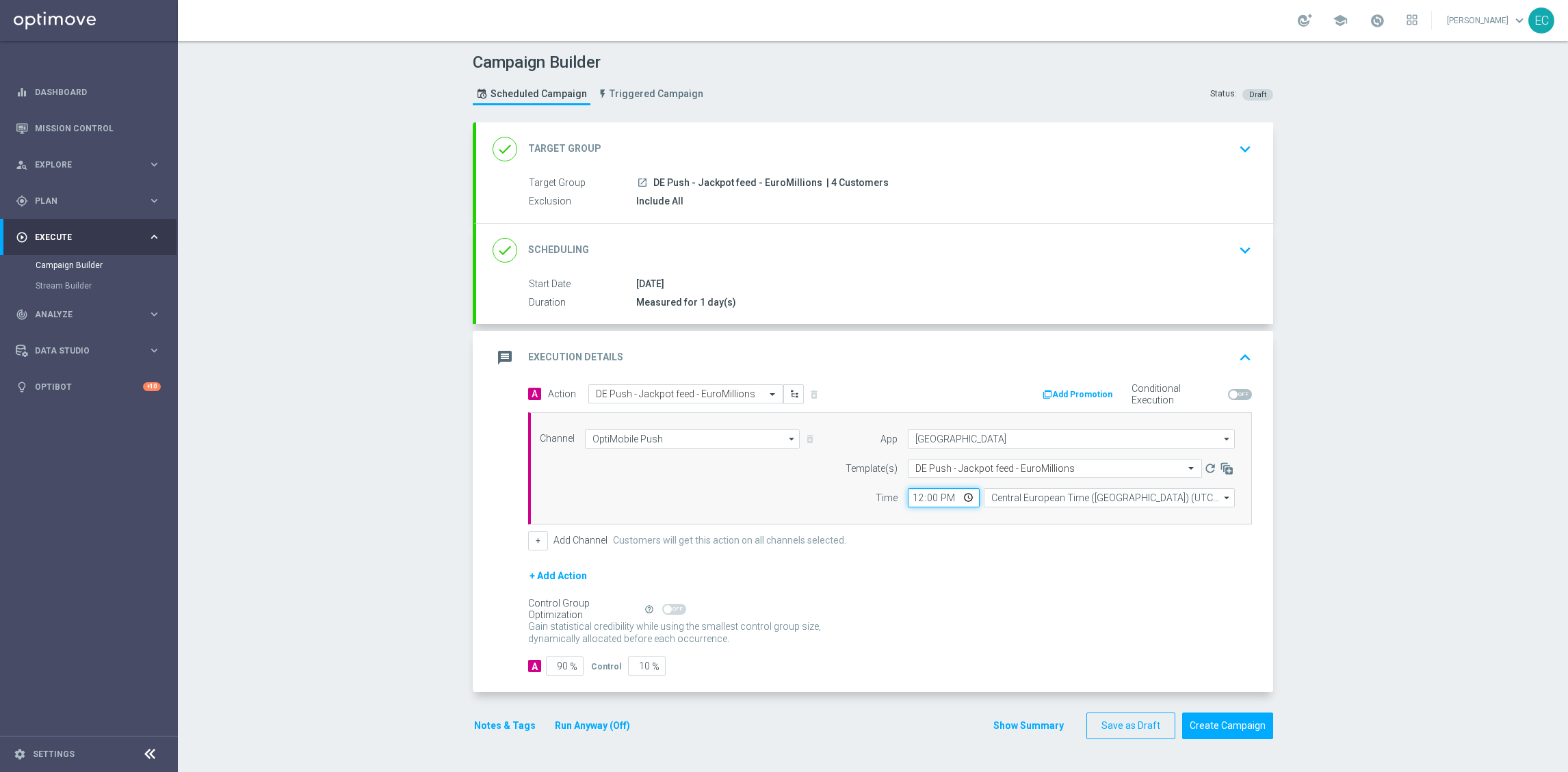
click at [908, 497] on input "12:00" at bounding box center [944, 498] width 72 height 19
type input "13:16"
click at [552, 667] on input "90" at bounding box center [564, 666] width 37 height 19
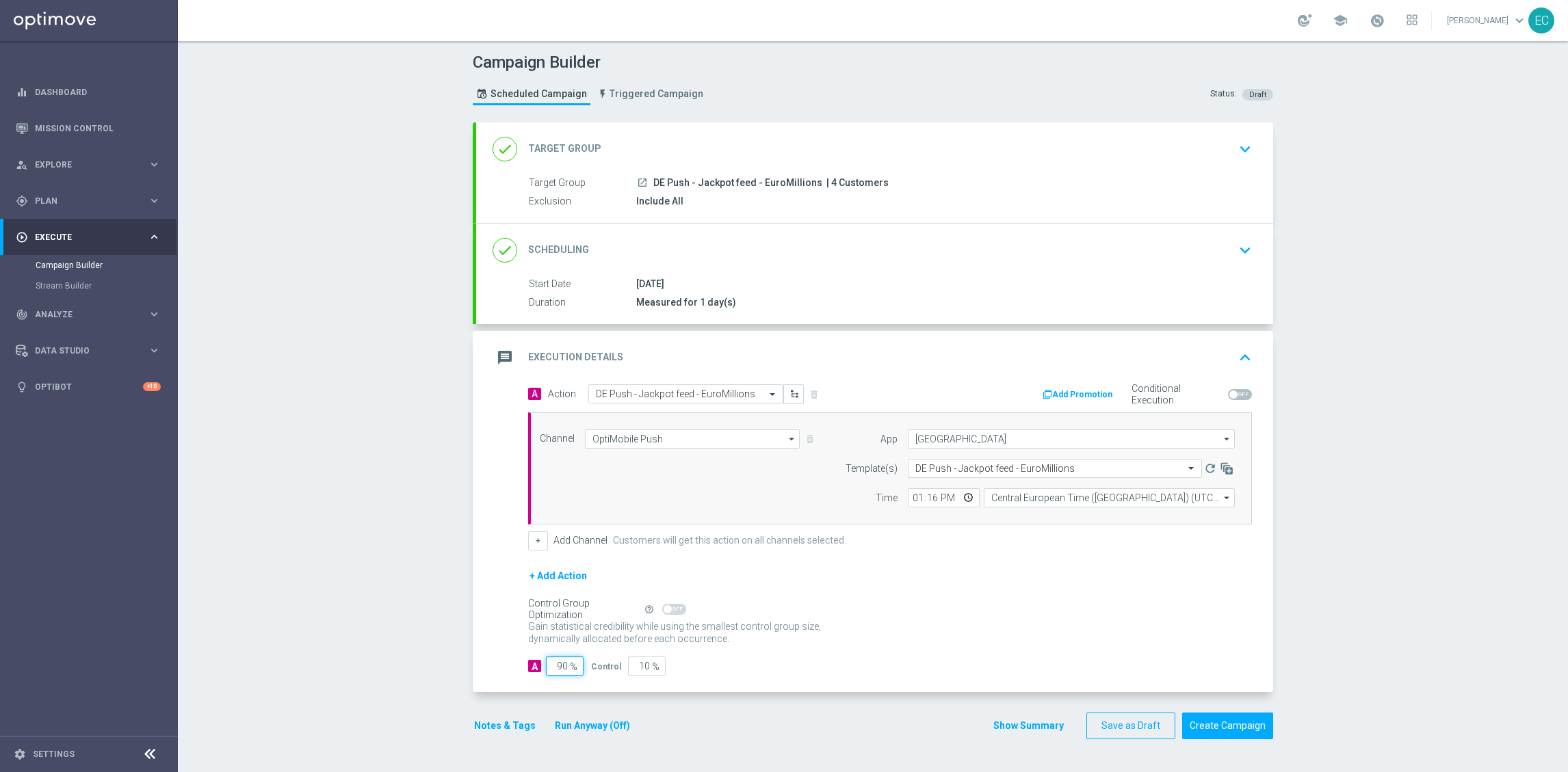
type input "1"
type input "99"
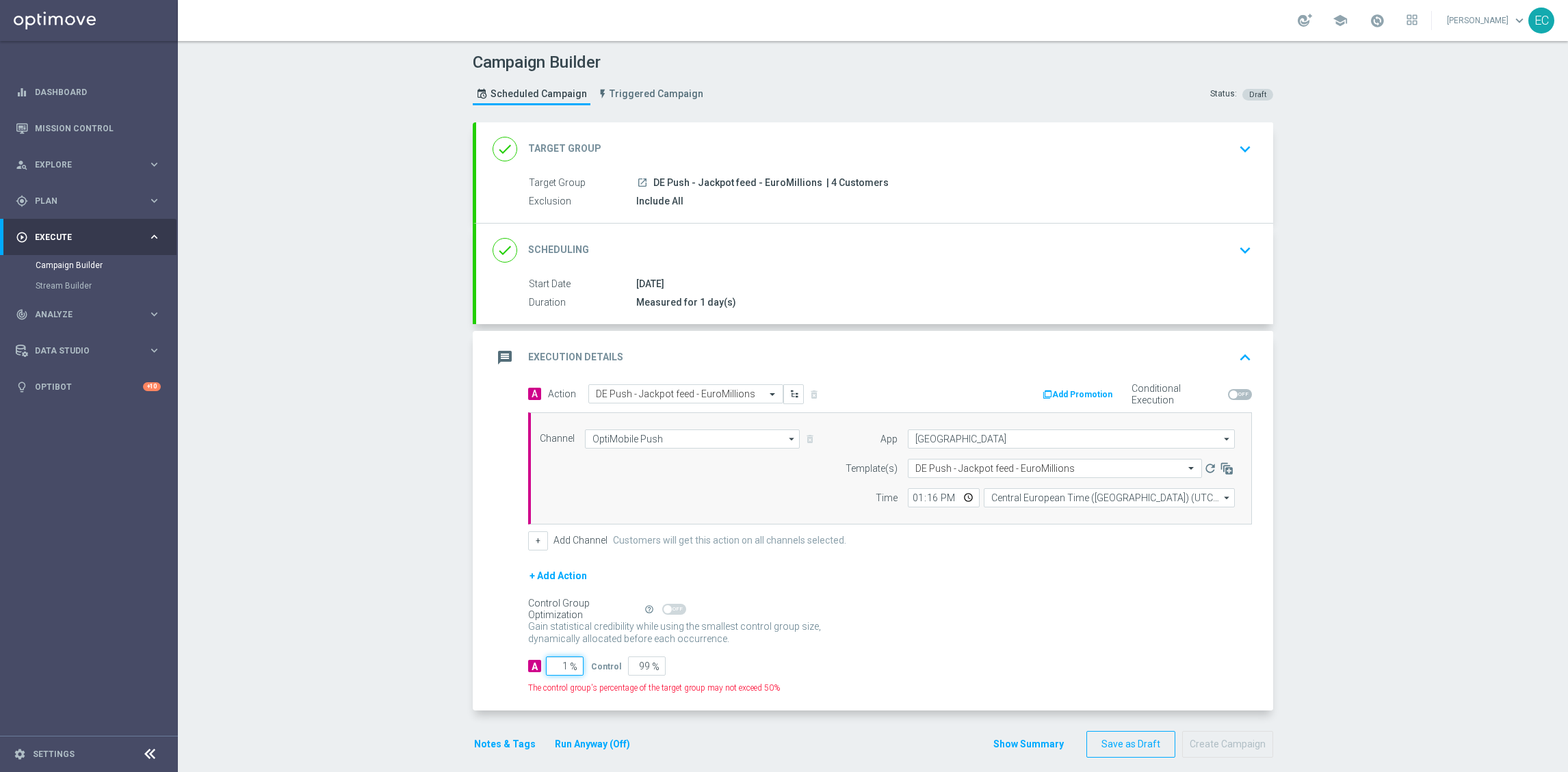
type input "10"
type input "90"
type input "100"
type input "0"
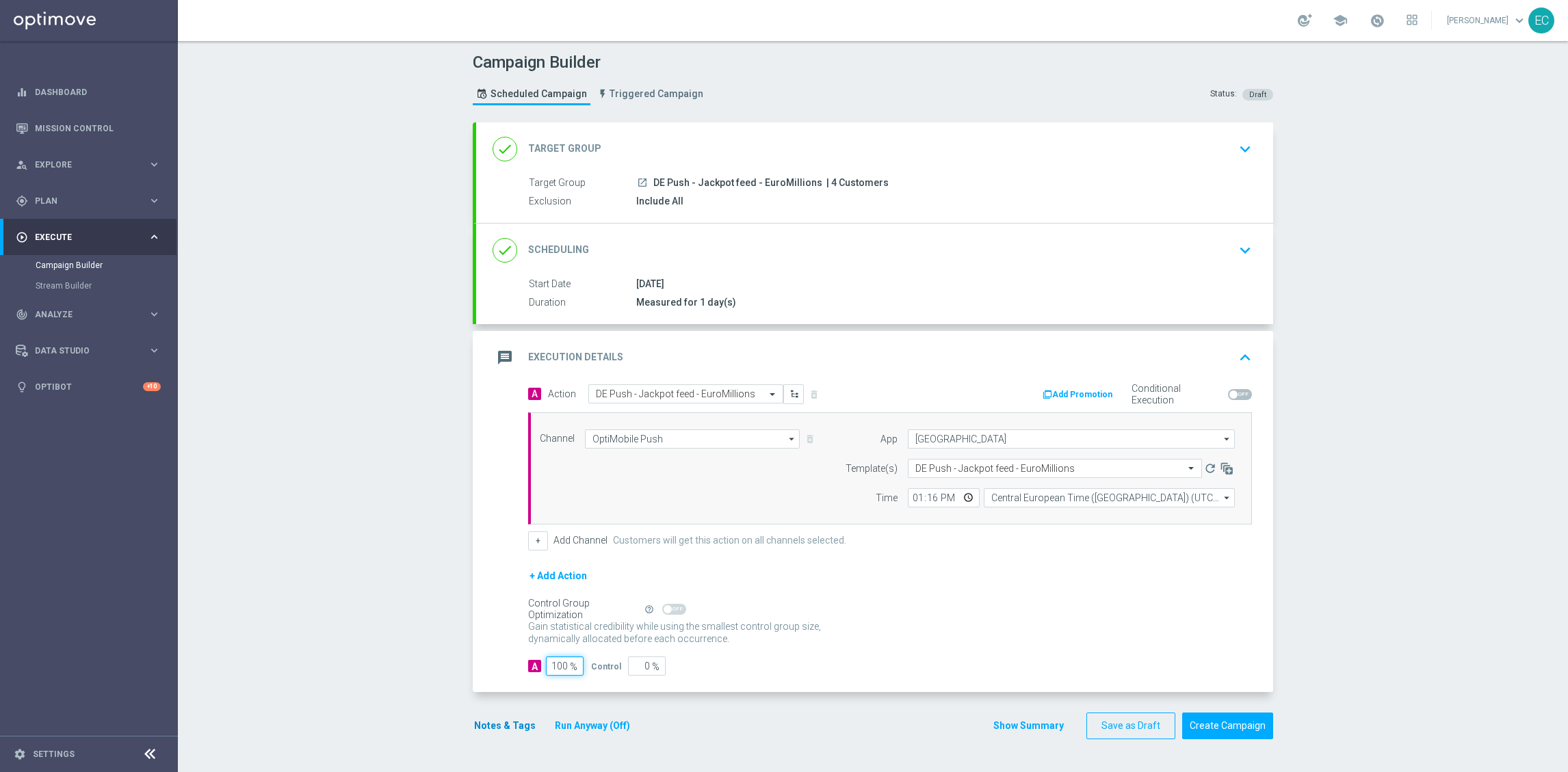
type input "100"
click at [516, 723] on button "Notes & Tags" at bounding box center [505, 726] width 64 height 17
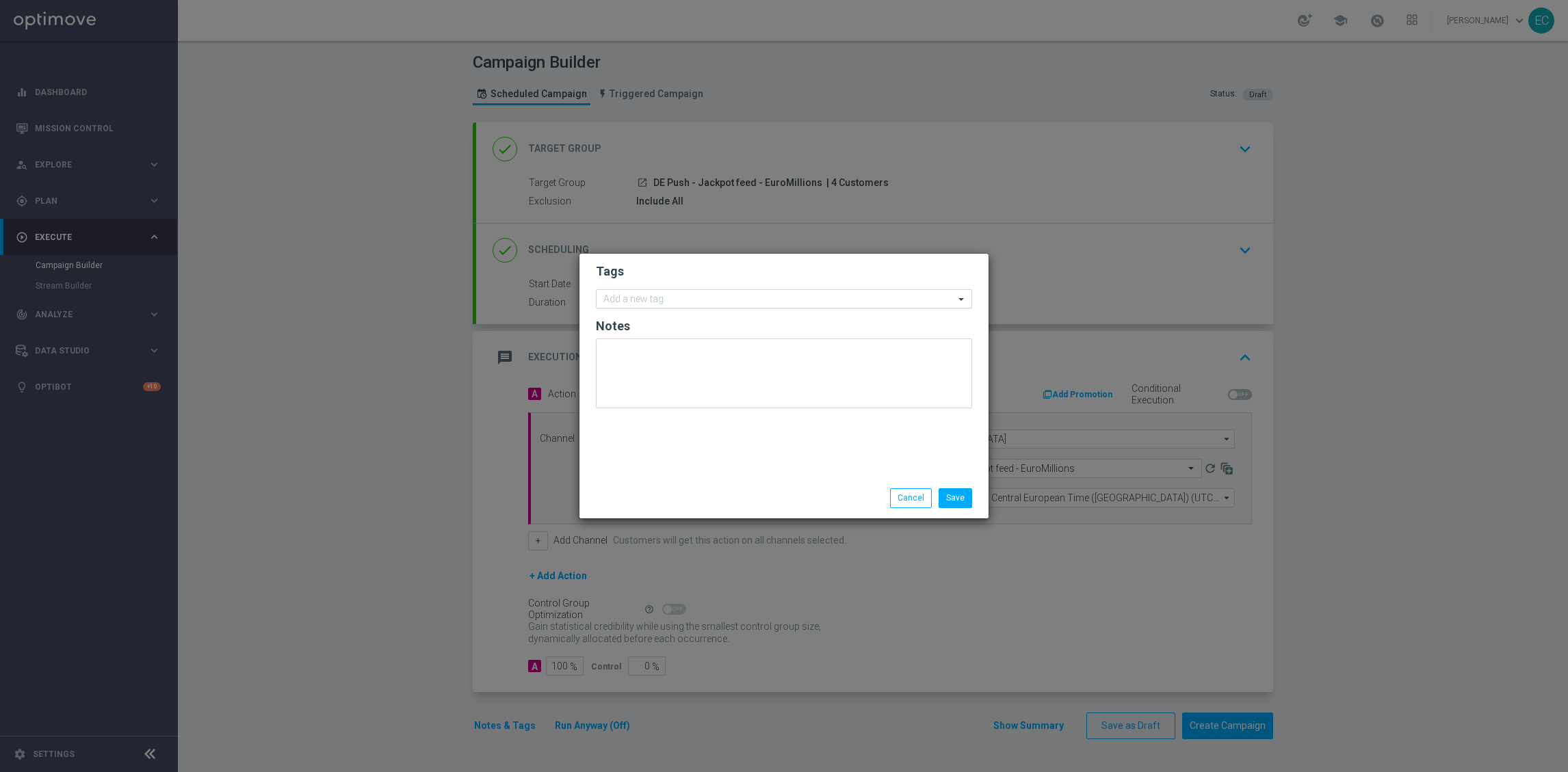
click at [664, 296] on input "text" at bounding box center [778, 300] width 351 height 11
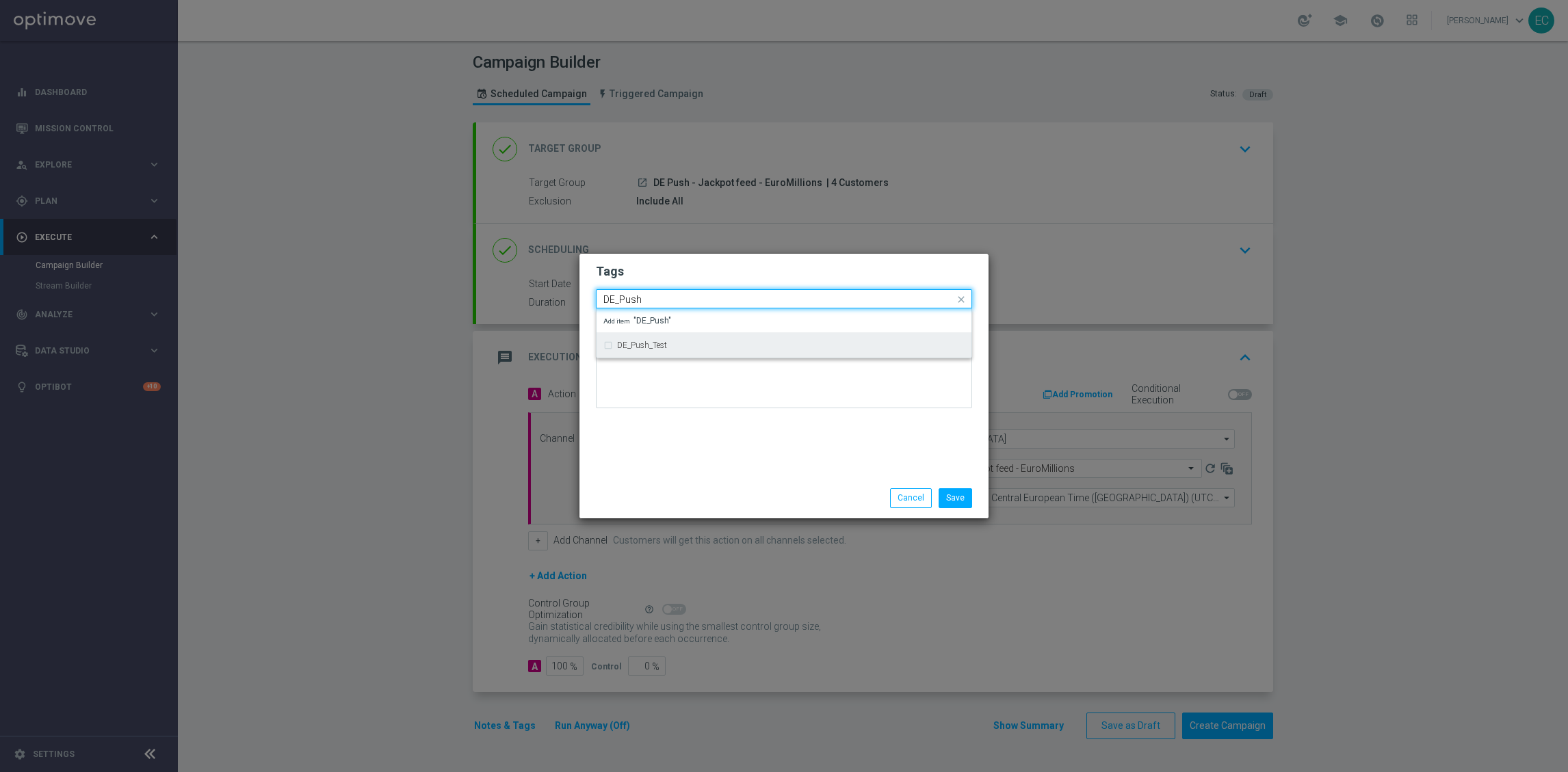
click at [701, 341] on div "DE_Push_Test" at bounding box center [791, 346] width 348 height 8
type input "DE_Push"
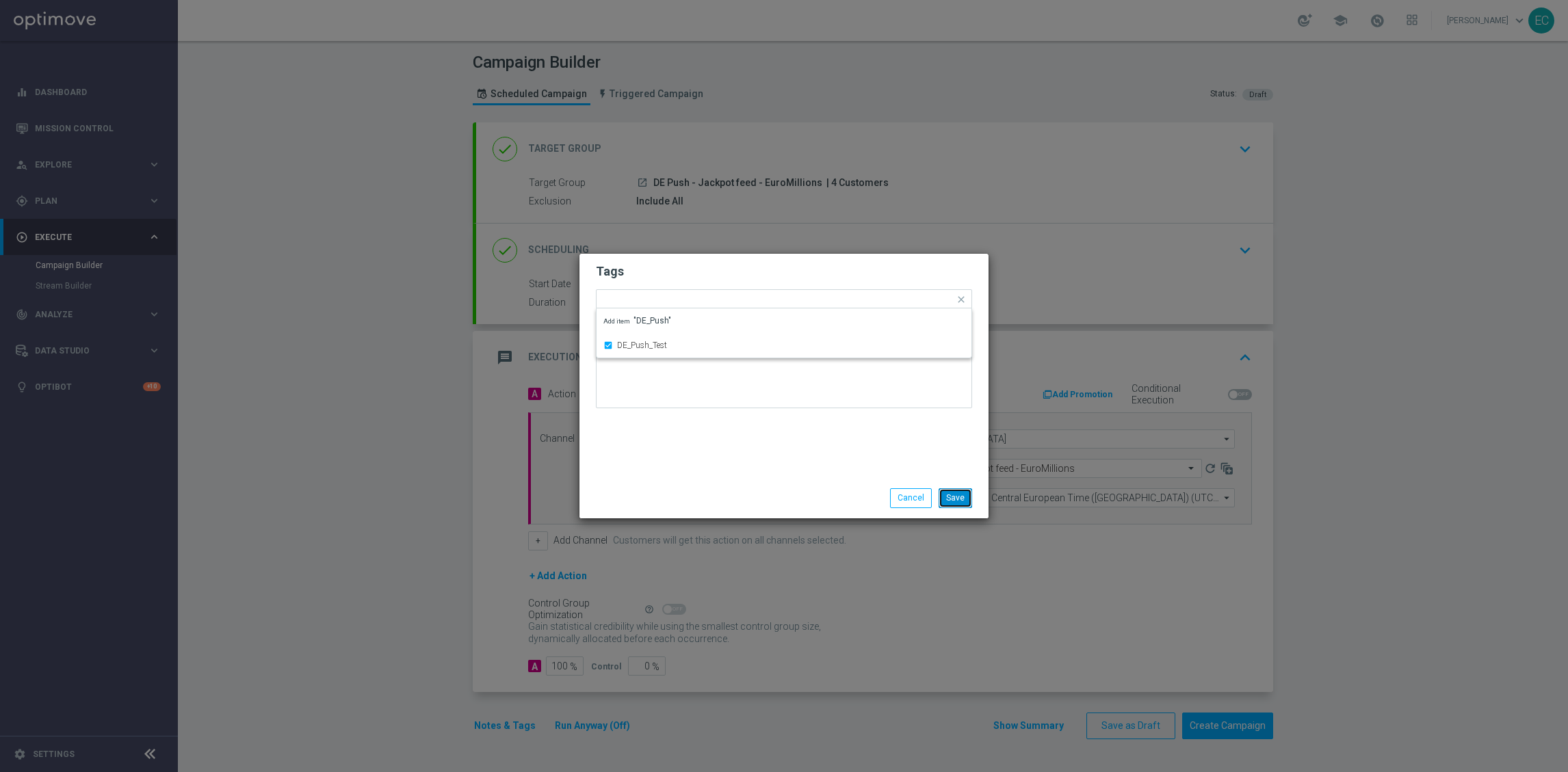
click at [961, 492] on button "Save" at bounding box center [955, 498] width 33 height 19
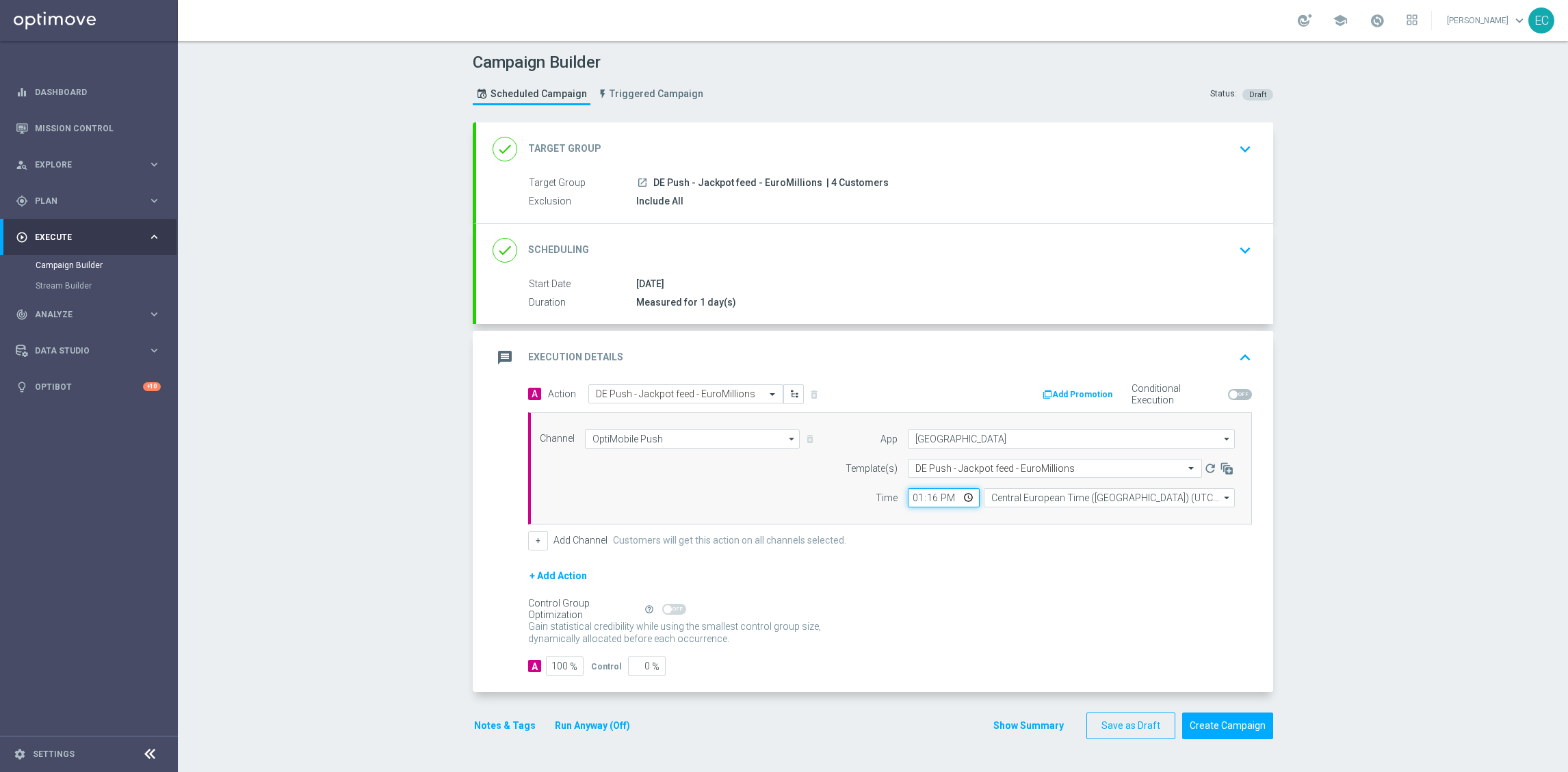
click at [930, 502] on input "13:16" at bounding box center [944, 498] width 72 height 19
type input "13:15"
click at [1218, 728] on button "Create Campaign" at bounding box center [1227, 726] width 91 height 27
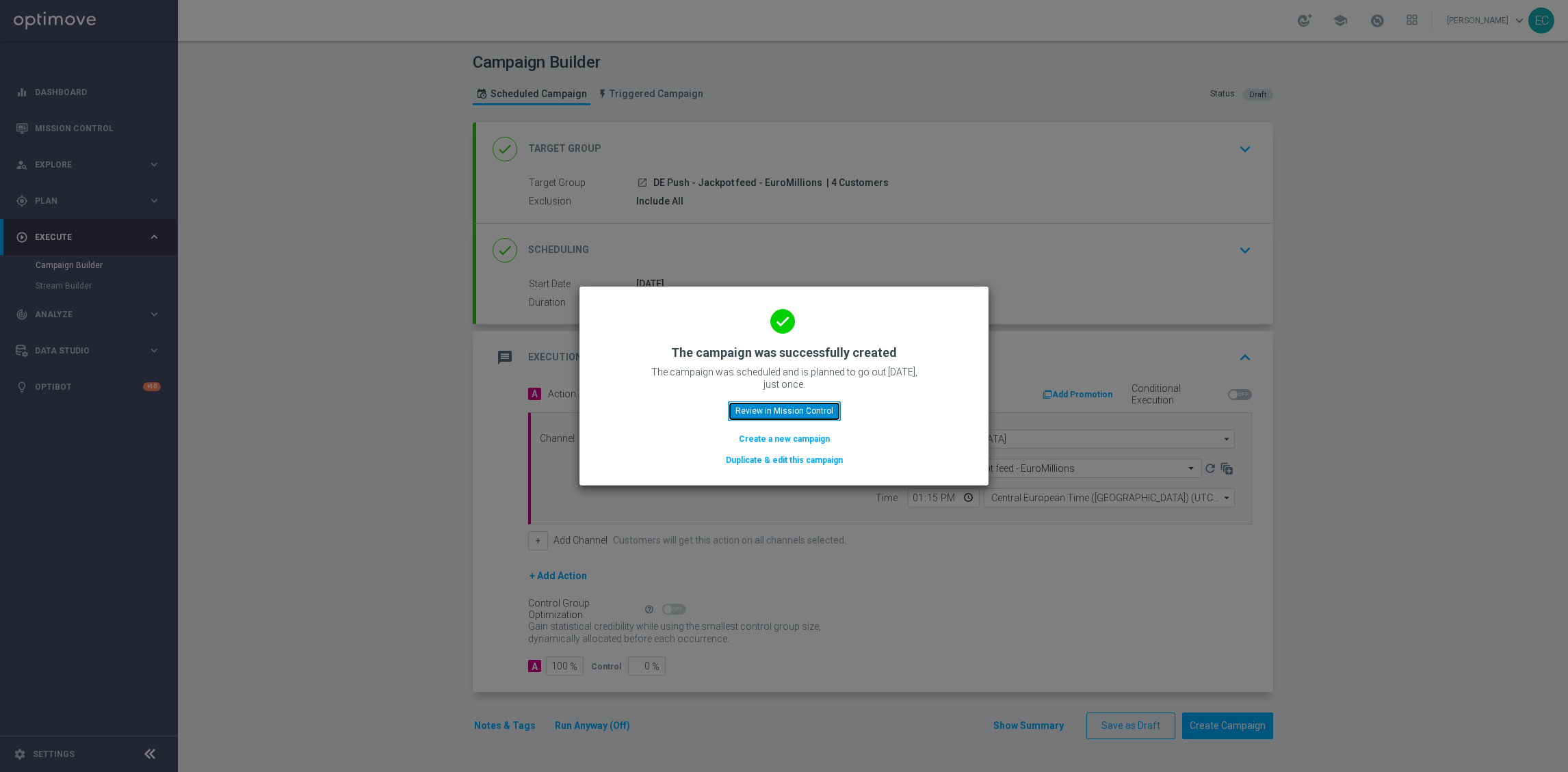
click at [795, 407] on button "Review in Mission Control" at bounding box center [785, 411] width 113 height 19
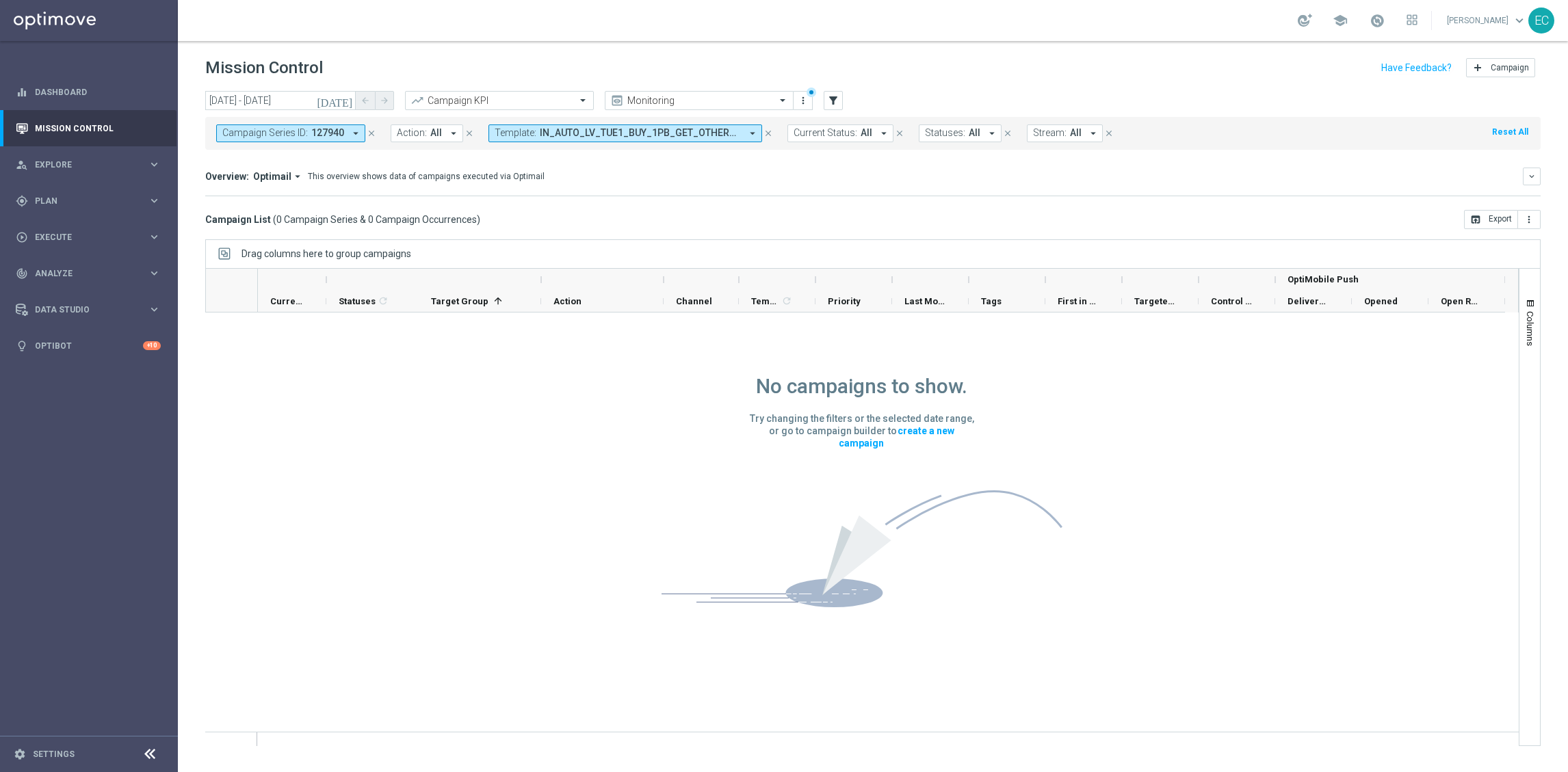
click at [767, 131] on icon "close" at bounding box center [768, 134] width 10 height 10
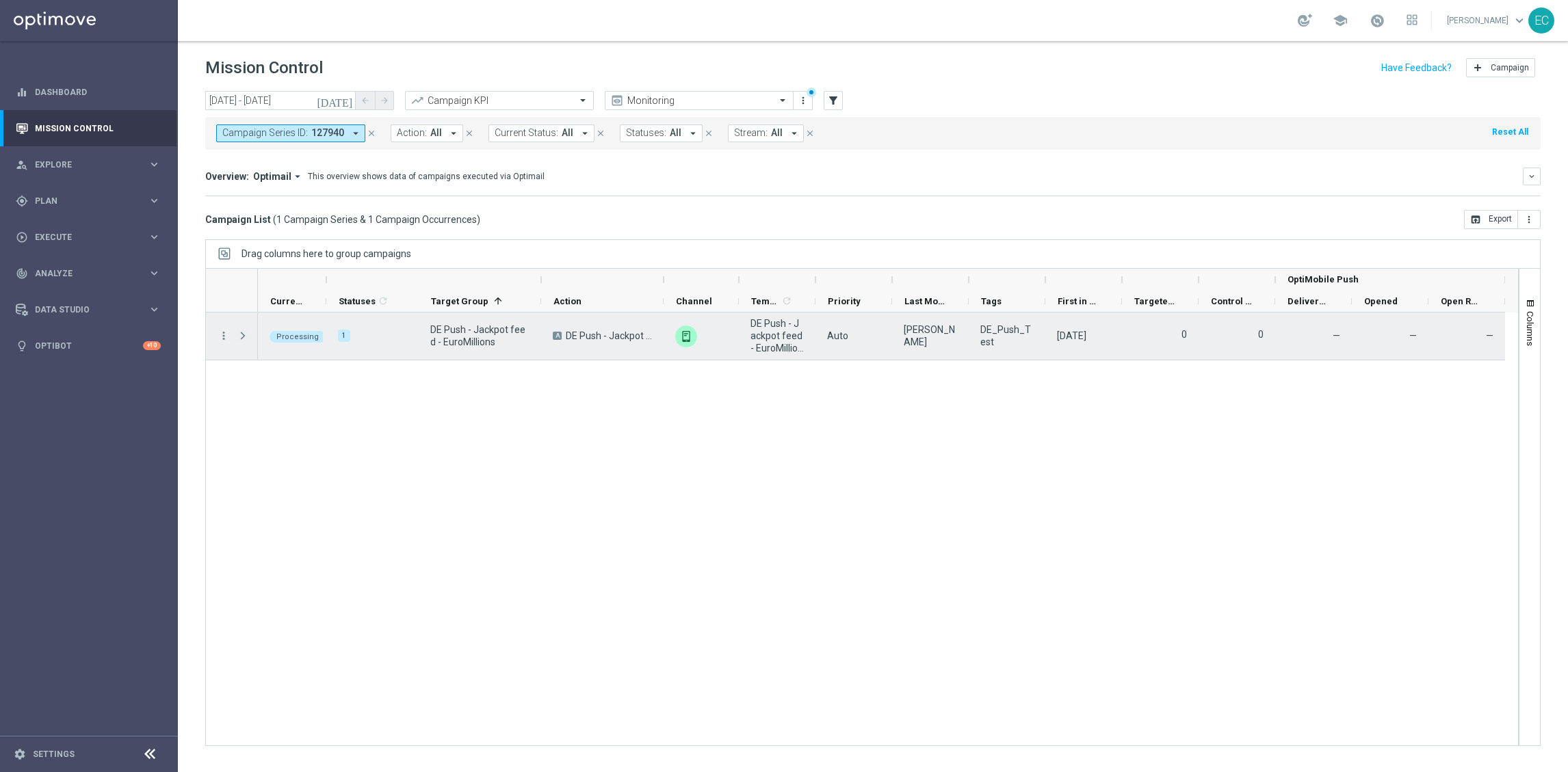
click at [239, 333] on span at bounding box center [242, 335] width 12 height 11
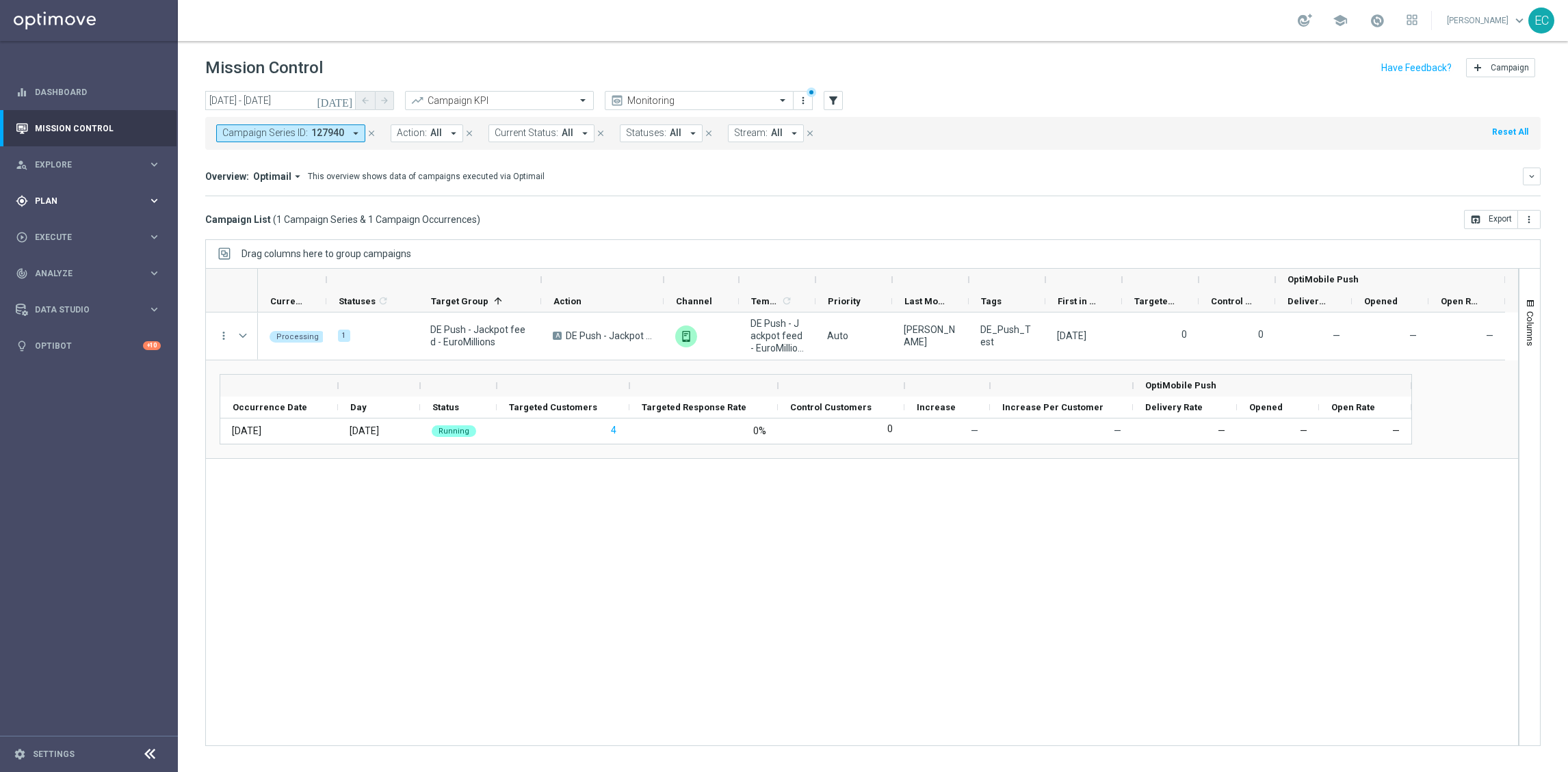
click at [64, 195] on div "gps_fixed Plan" at bounding box center [81, 201] width 132 height 12
click at [70, 197] on span "Plan" at bounding box center [91, 201] width 113 height 8
click at [106, 243] on div "play_circle_outline Execute" at bounding box center [81, 237] width 132 height 12
click at [49, 264] on link "Campaign Builder" at bounding box center [88, 265] width 107 height 11
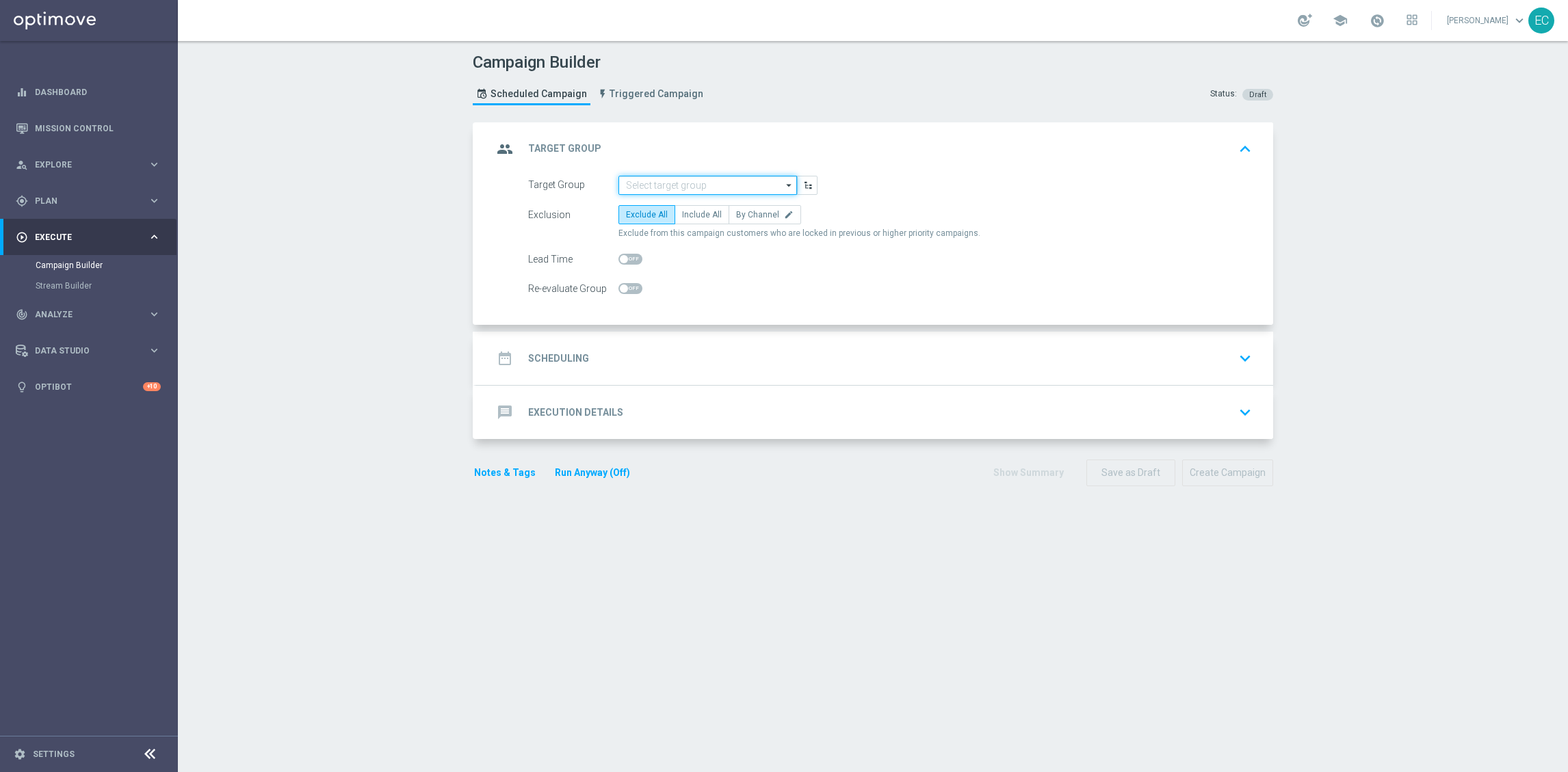
click at [657, 176] on input at bounding box center [708, 185] width 179 height 19
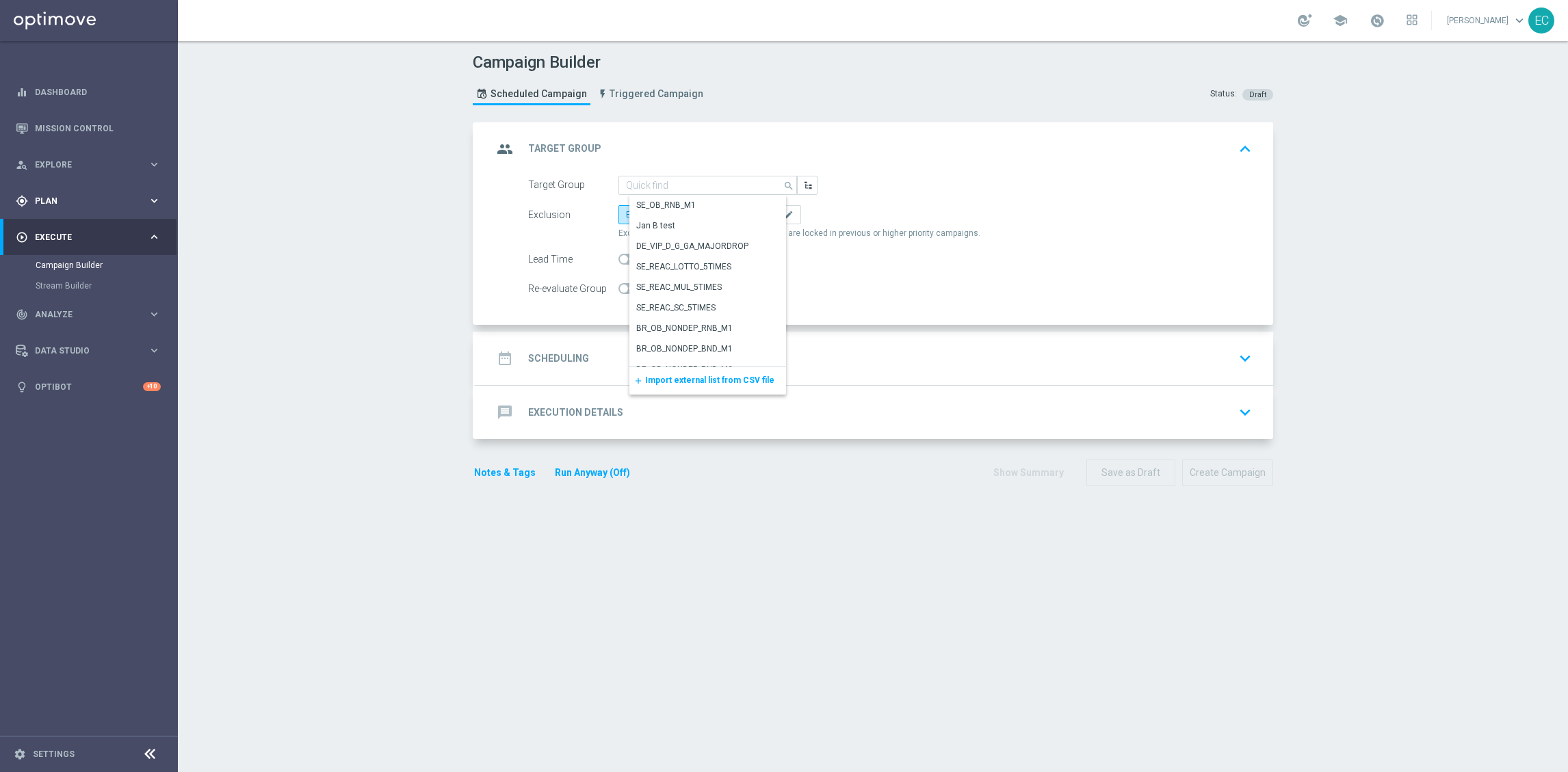
click at [110, 198] on span "Plan" at bounding box center [91, 201] width 113 height 8
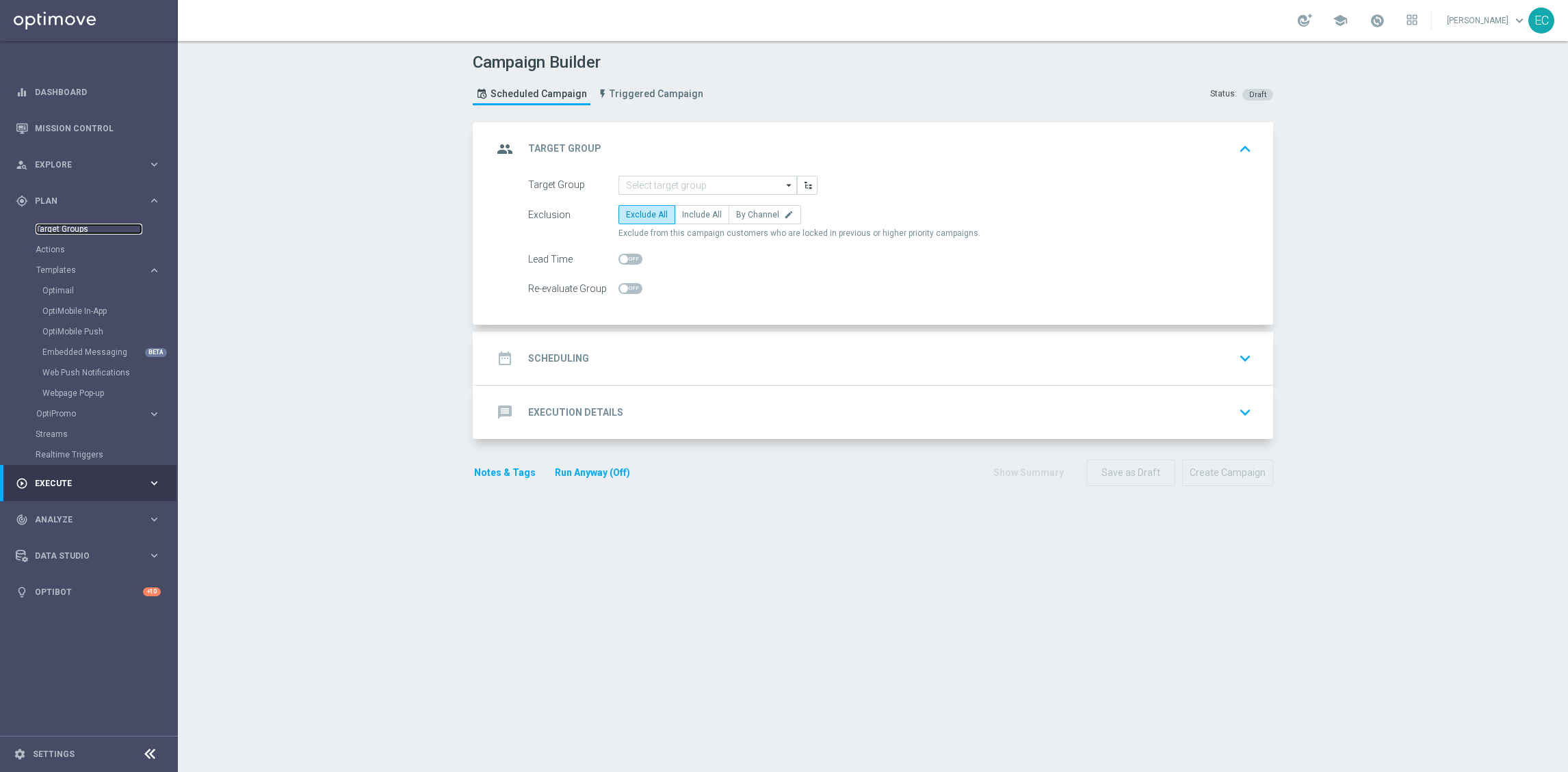
click at [88, 232] on link "Target Groups" at bounding box center [88, 228] width 107 height 11
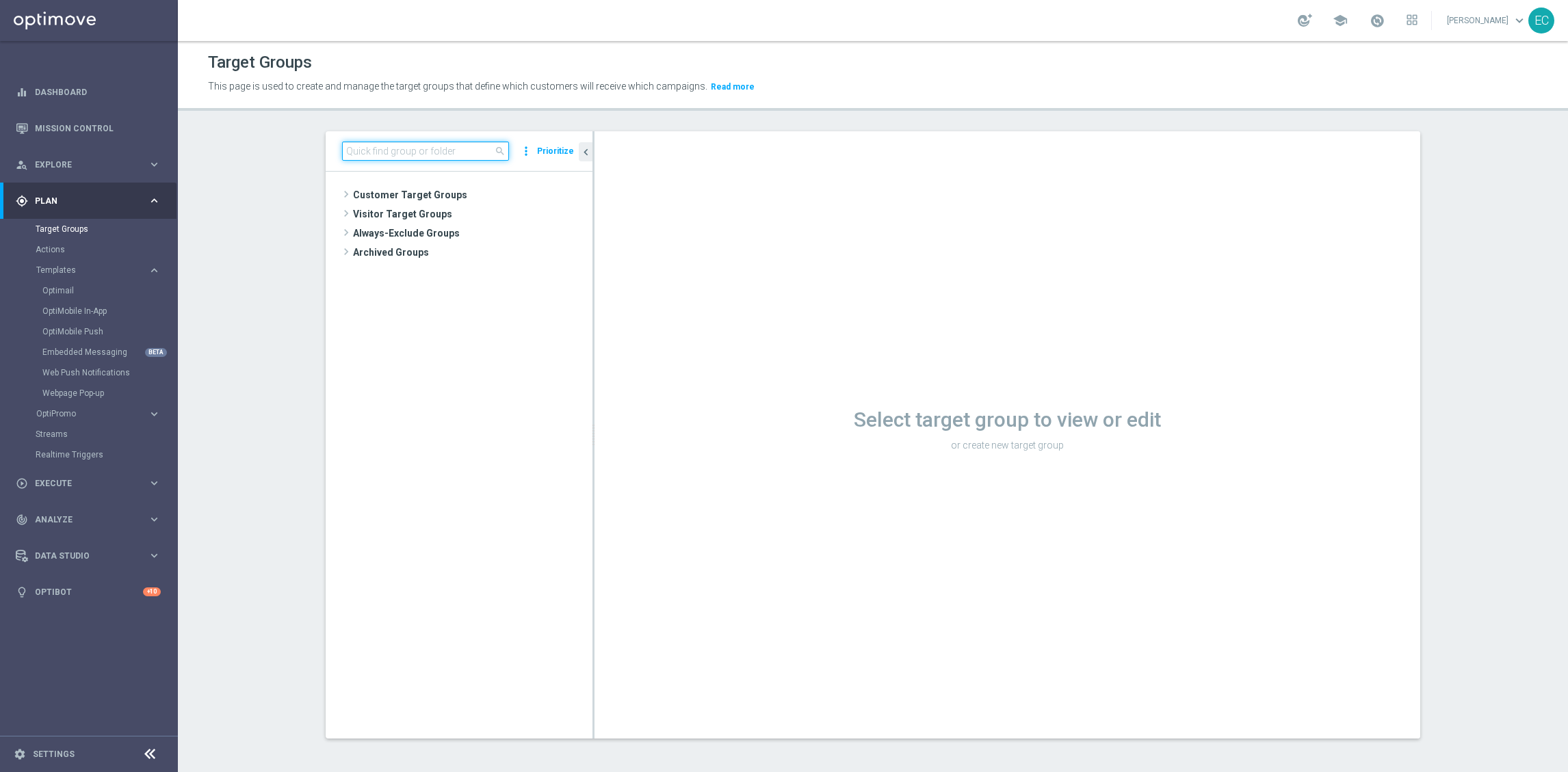
click at [450, 156] on input at bounding box center [426, 151] width 167 height 19
type input "embedded"
click at [456, 228] on span "Embedded messages tests" at bounding box center [461, 234] width 134 height 11
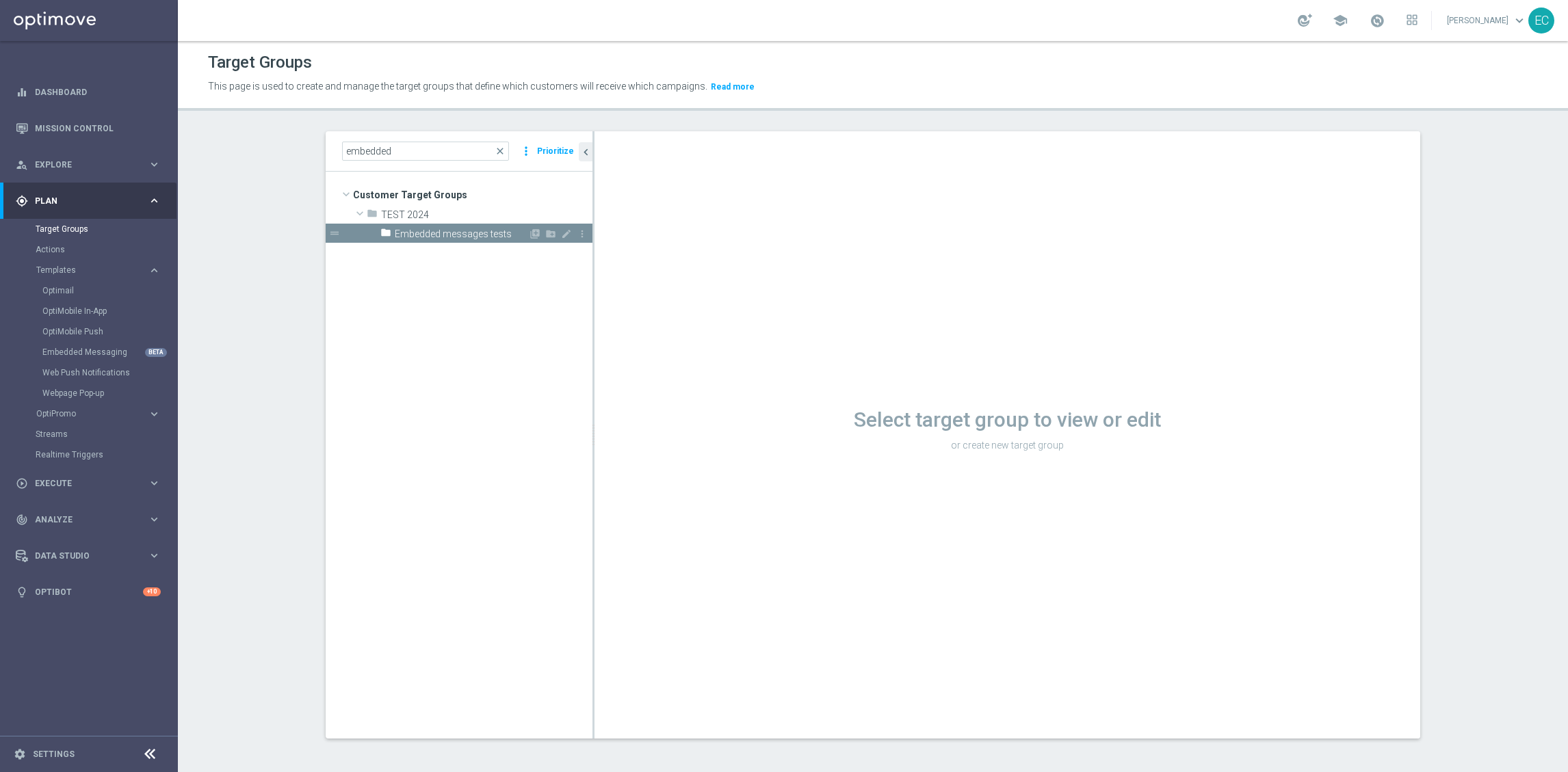
click at [482, 238] on span "Embedded messages tests" at bounding box center [461, 234] width 134 height 11
click at [530, 233] on icon "library_add" at bounding box center [534, 233] width 11 height 11
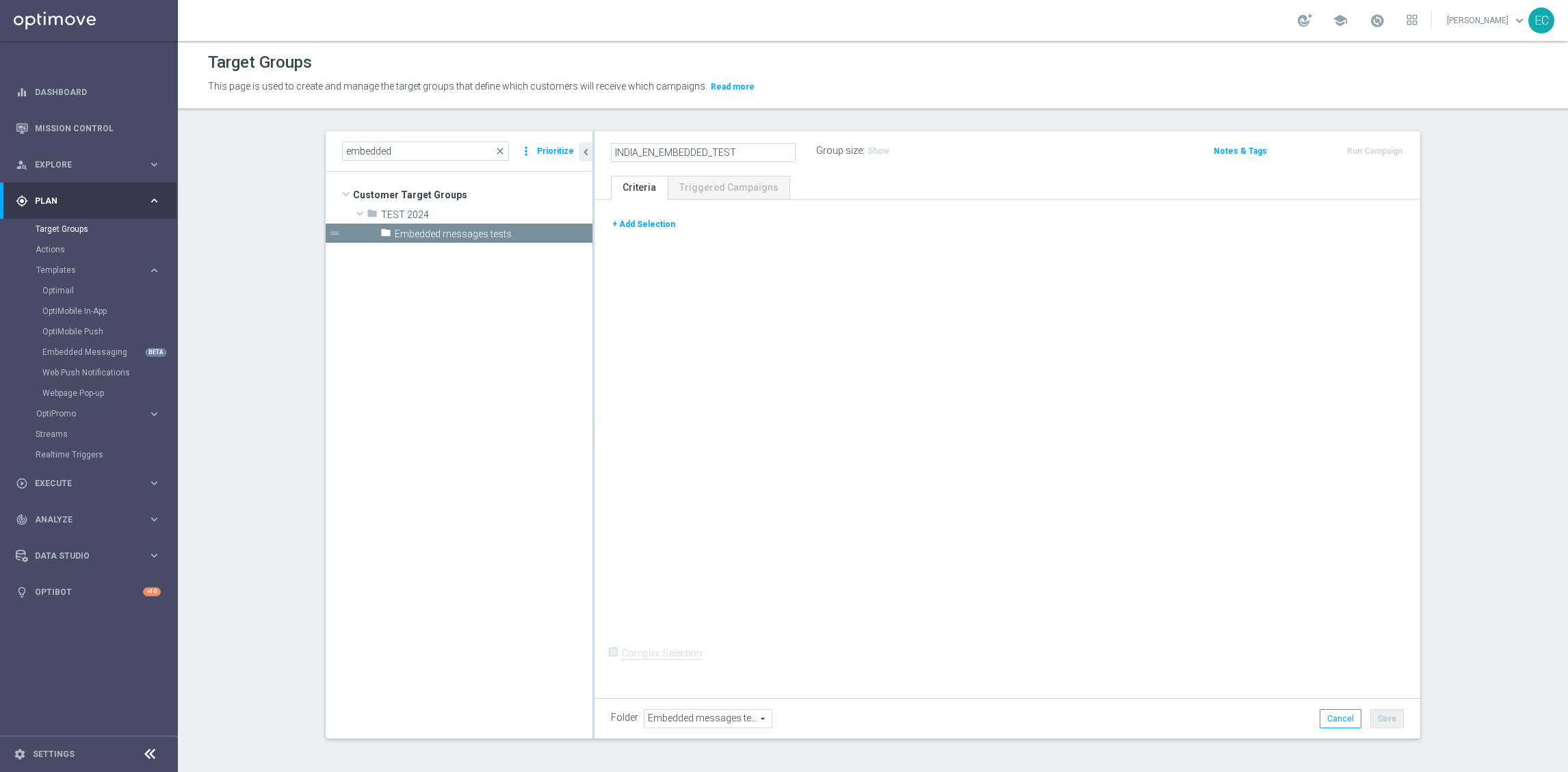
type input "INDIA_EN_EMBEDDED_TEST"
click at [730, 309] on div "+ Add Selection Complex Selection Invalid Expression" at bounding box center [1007, 447] width 826 height 493
click at [645, 223] on button "+ Add Selection" at bounding box center [643, 224] width 66 height 15
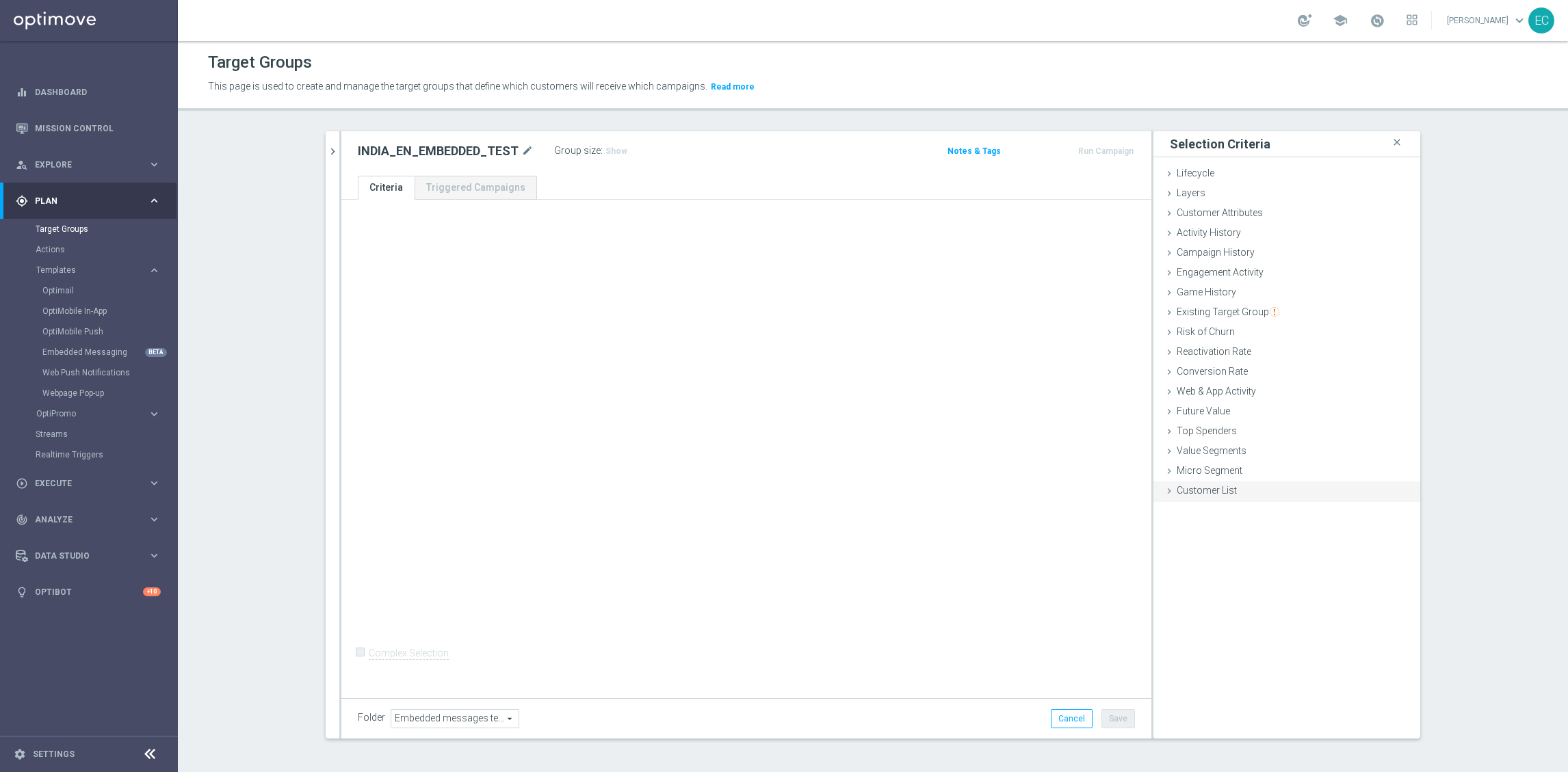
click at [1235, 492] on div "Customer List done" at bounding box center [1286, 491] width 267 height 21
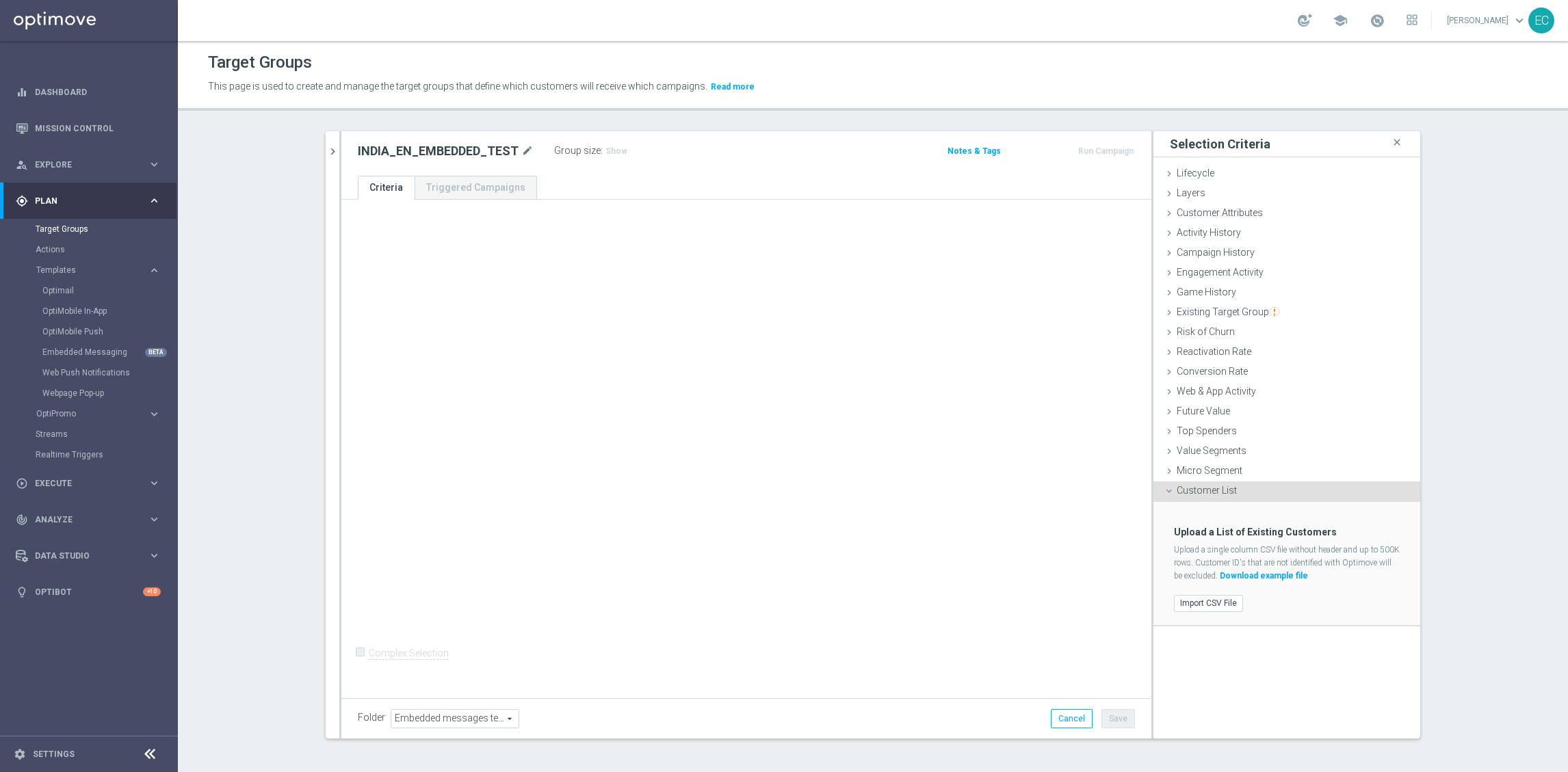
click at [1203, 615] on div "Import CSV File" at bounding box center [1287, 604] width 246 height 23
click at [1202, 604] on label "Import CSV File" at bounding box center [1208, 604] width 69 height 17
click at [0, 0] on input "Import CSV File" at bounding box center [0, 0] width 0 height 0
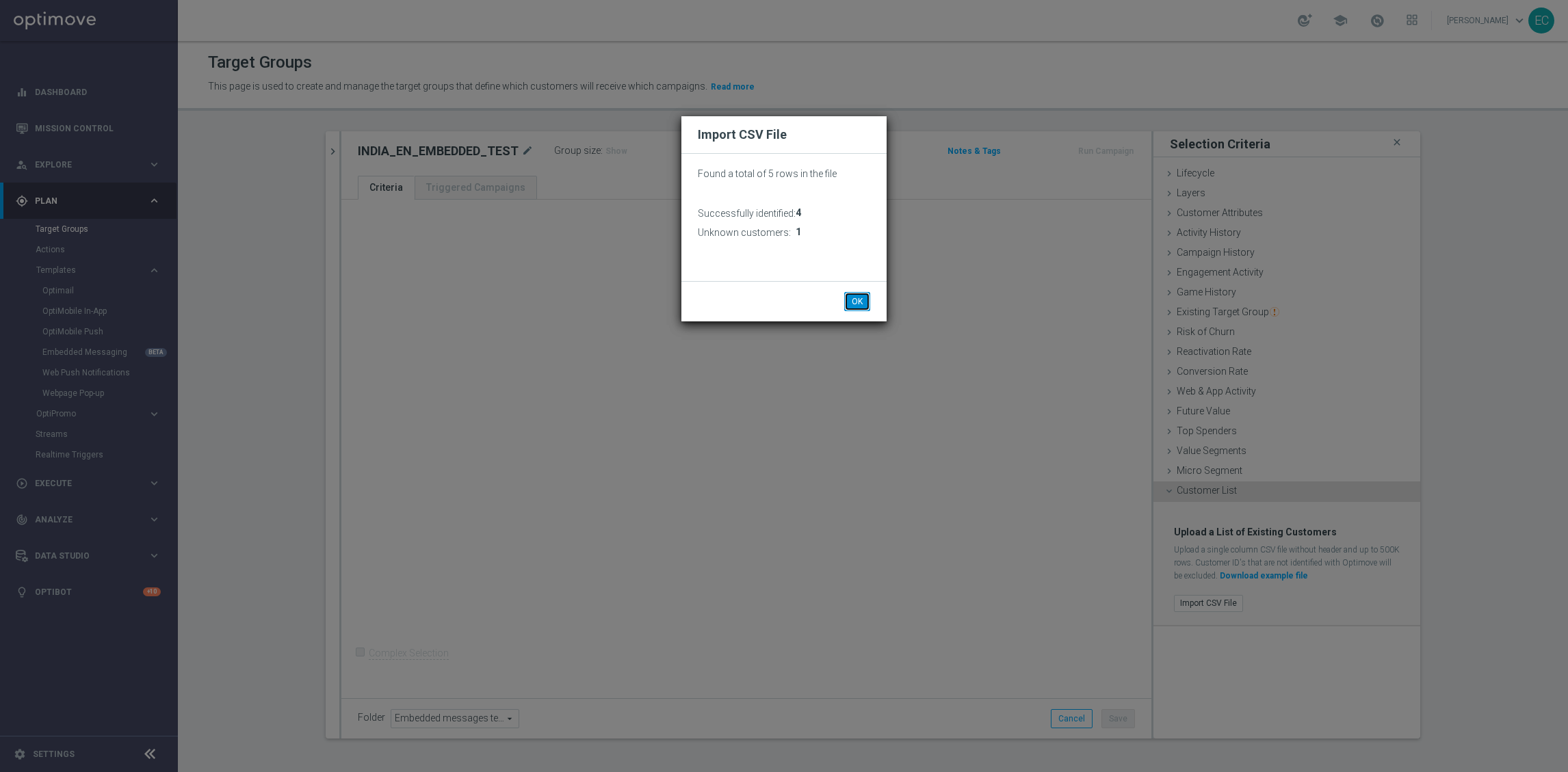
click at [866, 303] on button "OK" at bounding box center [857, 301] width 26 height 19
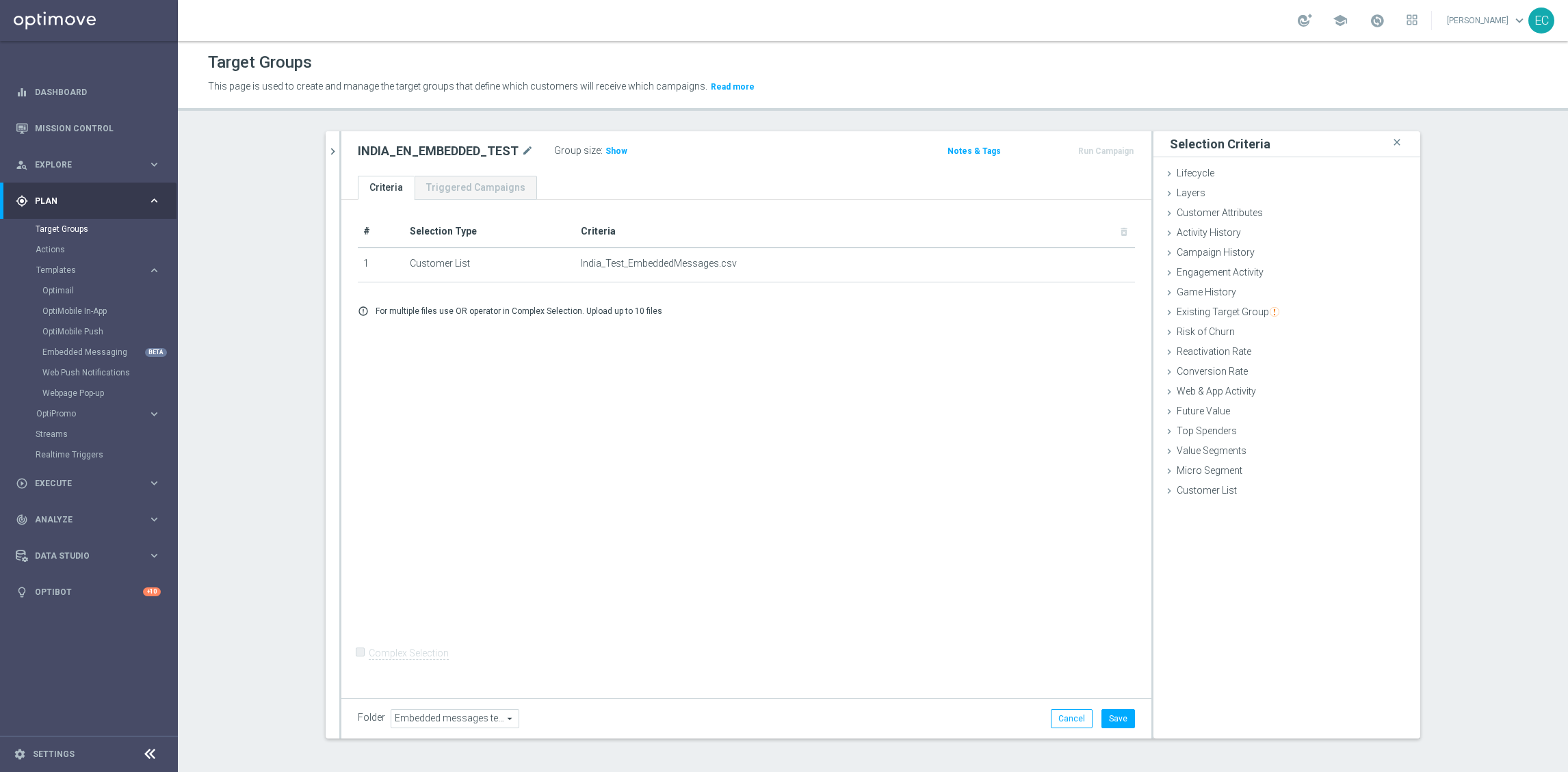
click at [586, 153] on label "Group size" at bounding box center [578, 151] width 47 height 11
click at [605, 150] on span "Show" at bounding box center [616, 151] width 22 height 10
click at [1106, 710] on button "Save" at bounding box center [1118, 718] width 33 height 19
click at [1109, 149] on button "Run Campaign" at bounding box center [1106, 151] width 58 height 15
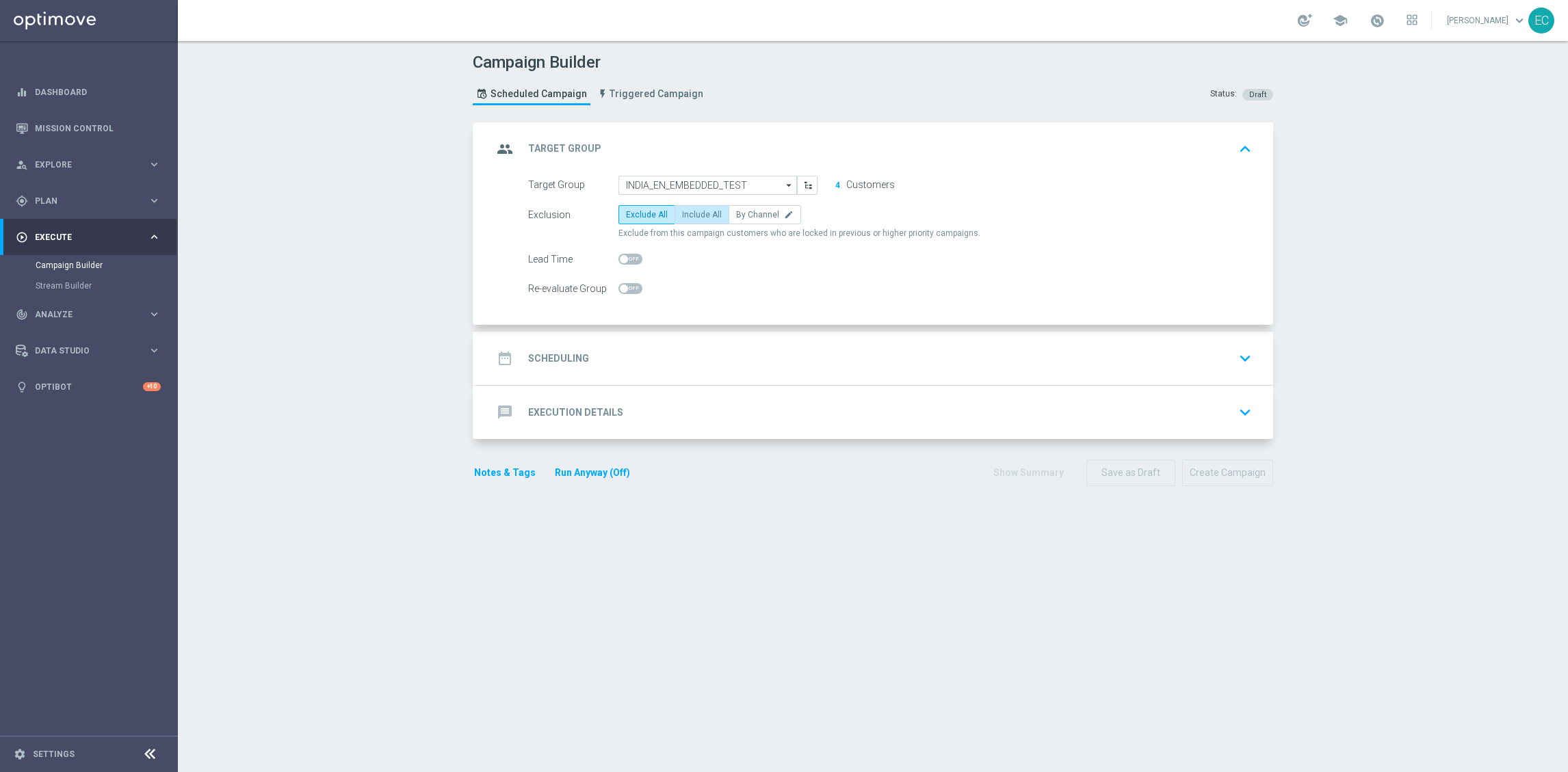
click at [677, 207] on label "Include All" at bounding box center [701, 214] width 54 height 19
click at [682, 213] on input "Include All" at bounding box center [686, 217] width 9 height 9
radio input "true"
click at [750, 330] on accordion "group Target Group keyboard_arrow_up Target Group launch INDIA_EN_EMBEDDED_TEST…" at bounding box center [873, 281] width 800 height 317
click at [763, 354] on div "date_range Scheduling keyboard_arrow_down" at bounding box center [874, 358] width 764 height 26
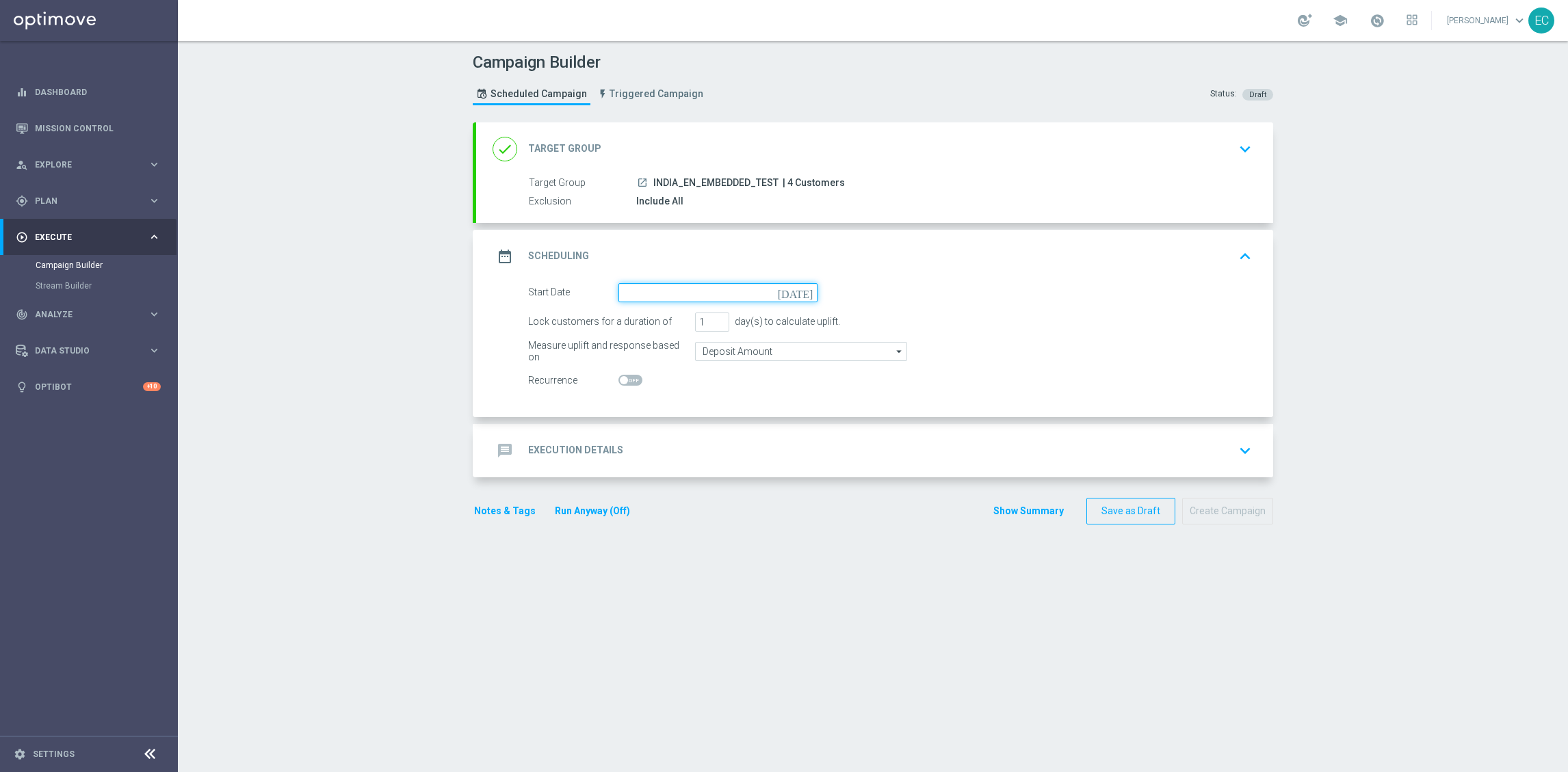
click at [780, 291] on input at bounding box center [718, 293] width 199 height 19
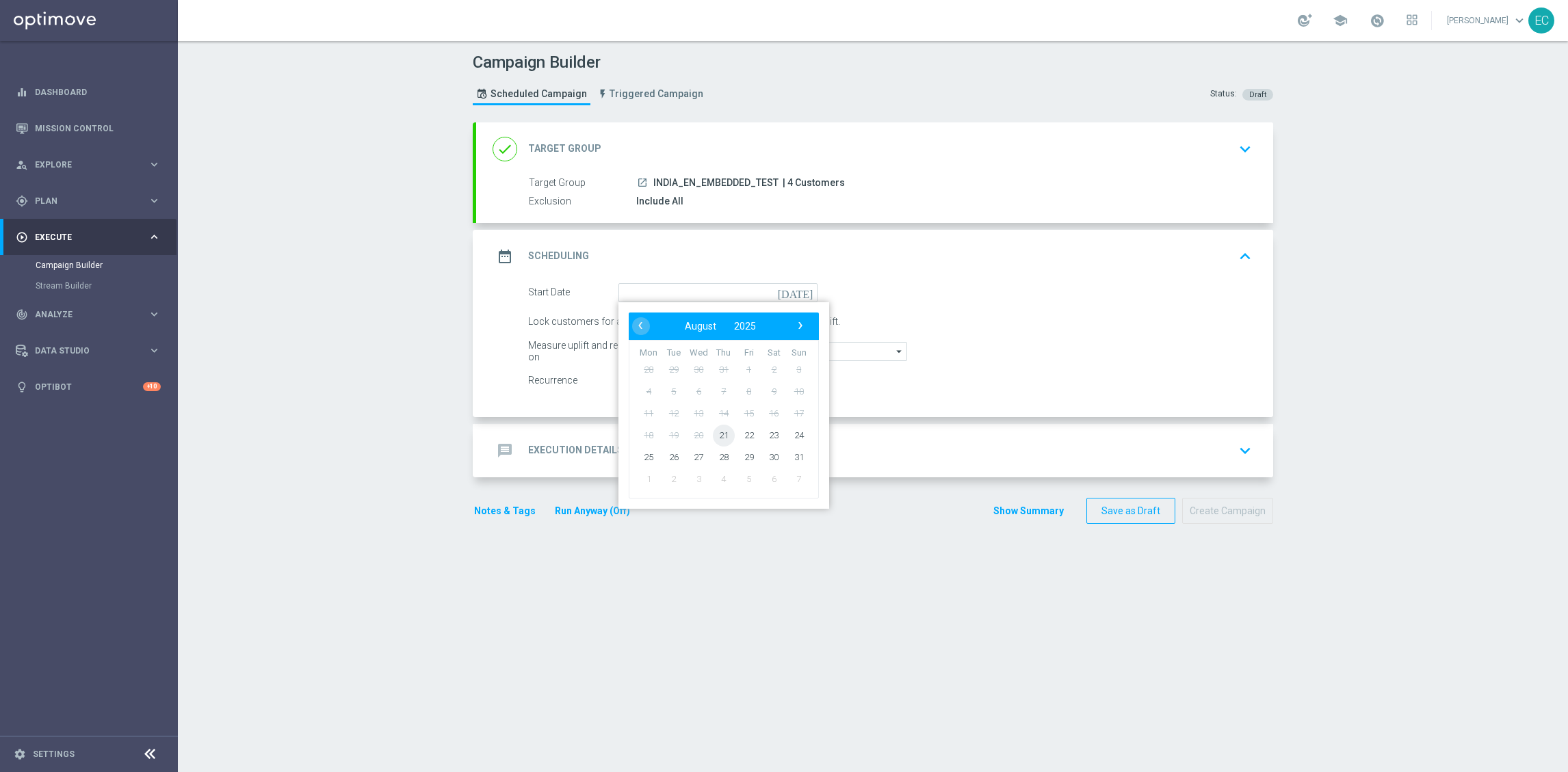
click at [722, 438] on span "21" at bounding box center [723, 435] width 22 height 22
type input "21 Aug 2025"
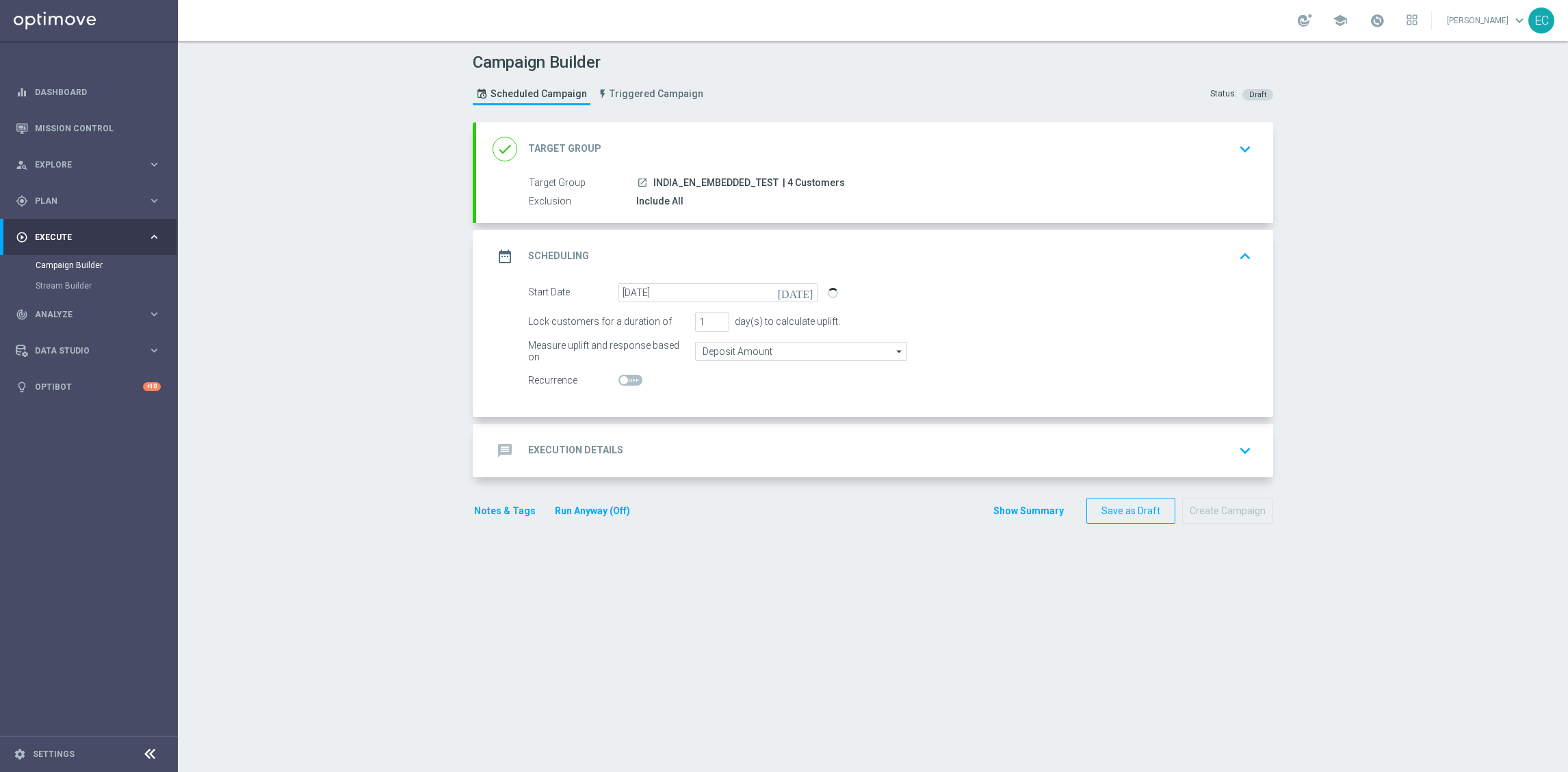
click at [865, 433] on div "message Execution Details keyboard_arrow_down" at bounding box center [874, 450] width 797 height 53
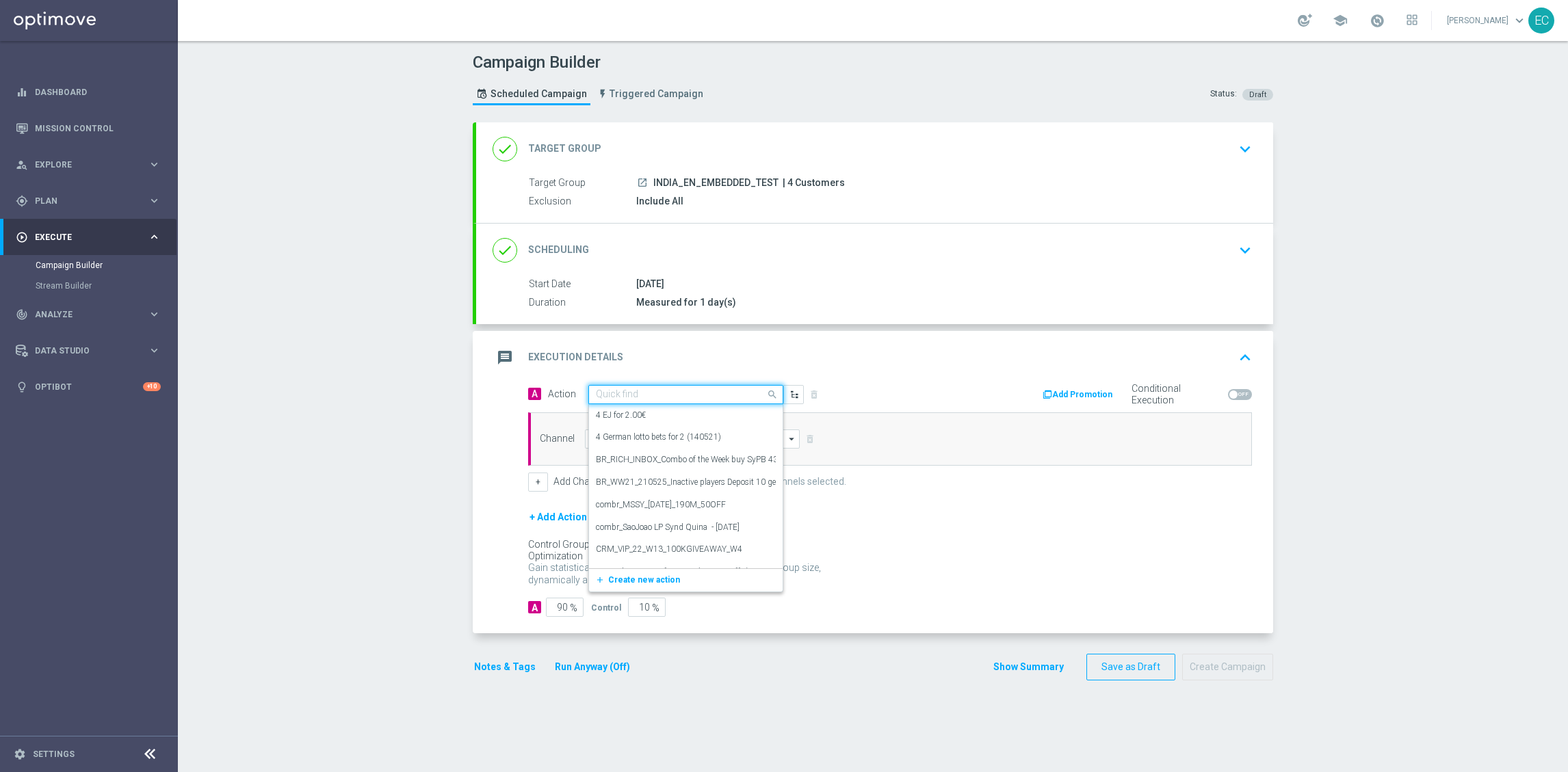
click at [666, 394] on input "text" at bounding box center [672, 395] width 153 height 11
click at [648, 574] on button "add_new Create new action" at bounding box center [683, 580] width 189 height 16
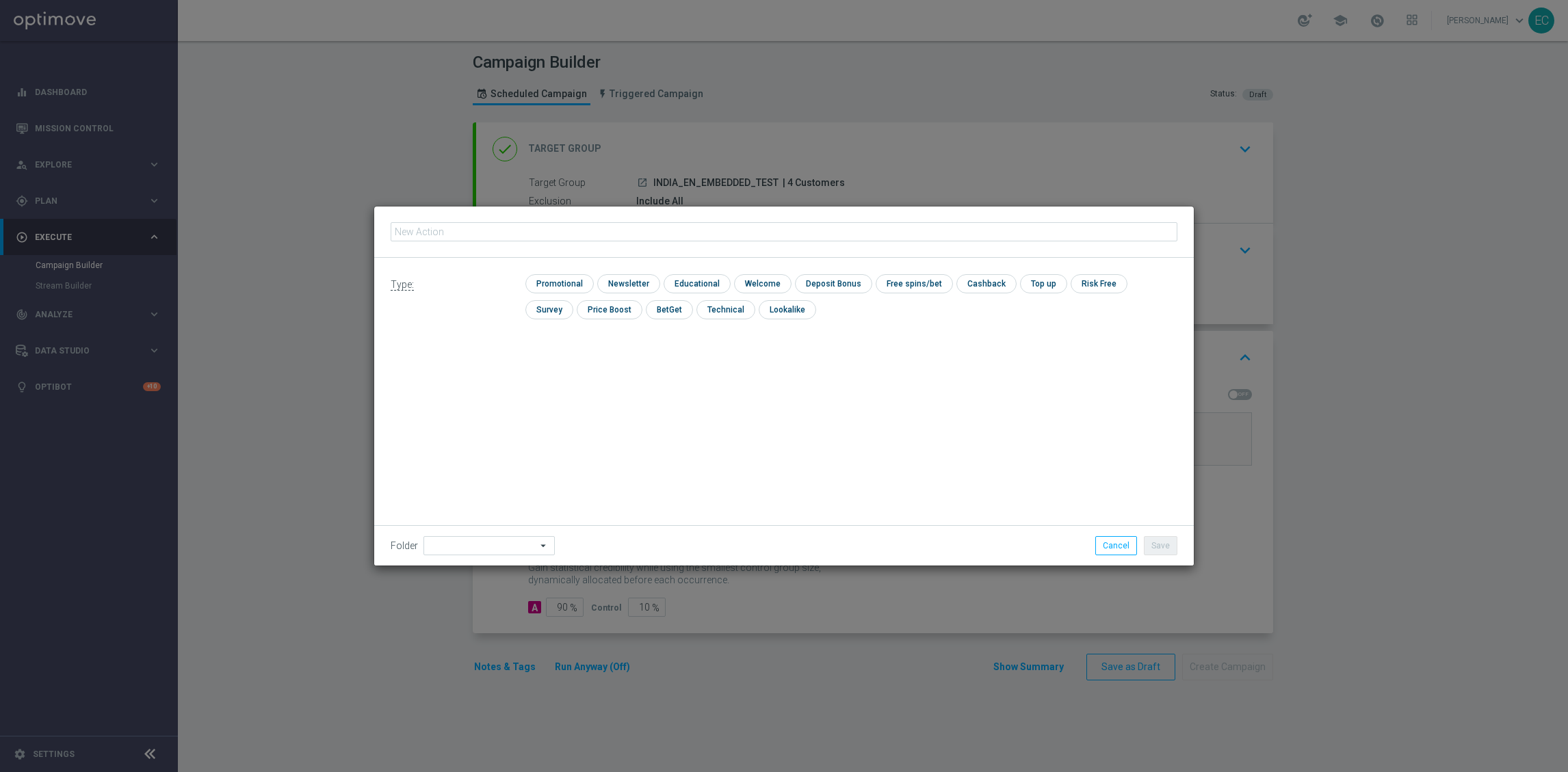
type input "IN_AUTO_LV_TUE1_BUY_1PB_GET_OTHER_HALF_PRICE"
click at [563, 268] on div "Type: check Promotional check Newsletter check Educational check Welcome check …" at bounding box center [783, 302] width 819 height 88
click at [573, 281] on input "checkbox" at bounding box center [558, 283] width 65 height 18
checkbox input "true"
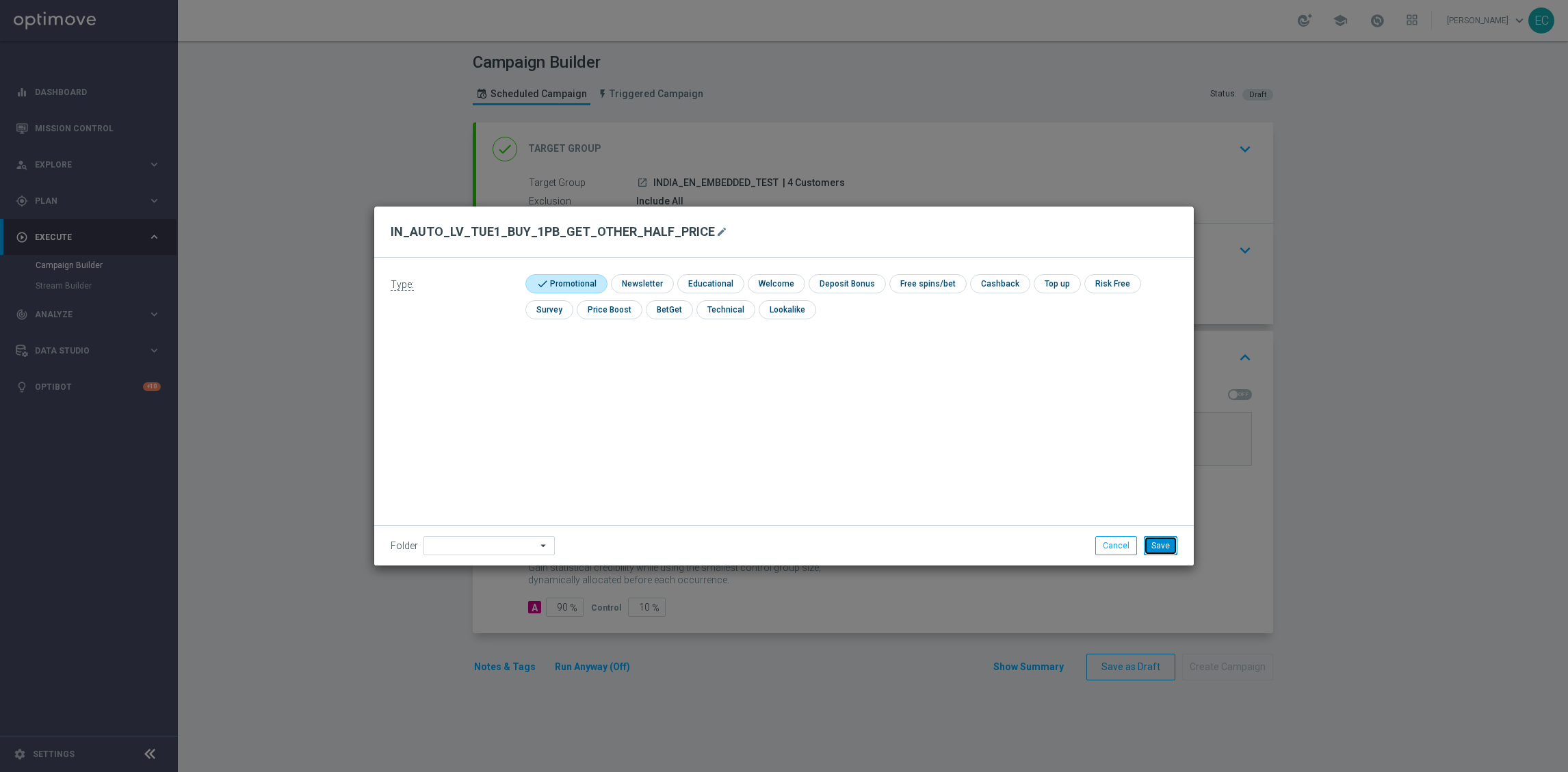
click at [1145, 541] on button "Save" at bounding box center [1160, 546] width 33 height 19
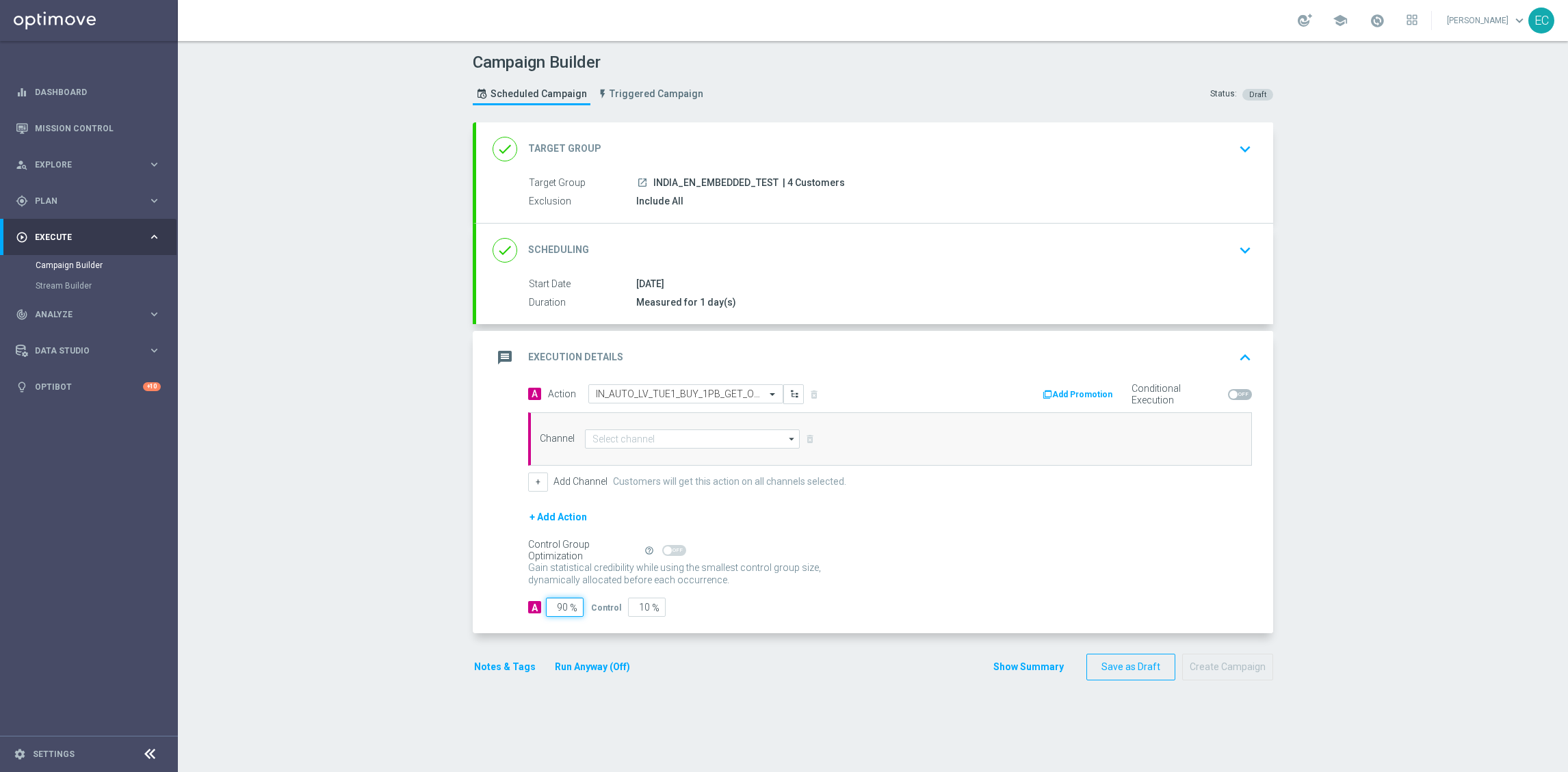
click at [558, 609] on input "90" at bounding box center [564, 607] width 37 height 19
type input "1"
type input "99"
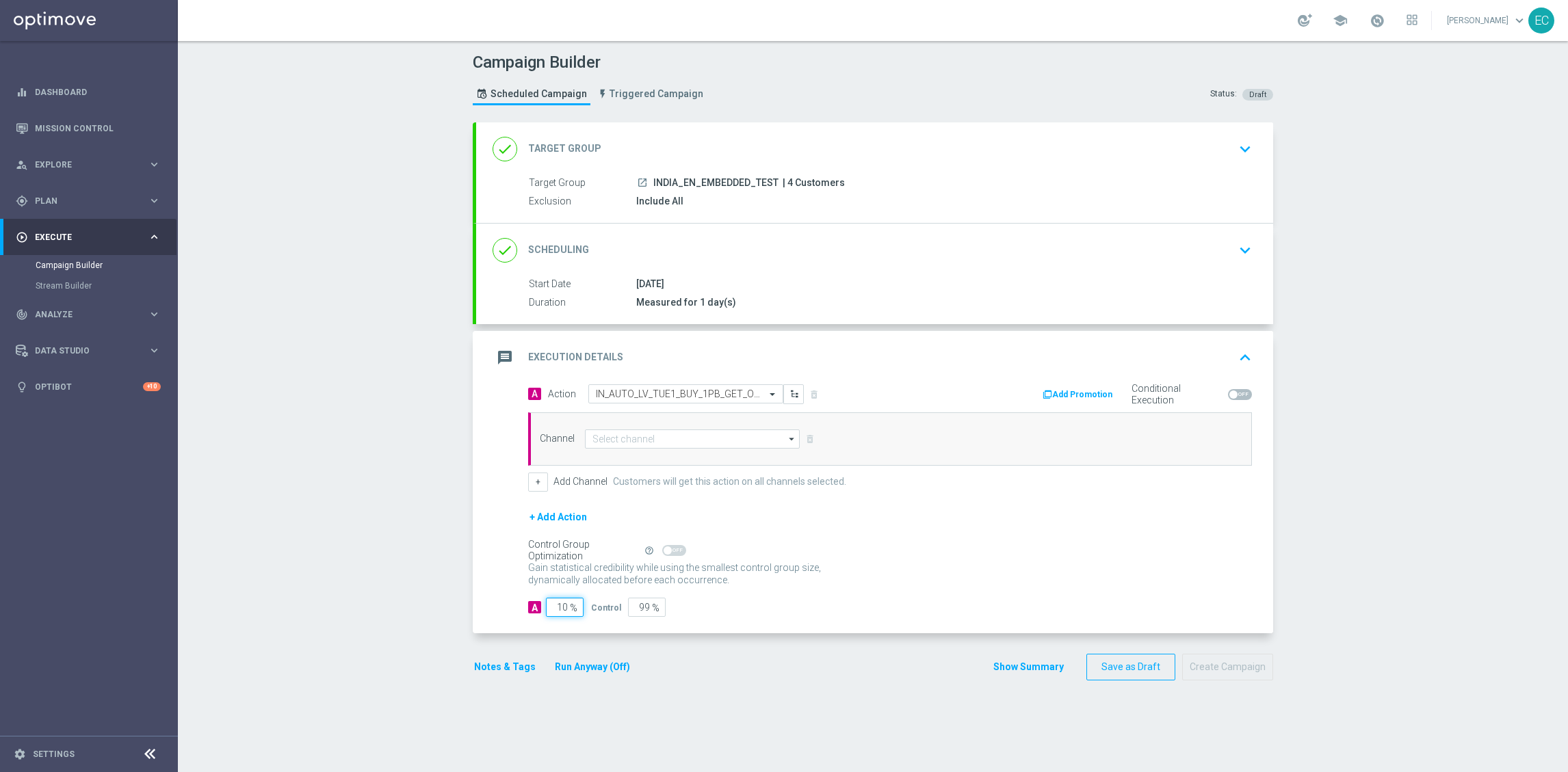
type input "100"
type input "0"
type input "100"
click at [680, 440] on input at bounding box center [692, 439] width 215 height 19
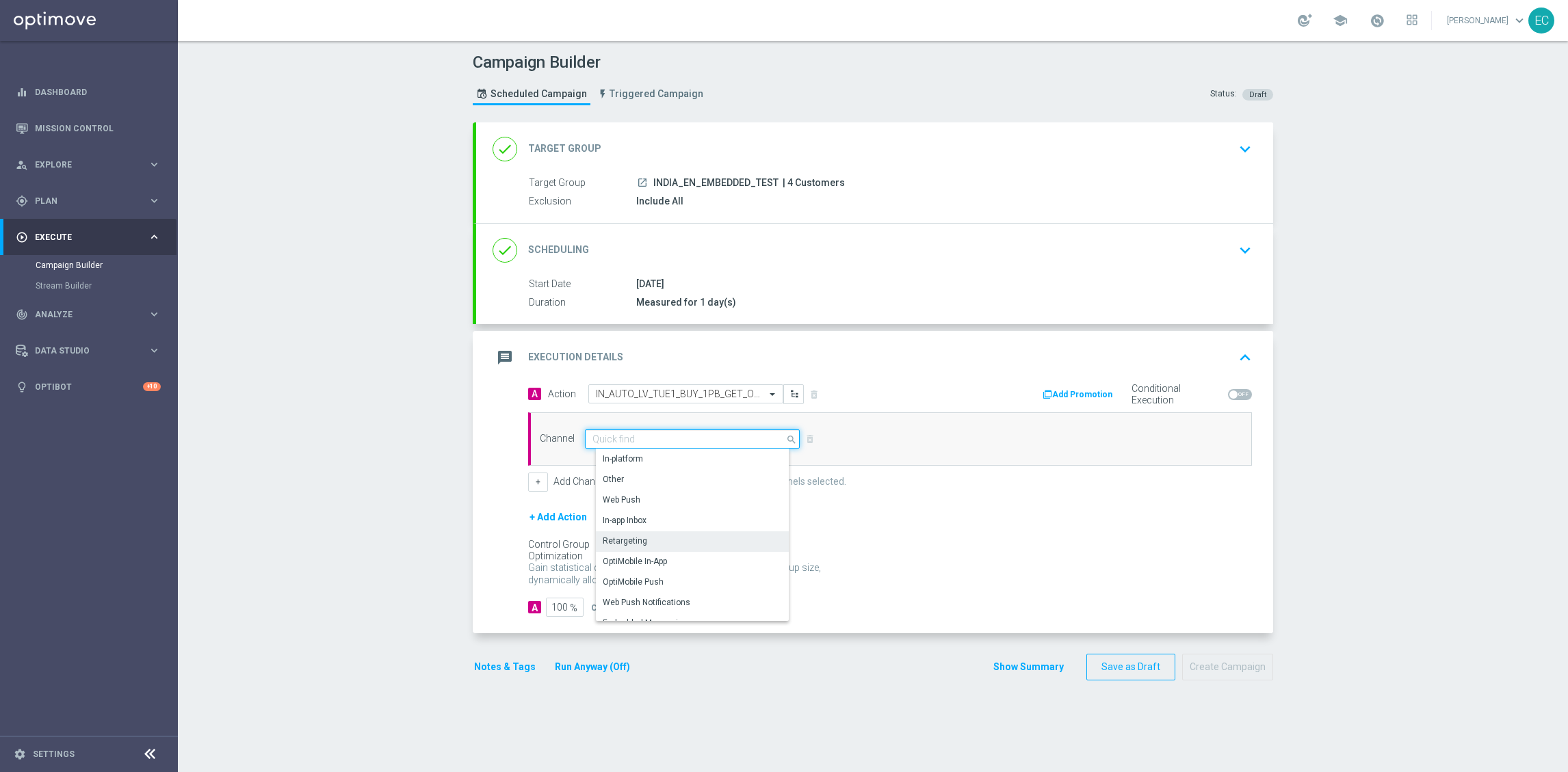
scroll to position [362, 0]
click at [691, 587] on div "Embedded Messaging" at bounding box center [697, 590] width 203 height 21
type input "Embedded Messaging"
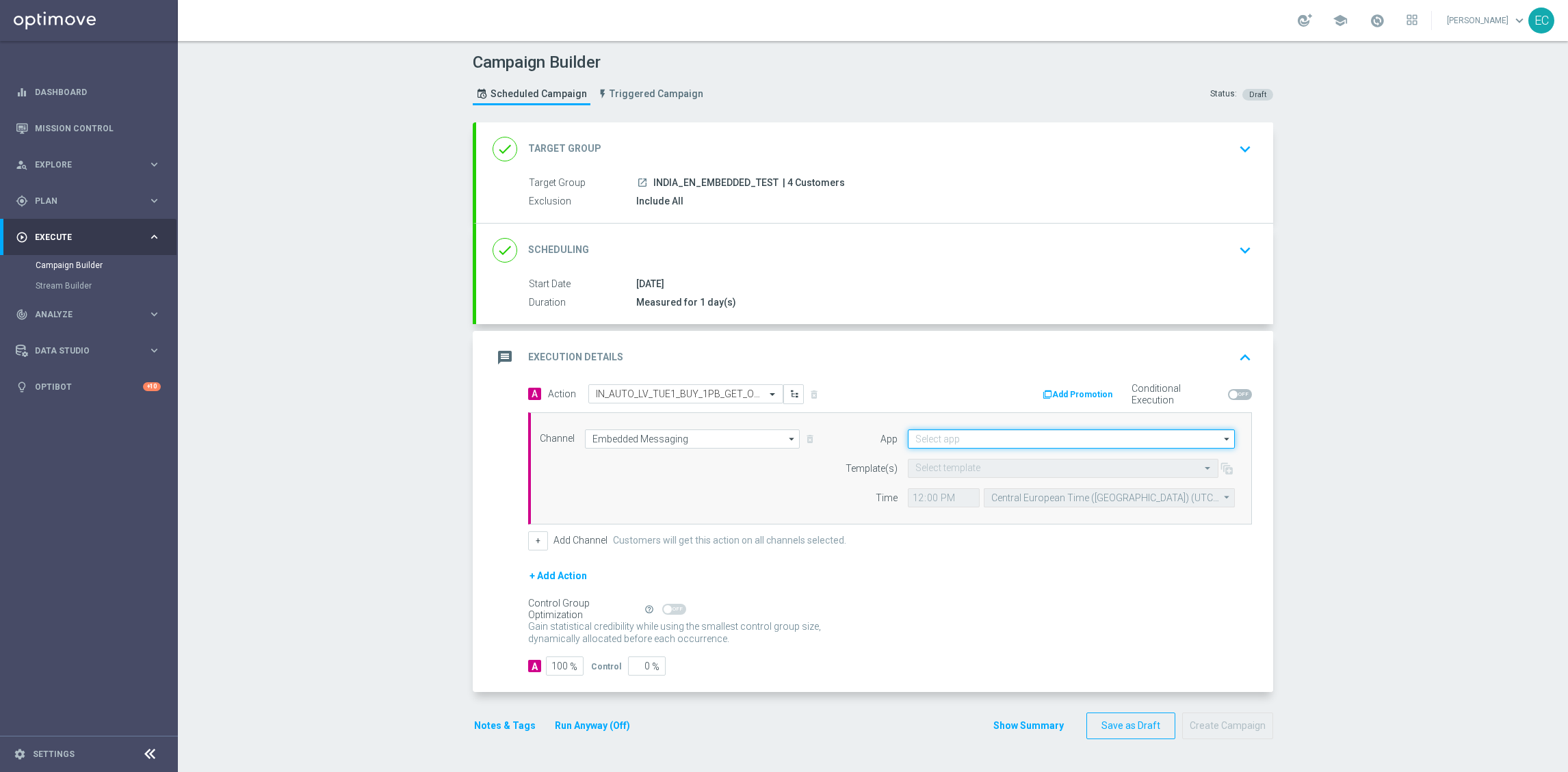
click at [1038, 448] on input at bounding box center [1071, 439] width 327 height 19
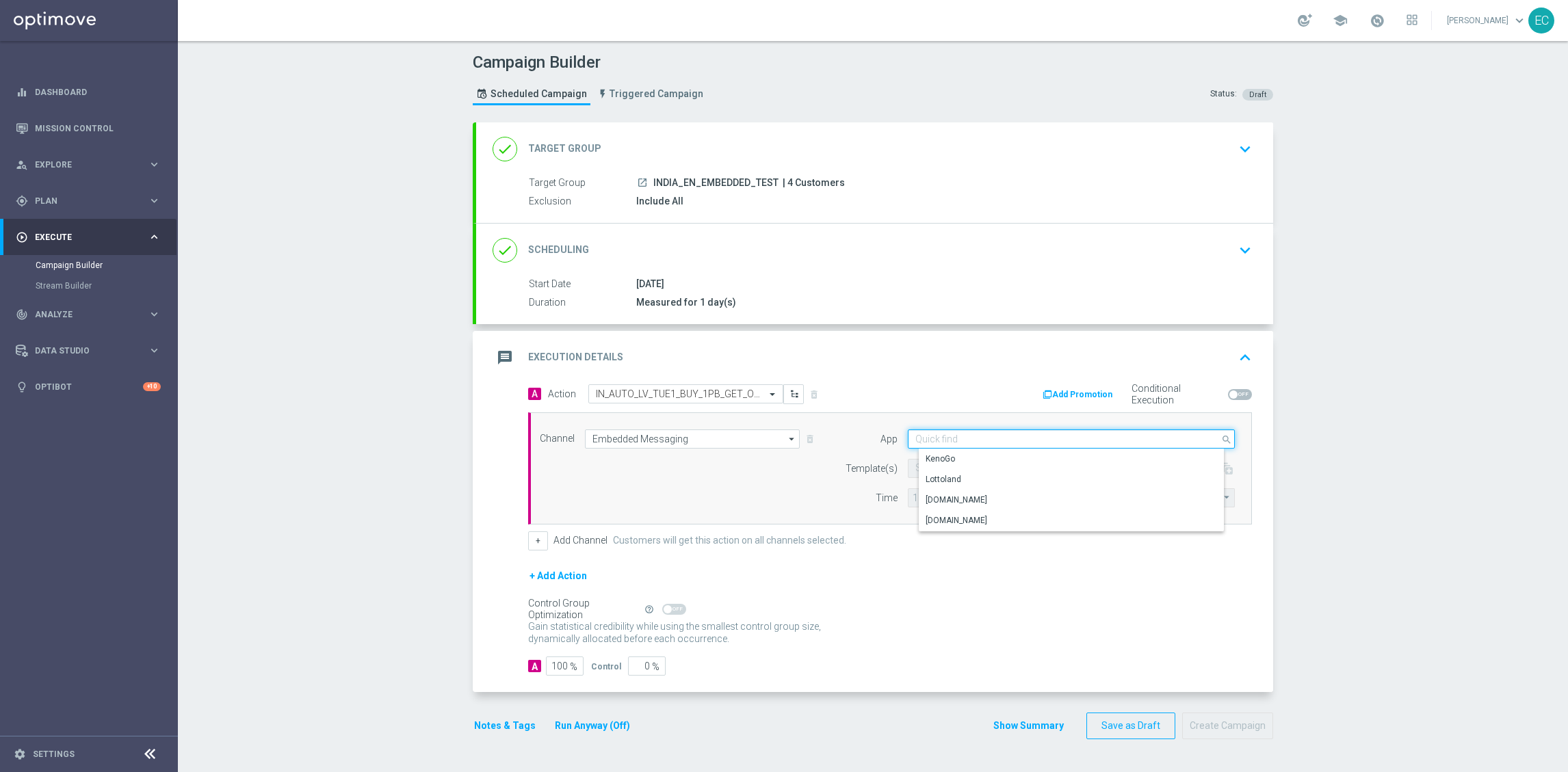
paste input "IN_AUTO_LV_TUE1_BUY_1PB_GET_OTHER_HALF_PRICE"
type input "IN_AUTO_LV_TUE1_BUY_1PB_GET_OTHER_HALF_PRICE"
click at [973, 480] on div "Lottoland" at bounding box center [1082, 479] width 327 height 19
type input "Lottoland"
click at [982, 470] on input "text" at bounding box center [1049, 469] width 268 height 11
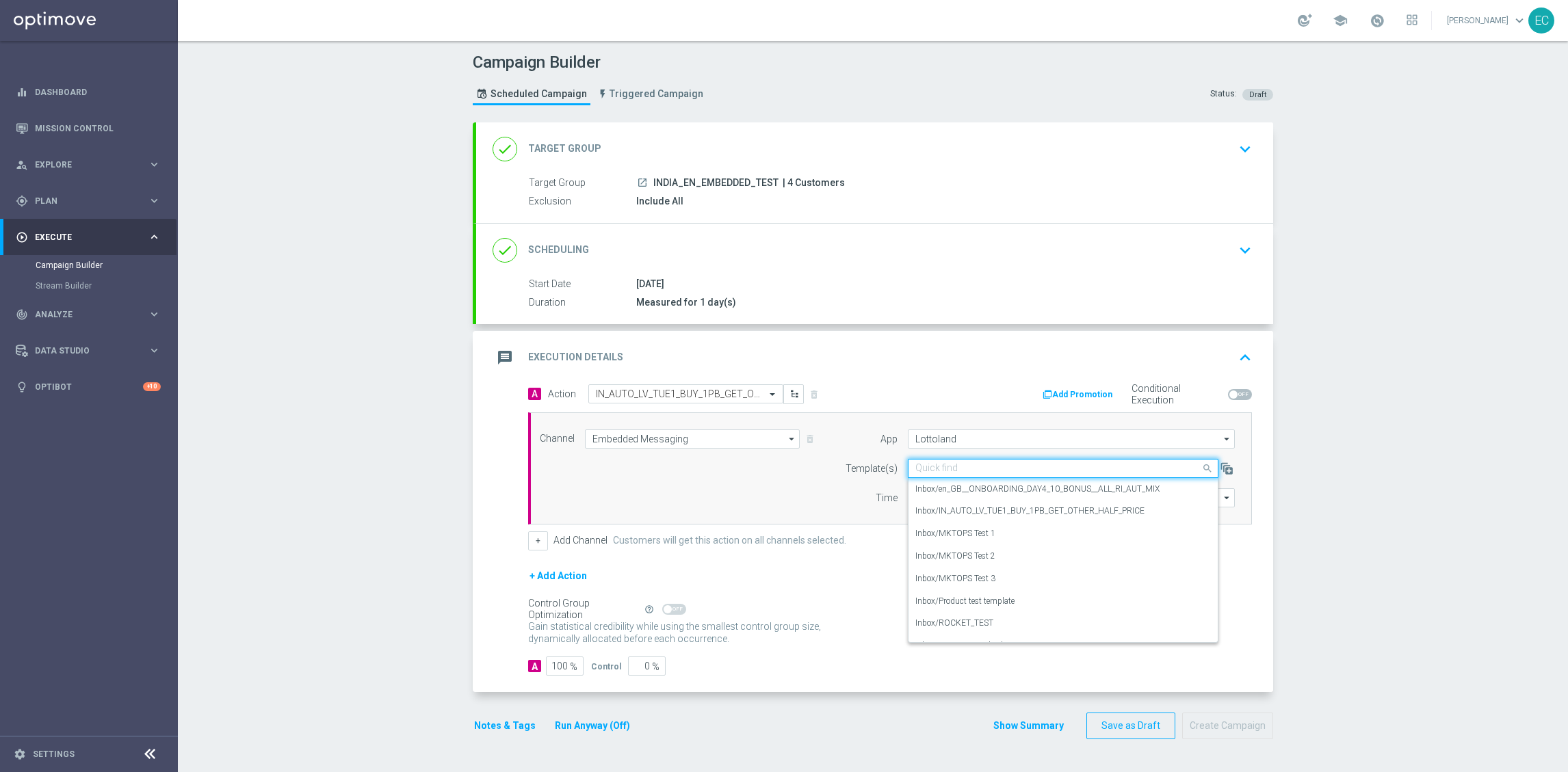
paste input "IN_AUTO_LV_TUE1_BUY_1PB_GET_OTHER_HALF_PRICE"
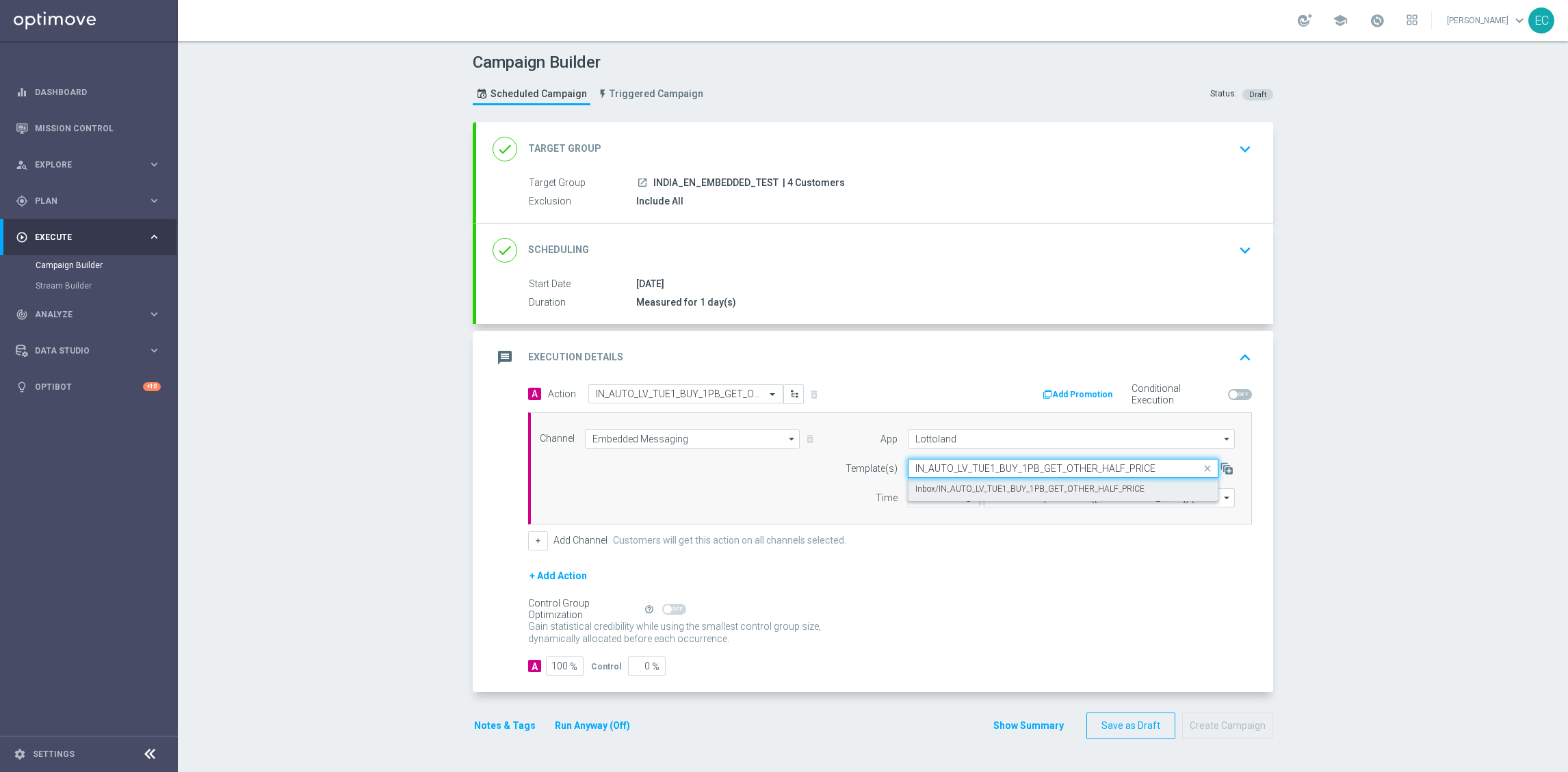
click at [983, 496] on label "Inbox/IN_AUTO_LV_TUE1_BUY_1PB_GET_OTHER_HALF_PRICE" at bounding box center [1030, 489] width 229 height 11
type input "IN_AUTO_LV_TUE1_BUY_1PB_GET_OTHER_HALF_PRICE"
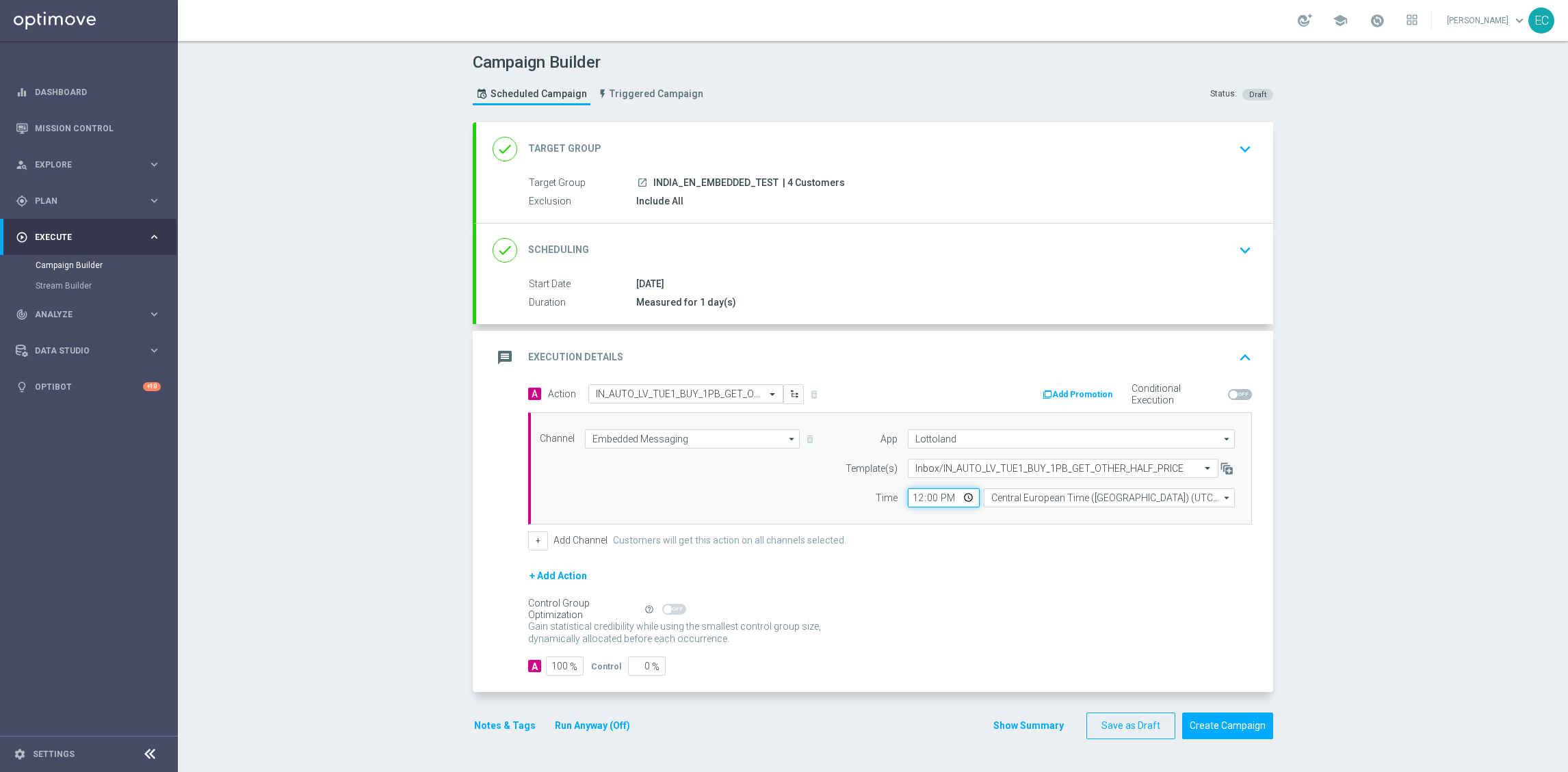
click at [913, 497] on input "12:00" at bounding box center [944, 498] width 72 height 19
type input "13:22"
click at [483, 733] on button "Notes & Tags" at bounding box center [505, 726] width 64 height 17
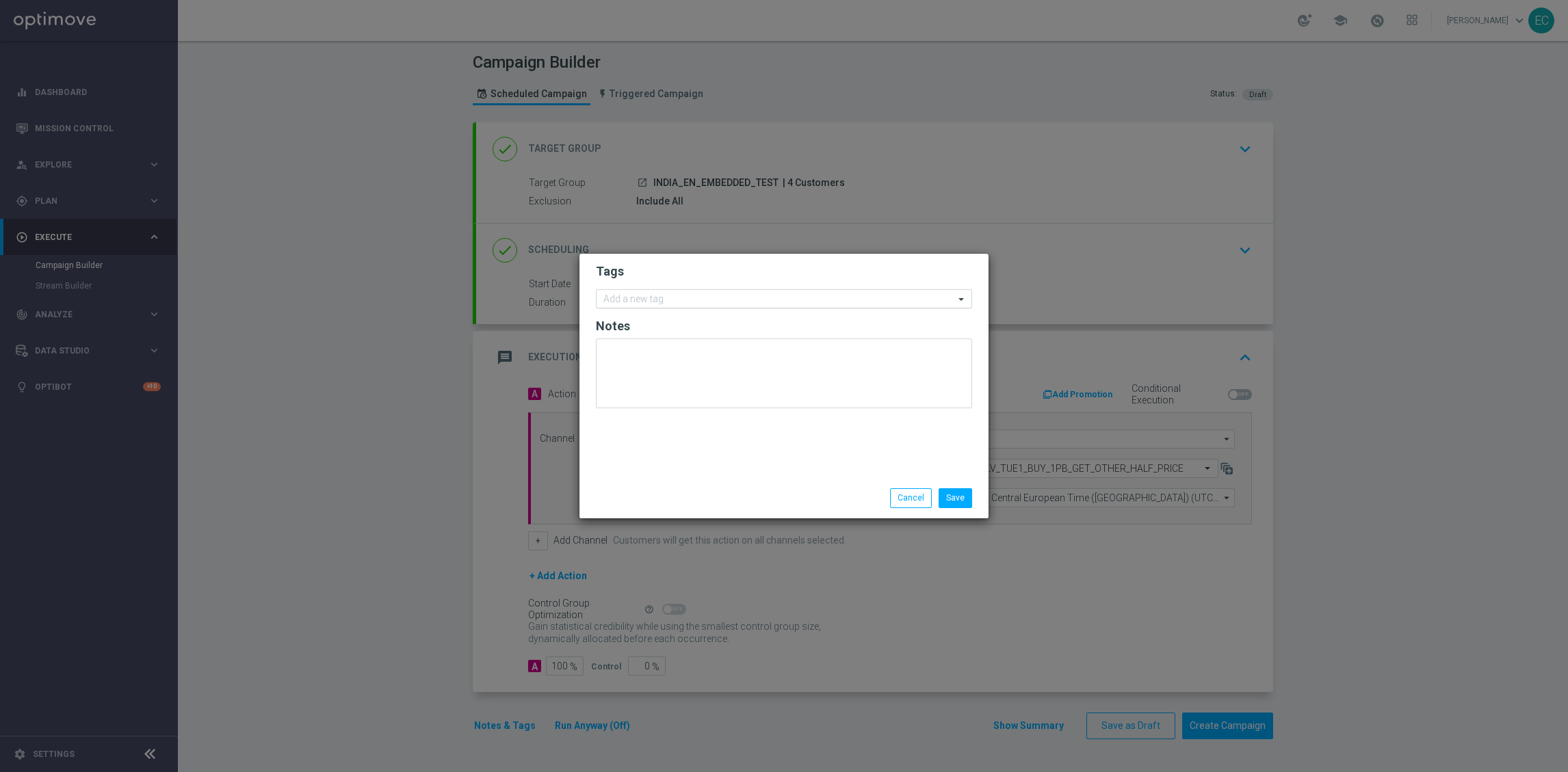
drag, startPoint x: 665, startPoint y: 307, endPoint x: 666, endPoint y: 300, distance: 7.1
click at [665, 307] on div "Add a new tag" at bounding box center [784, 298] width 376 height 19
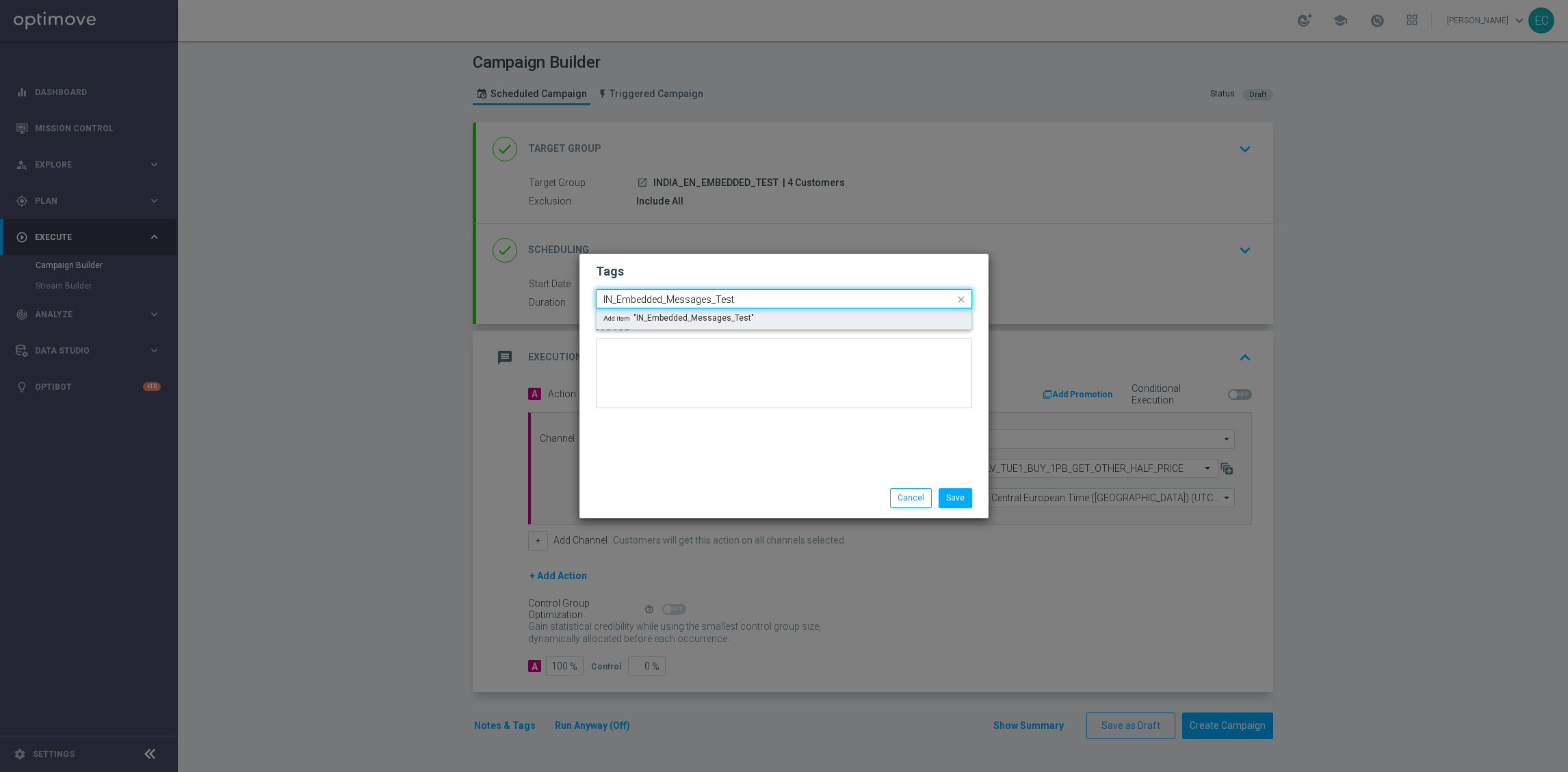
click at [705, 311] on div "Add item "IN_Embedded_Messages_Test"" at bounding box center [784, 318] width 375 height 21
type input "IN_Embedded_Messages_Test"
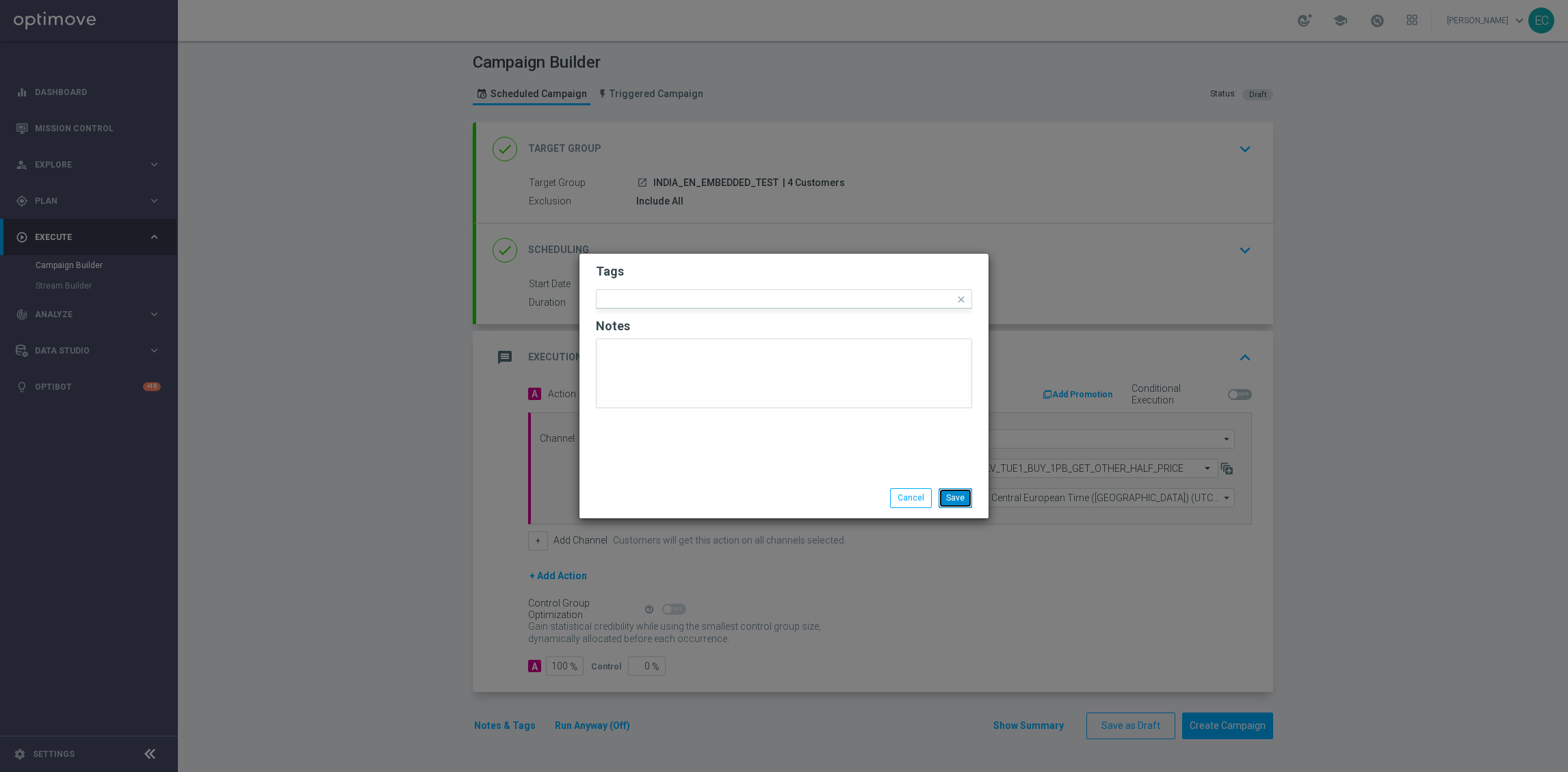
click at [956, 505] on button "Save" at bounding box center [955, 498] width 33 height 19
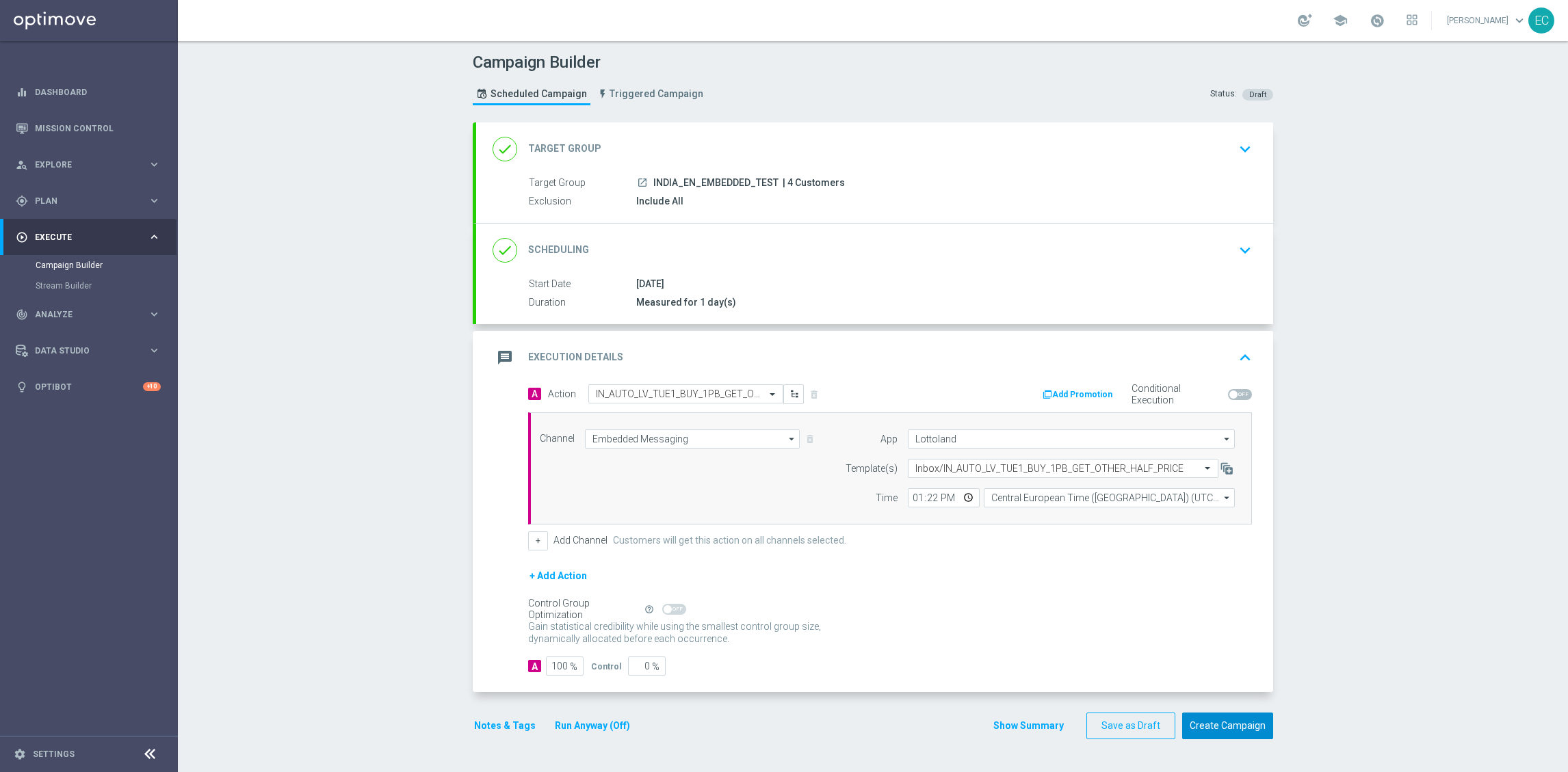
click at [1239, 727] on button "Create Campaign" at bounding box center [1227, 726] width 91 height 27
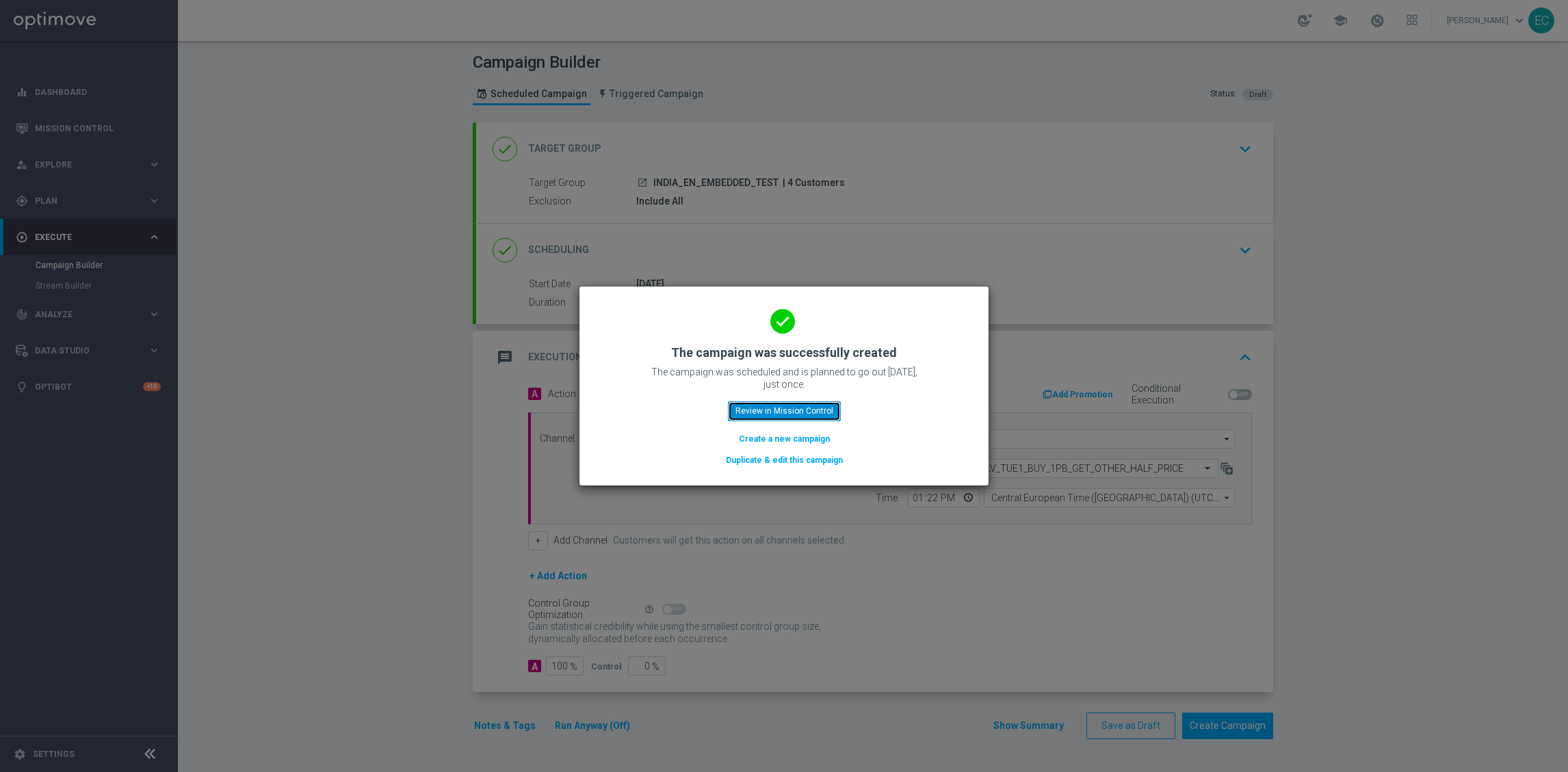
click at [792, 417] on button "Review in Mission Control" at bounding box center [785, 411] width 113 height 19
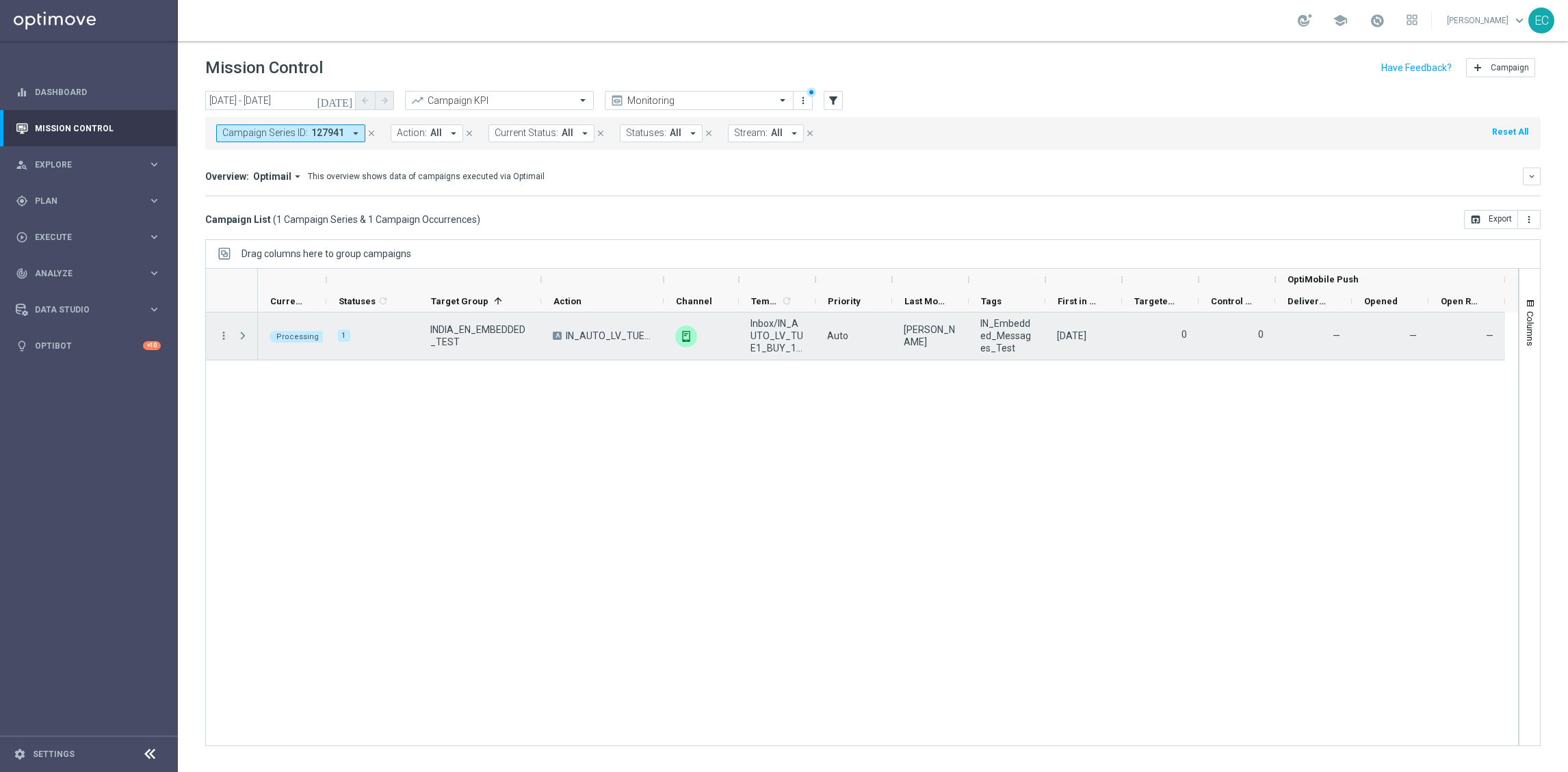
click at [242, 340] on span "Press SPACE to select this row." at bounding box center [242, 335] width 12 height 11
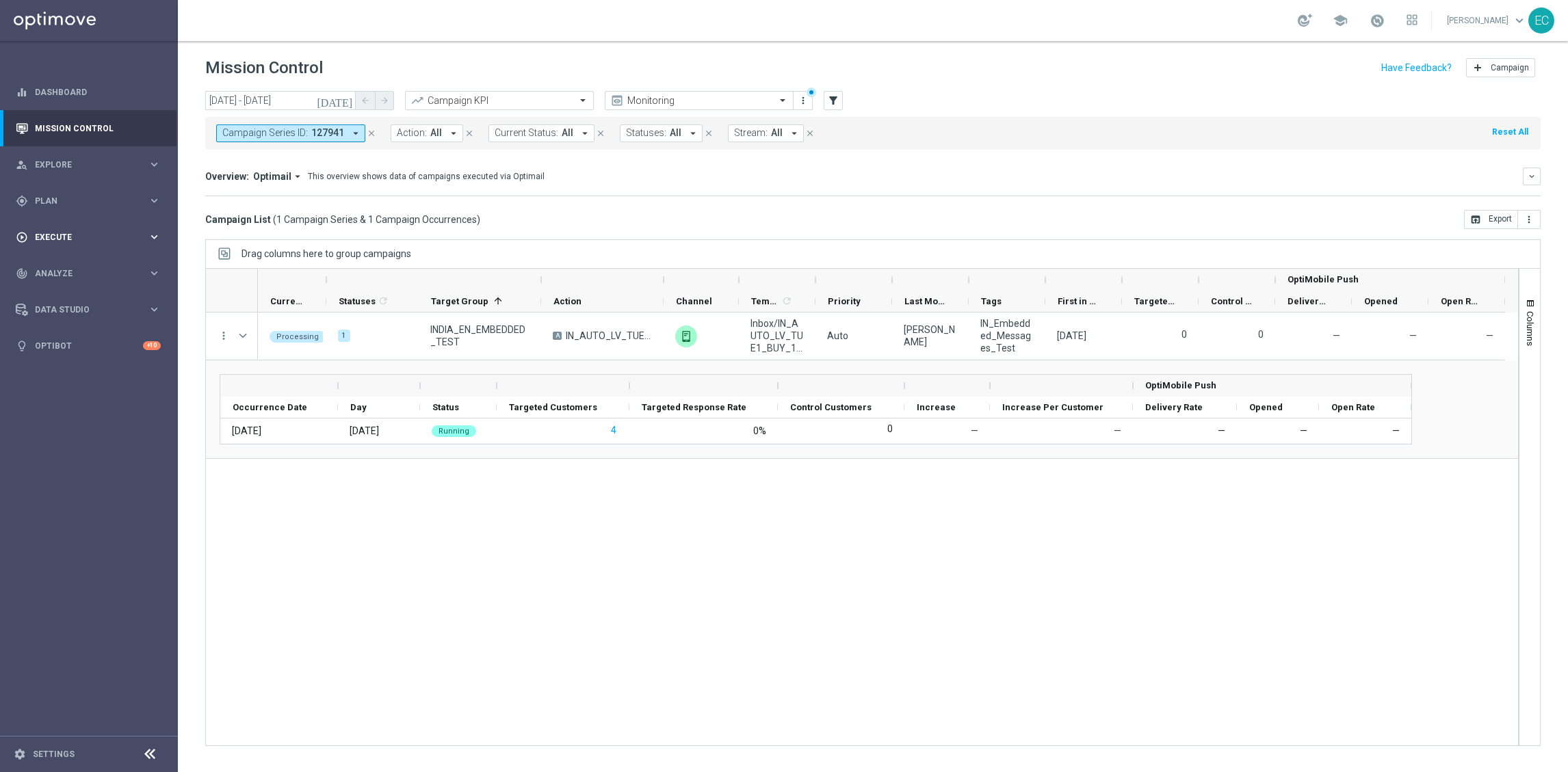
click at [103, 238] on span "Execute" at bounding box center [91, 238] width 113 height 8
click at [74, 257] on div "Campaign Builder" at bounding box center [105, 265] width 141 height 21
click at [84, 264] on link "Campaign Builder" at bounding box center [88, 265] width 107 height 11
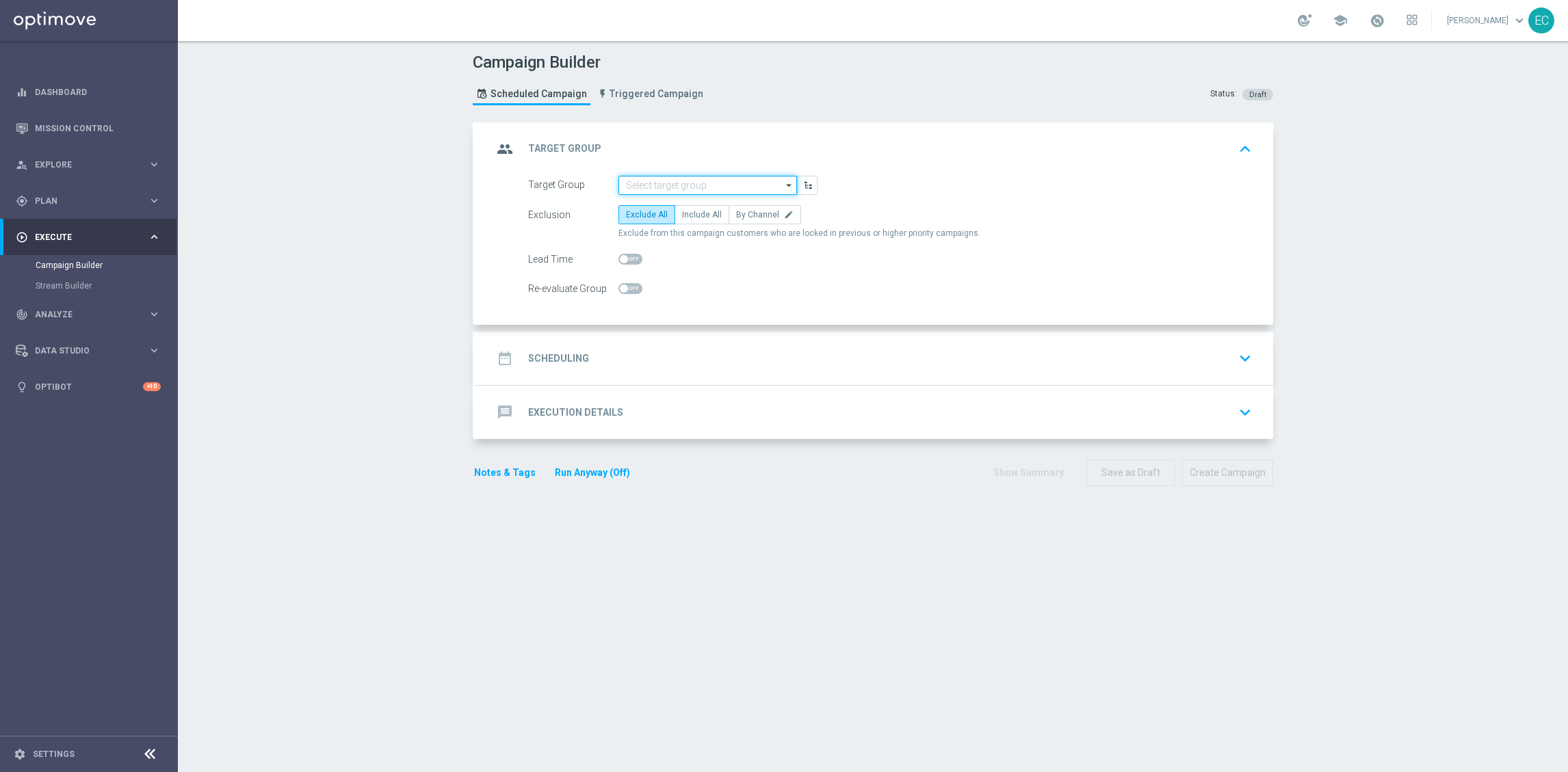
click at [761, 185] on input at bounding box center [708, 185] width 179 height 19
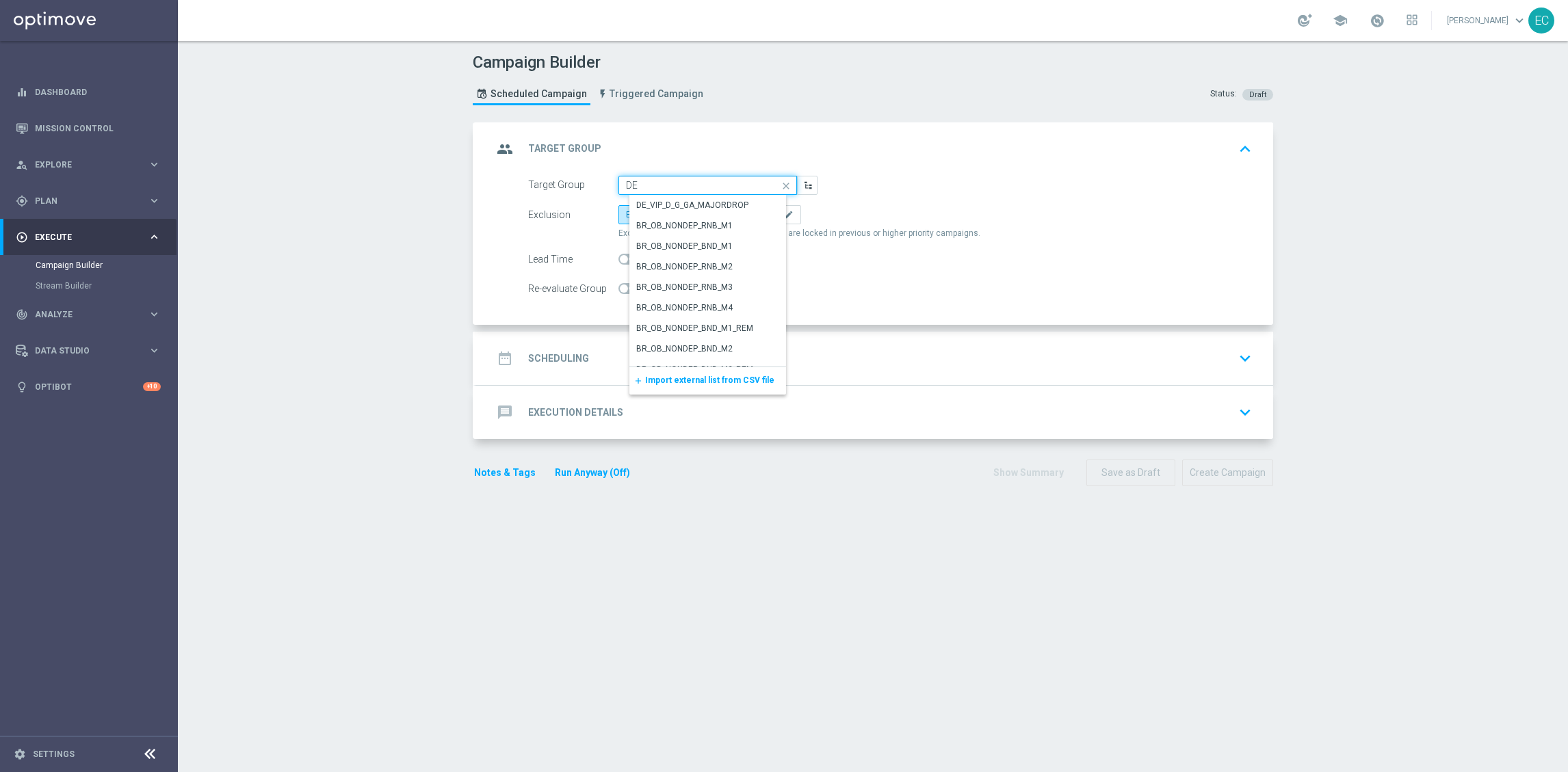
type input "D"
paste input "DE Push - Jackpot feed - PowerBall"
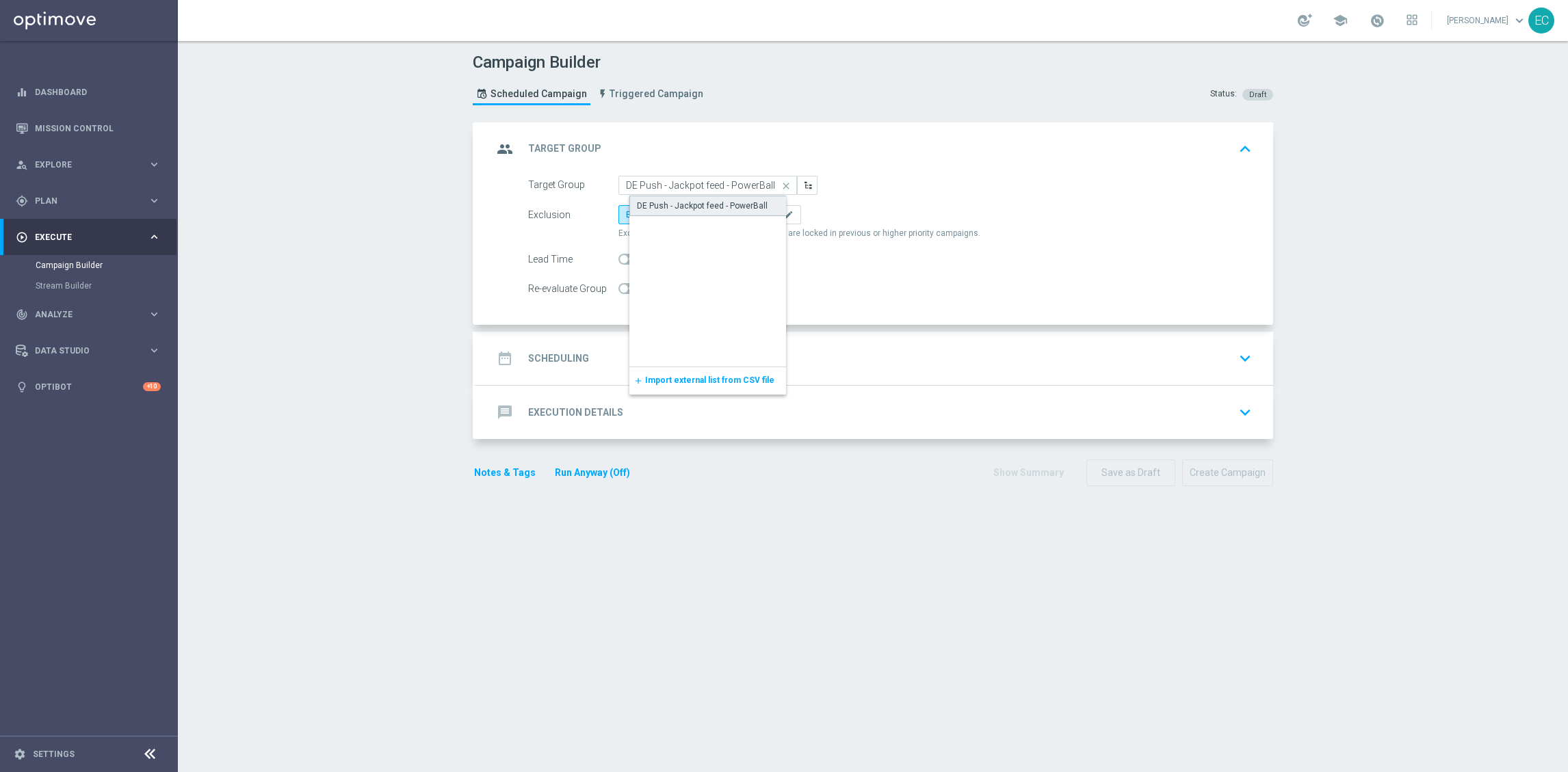
click at [676, 210] on div "DE Push - Jackpot feed - PowerBall" at bounding box center [702, 206] width 131 height 12
type input "DE Push - Jackpot feed - PowerBall"
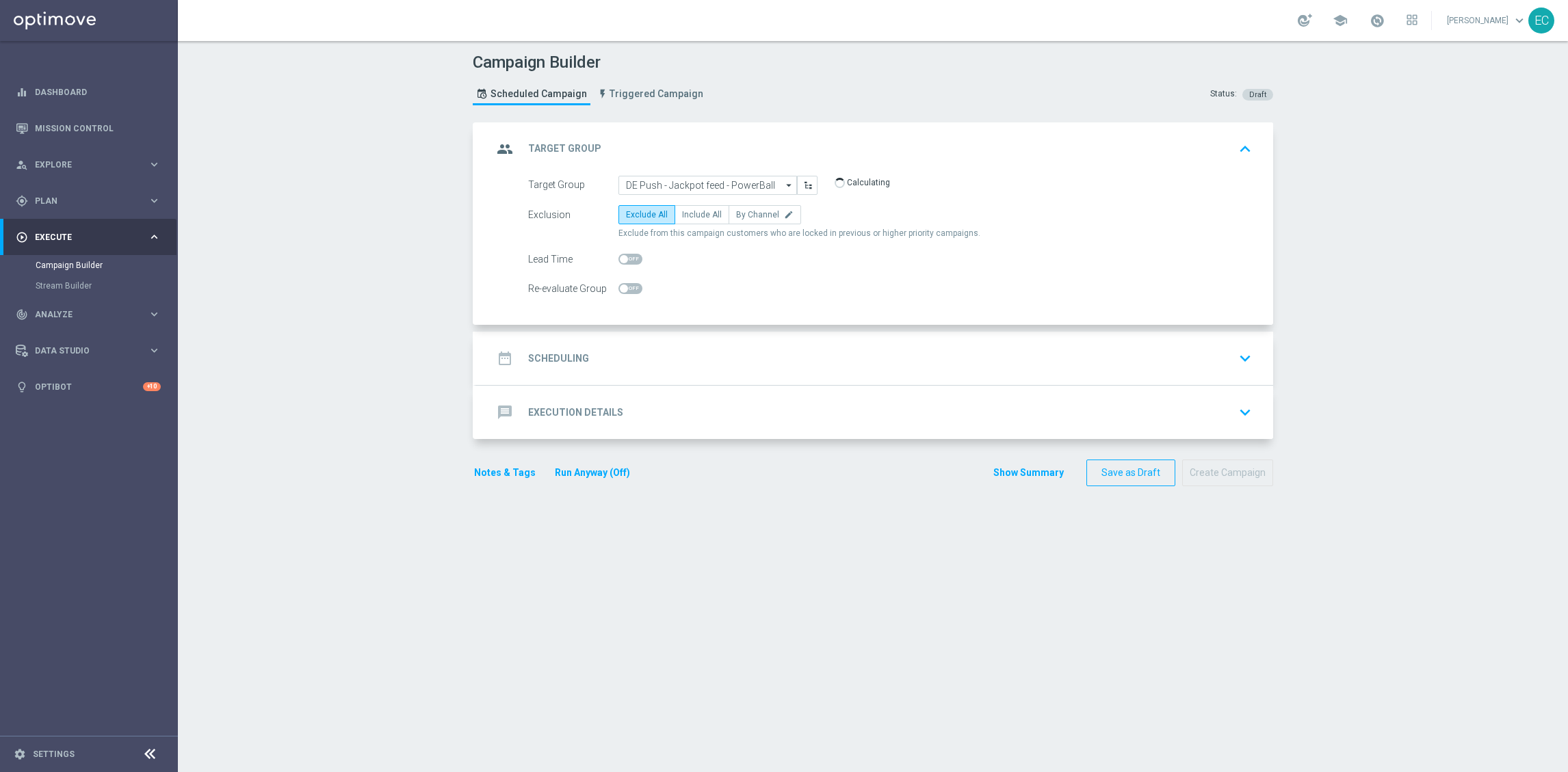
click at [691, 228] on span "Exclude from this campaign customers who are locked in previous or higher prior…" at bounding box center [800, 233] width 362 height 11
click at [692, 220] on label "Include All" at bounding box center [701, 214] width 54 height 19
click at [691, 220] on input "Include All" at bounding box center [686, 217] width 9 height 9
radio input "true"
click at [691, 346] on div "date_range Scheduling keyboard_arrow_down" at bounding box center [874, 358] width 764 height 26
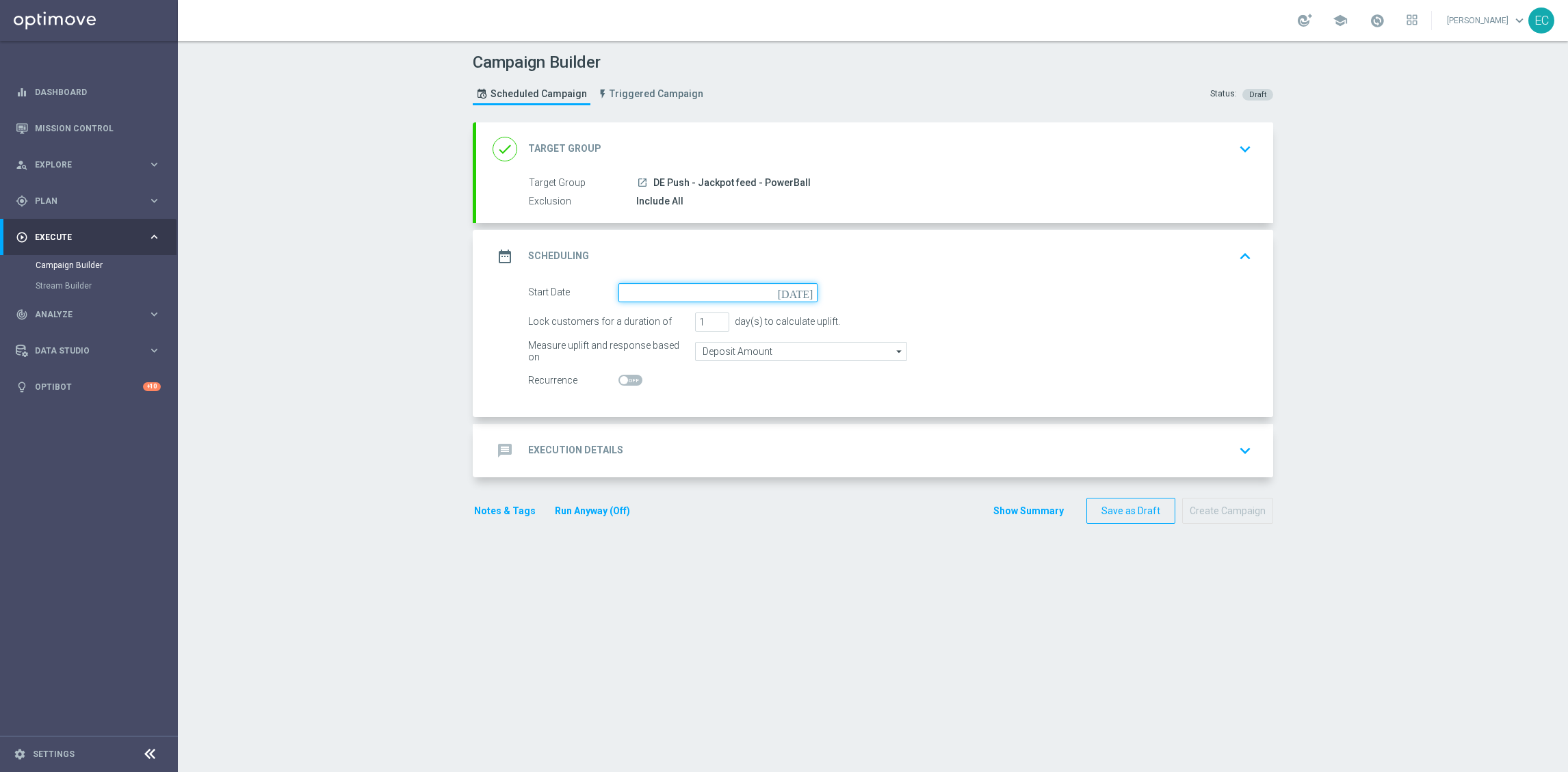
click at [685, 290] on input at bounding box center [718, 293] width 199 height 19
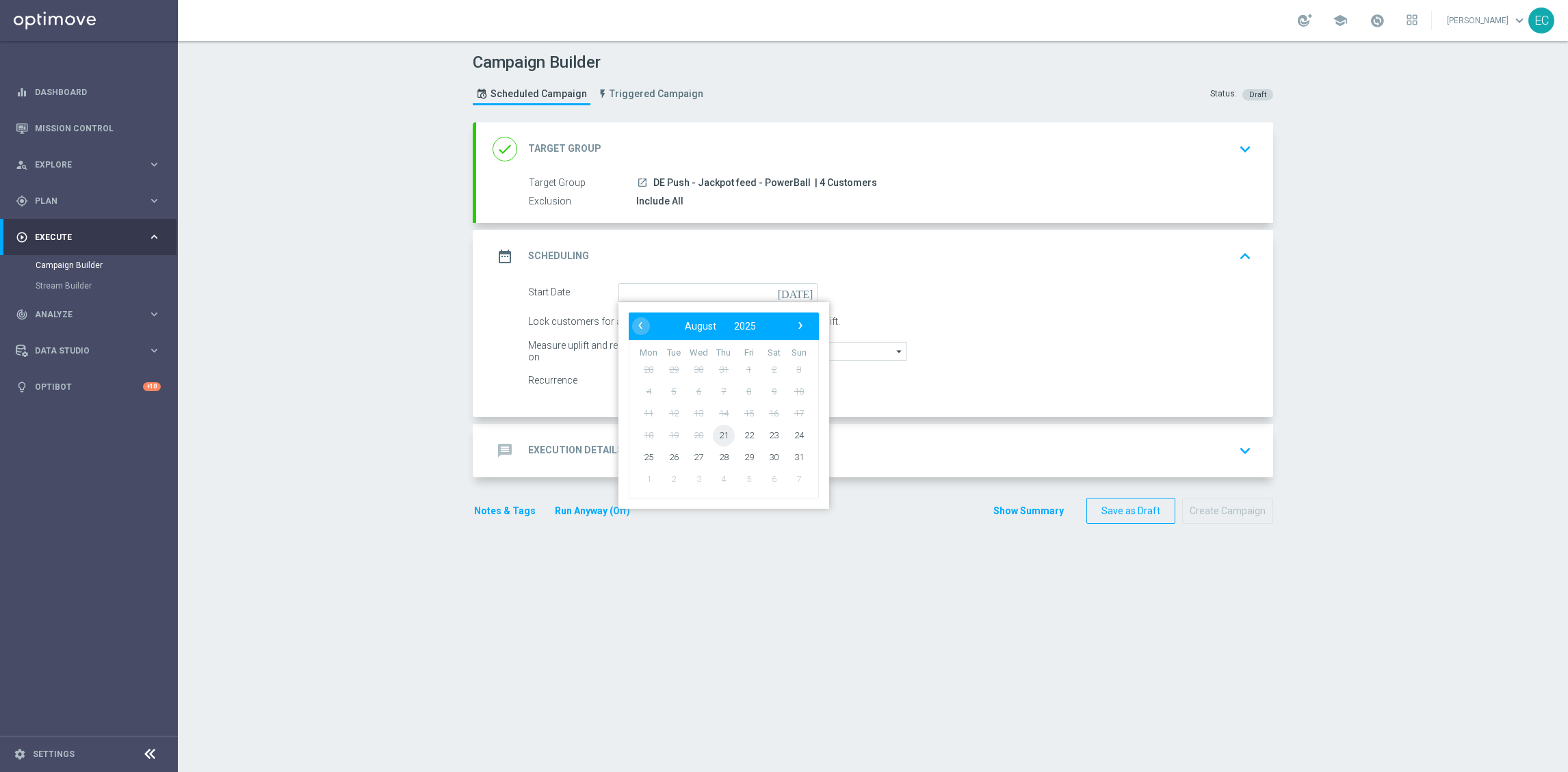
click at [719, 440] on span "21" at bounding box center [723, 435] width 22 height 22
type input "21 Aug 2025"
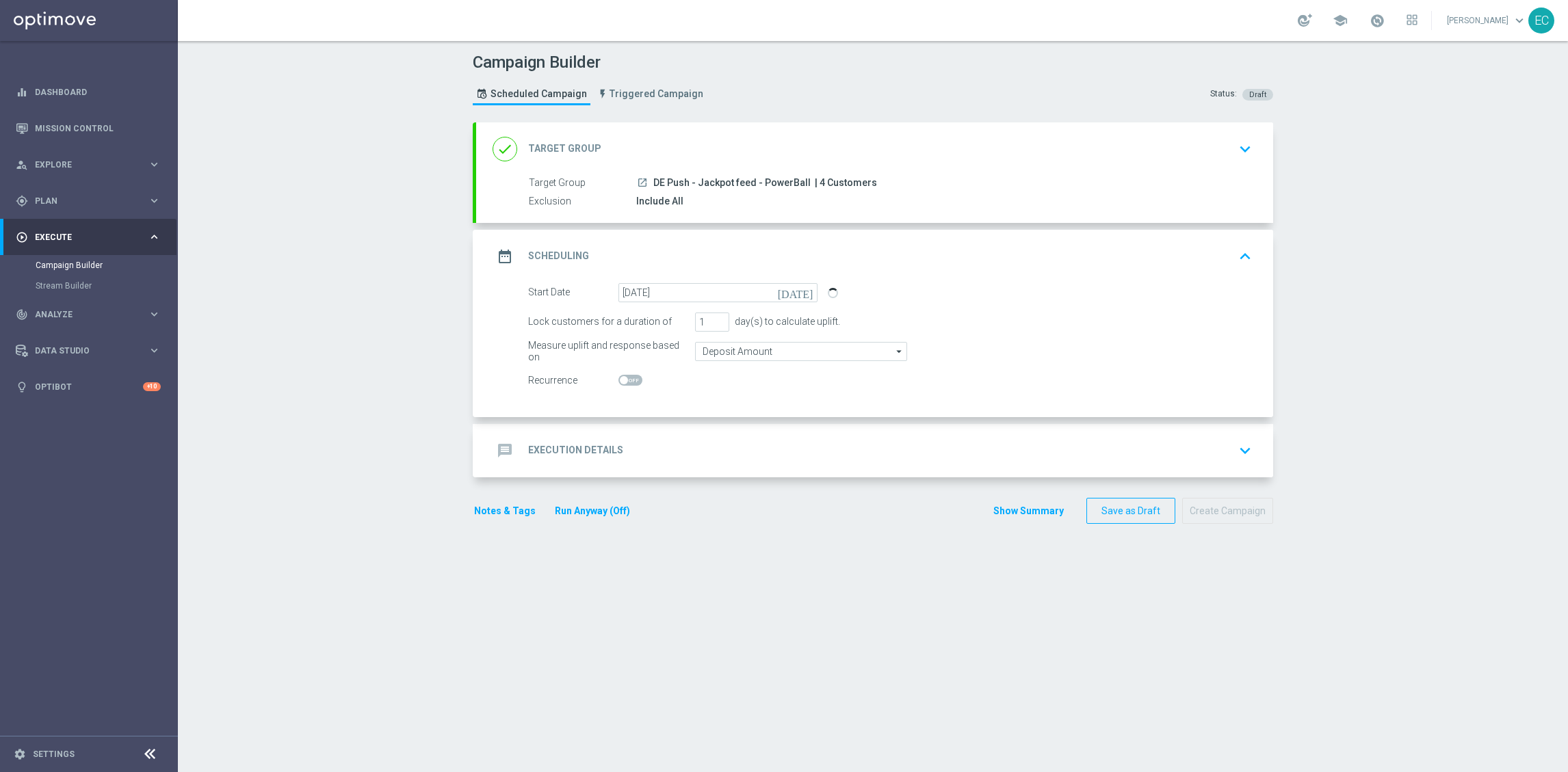
click at [656, 443] on div "message Execution Details keyboard_arrow_down" at bounding box center [874, 450] width 764 height 26
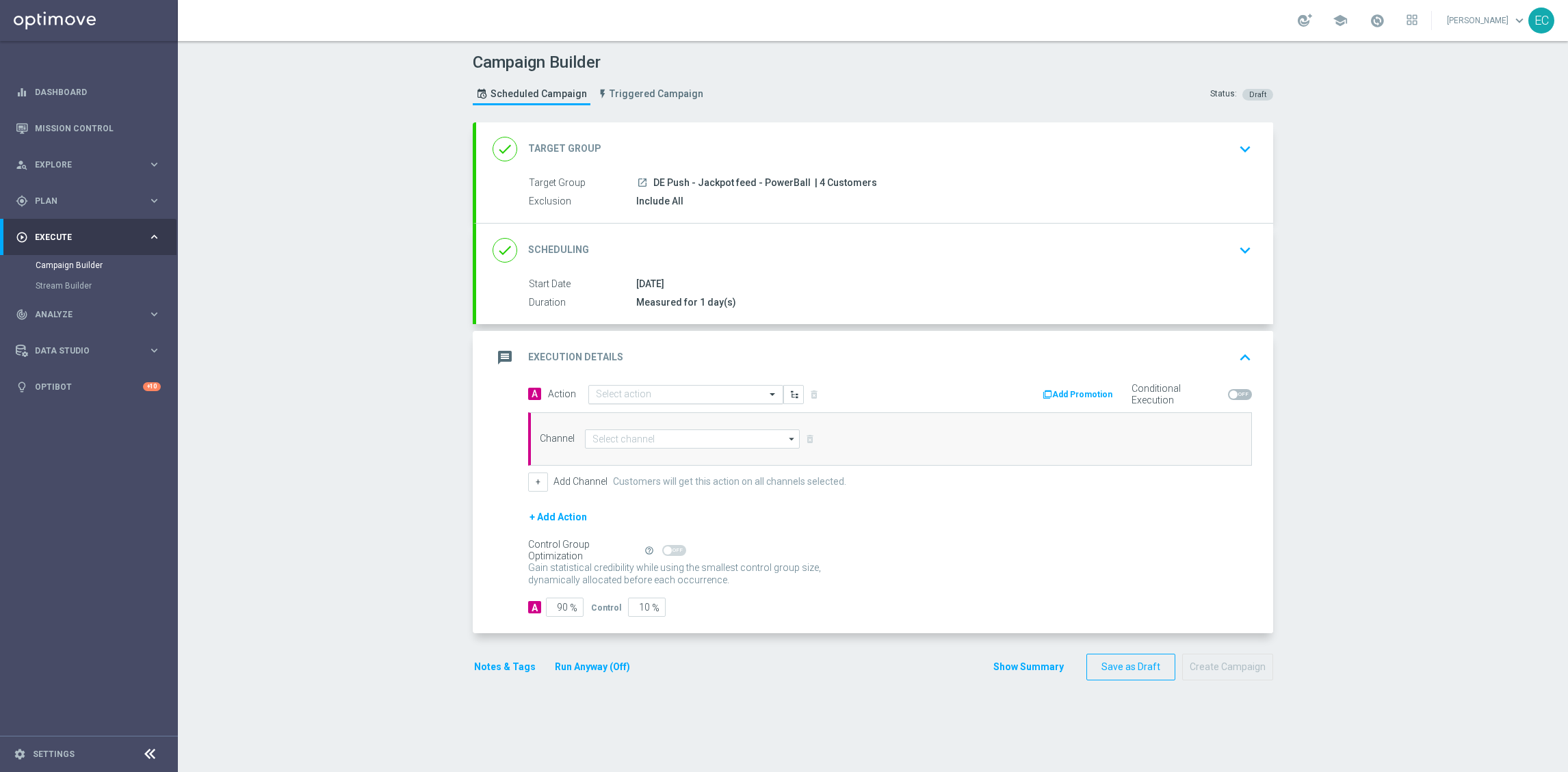
click at [744, 398] on div at bounding box center [686, 395] width 194 height 11
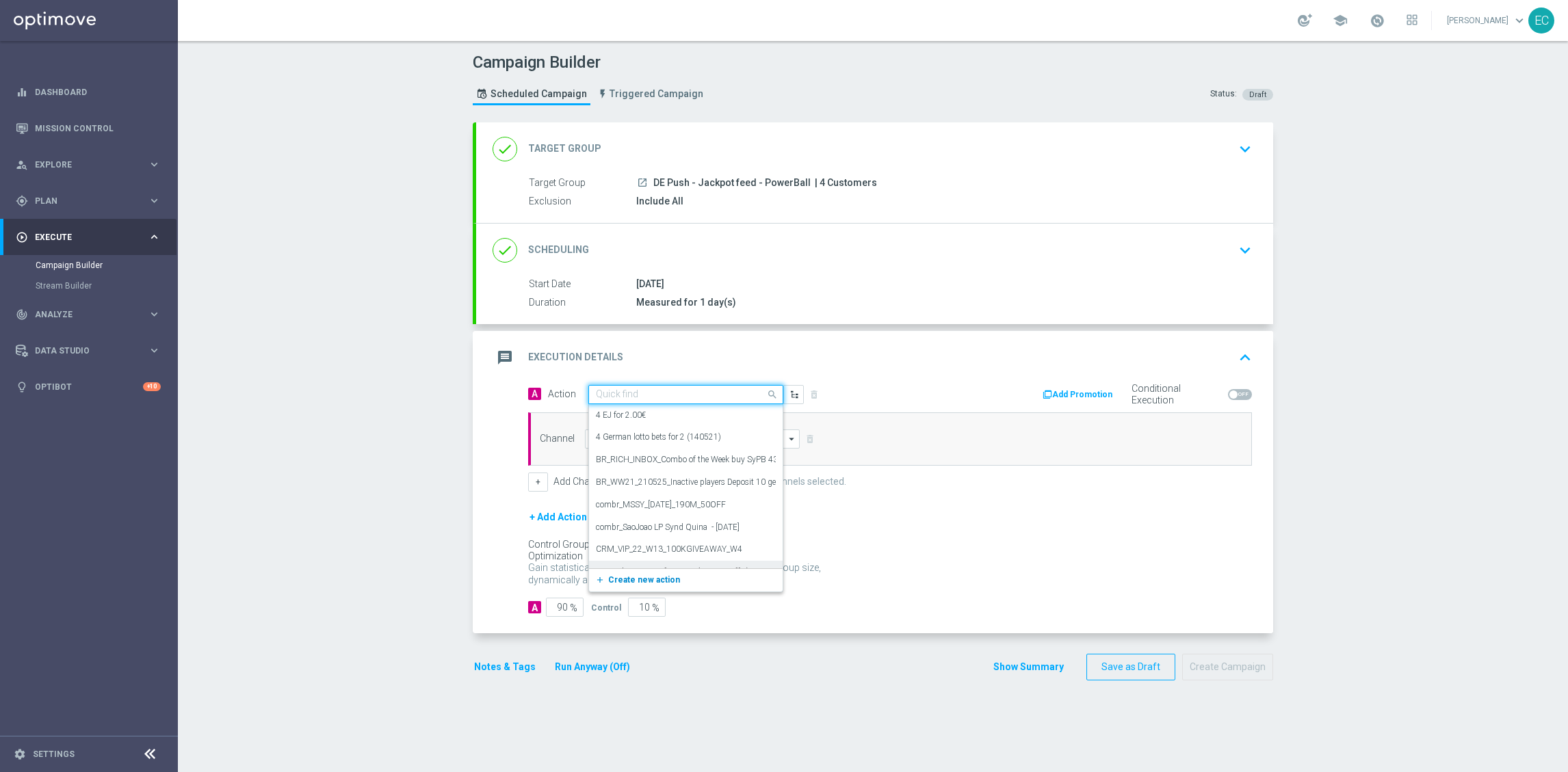
drag, startPoint x: 648, startPoint y: 580, endPoint x: 713, endPoint y: 515, distance: 91.9
click at [648, 578] on span "Create new action" at bounding box center [644, 580] width 72 height 10
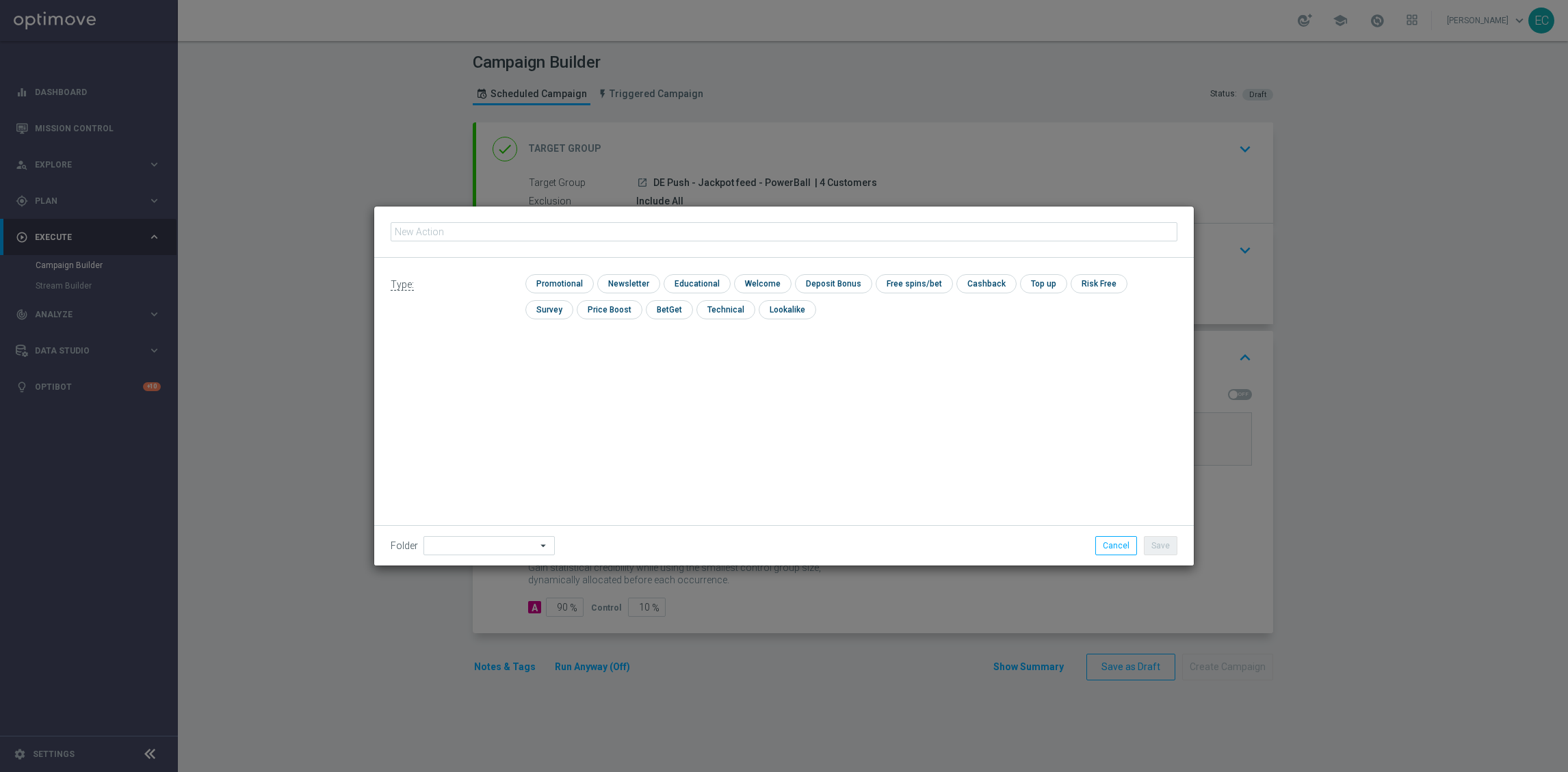
type input "DE Push - Jackpot feed - PowerBall"
click at [564, 286] on input "checkbox" at bounding box center [558, 283] width 65 height 18
checkbox input "true"
click at [1161, 552] on button "Save" at bounding box center [1160, 546] width 33 height 19
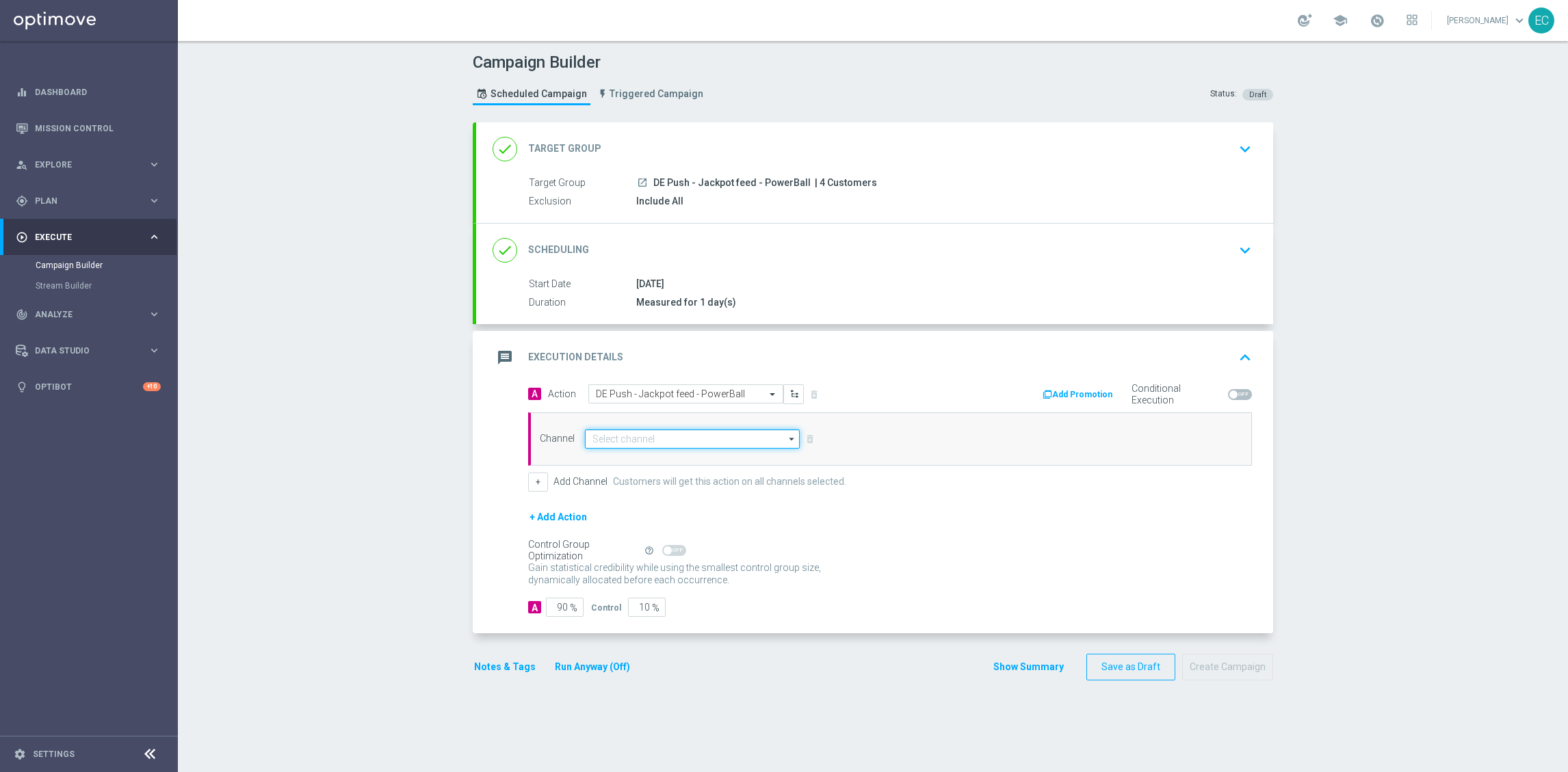
click at [650, 446] on input at bounding box center [692, 439] width 215 height 19
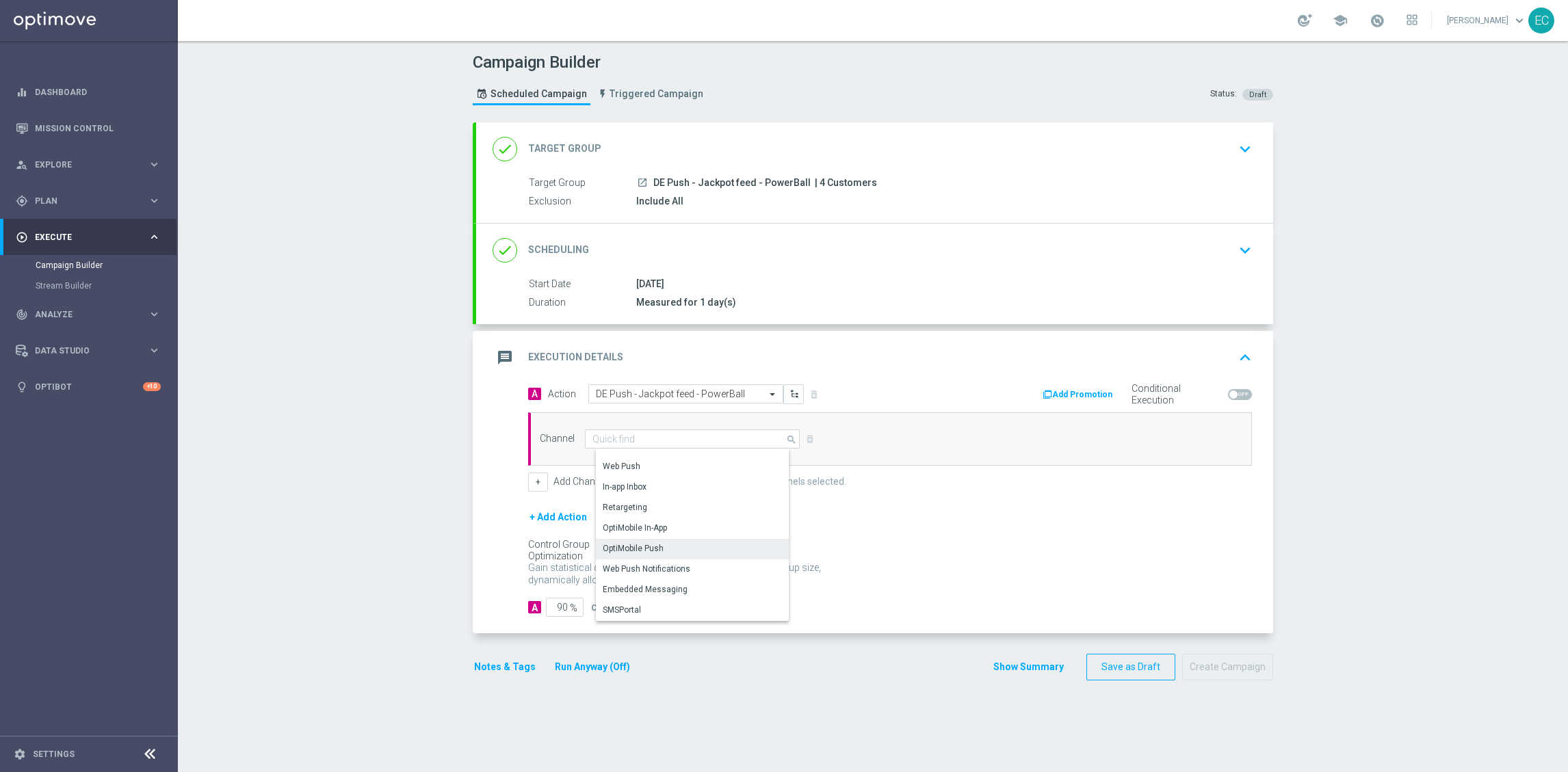
click at [666, 552] on div "OptiMobile Push" at bounding box center [697, 548] width 203 height 19
type input "OptiMobile Push"
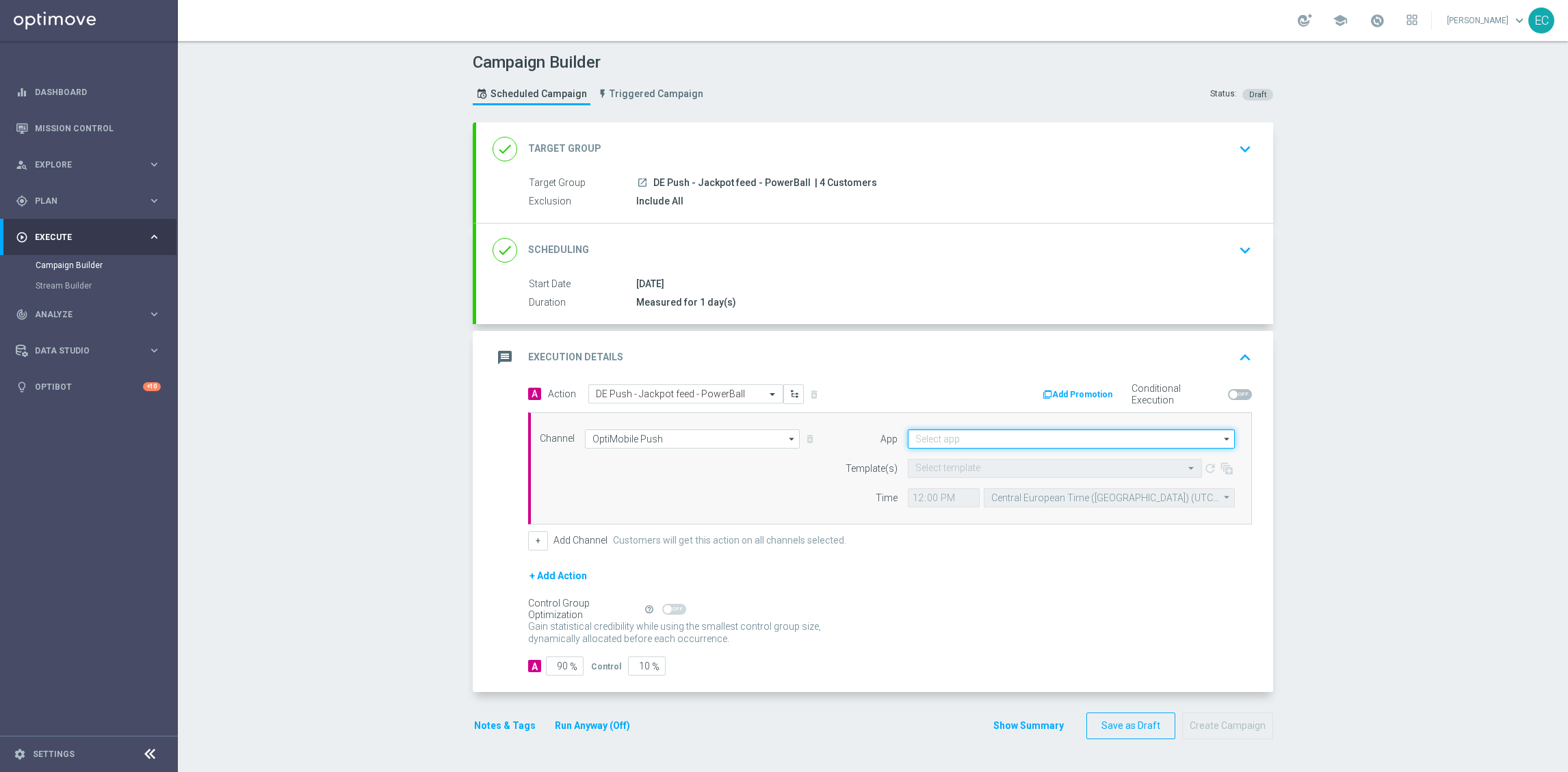
click at [999, 449] on input at bounding box center [1071, 439] width 327 height 19
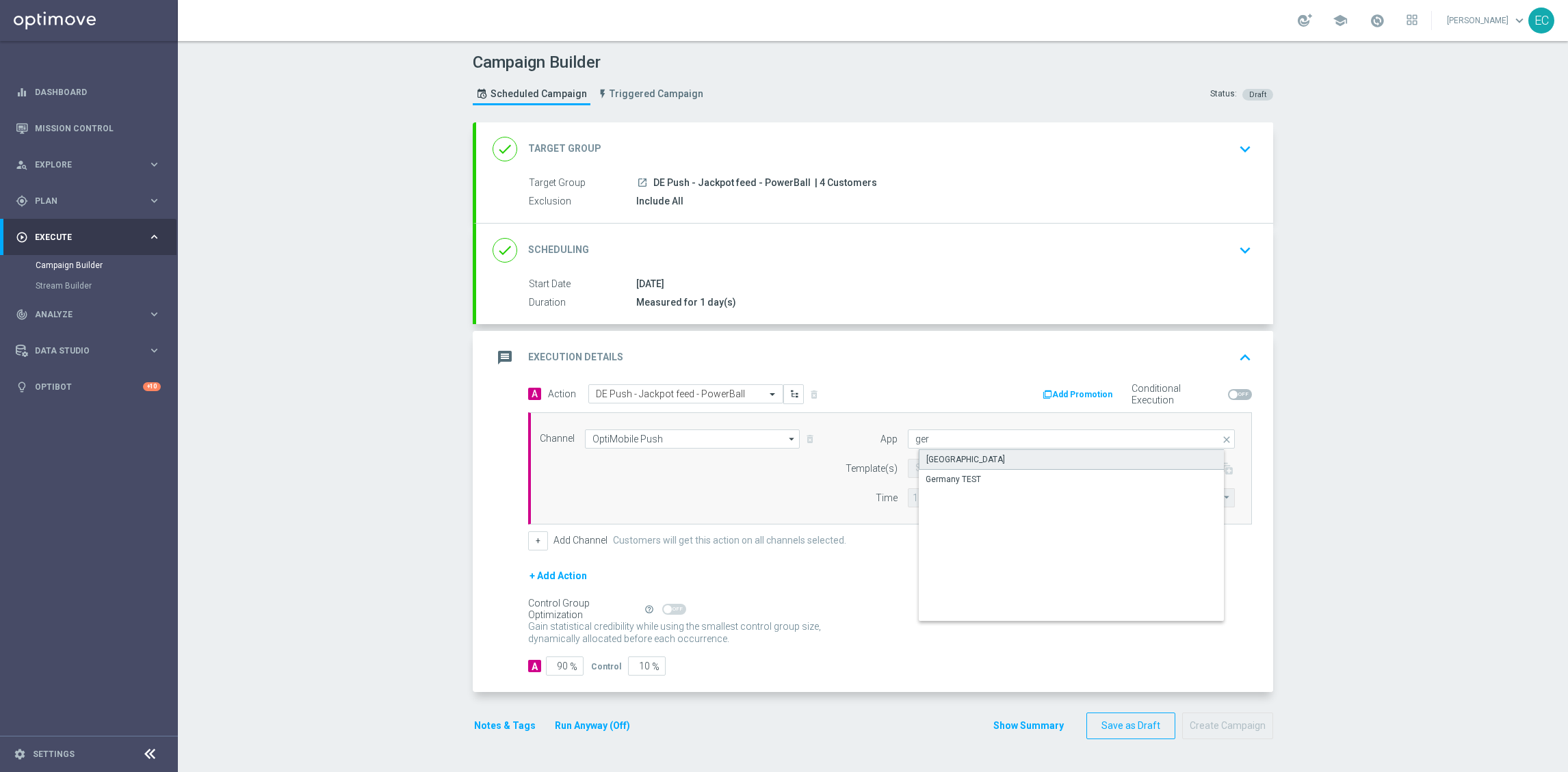
click at [988, 464] on div "Germany" at bounding box center [1082, 460] width 327 height 21
type input "Germany"
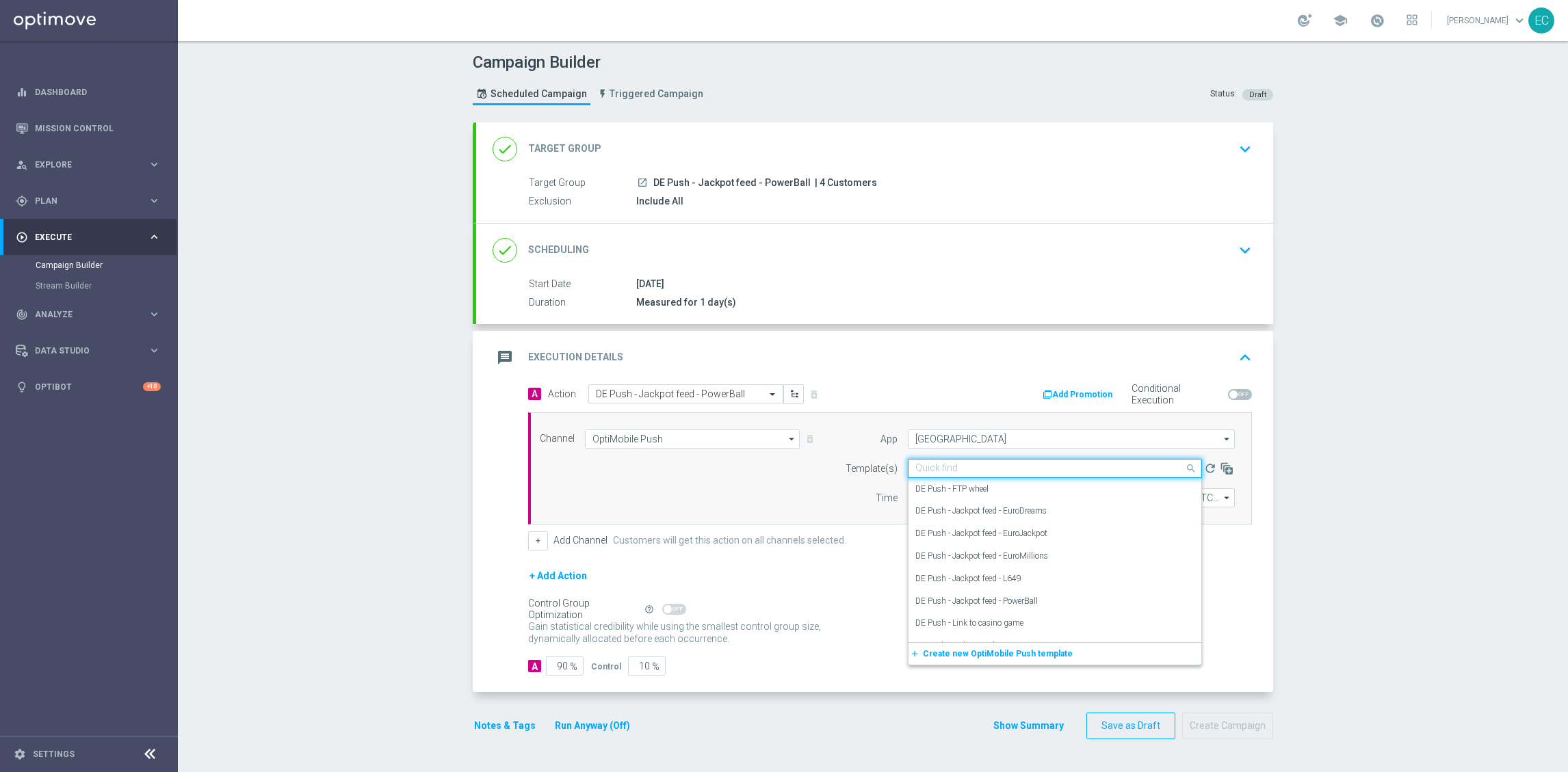
click at [956, 475] on input "text" at bounding box center [1041, 469] width 252 height 11
paste input "DE Push - Jackpot feed - PowerBall"
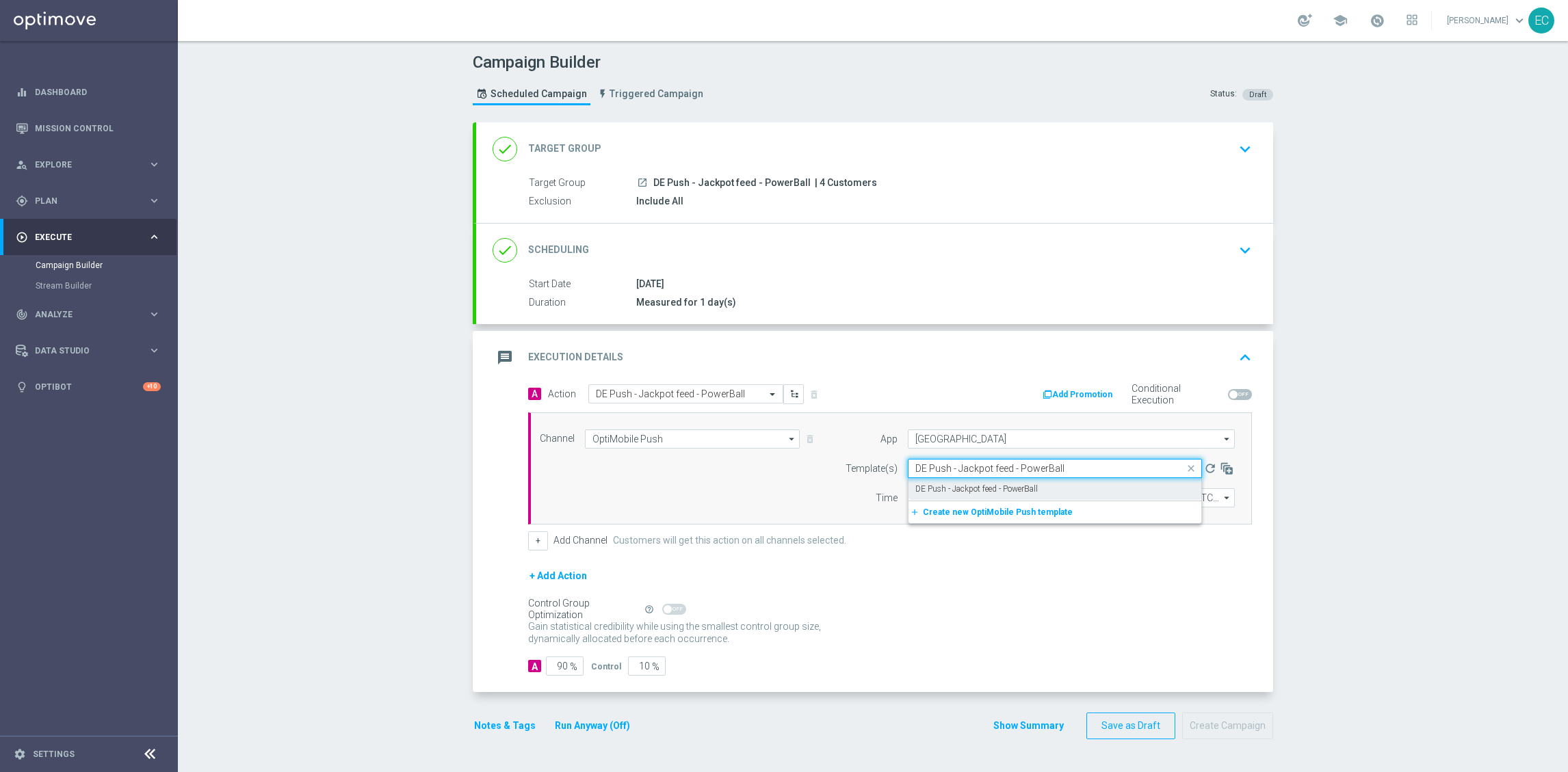
click at [995, 486] on label "DE Push - Jackpot feed - PowerBall" at bounding box center [976, 489] width 122 height 11
type input "DE Push - Jackpot feed - PowerBall"
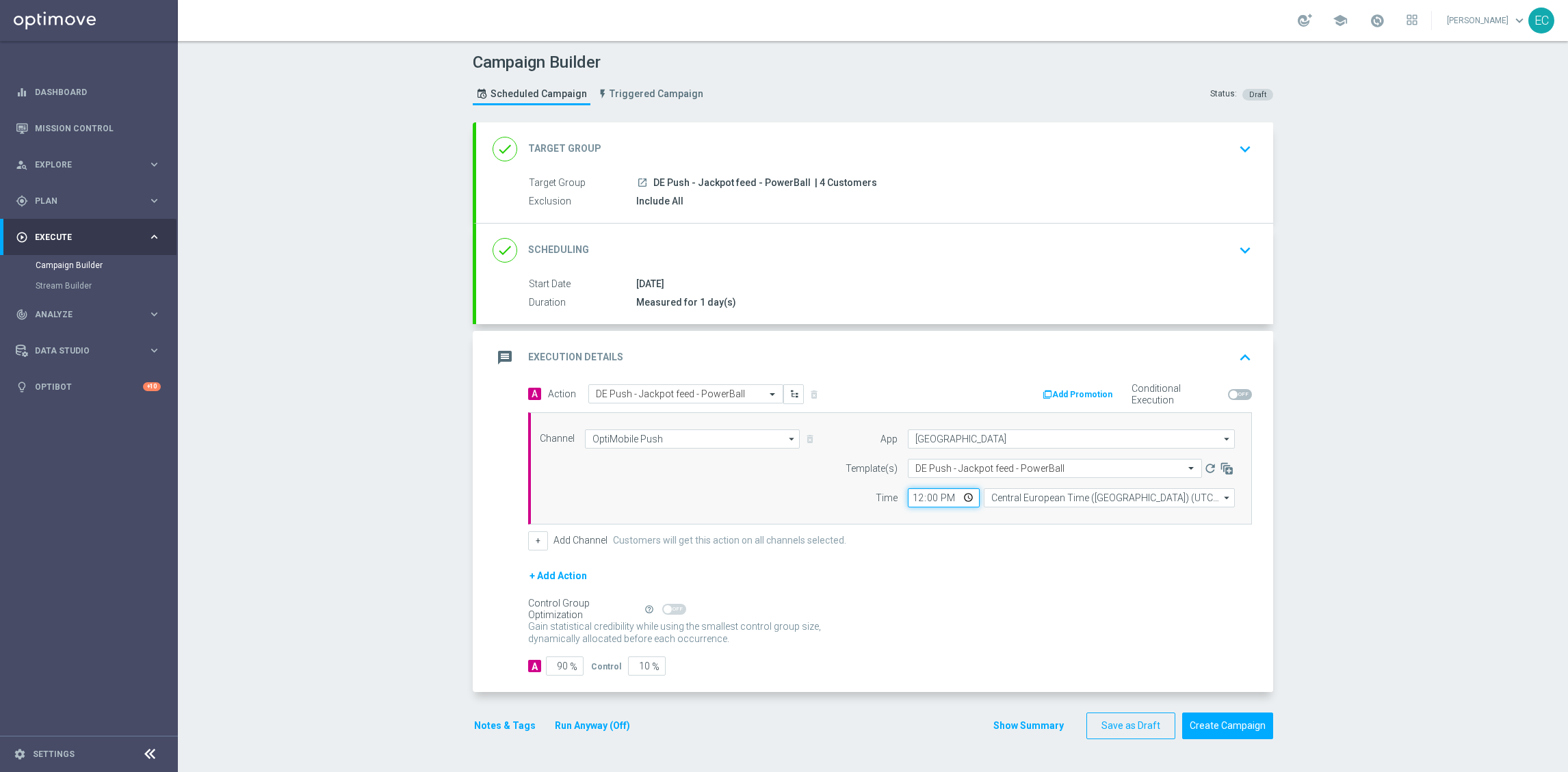
click at [908, 497] on input "12:00" at bounding box center [944, 498] width 72 height 19
type input "12:00"
type input "13:26"
click at [548, 669] on input "90" at bounding box center [564, 666] width 37 height 19
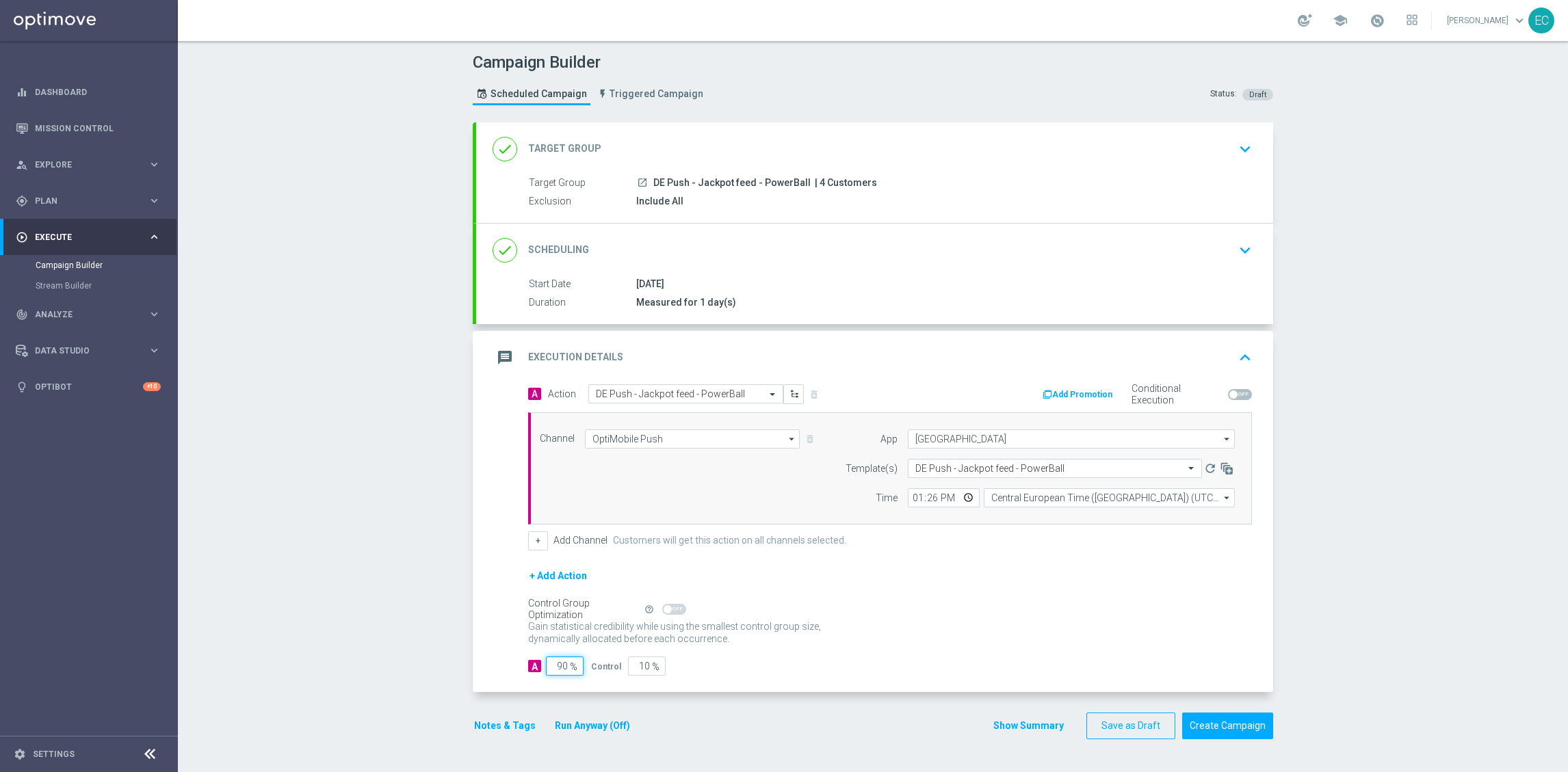
type input "1"
type input "99"
type input "10"
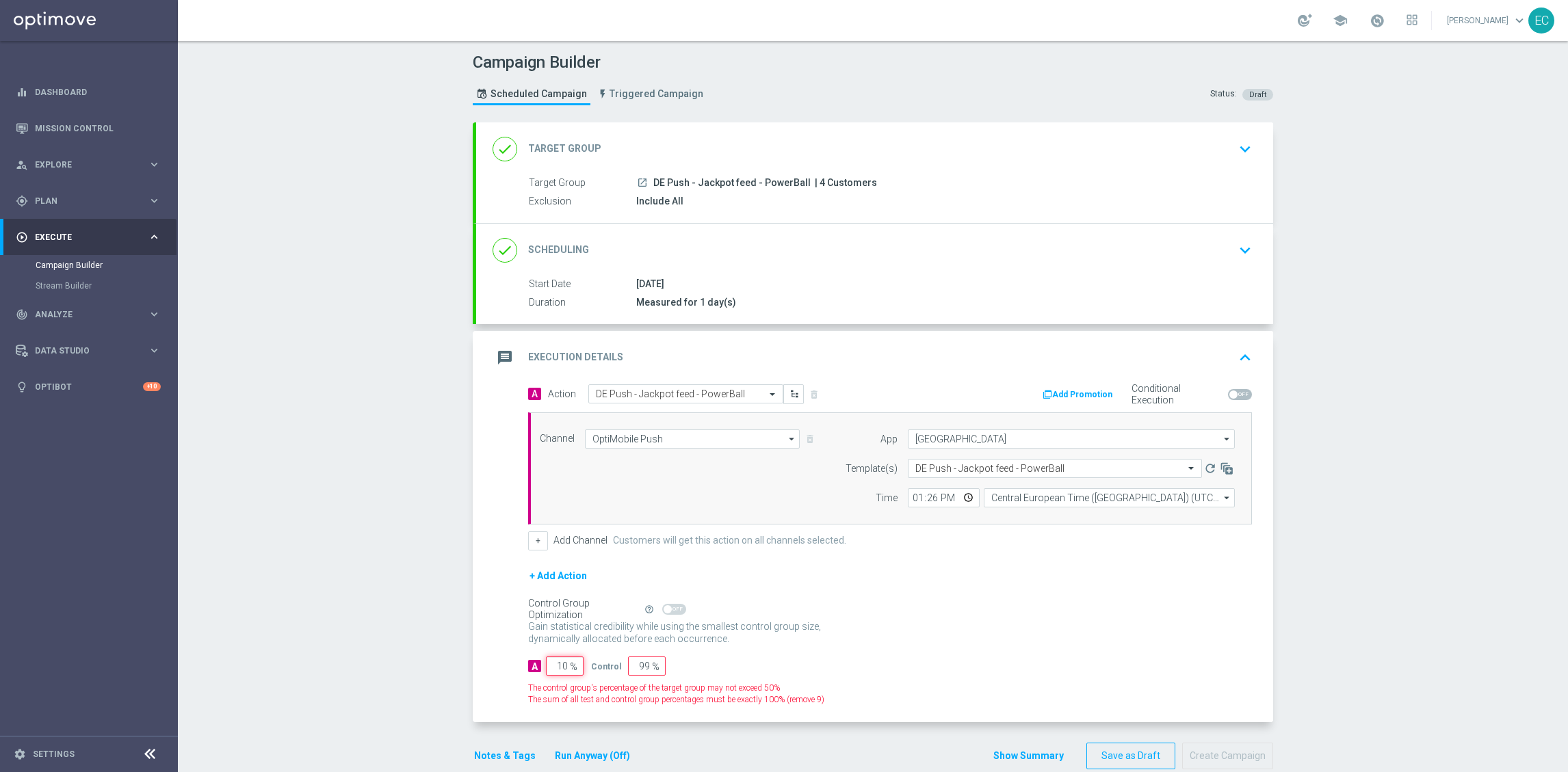
type input "90"
type input "100"
type input "0"
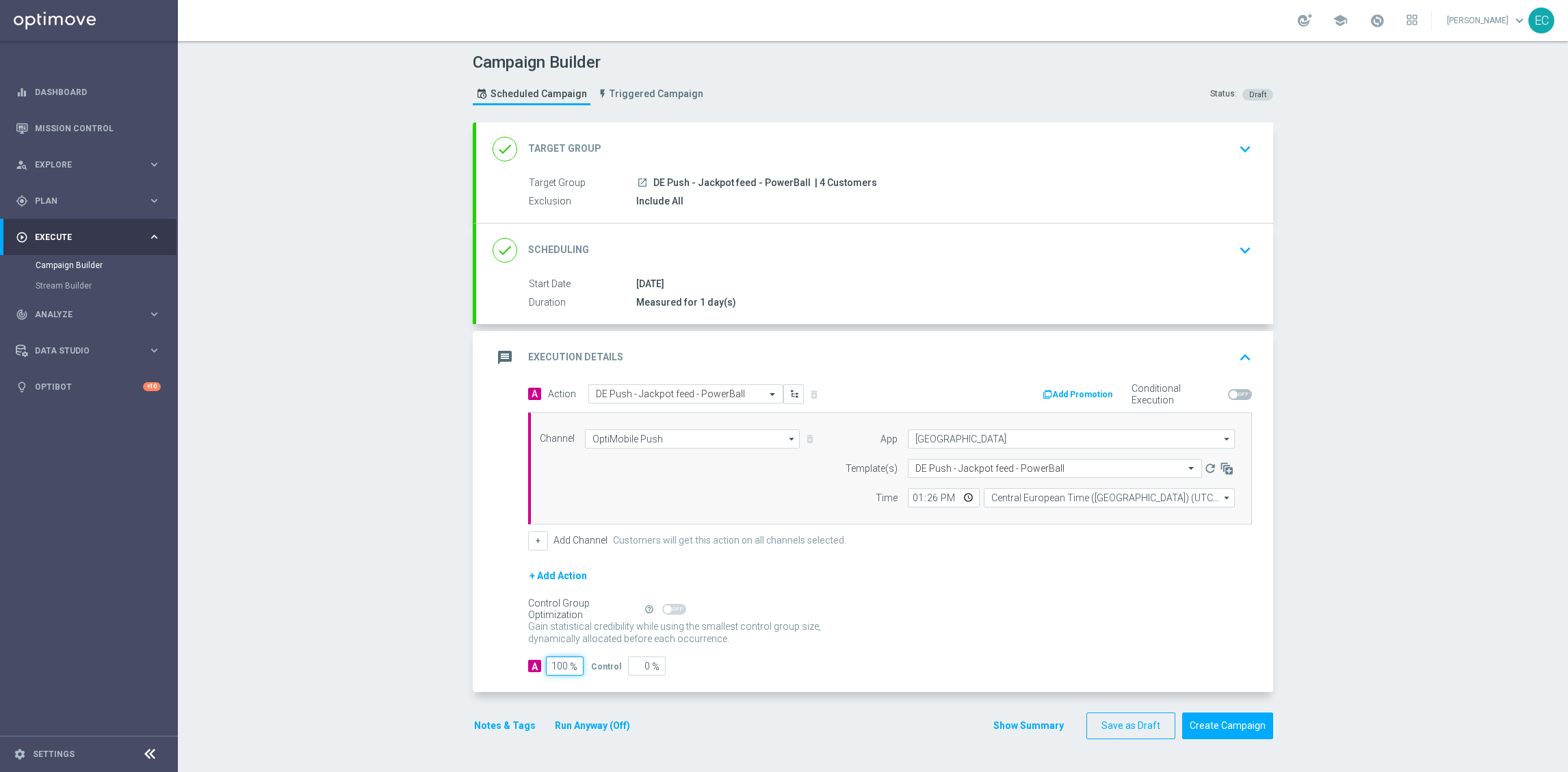
type input "100"
click at [1106, 505] on input "Central European Time (Budapest) (UTC +02:00)" at bounding box center [1108, 498] width 251 height 19
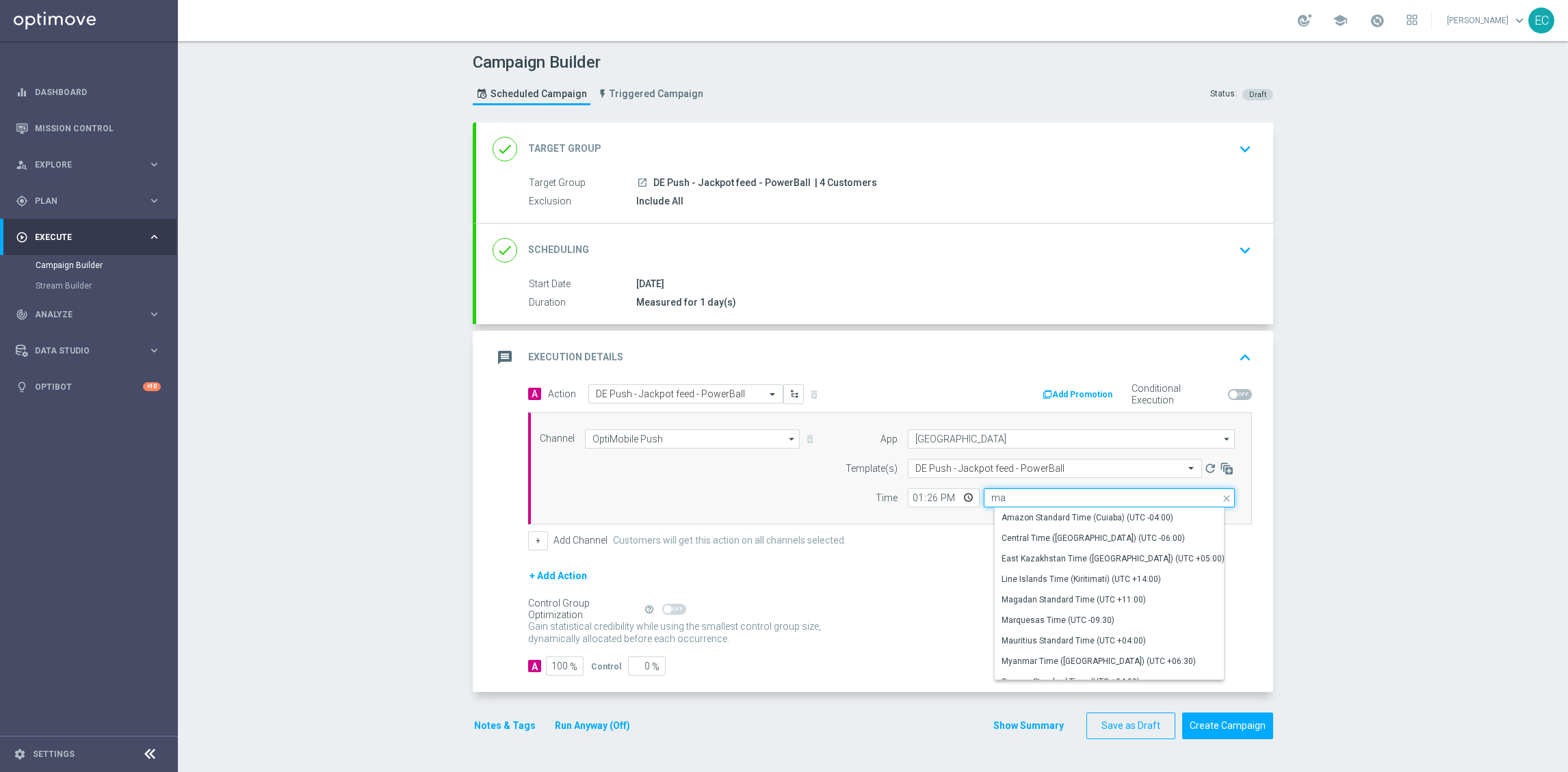
type input "m"
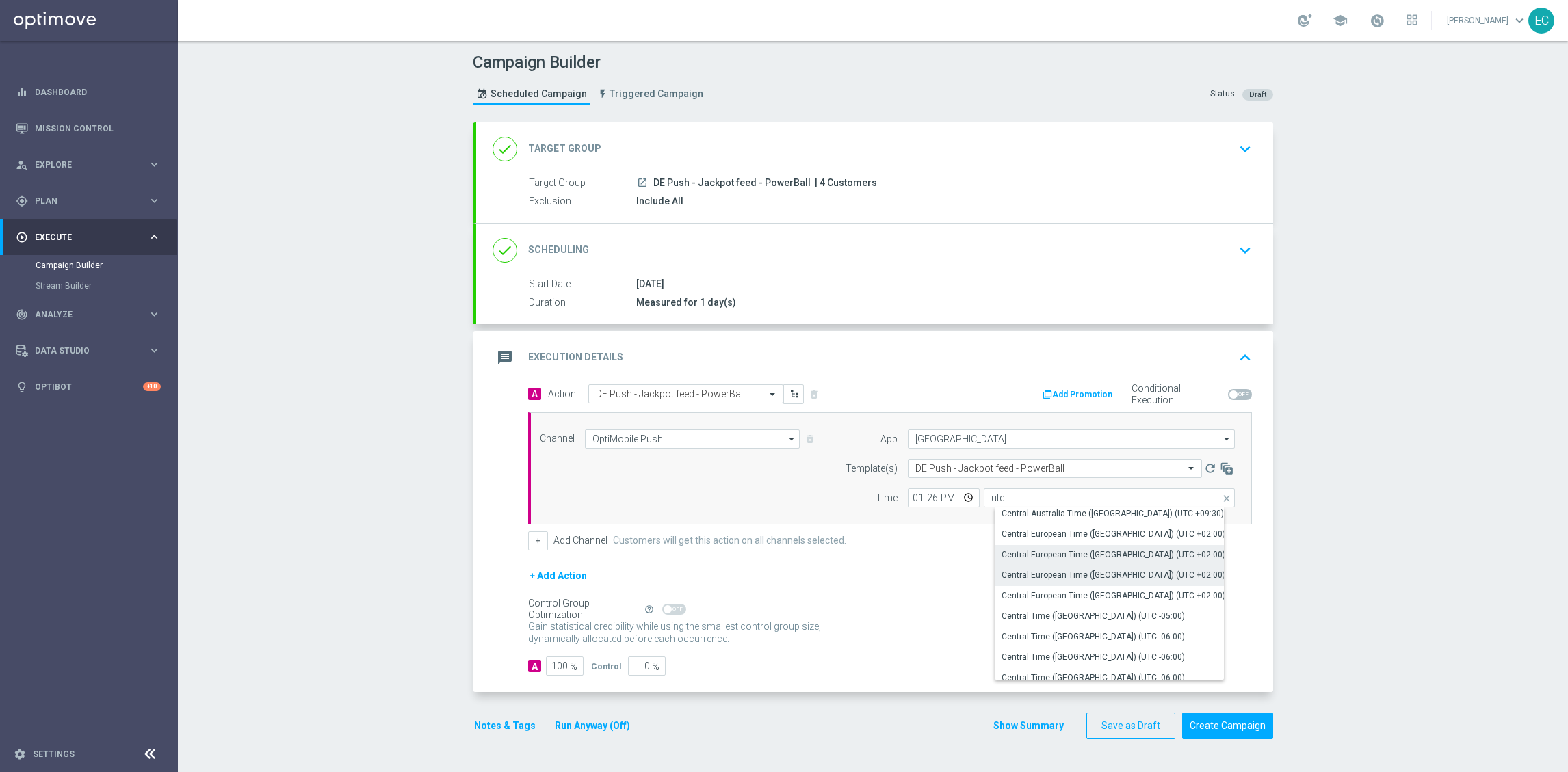
click at [1162, 575] on div "Central European Time (Paris) (UTC +02:00)" at bounding box center [1115, 575] width 240 height 19
type input "Central European Time (Paris) (UTC +02:00)"
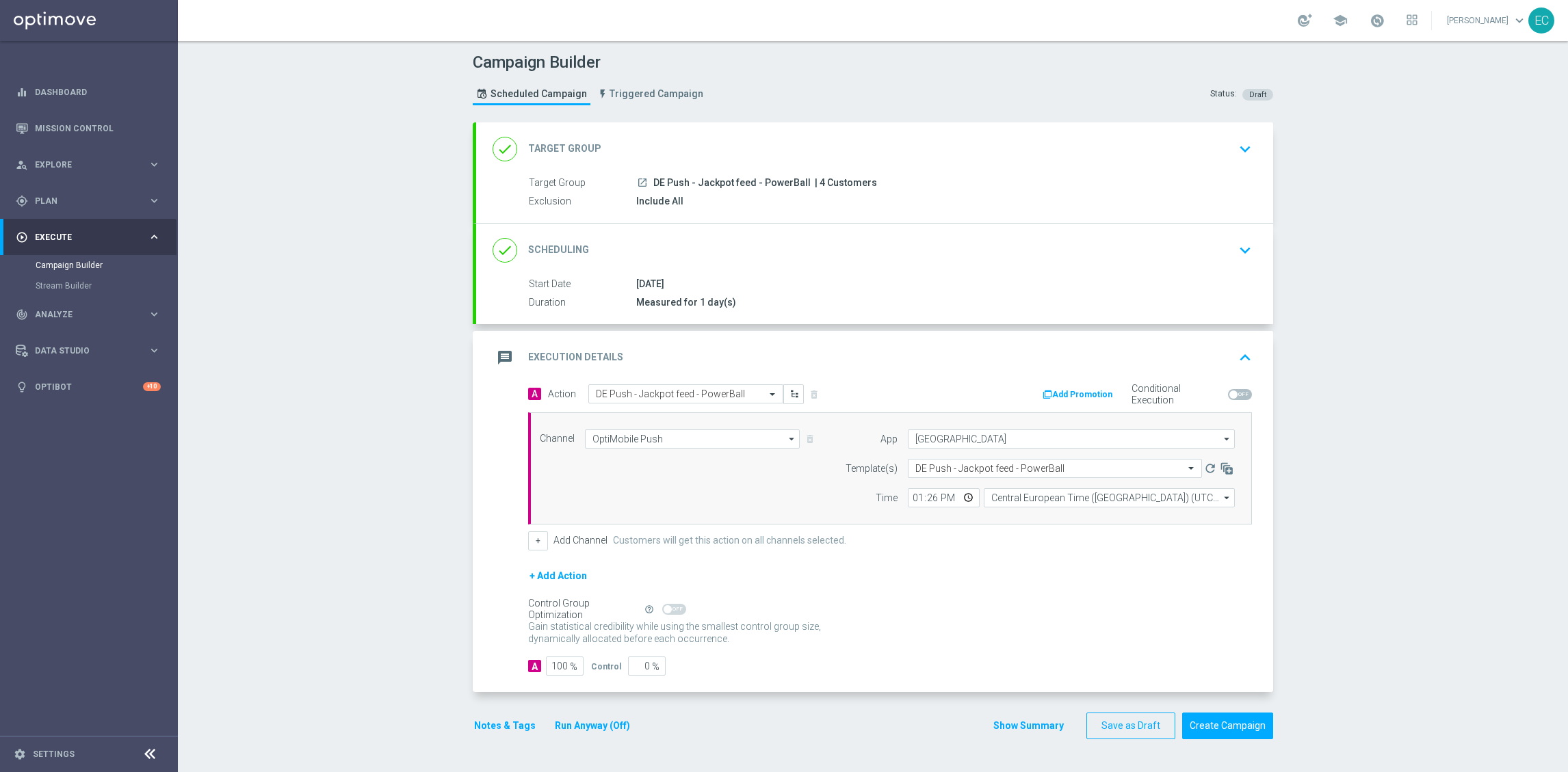
click at [927, 579] on div "+ Add Action" at bounding box center [890, 585] width 724 height 34
click at [517, 722] on button "Notes & Tags" at bounding box center [505, 726] width 64 height 17
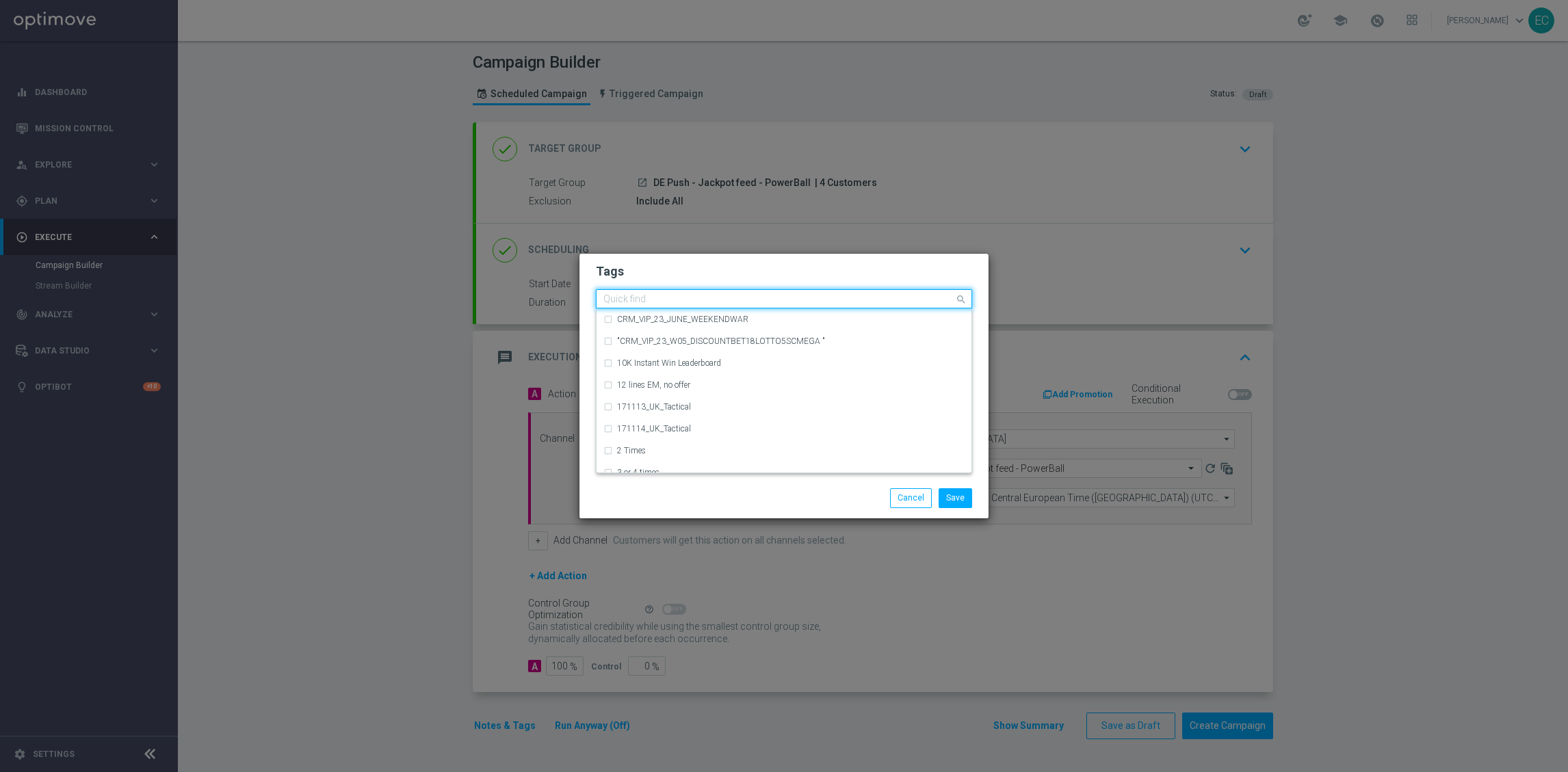
click at [751, 297] on input "text" at bounding box center [778, 300] width 351 height 11
click at [750, 361] on div "DE_Push_Test" at bounding box center [783, 368] width 361 height 22
type input "DE_P"
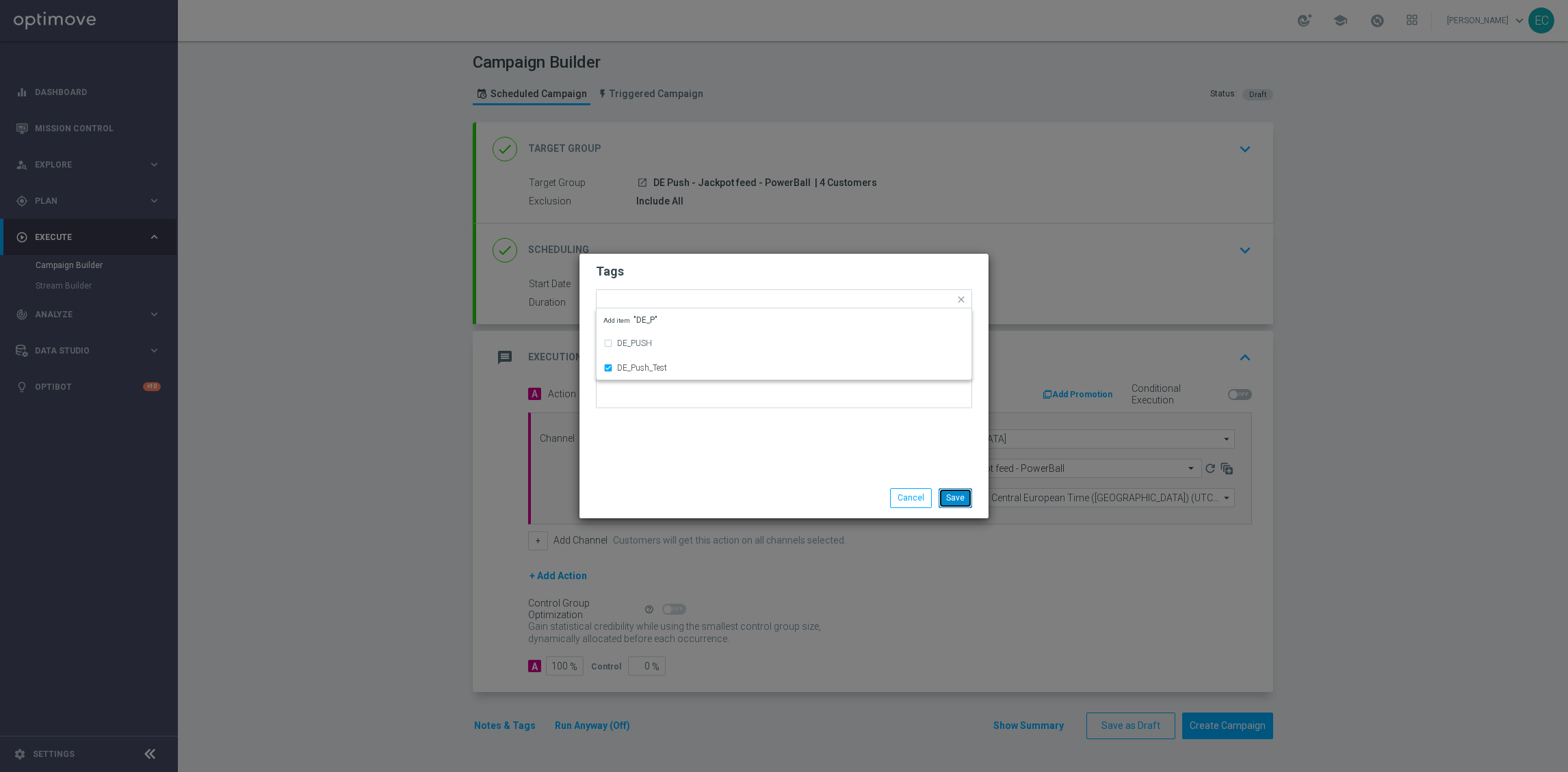
click at [944, 502] on button "Save" at bounding box center [955, 498] width 33 height 19
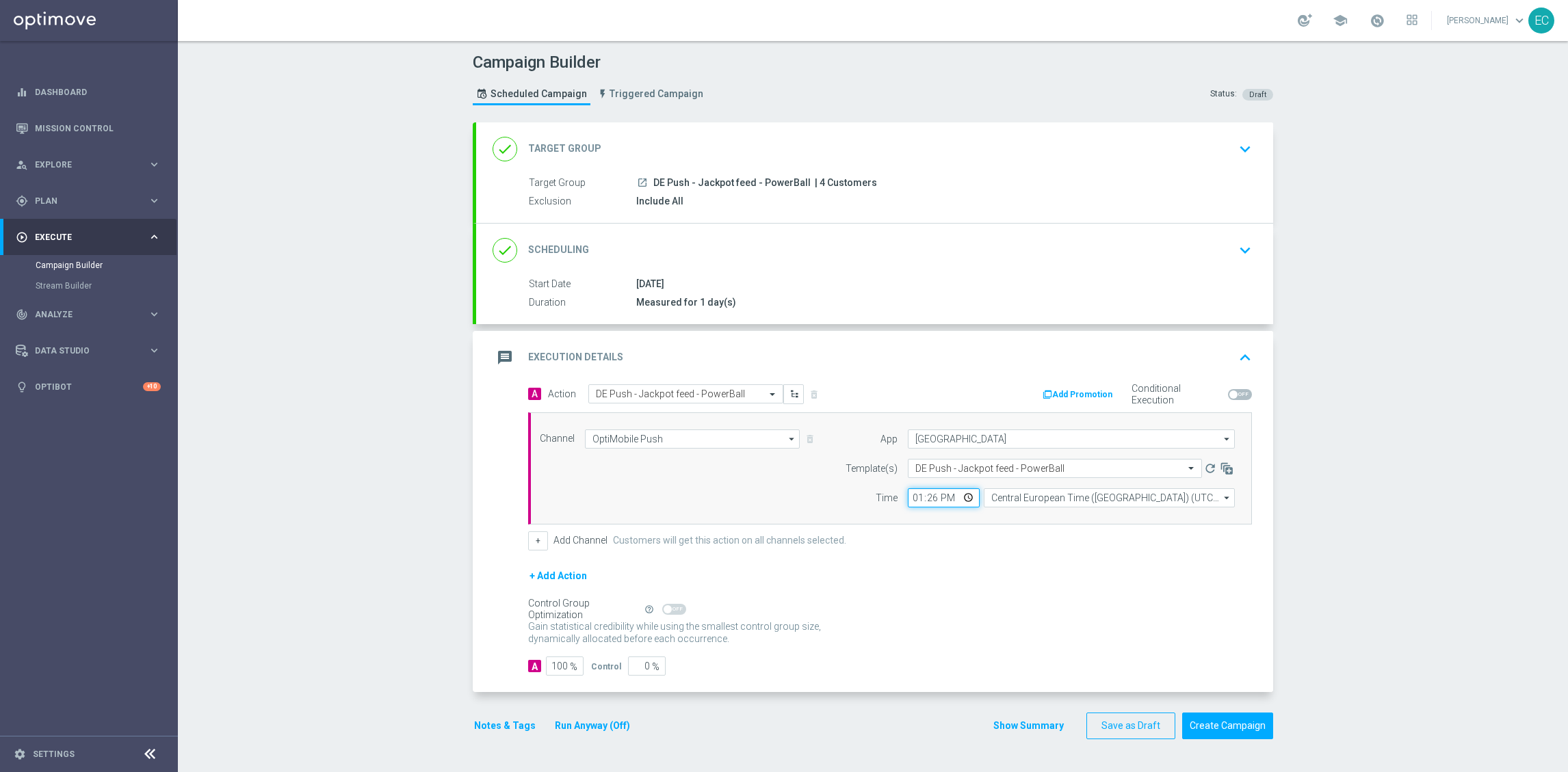
click at [935, 498] on input "13:26" at bounding box center [944, 498] width 72 height 19
click at [932, 498] on input "13:26" at bounding box center [944, 498] width 72 height 19
click at [928, 499] on input "13:26" at bounding box center [944, 498] width 72 height 19
type input "13:27"
click at [1058, 572] on div "+ Add Action" at bounding box center [890, 585] width 724 height 34
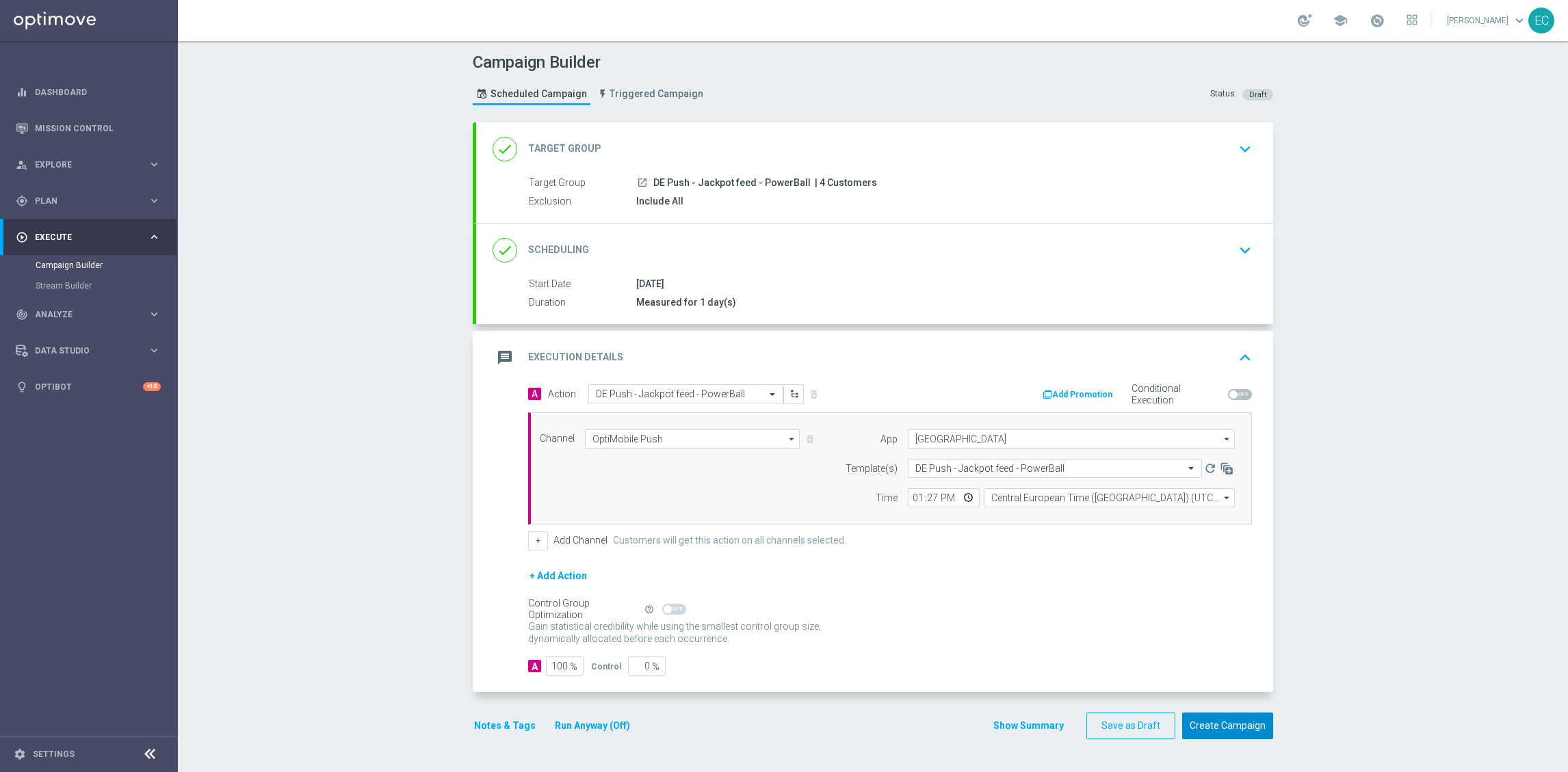
click at [1216, 733] on button "Create Campaign" at bounding box center [1227, 726] width 91 height 27
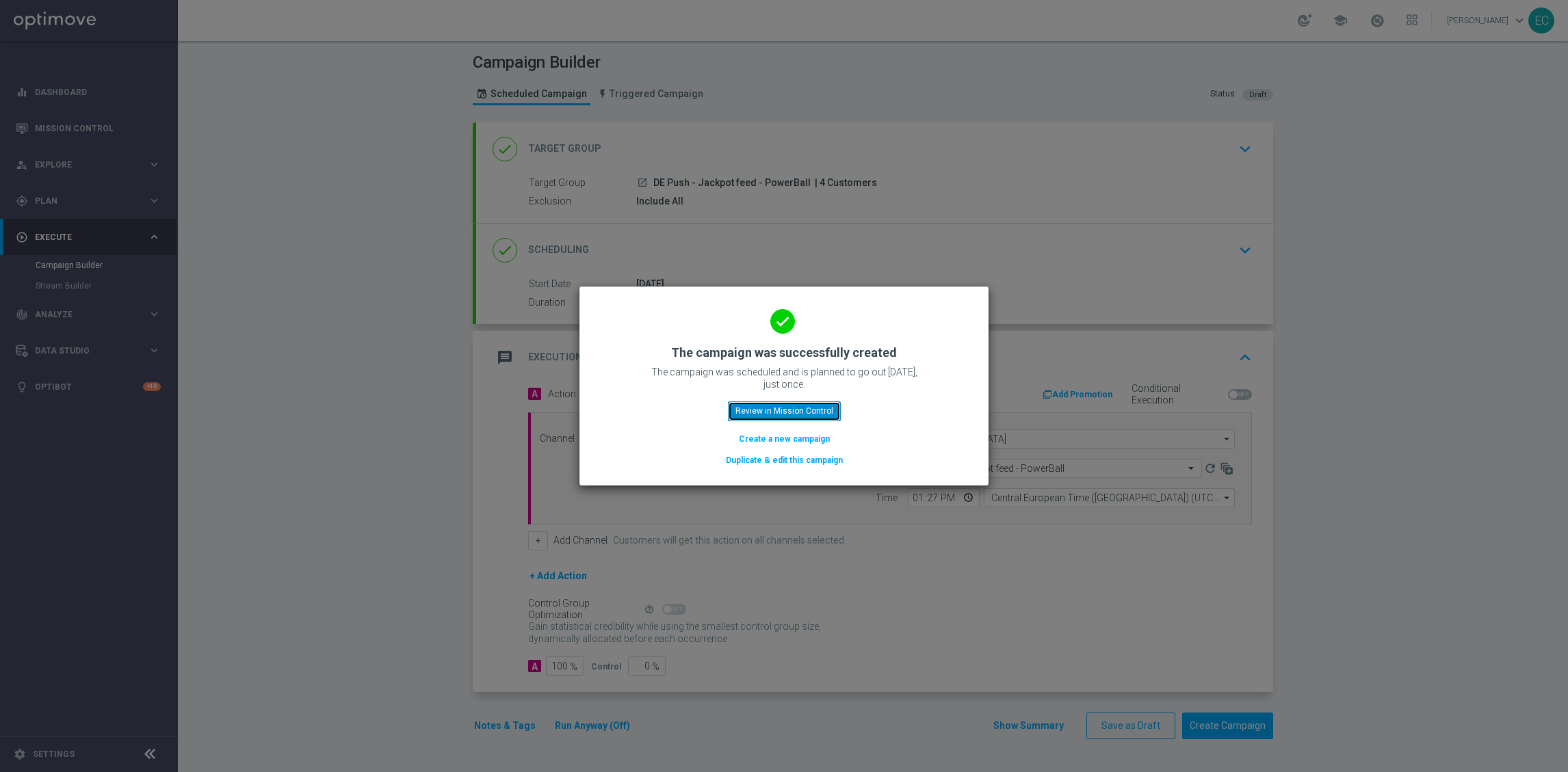
click at [792, 416] on button "Review in Mission Control" at bounding box center [785, 411] width 113 height 19
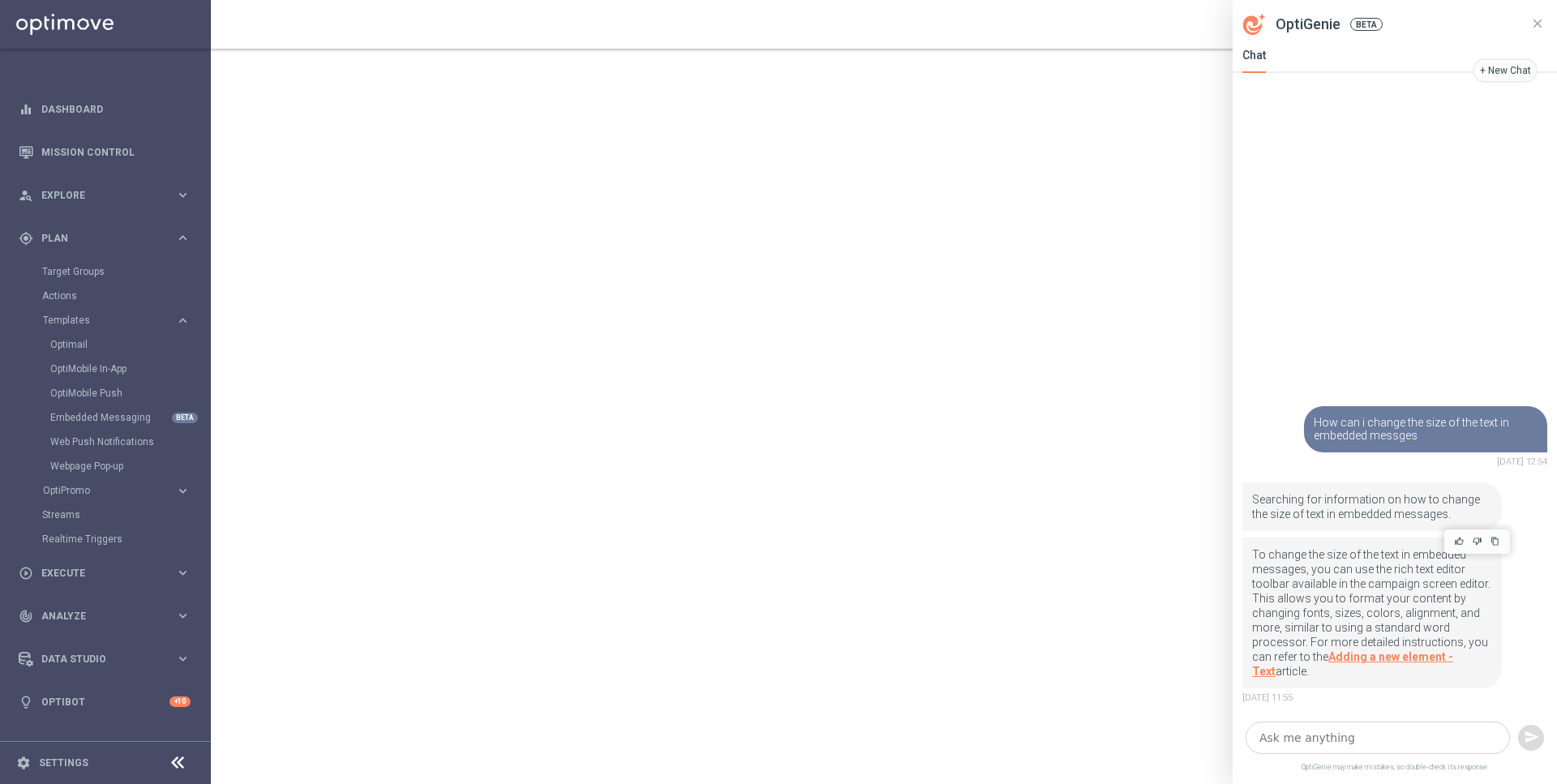
drag, startPoint x: 1304, startPoint y: 664, endPoint x: 1244, endPoint y: 568, distance: 113.2
click at [1244, 568] on div "To change the size of the text in embedded messages, you can use the rich text …" at bounding box center [1372, 613] width 260 height 151
click at [1269, 565] on p "To change the size of the text in embedded messages, you can use the rich text …" at bounding box center [1372, 612] width 240 height 132
click at [1379, 657] on link "Adding a new element - Text" at bounding box center [1353, 663] width 201 height 28
